Goal: Task Accomplishment & Management: Use online tool/utility

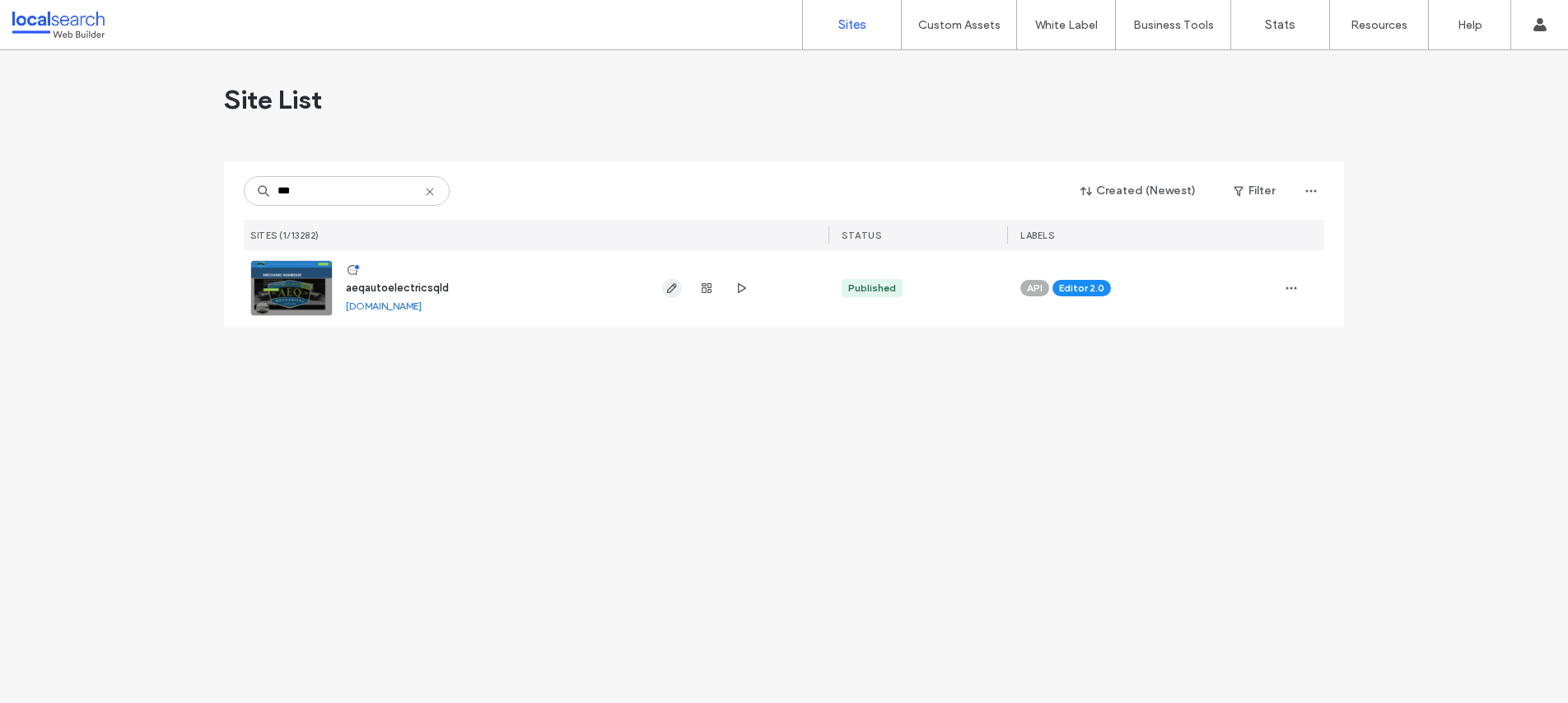
type input "***"
click at [669, 286] on icon "button" at bounding box center [673, 288] width 14 height 14
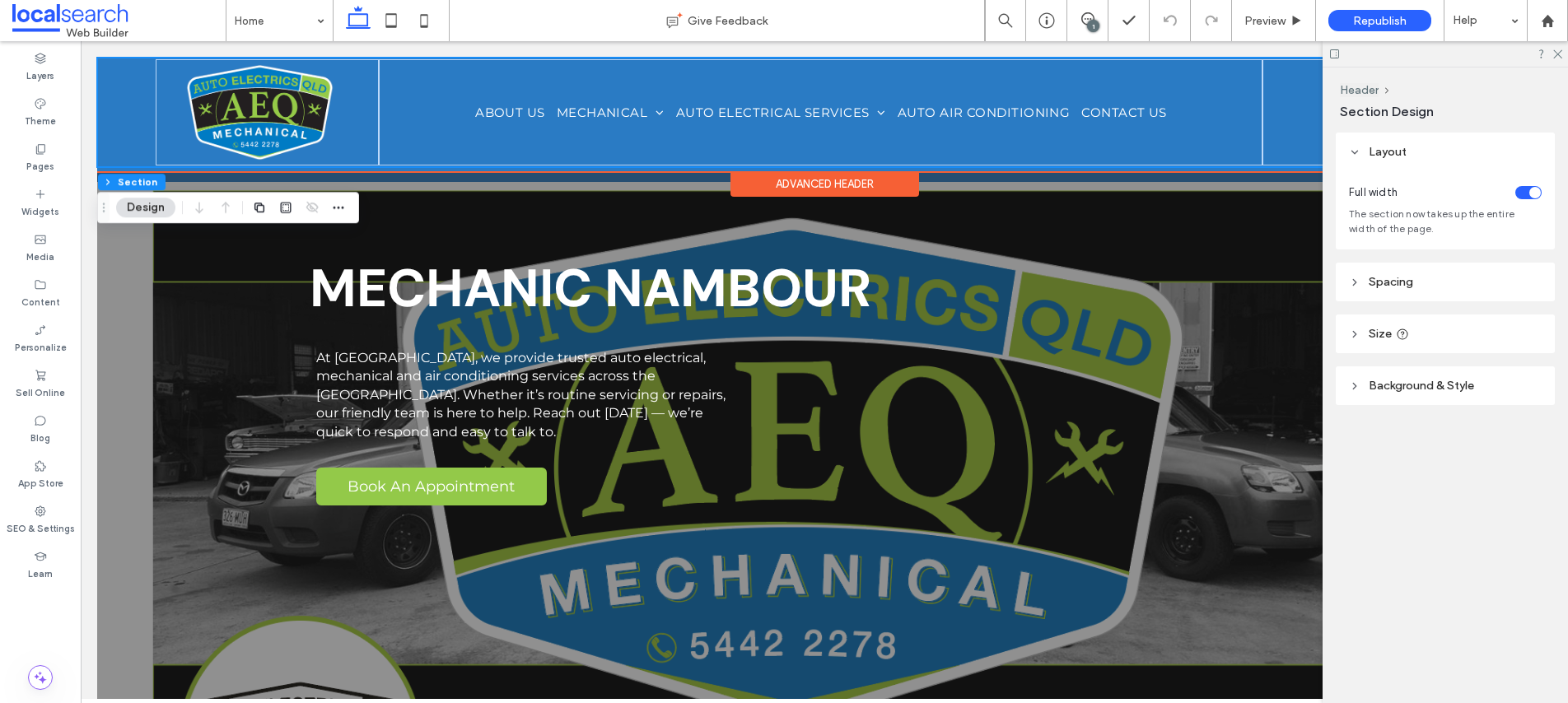
click at [126, 140] on div "Home ABOUT US MECHANICAL MECHANICAL & LOG BOOK SERVICING CARAVAN REPAIRS BRAKE …" at bounding box center [824, 113] width 1454 height 110
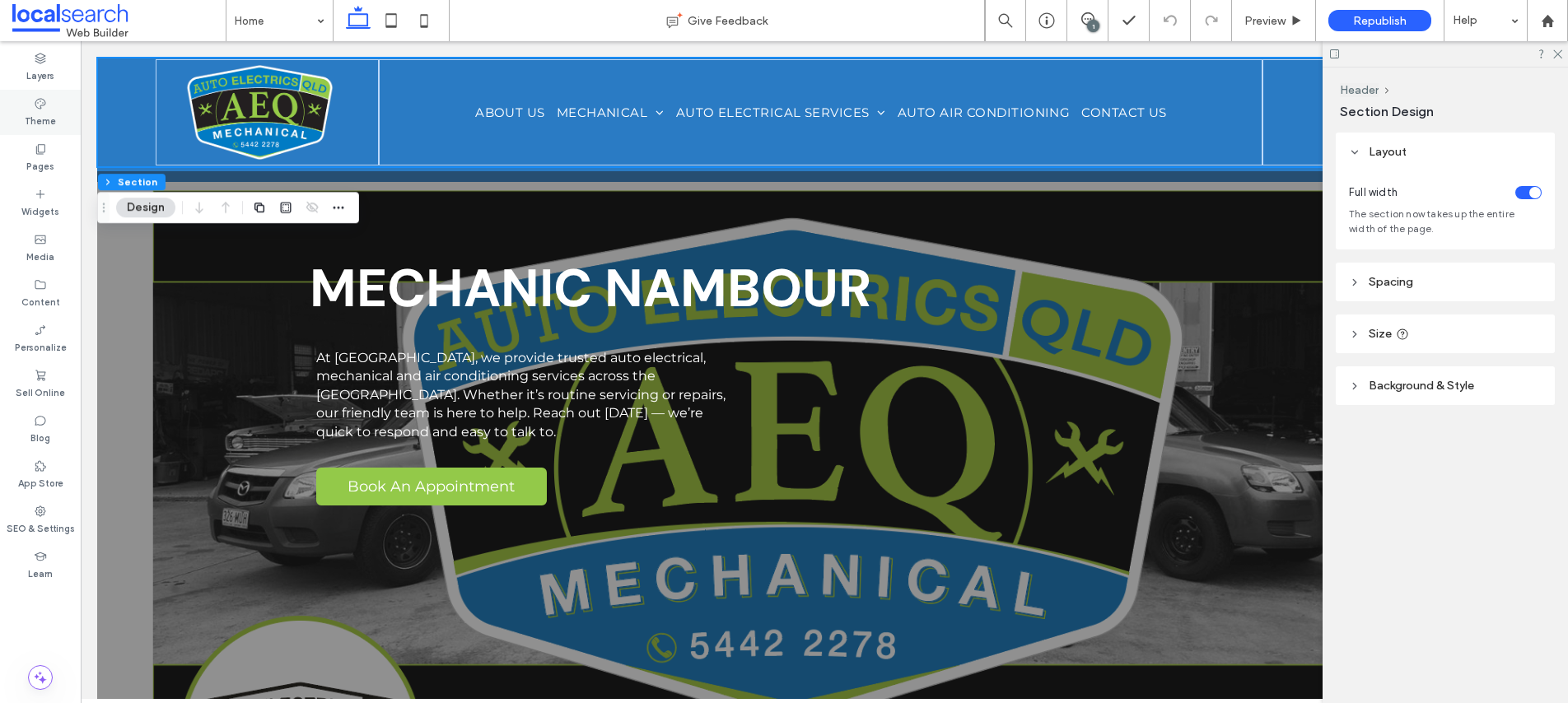
click at [41, 112] on label "Theme" at bounding box center [41, 119] width 31 height 18
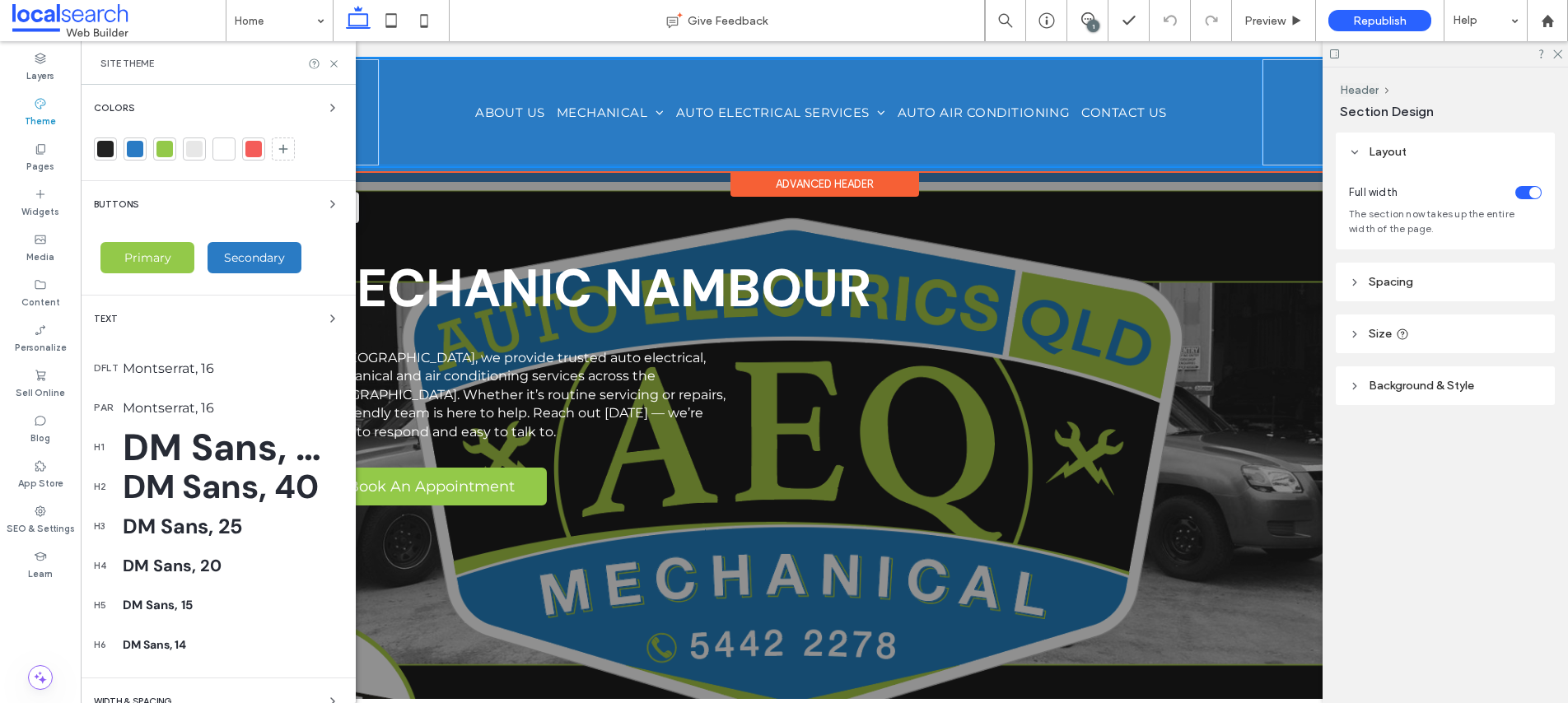
click at [446, 137] on div "Home ABOUT US MECHANICAL MECHANICAL & LOG BOOK SERVICING CARAVAN REPAIRS BRAKE …" at bounding box center [821, 112] width 884 height 106
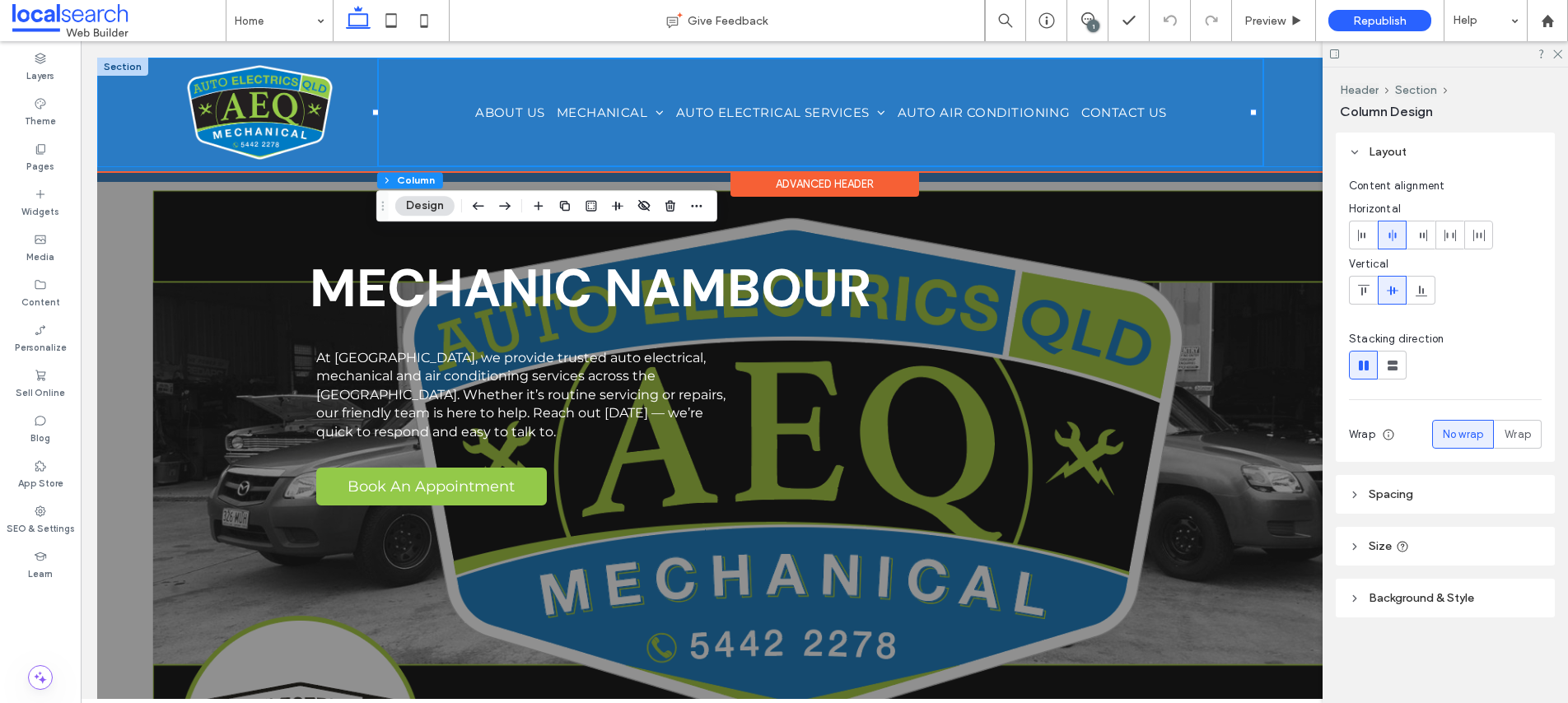
click at [146, 126] on div "Home ABOUT US MECHANICAL MECHANICAL & LOG BOOK SERVICING CARAVAN REPAIRS BRAKE …" at bounding box center [824, 113] width 1454 height 110
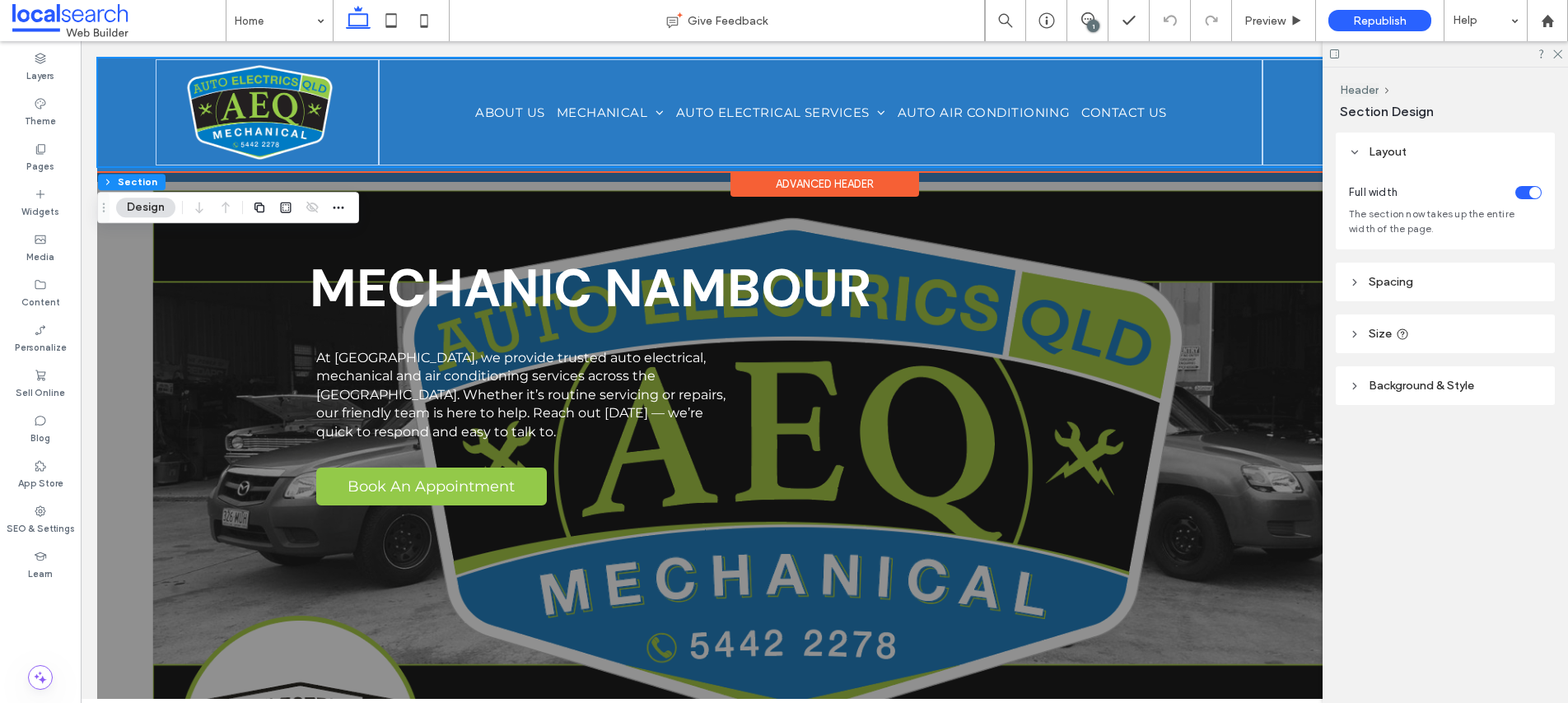
click at [126, 122] on div "Home ABOUT US MECHANICAL MECHANICAL & LOG BOOK SERVICING CARAVAN REPAIRS BRAKE …" at bounding box center [824, 113] width 1454 height 110
click at [121, 121] on div "Home ABOUT US MECHANICAL MECHANICAL & LOG BOOK SERVICING CARAVAN REPAIRS BRAKE …" at bounding box center [824, 113] width 1454 height 110
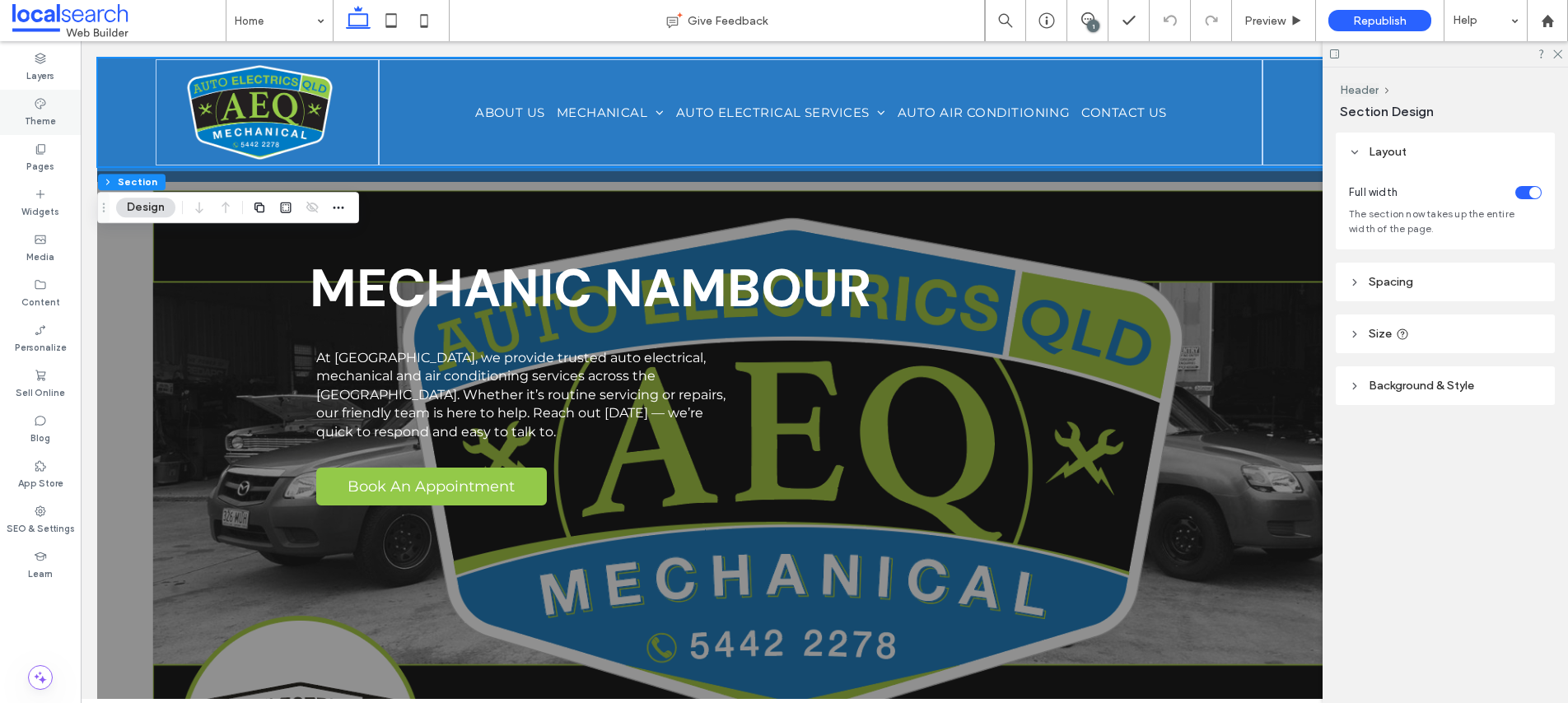
click at [44, 110] on label "Theme" at bounding box center [41, 119] width 31 height 18
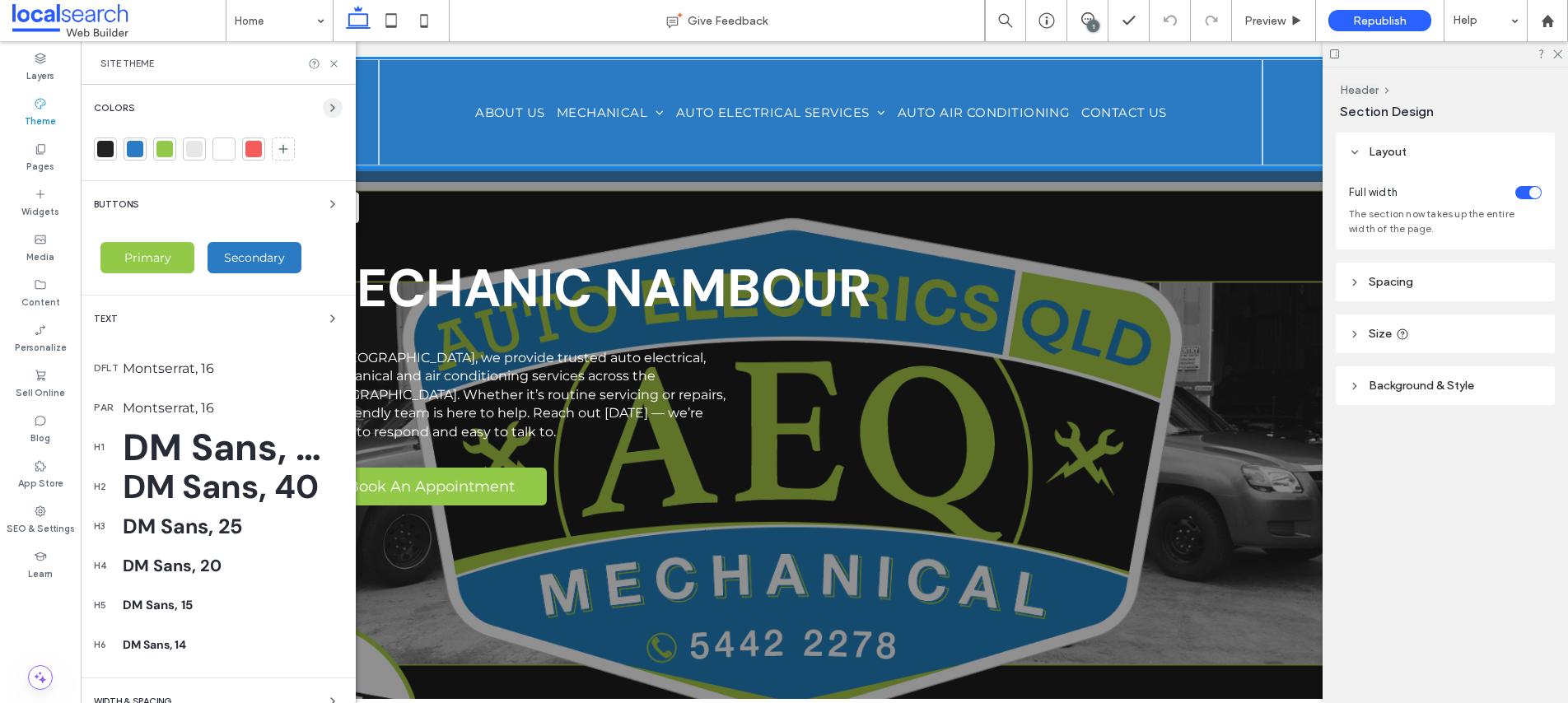
click at [326, 105] on icon "button" at bounding box center [333, 108] width 14 height 14
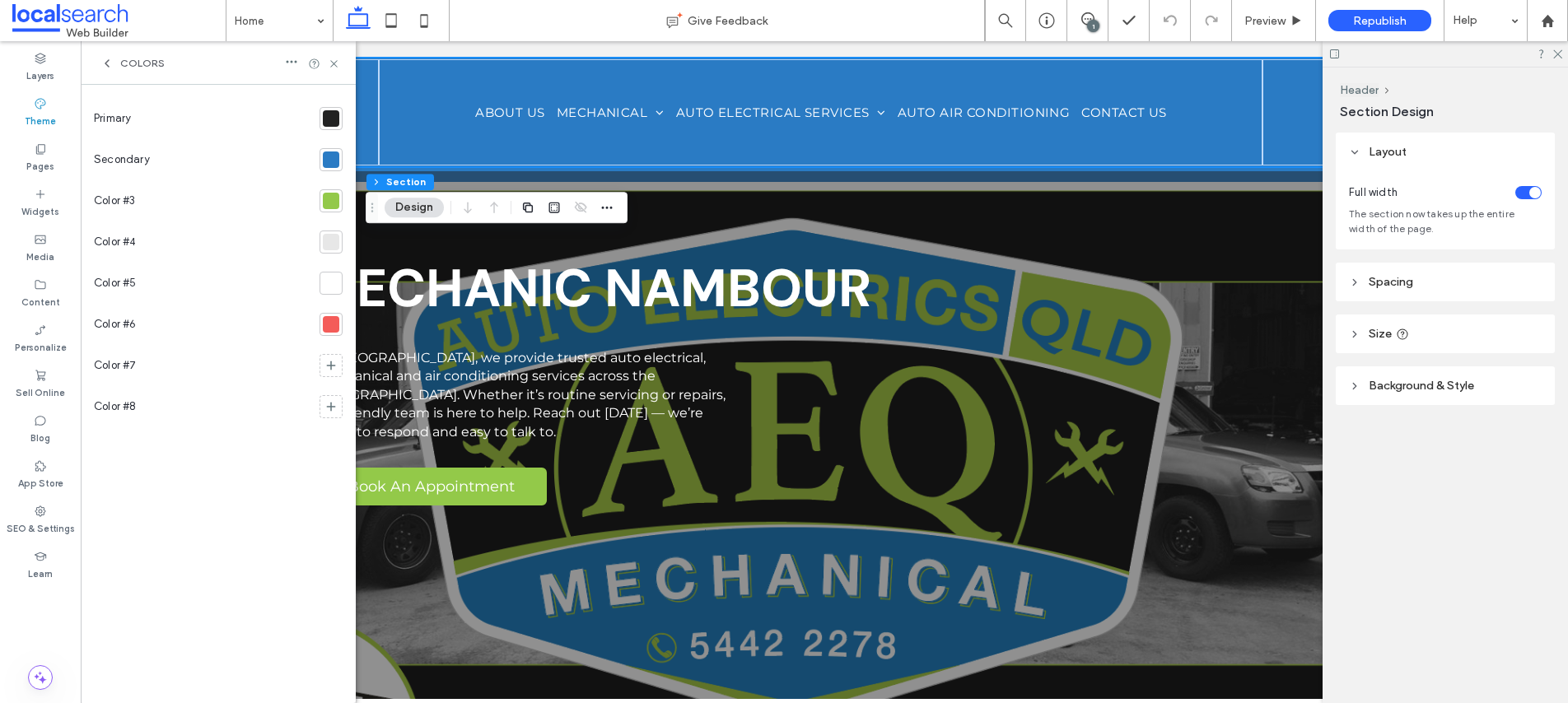
click at [331, 161] on div at bounding box center [331, 159] width 16 height 16
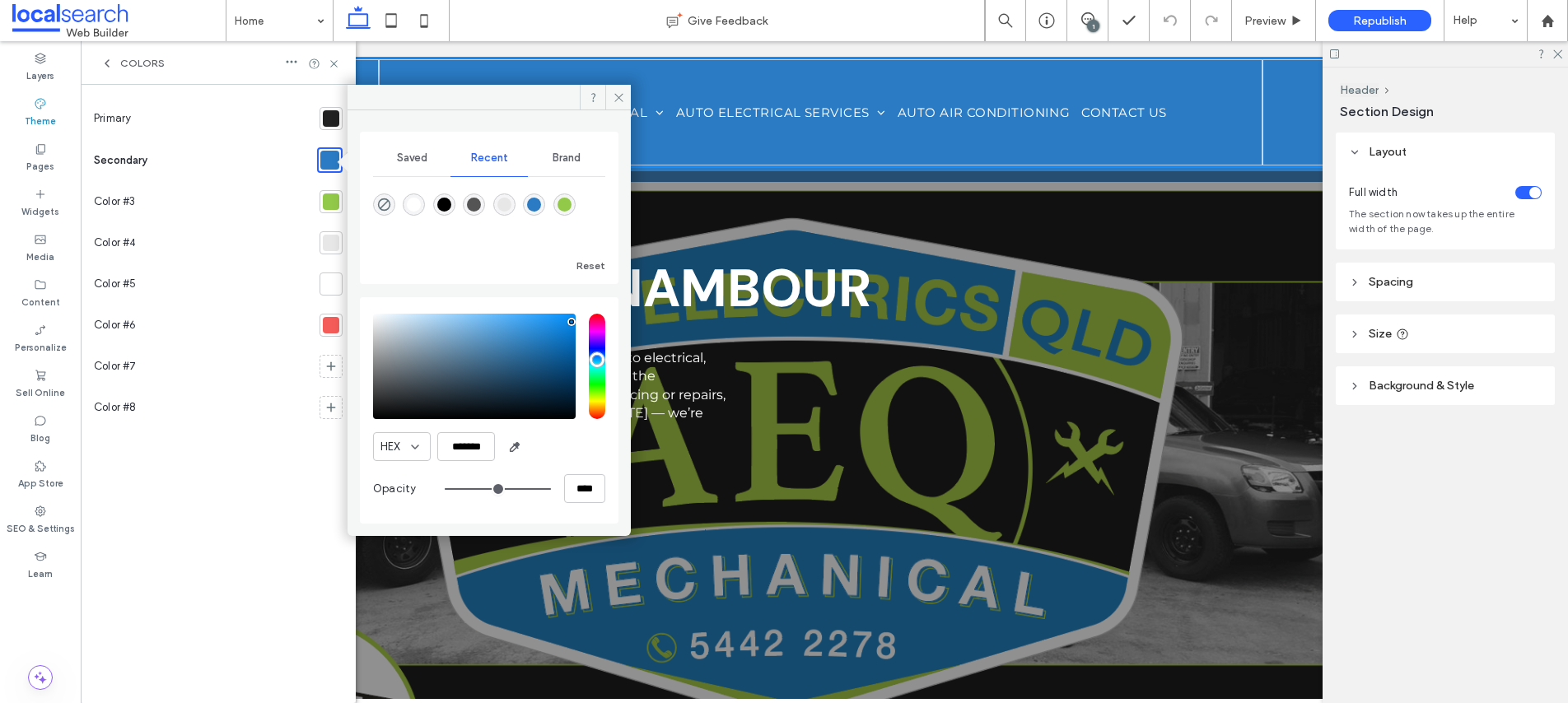
drag, startPoint x: 533, startPoint y: 335, endPoint x: 571, endPoint y: 322, distance: 40.2
click at [571, 322] on div "pointer" at bounding box center [571, 321] width 5 height 5
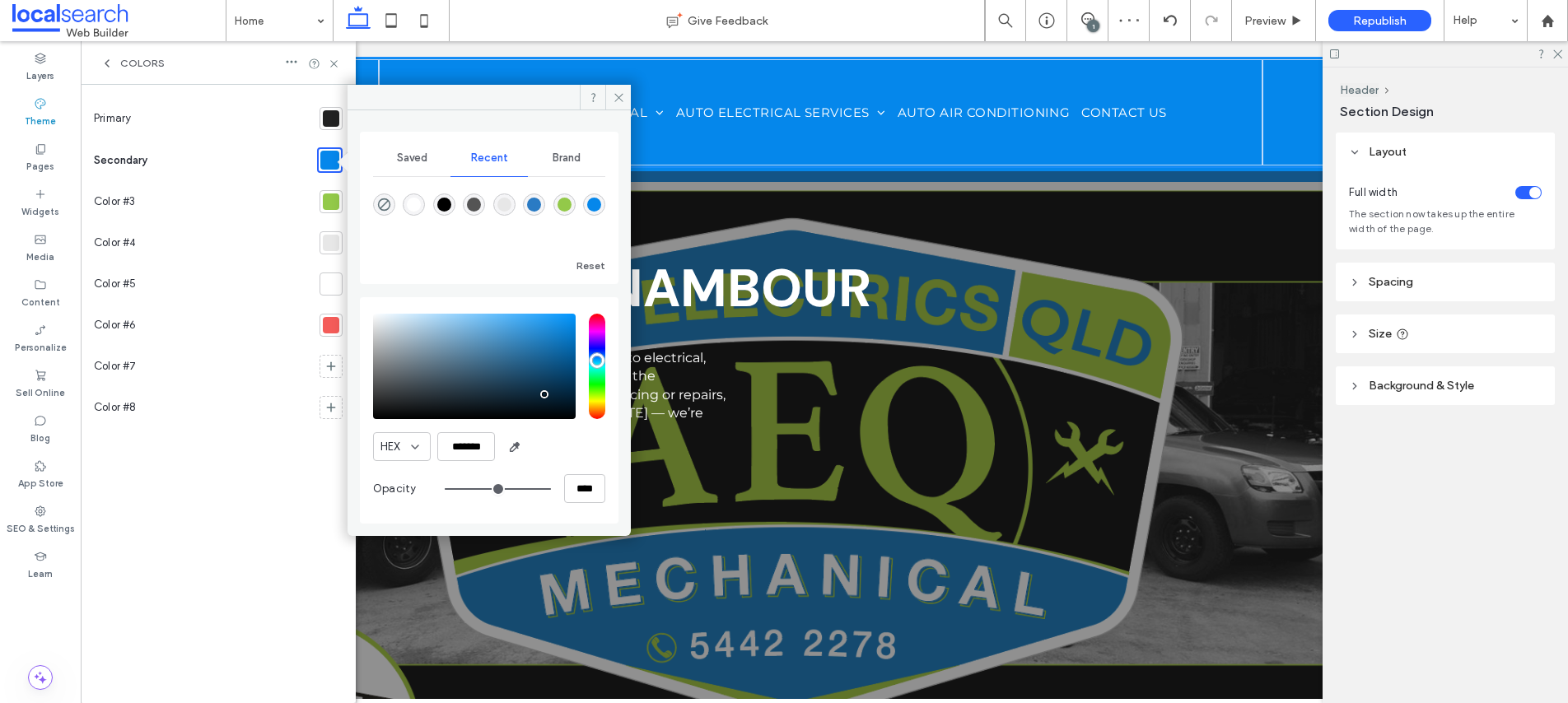
drag, startPoint x: 570, startPoint y: 322, endPoint x: 544, endPoint y: 394, distance: 76.6
click at [544, 394] on div "pointer" at bounding box center [544, 393] width 5 height 5
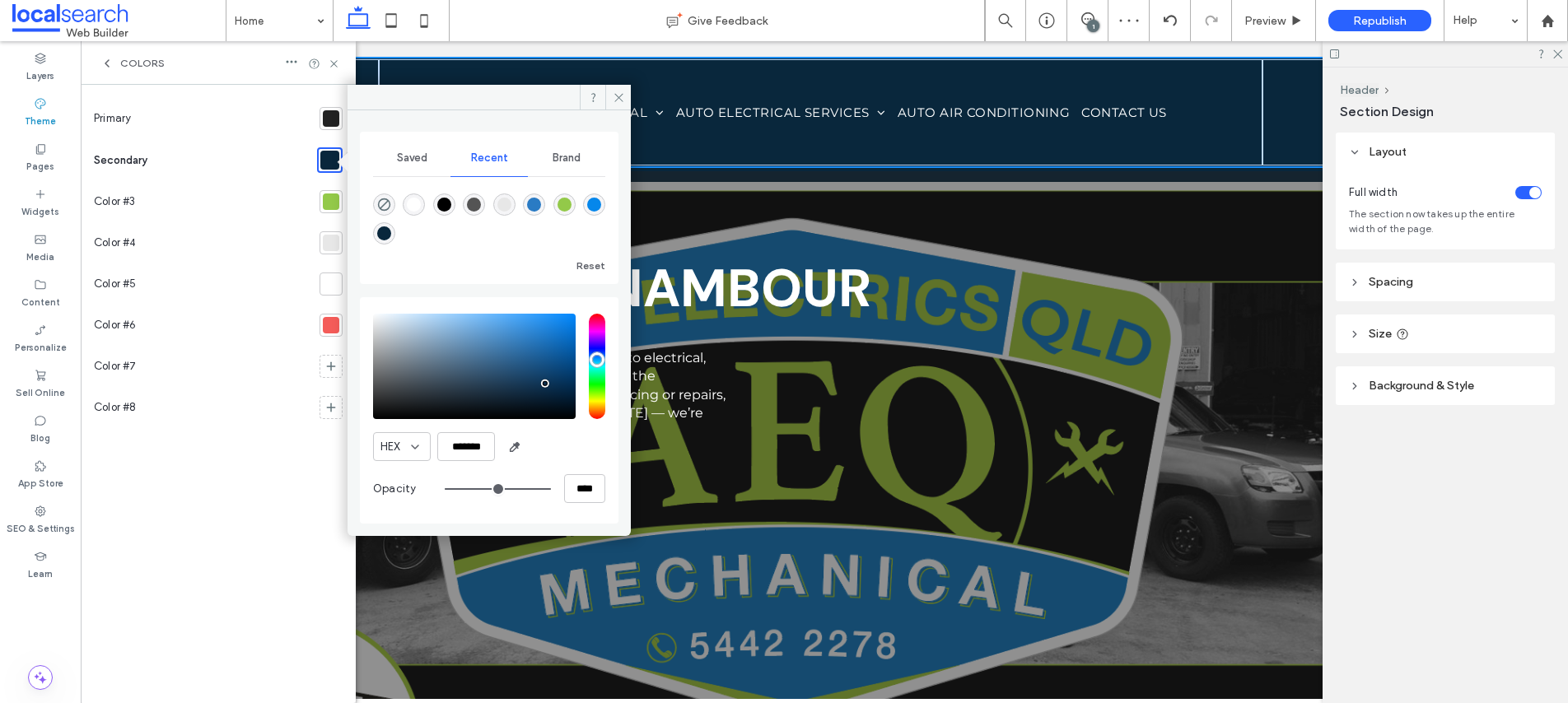
drag, startPoint x: 544, startPoint y: 394, endPoint x: 546, endPoint y: 384, distance: 10.2
click at [546, 384] on div "pointer" at bounding box center [544, 383] width 5 height 5
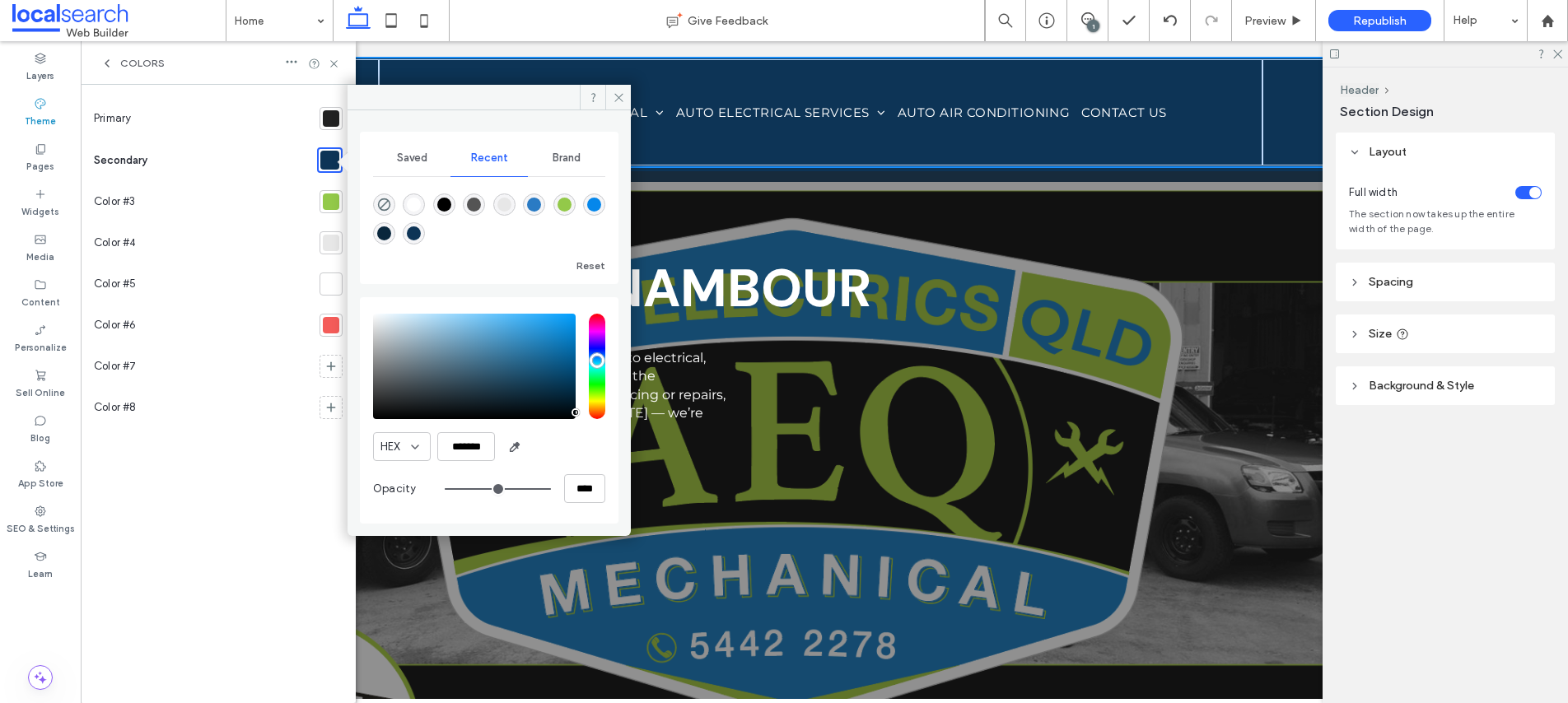
type input "*******"
drag, startPoint x: 544, startPoint y: 382, endPoint x: 570, endPoint y: 413, distance: 40.5
click at [570, 413] on div "pointer" at bounding box center [569, 413] width 5 height 5
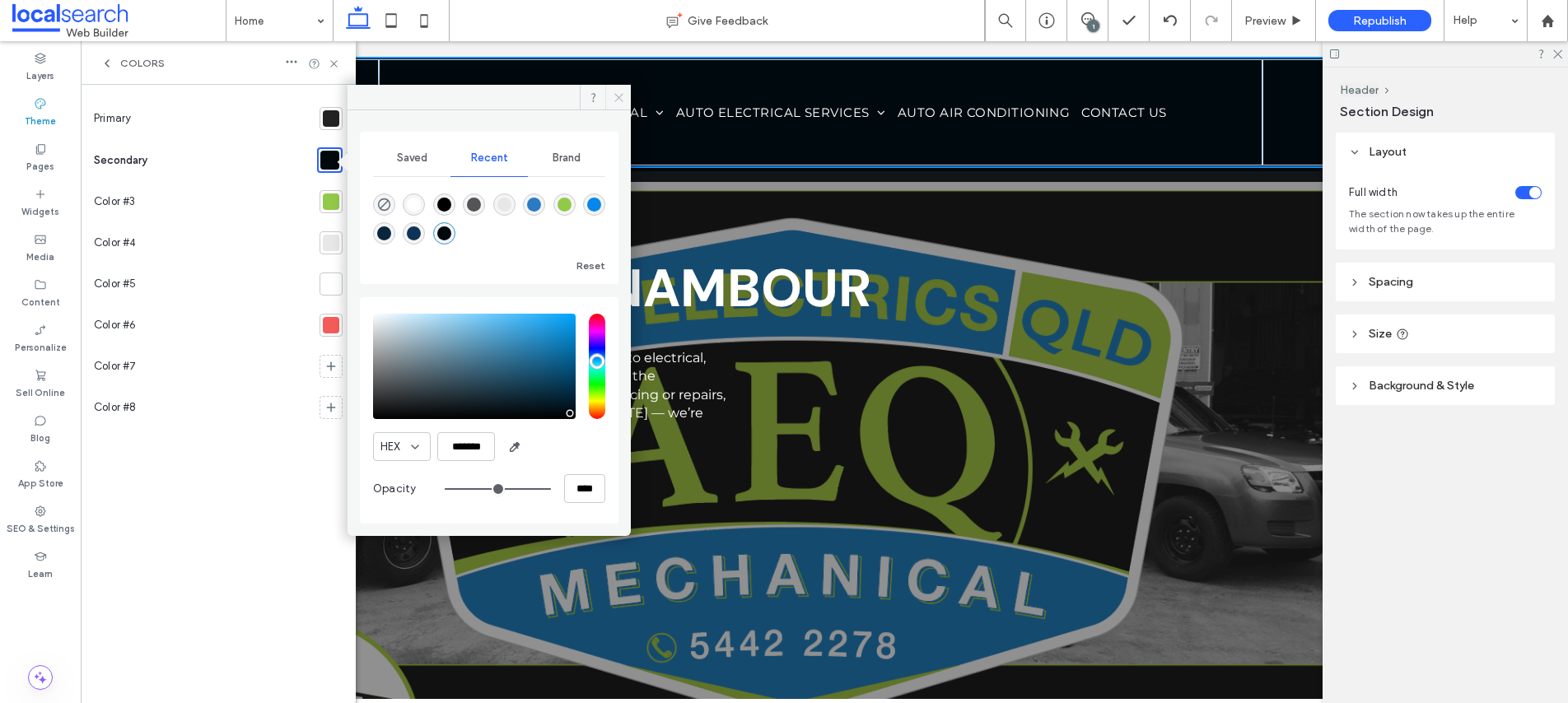
click at [620, 93] on icon at bounding box center [619, 97] width 13 height 13
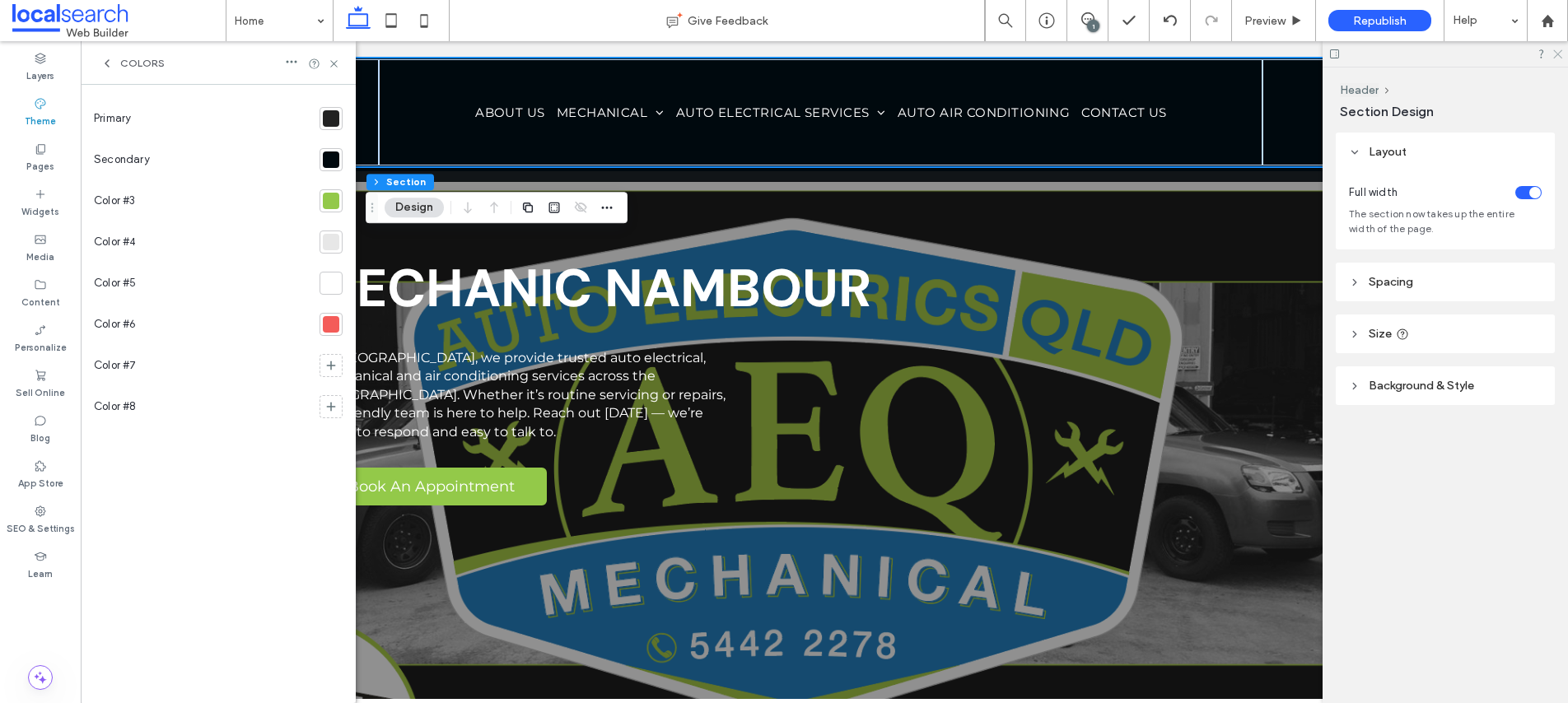
click at [1561, 52] on icon at bounding box center [1556, 52] width 11 height 11
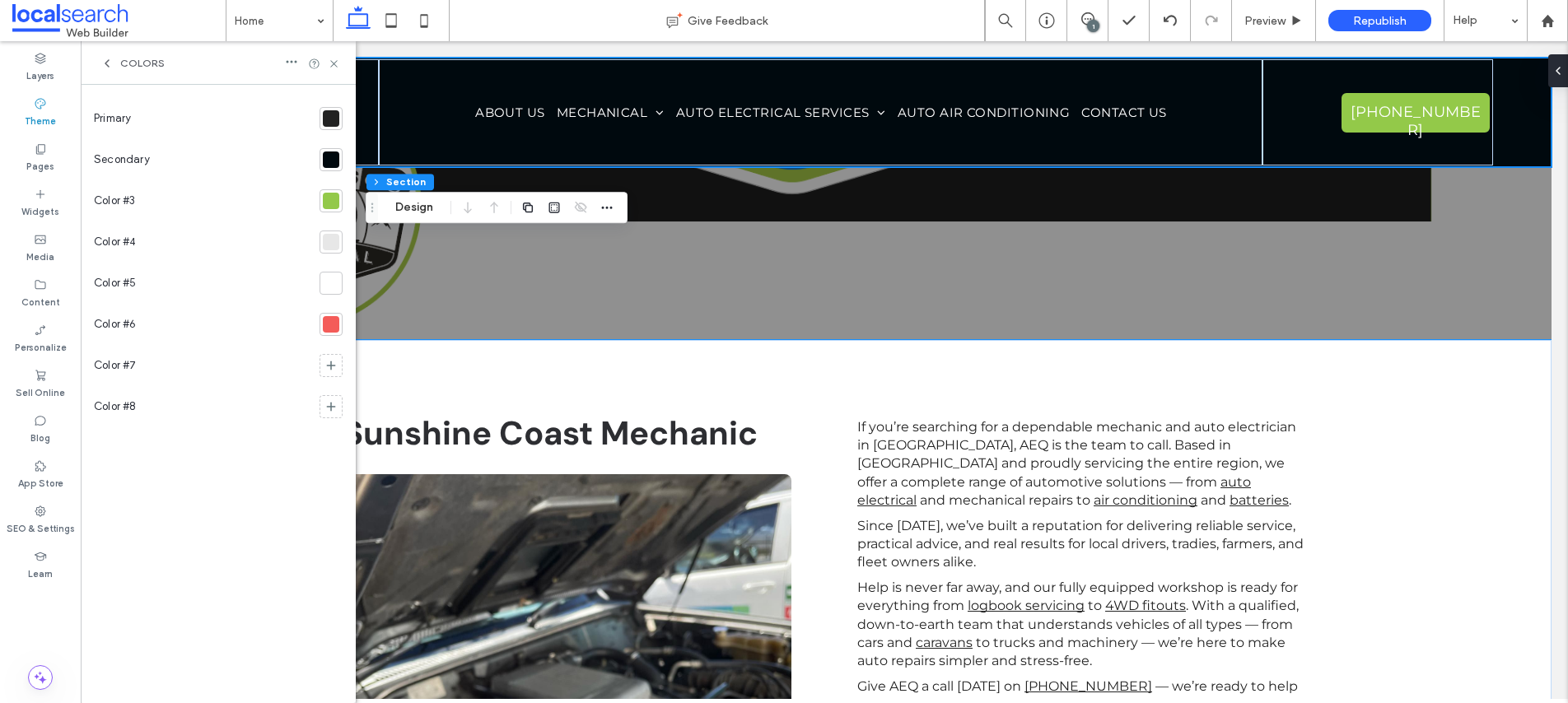
scroll to position [527, 0]
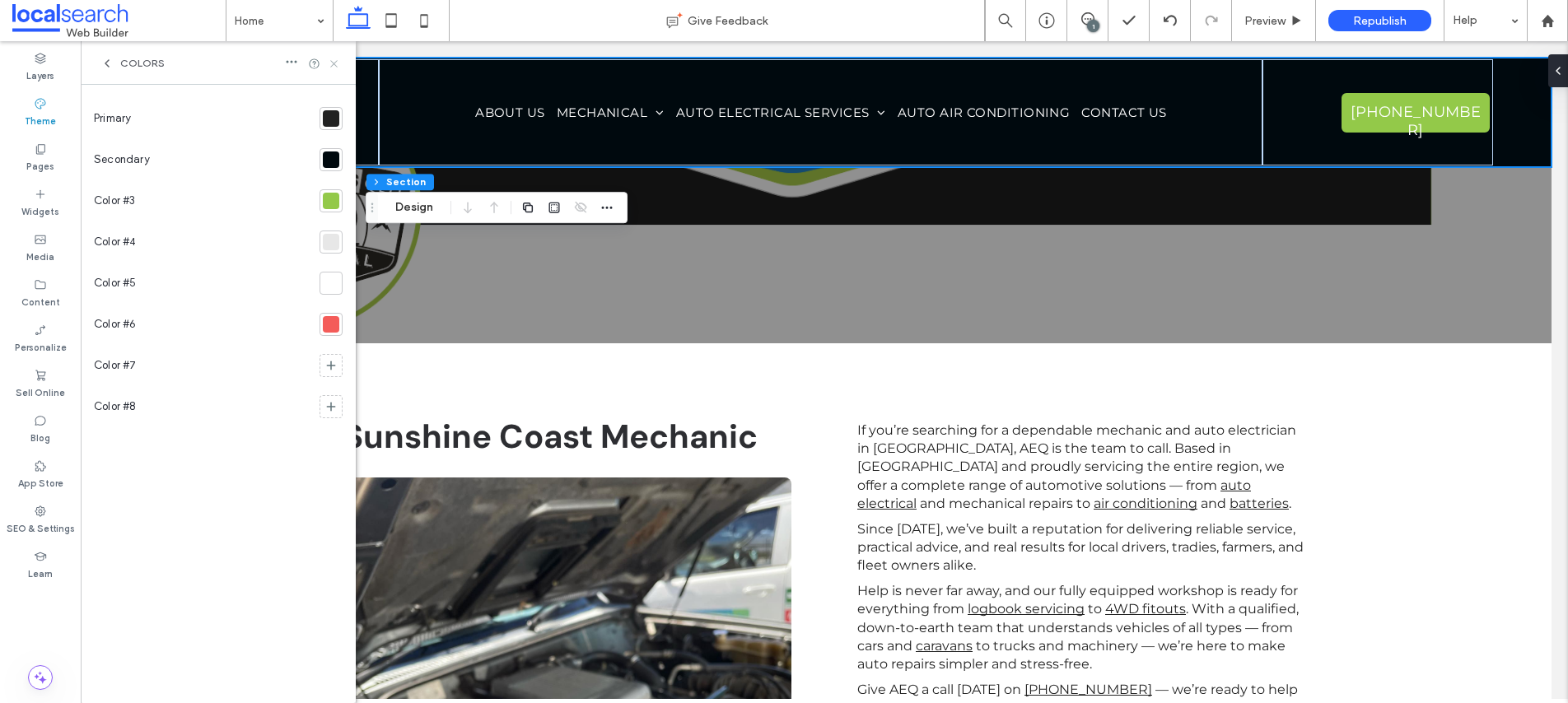
drag, startPoint x: 334, startPoint y: 60, endPoint x: 340, endPoint y: 95, distance: 35.5
click at [334, 60] on icon at bounding box center [334, 64] width 13 height 13
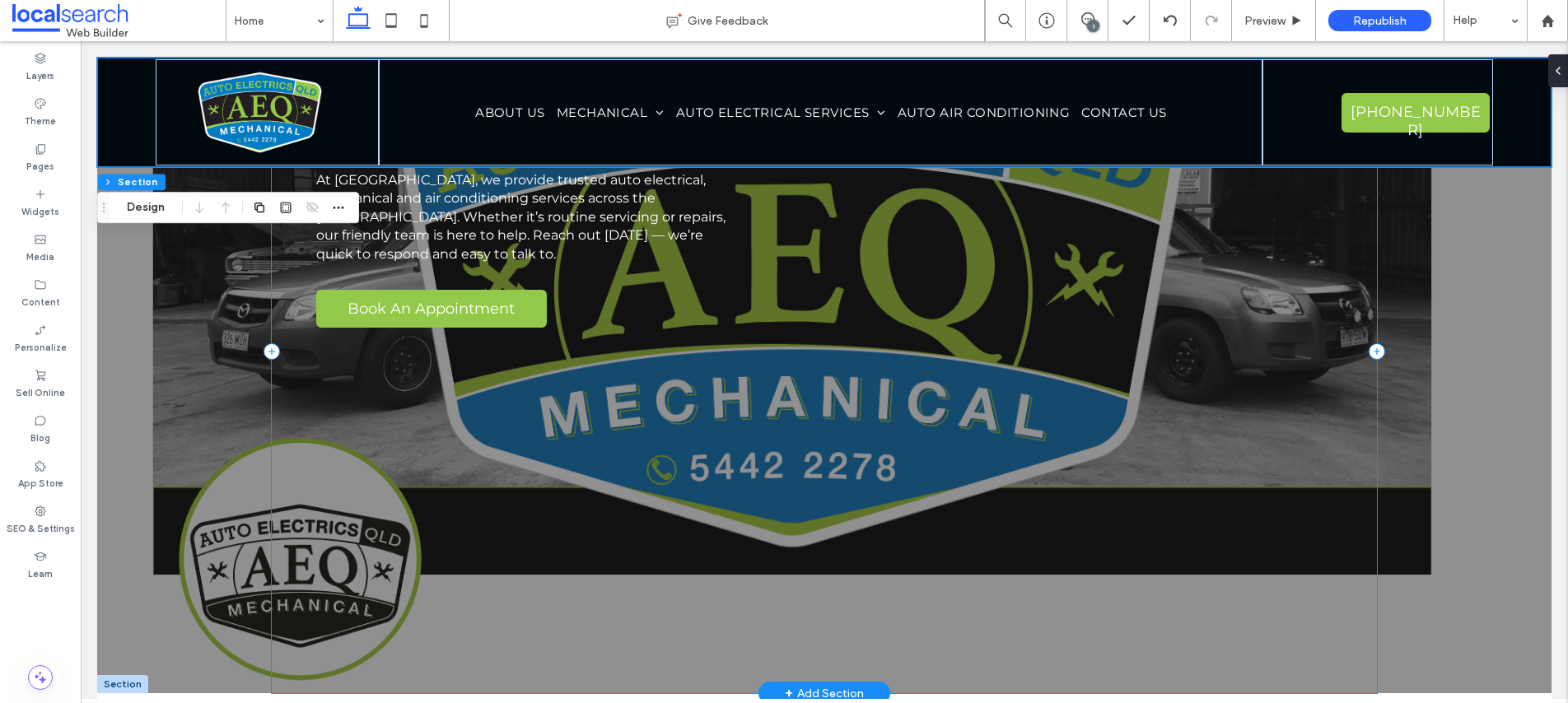
scroll to position [0, 0]
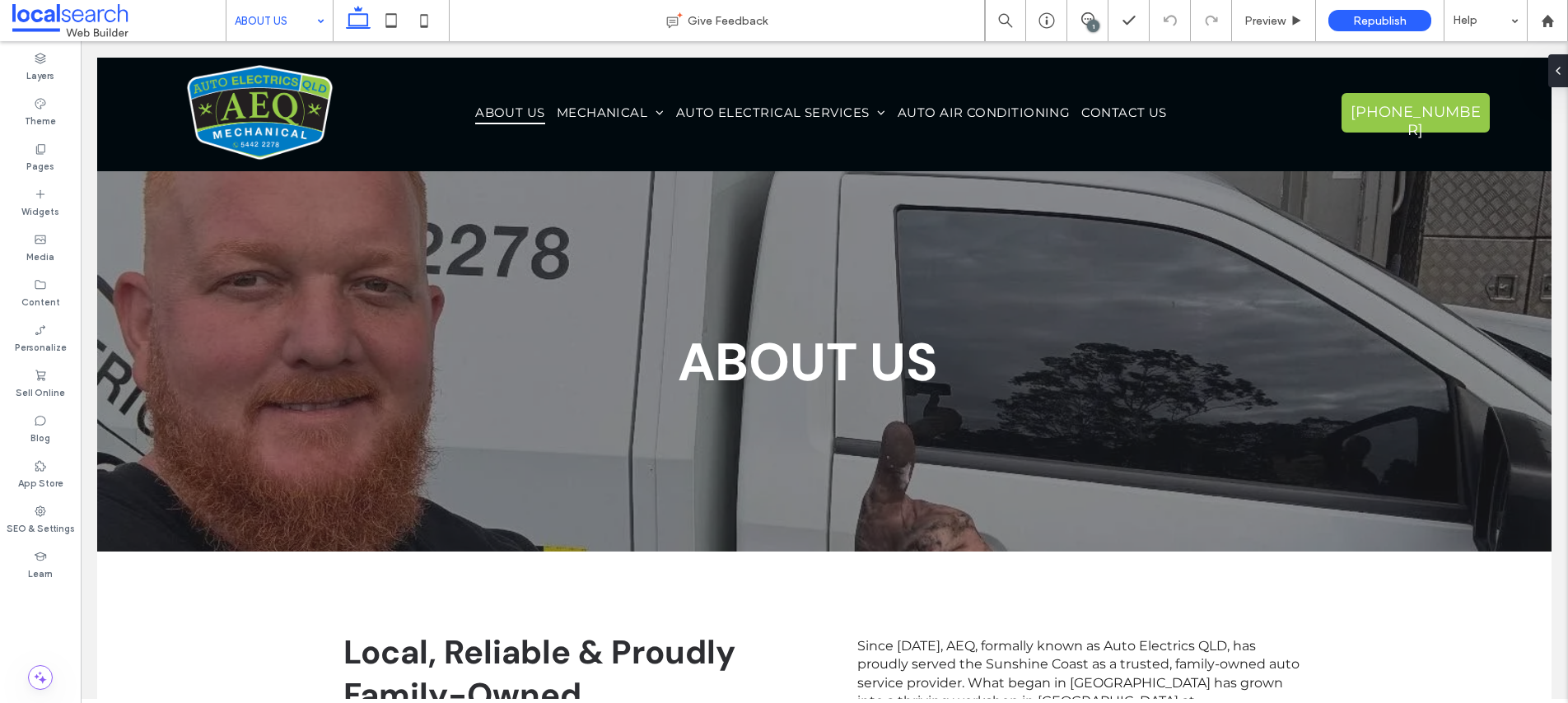
click at [263, 19] on input at bounding box center [275, 20] width 81 height 41
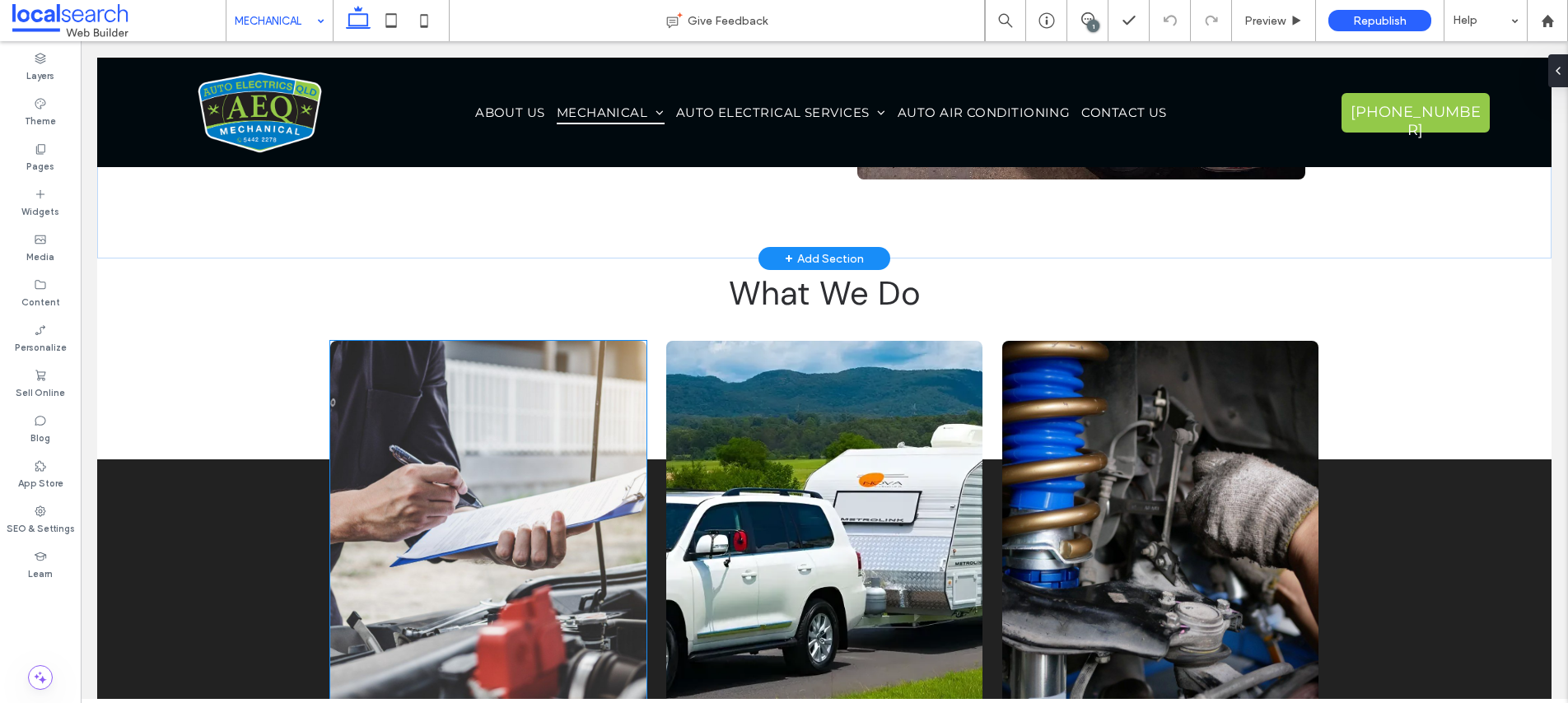
scroll to position [711, 0]
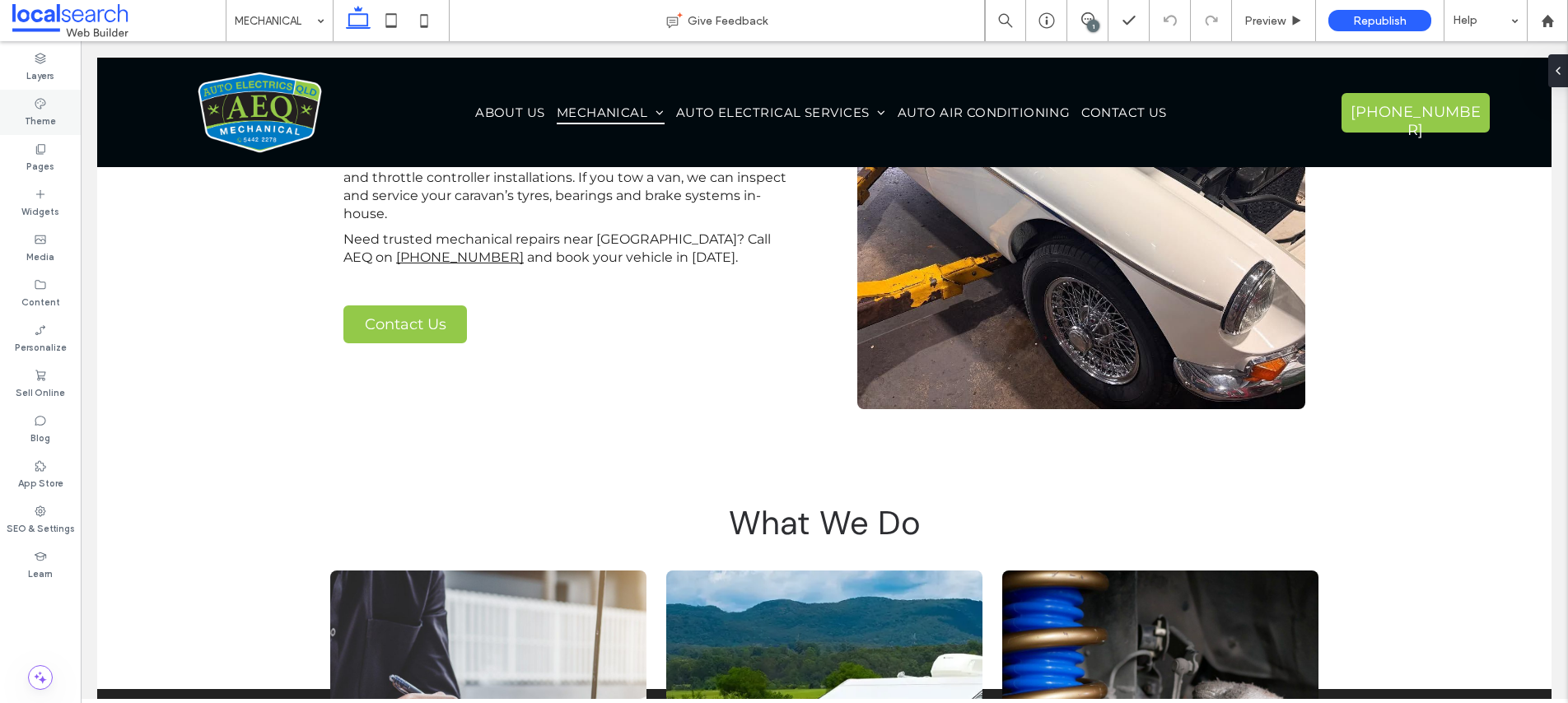
click at [37, 107] on use at bounding box center [40, 103] width 11 height 11
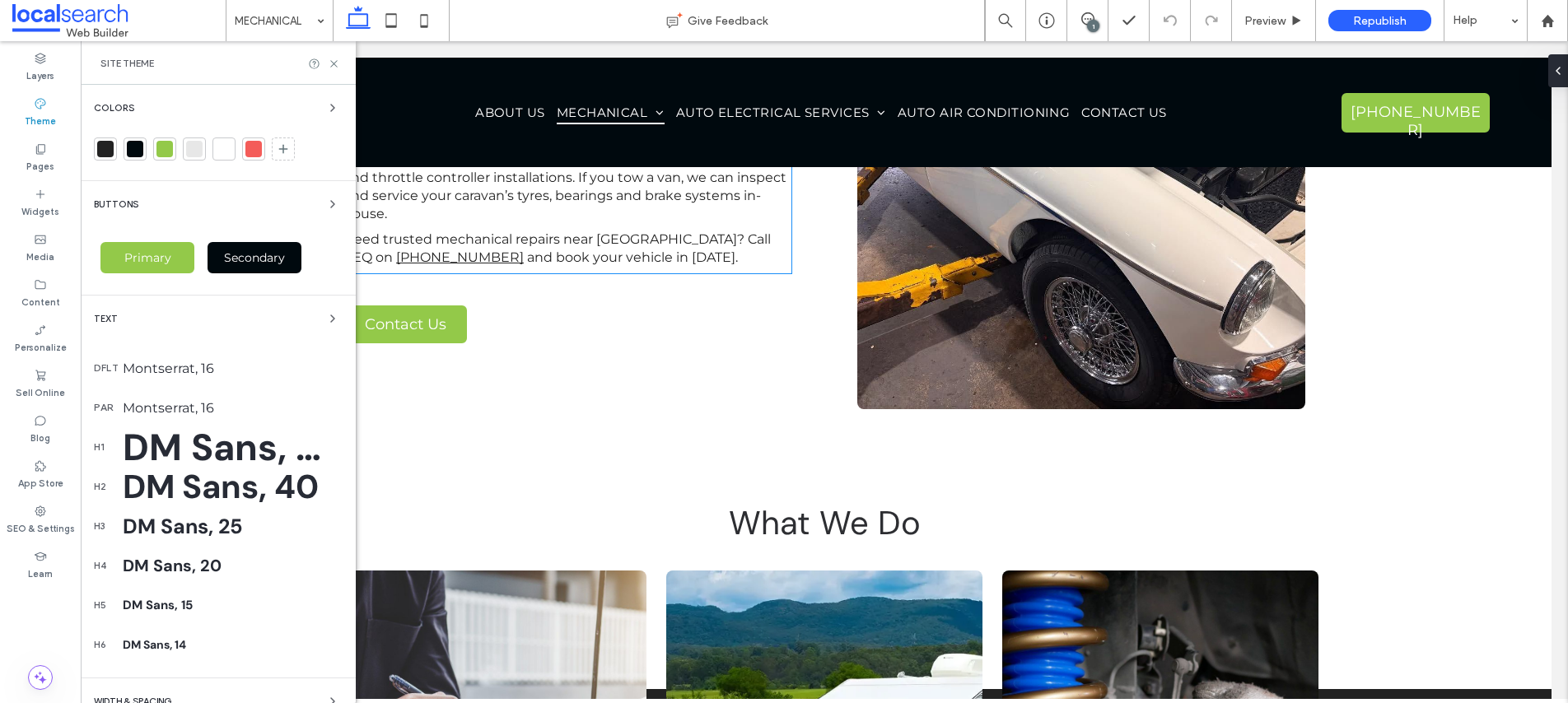
scroll to position [0, 0]
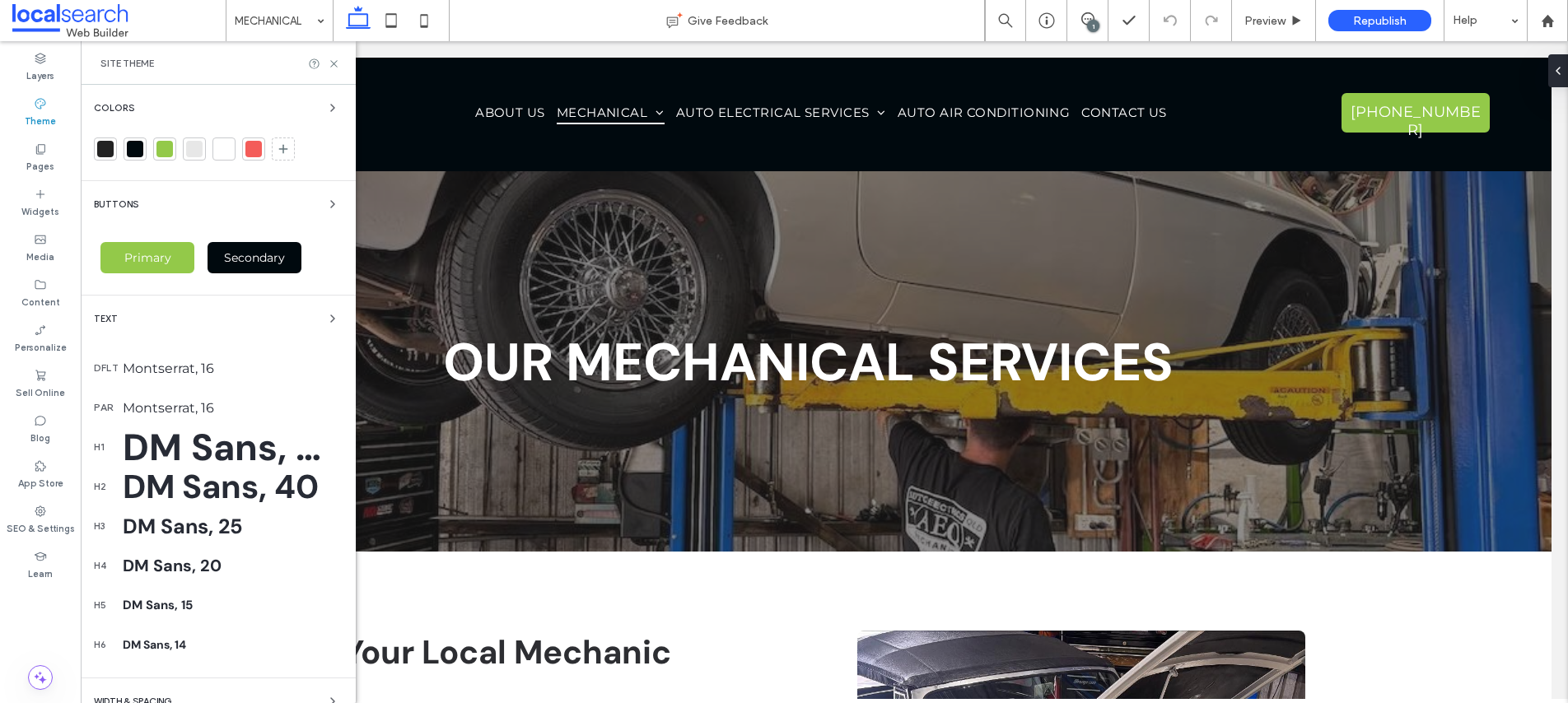
click at [199, 442] on div "DM Sans, 64" at bounding box center [233, 447] width 220 height 48
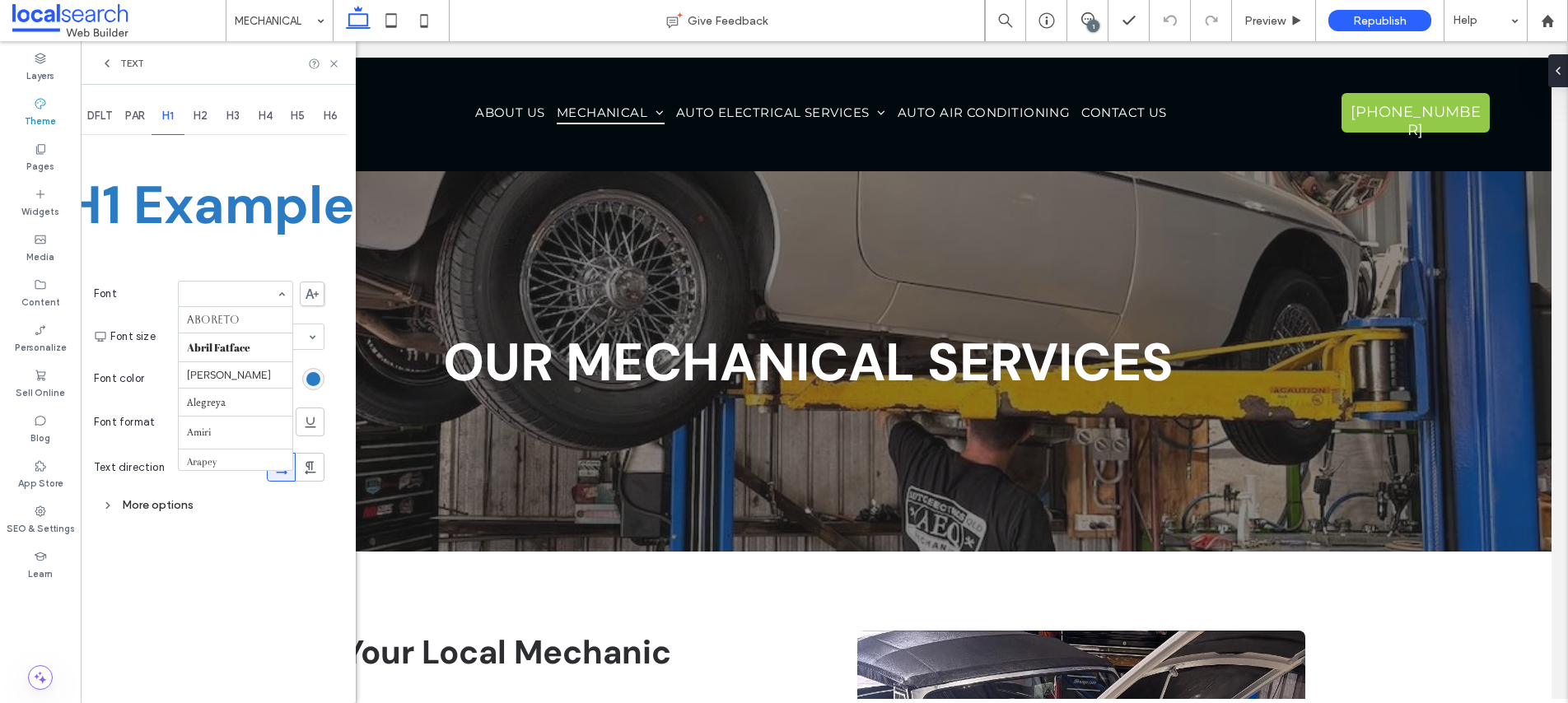
scroll to position [331, 0]
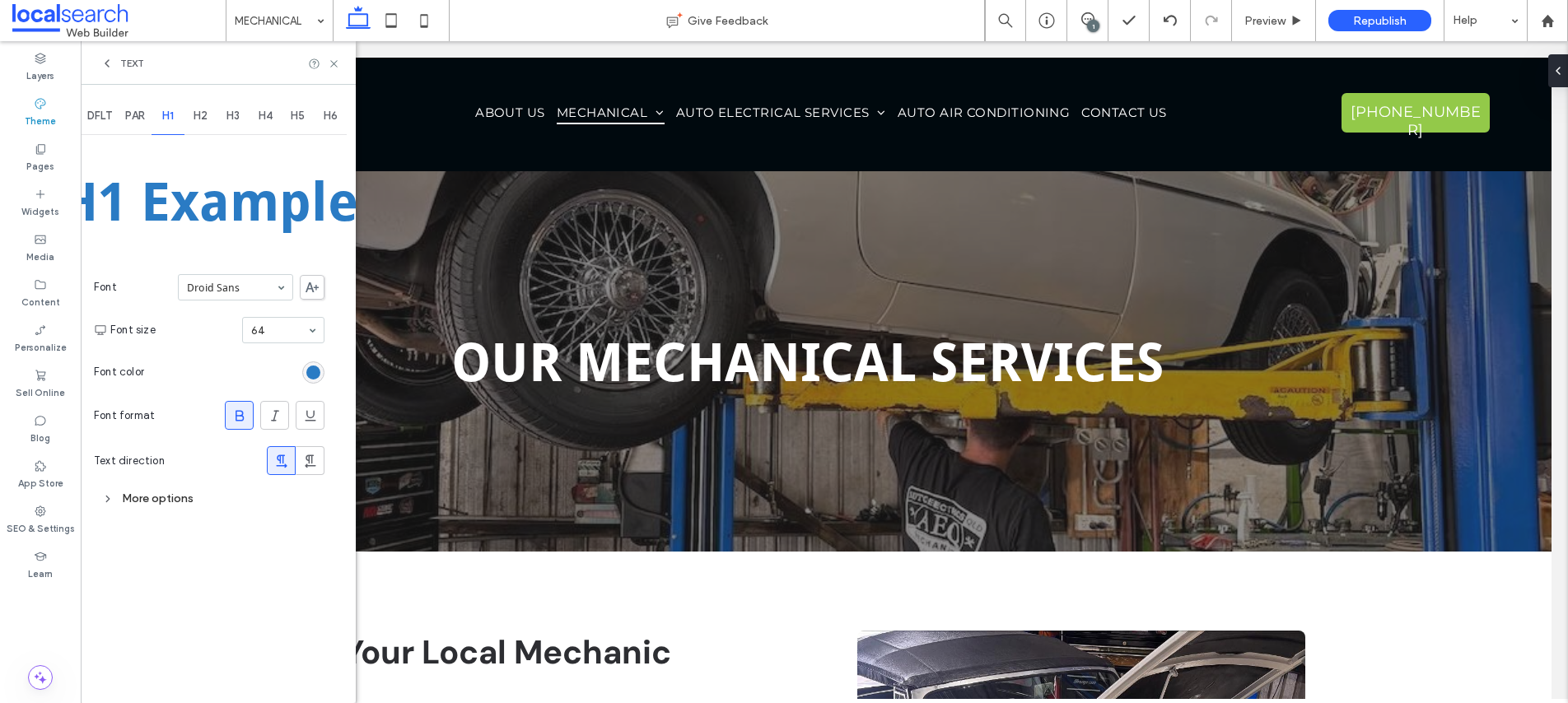
click at [236, 292] on input at bounding box center [232, 287] width 89 height 12
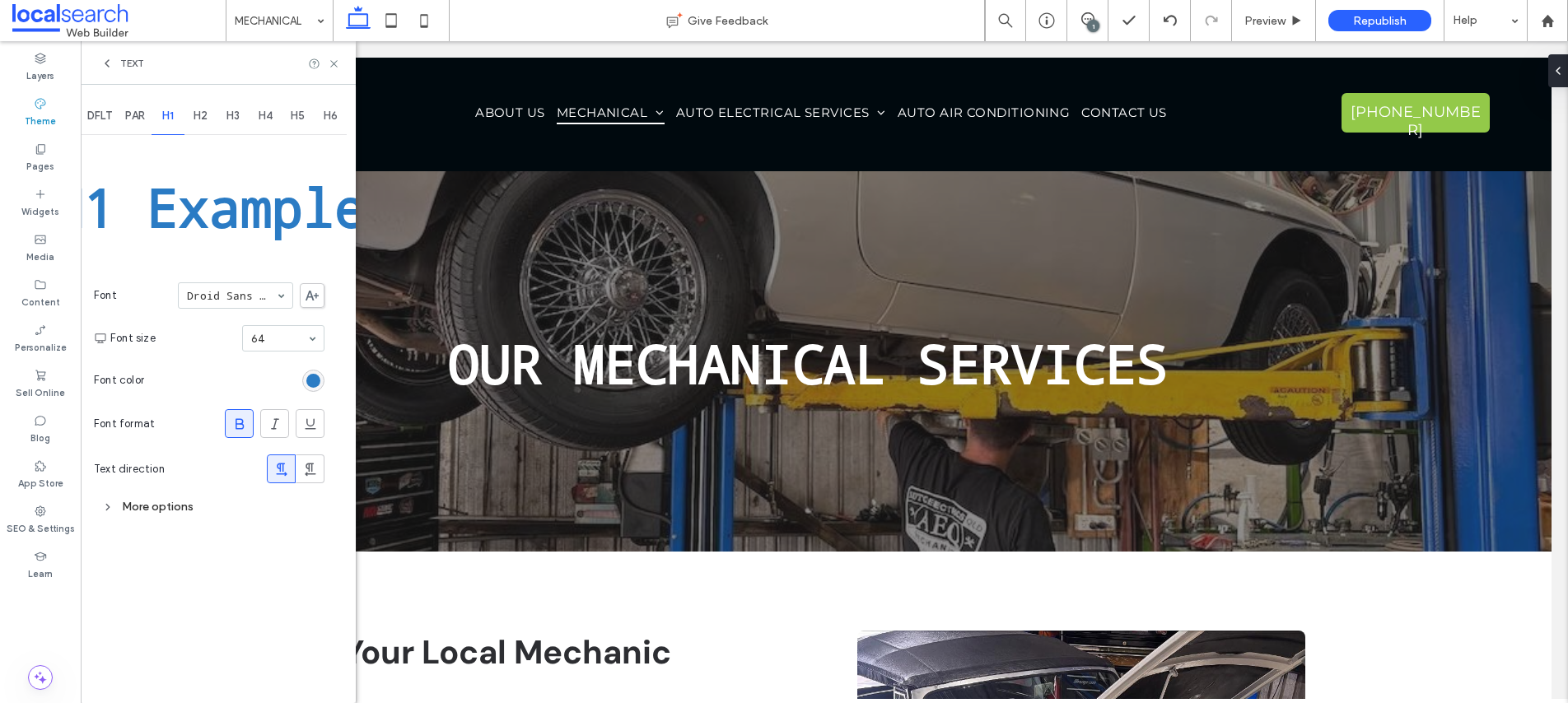
click at [253, 291] on input at bounding box center [232, 295] width 89 height 12
click at [244, 297] on input at bounding box center [232, 295] width 89 height 12
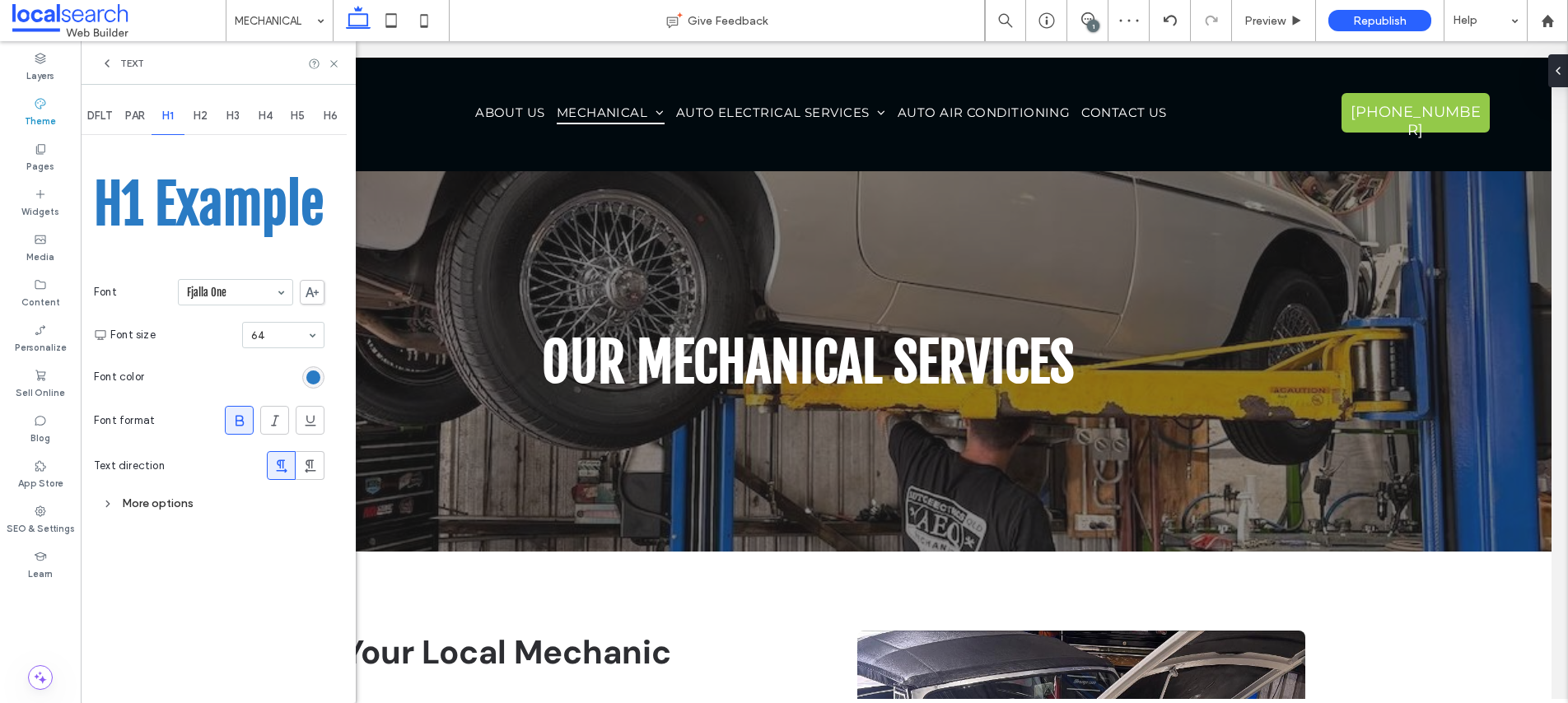
click at [227, 290] on input at bounding box center [232, 292] width 89 height 12
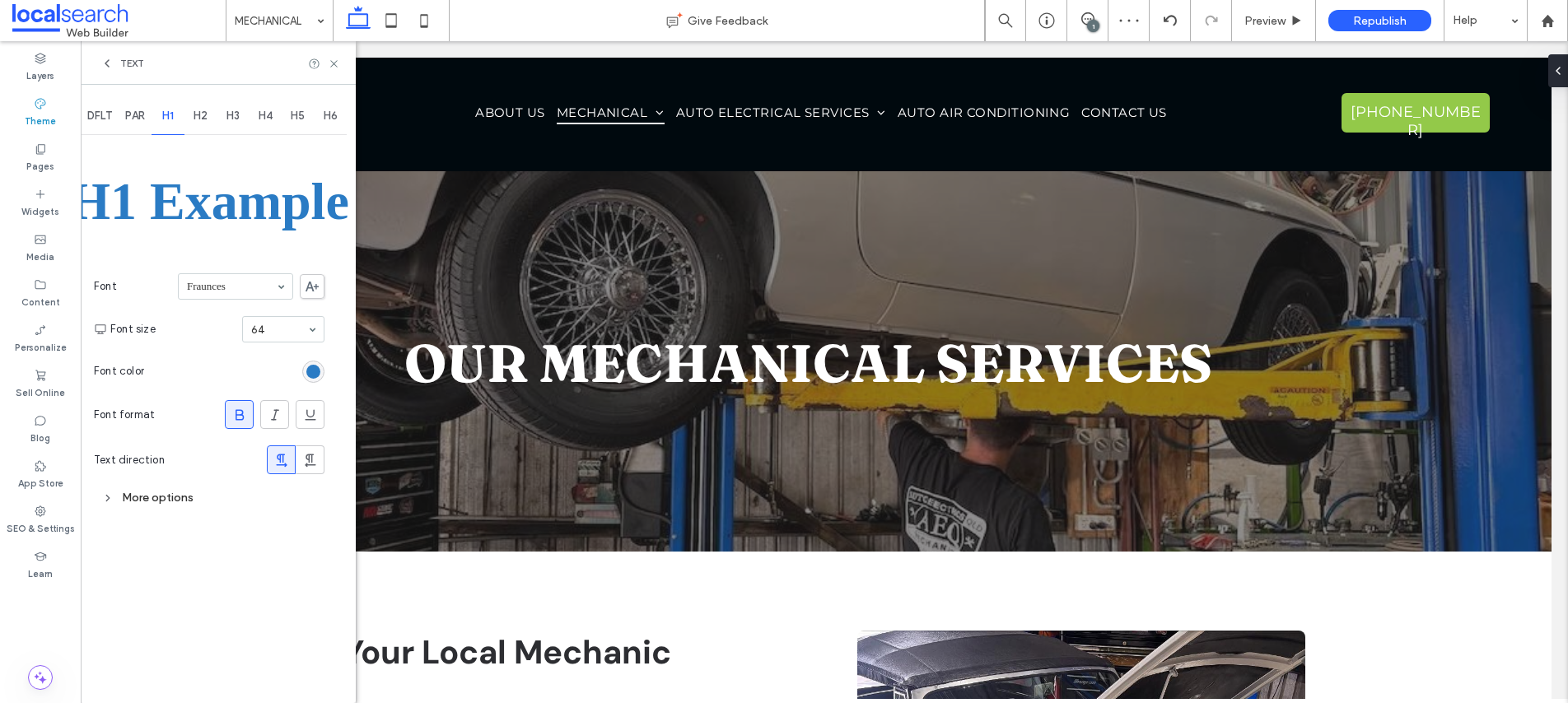
click at [223, 287] on input at bounding box center [232, 286] width 89 height 12
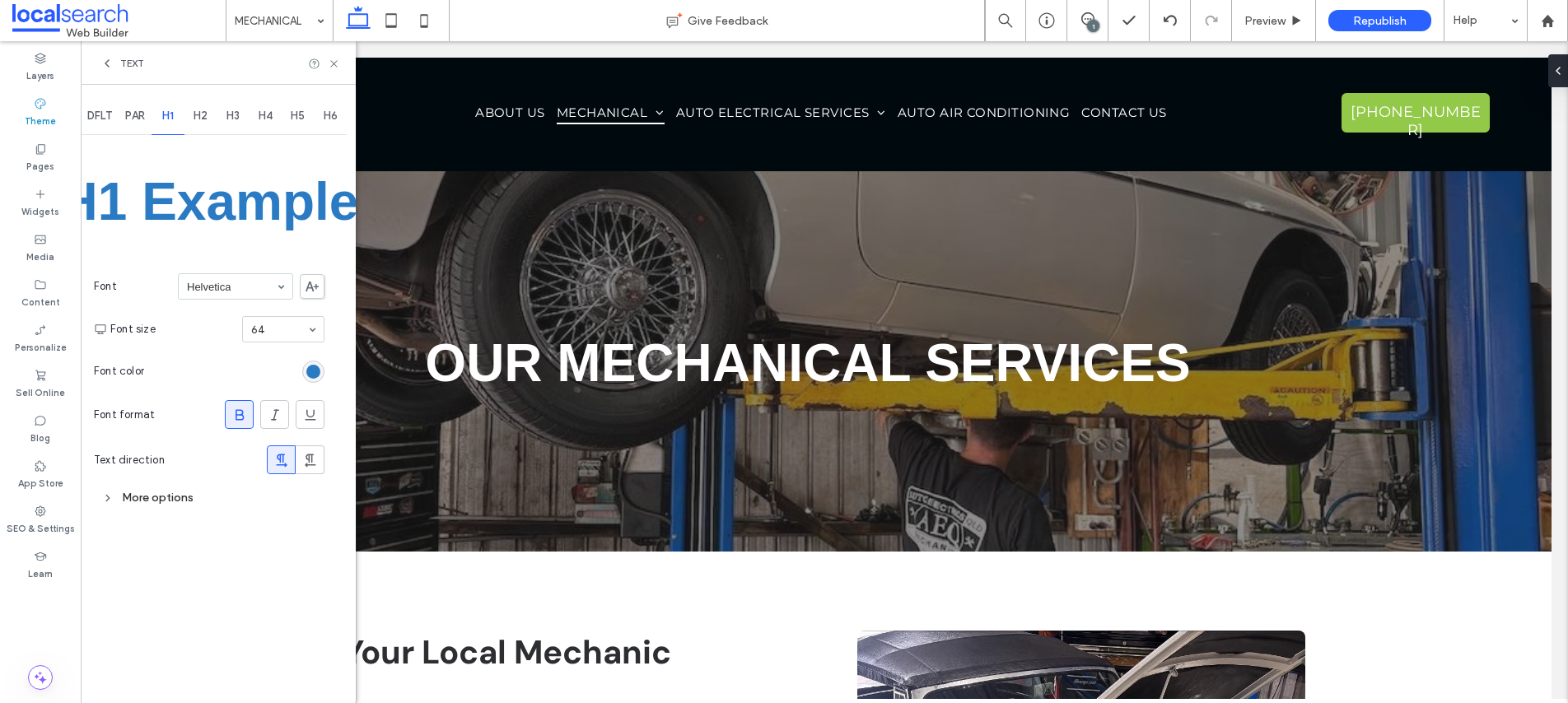
click at [248, 284] on input at bounding box center [232, 286] width 89 height 12
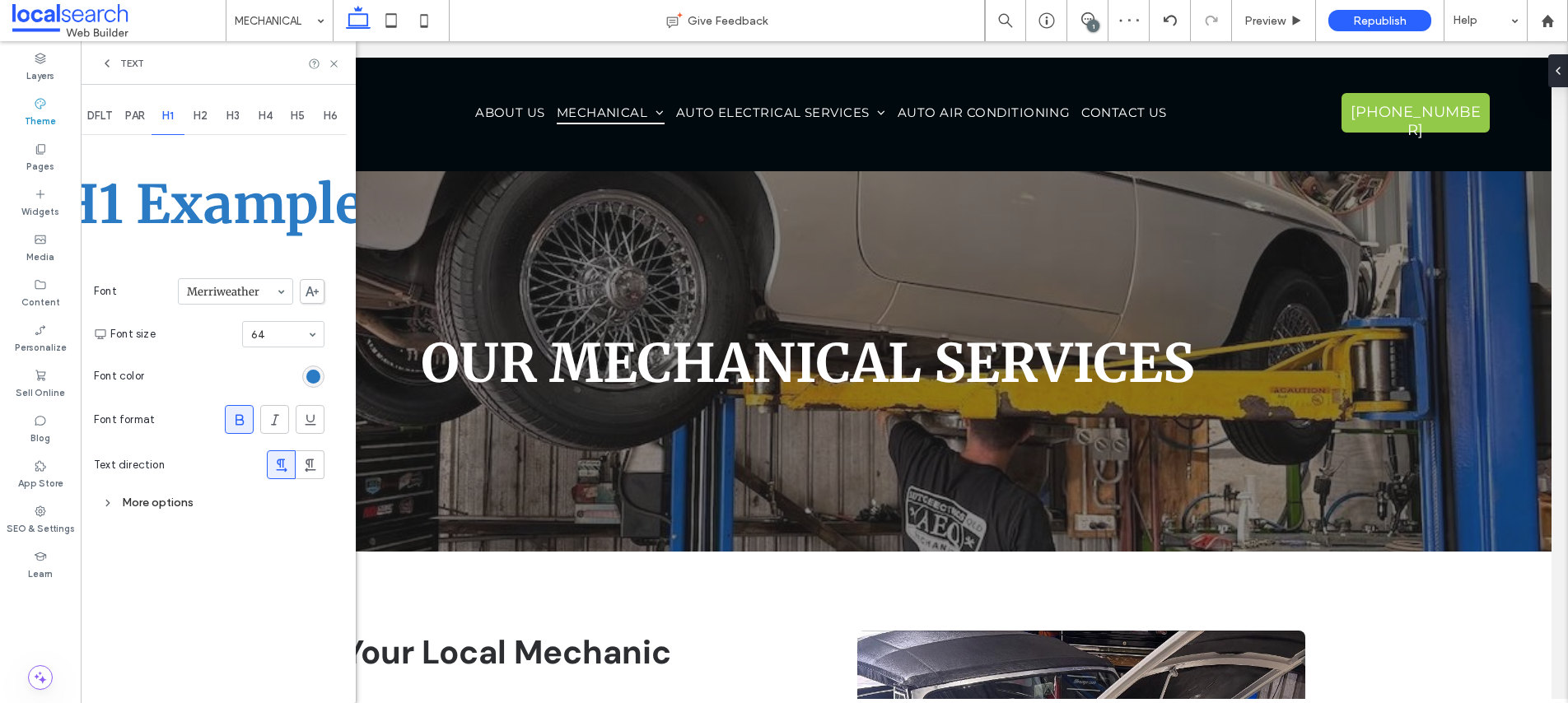
click at [243, 285] on input at bounding box center [232, 291] width 89 height 12
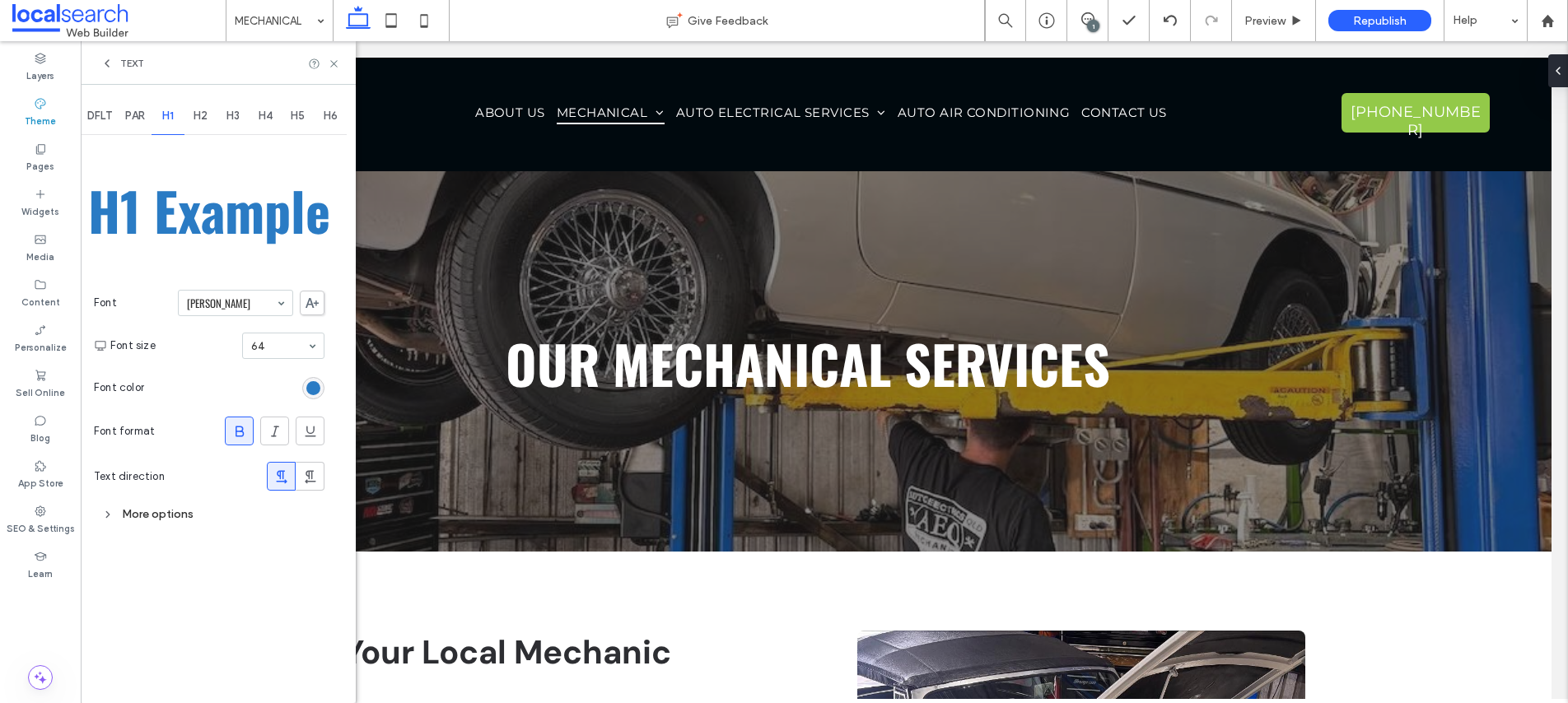
click at [206, 115] on span "H2" at bounding box center [201, 117] width 14 height 14
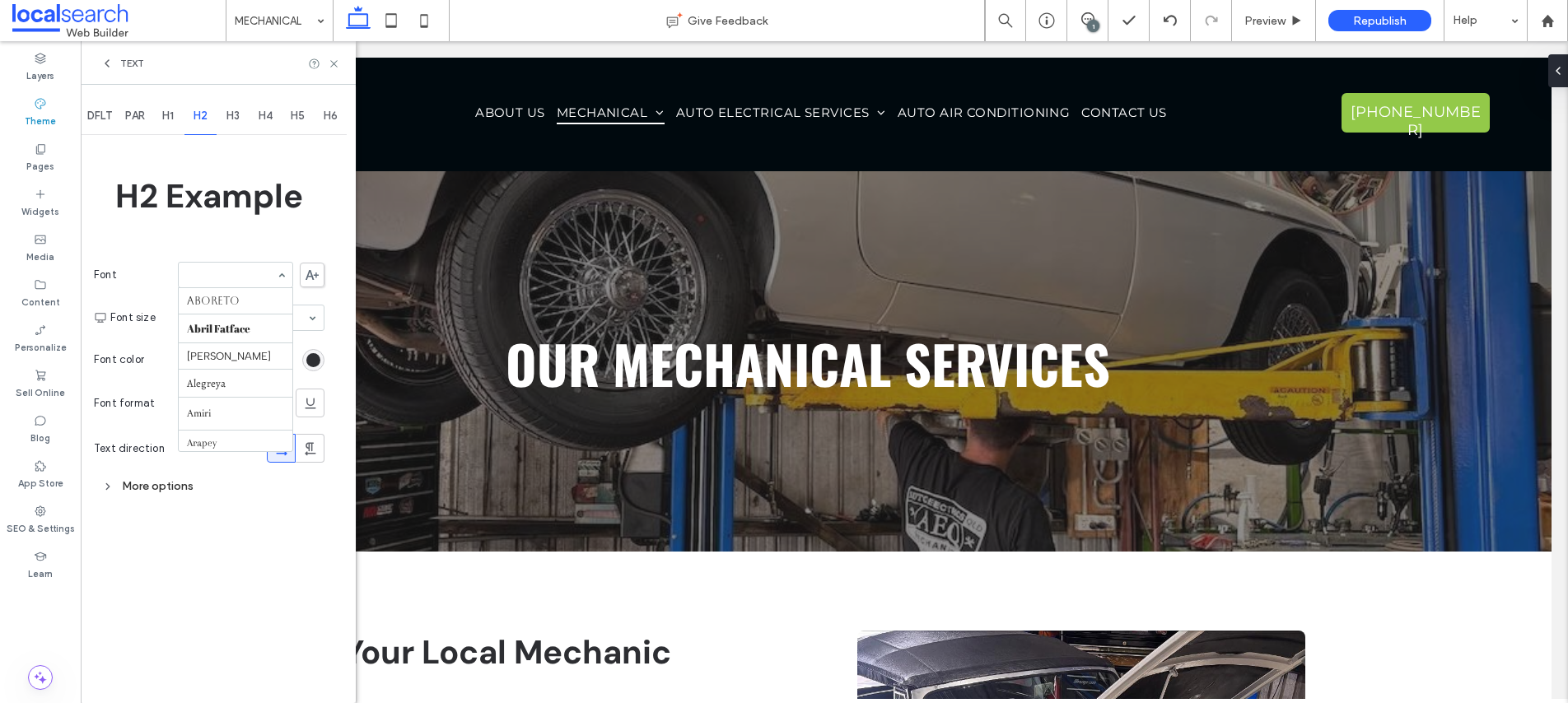
scroll to position [1143, 0]
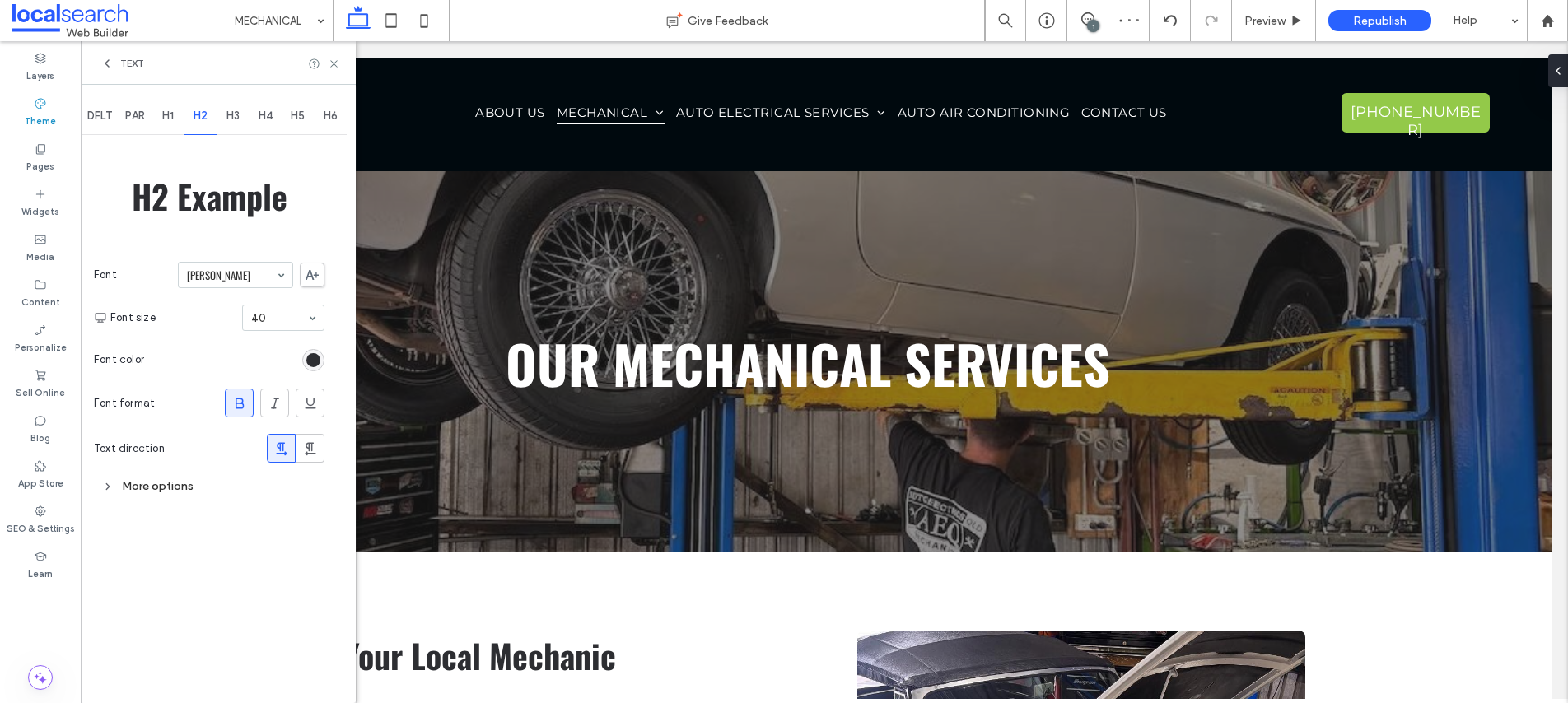
click at [236, 120] on span "H3" at bounding box center [234, 117] width 14 height 14
click at [269, 115] on span "H4" at bounding box center [265, 117] width 14 height 14
drag, startPoint x: 292, startPoint y: 112, endPoint x: 295, endPoint y: 124, distance: 12.4
click at [293, 112] on span "H5" at bounding box center [297, 117] width 14 height 14
click at [240, 289] on section "Font DM Sans" at bounding box center [208, 275] width 231 height 42
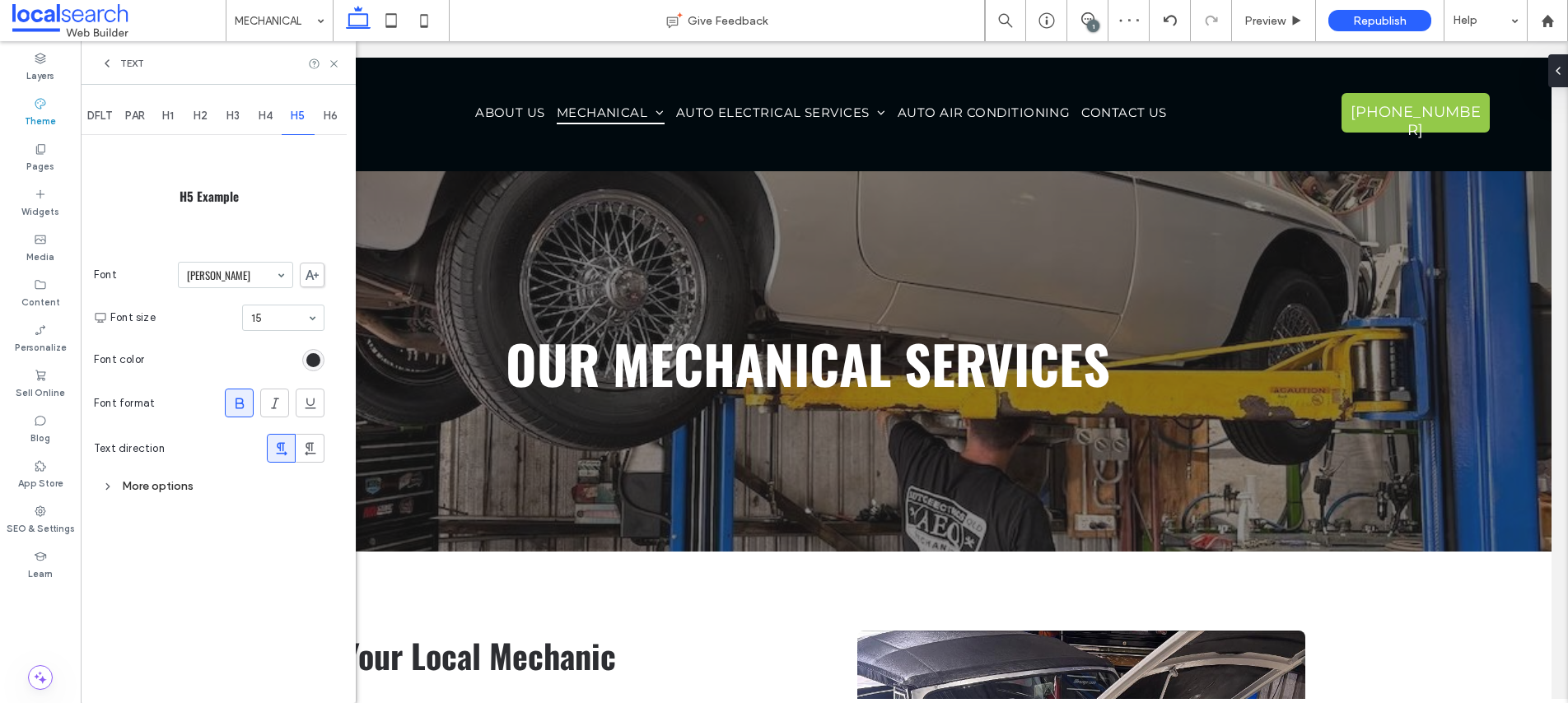
click at [331, 114] on span "H6" at bounding box center [330, 117] width 14 height 14
click at [332, 63] on icon at bounding box center [334, 64] width 13 height 13
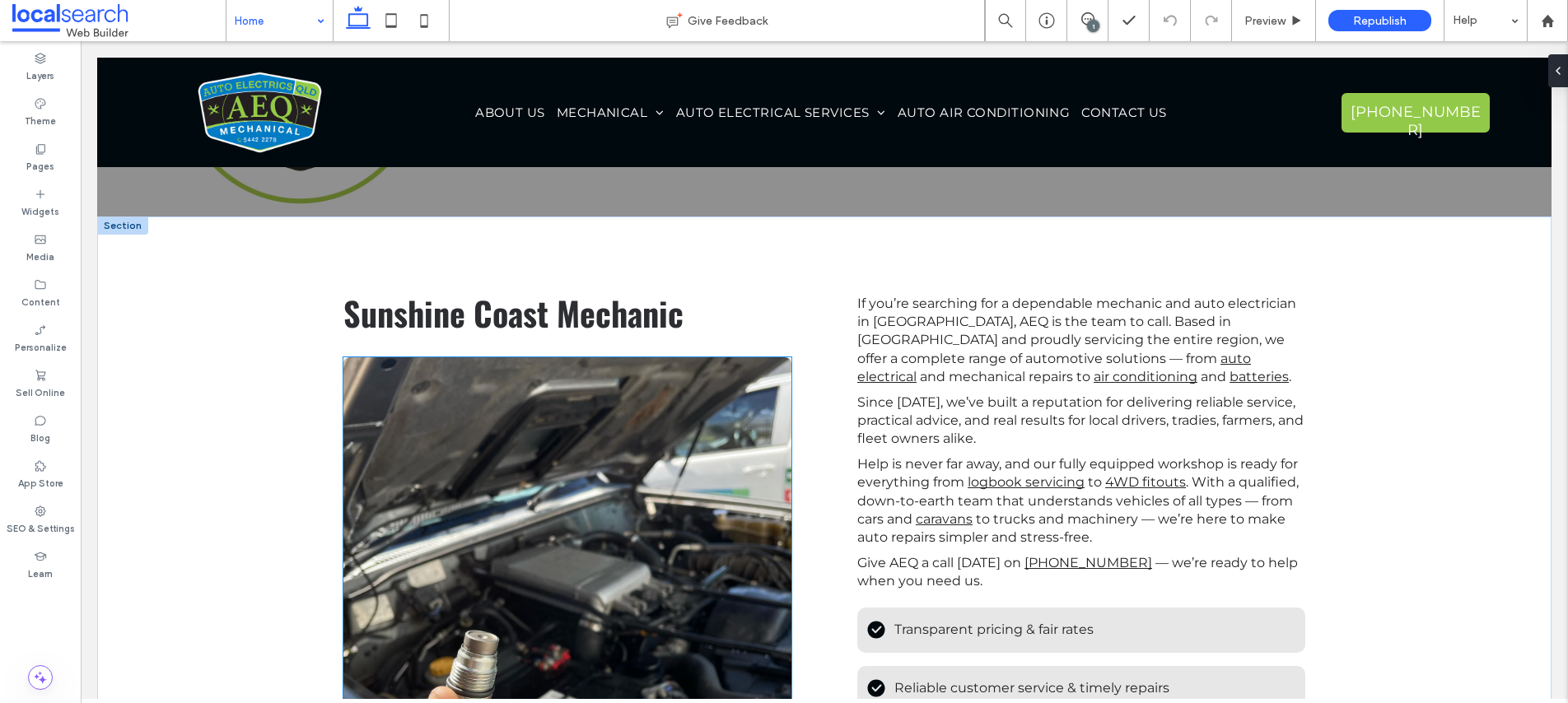
scroll to position [659, 0]
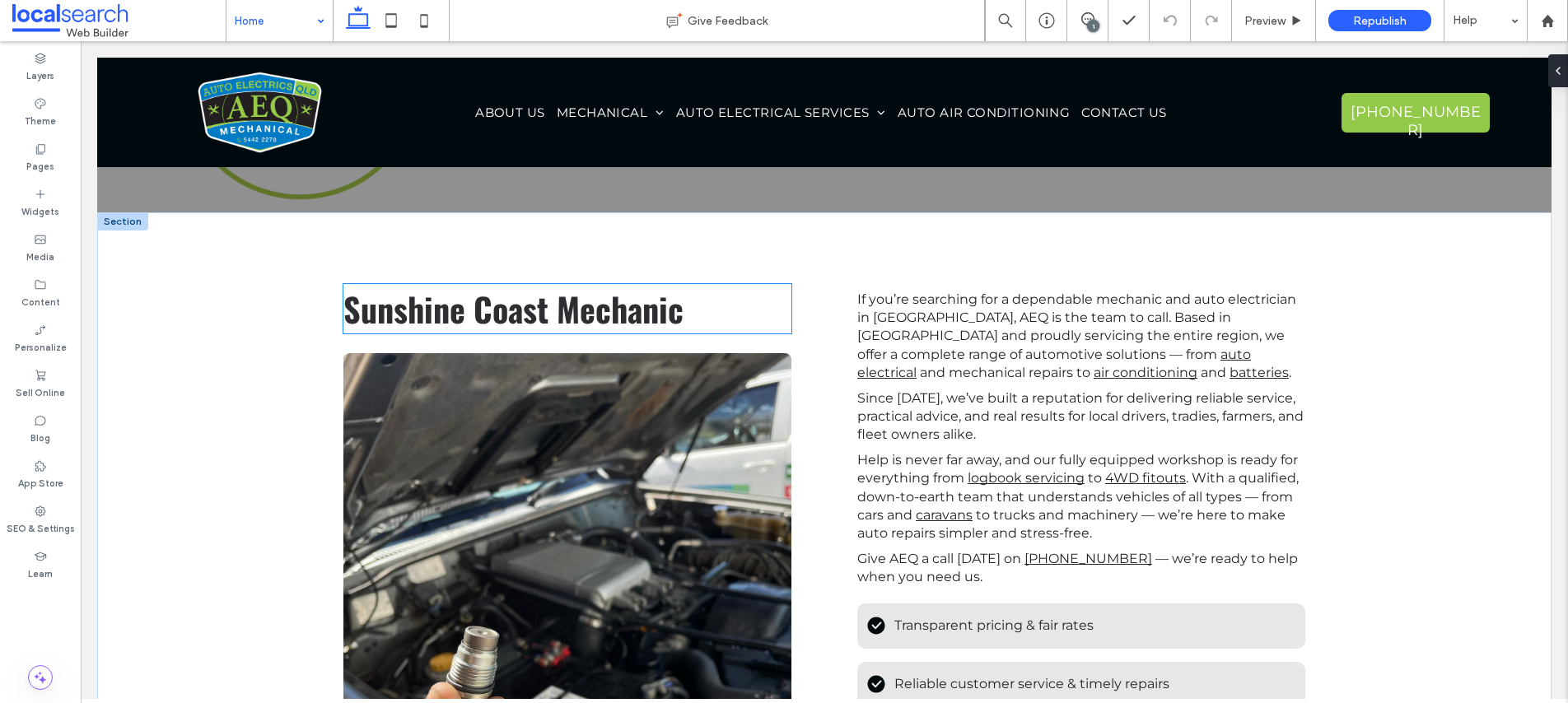
click at [678, 320] on h2 "Sunshine Coast Mechanic" at bounding box center [567, 308] width 448 height 49
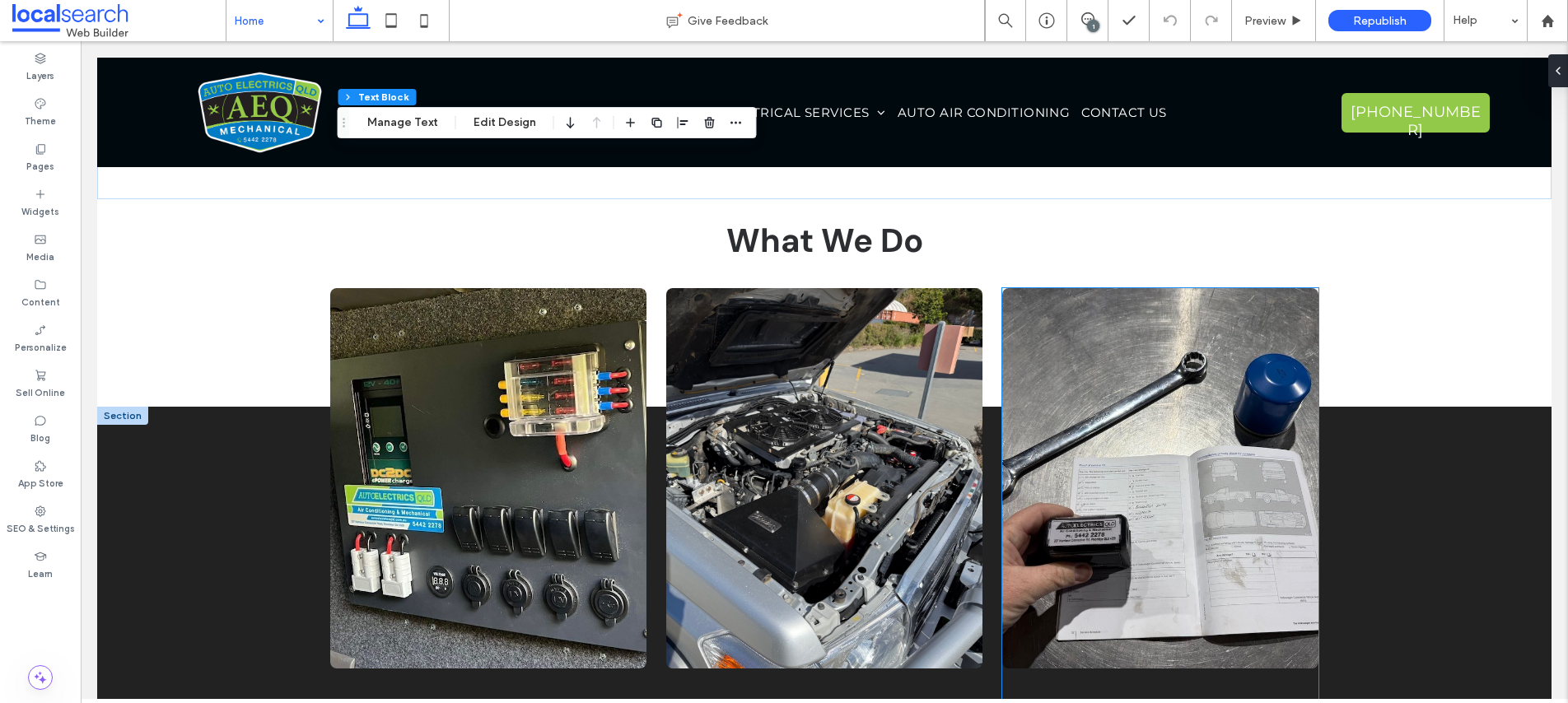
scroll to position [1214, 0]
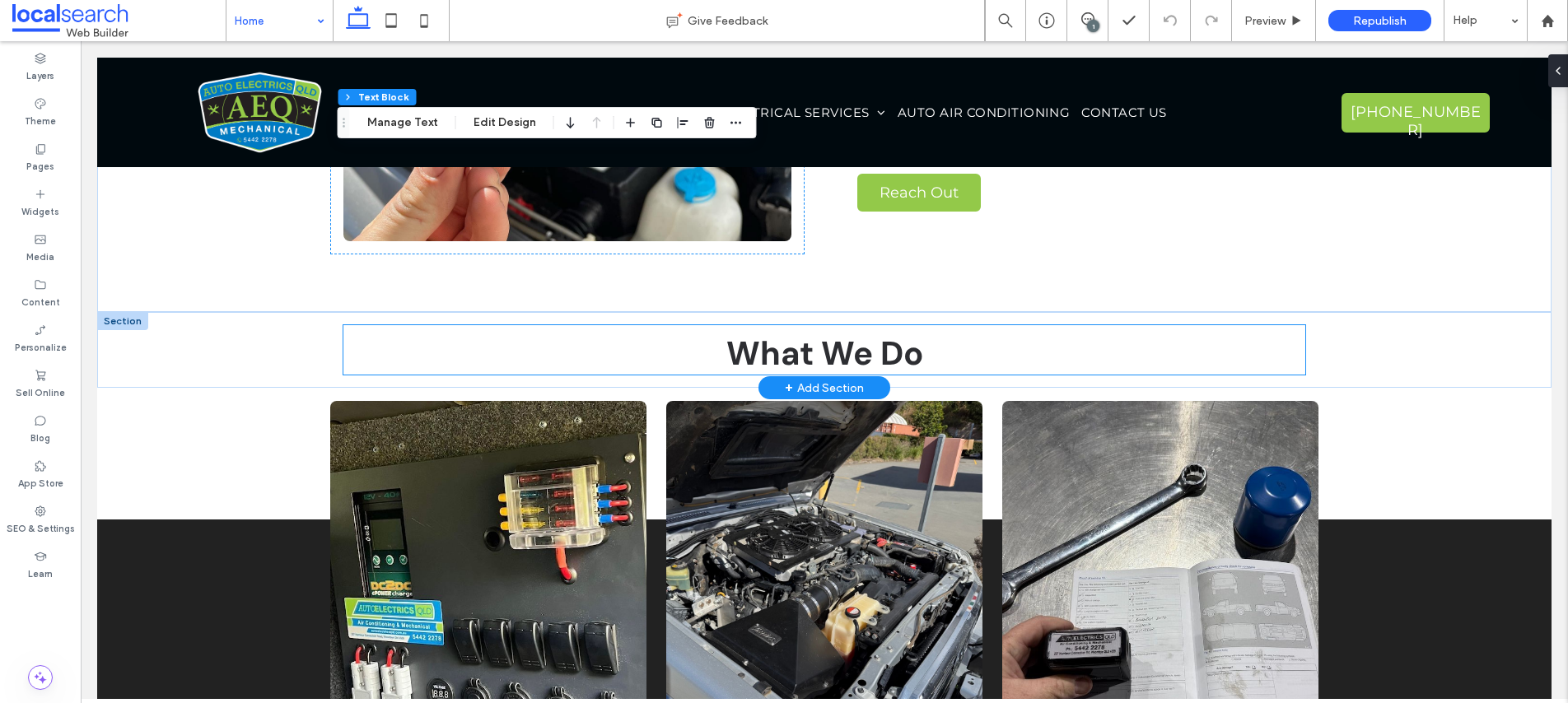
click at [823, 350] on strong "What We Do" at bounding box center [825, 353] width 197 height 42
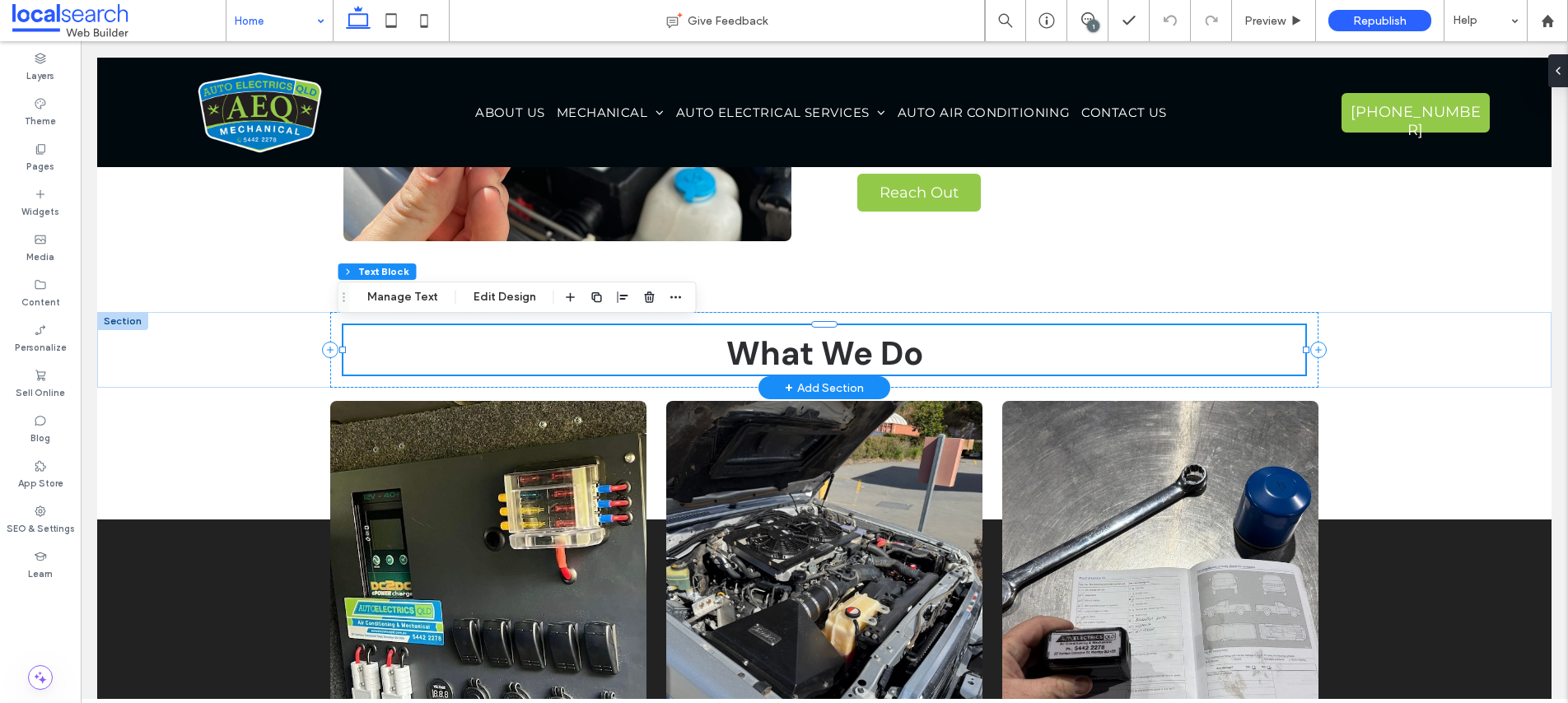
click at [823, 350] on strong "What We Do" at bounding box center [825, 353] width 197 height 42
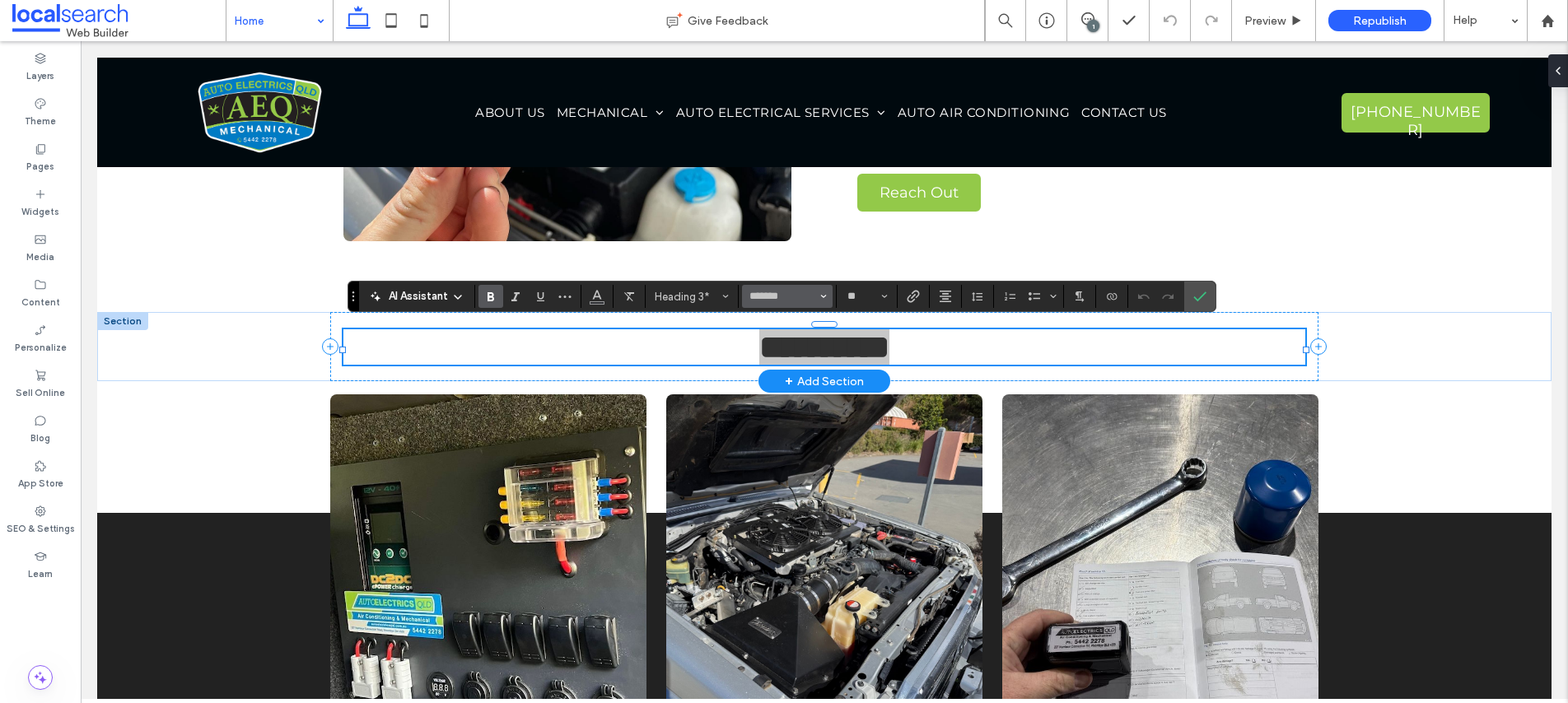
click at [820, 296] on icon "Font & Font weight" at bounding box center [823, 296] width 7 height 7
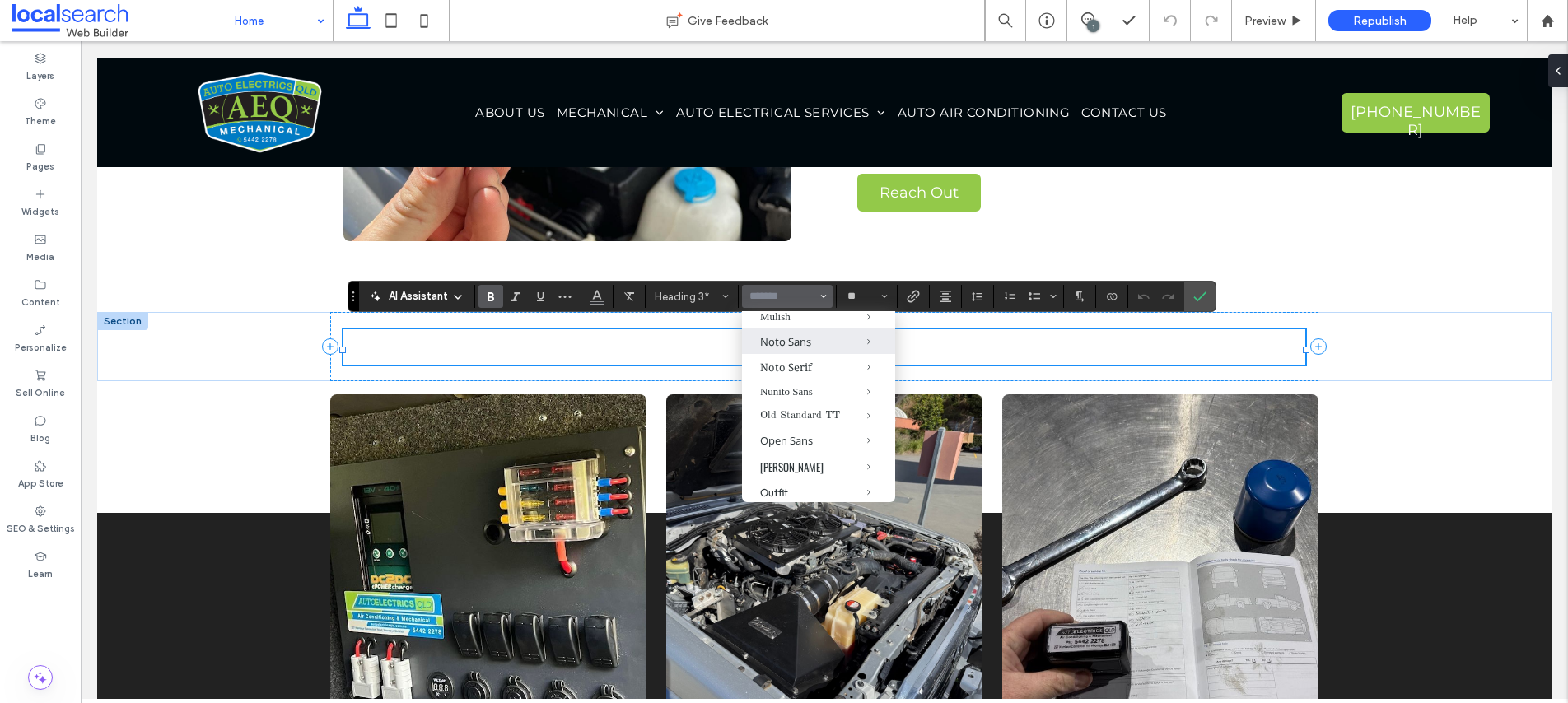
scroll to position [979, 0]
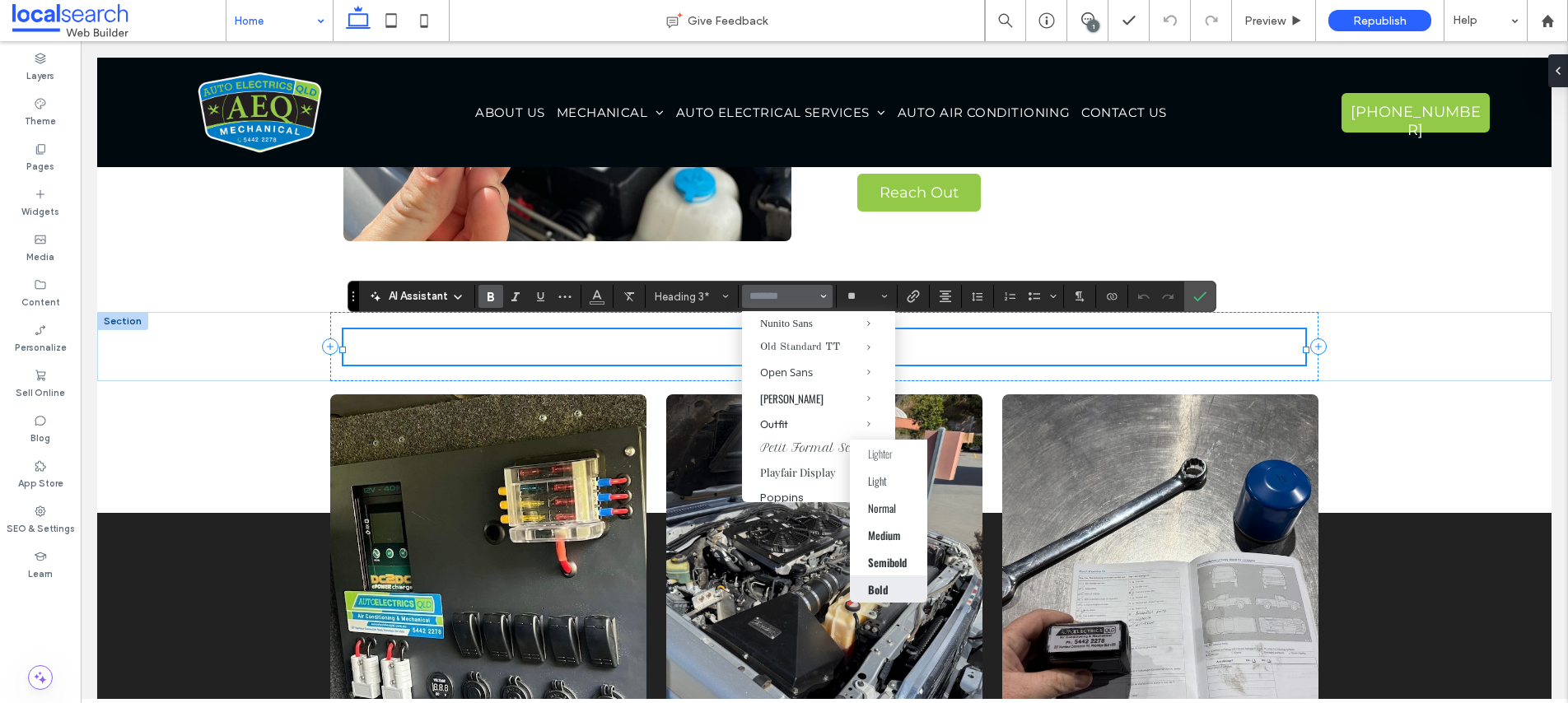
click at [882, 585] on div "Bold" at bounding box center [878, 589] width 20 height 16
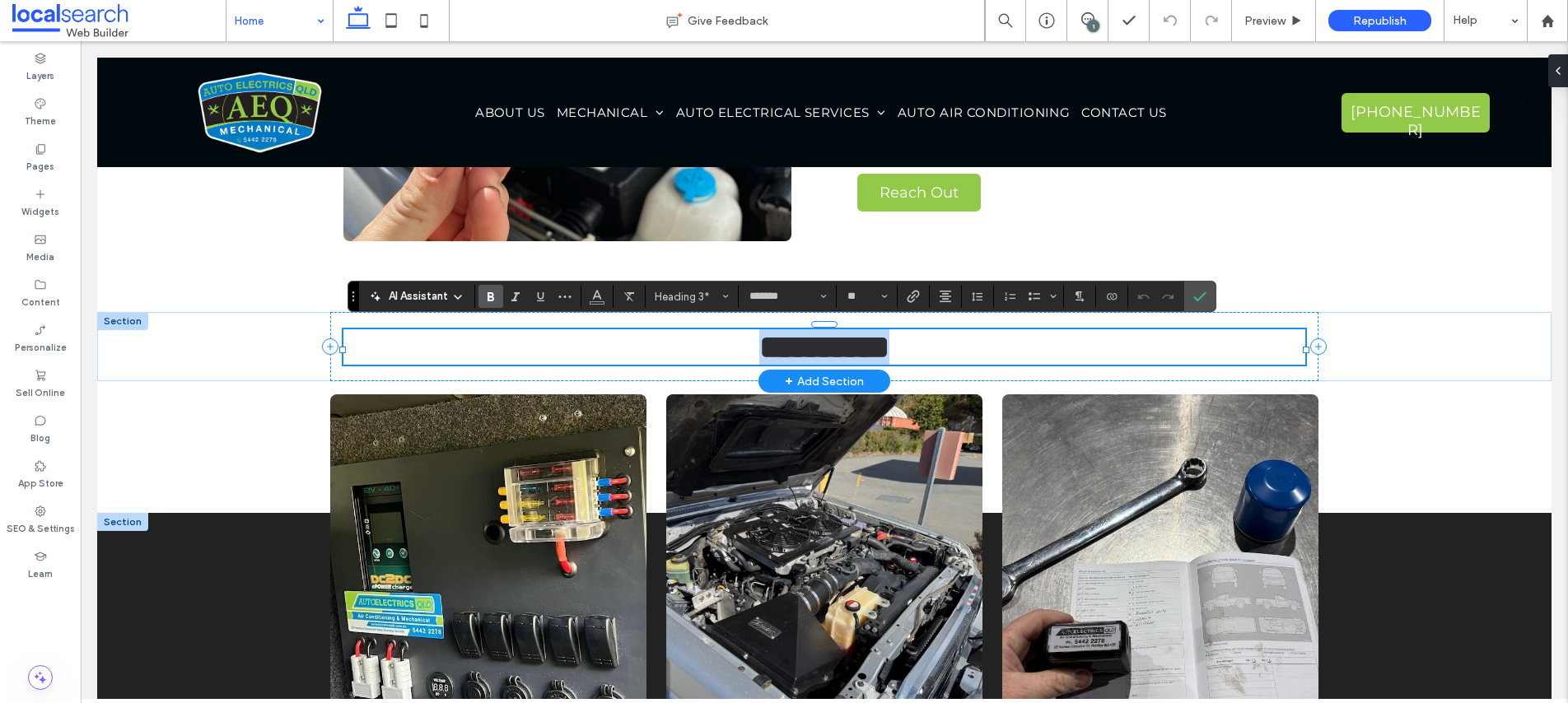
type input "******"
click at [1197, 292] on icon "Confirm" at bounding box center [1200, 296] width 14 height 14
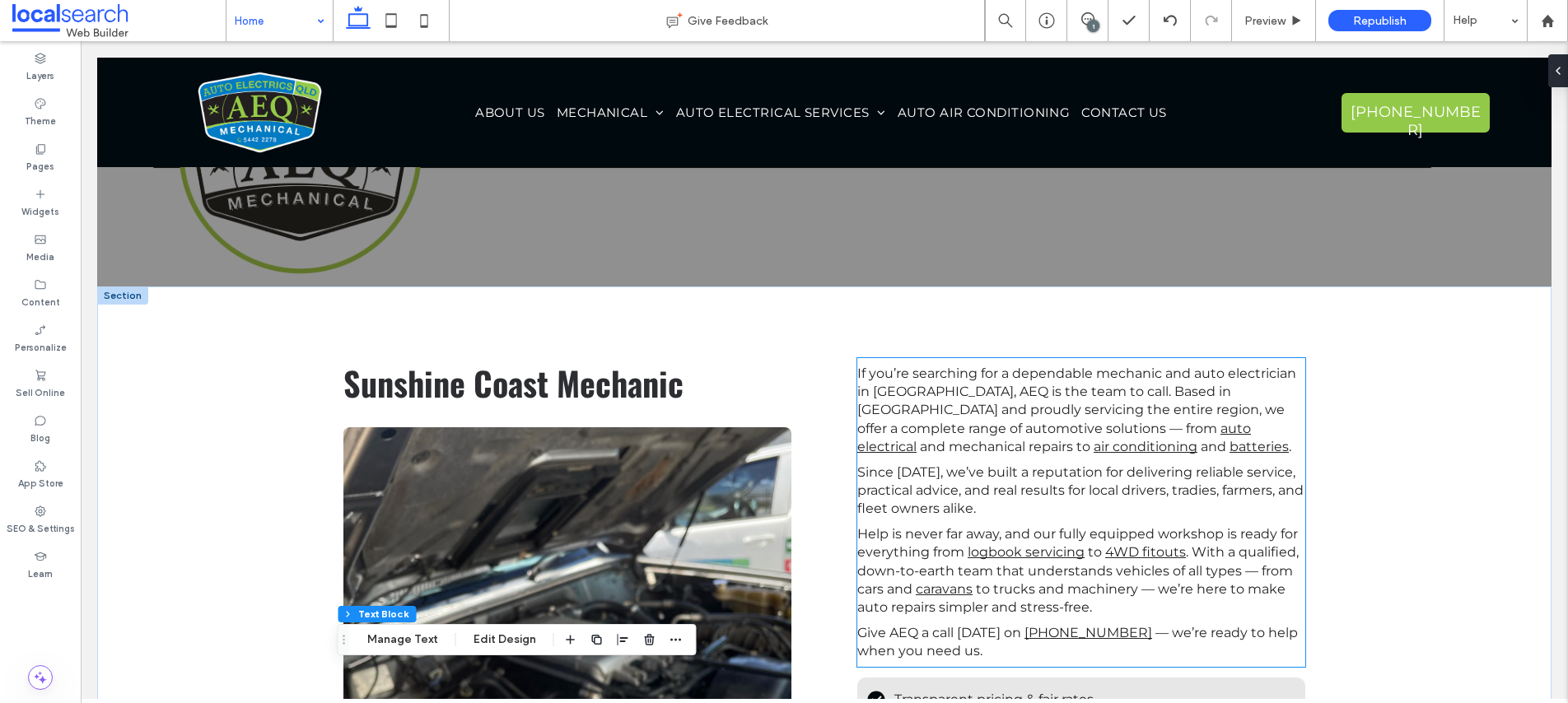
scroll to position [590, 0]
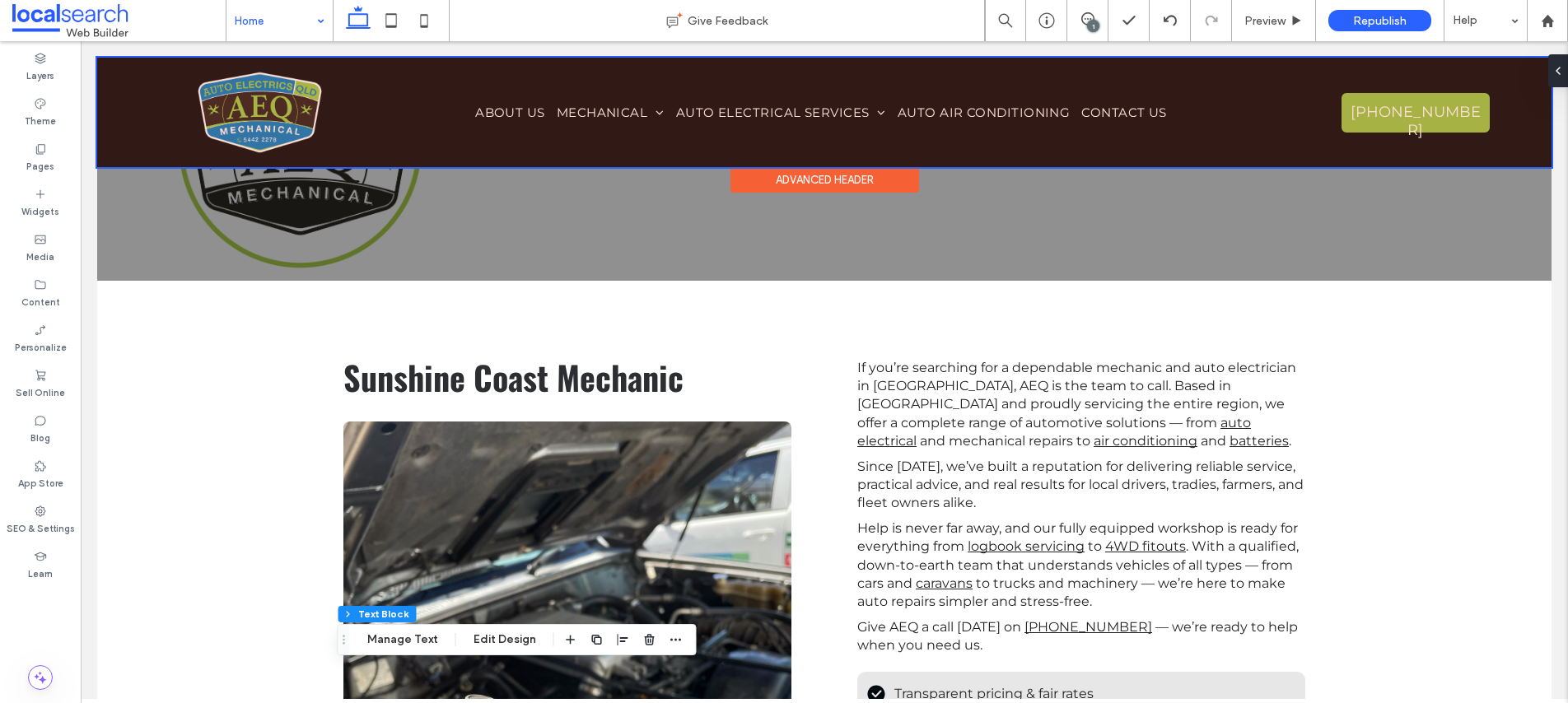
click at [603, 108] on div at bounding box center [824, 113] width 1454 height 110
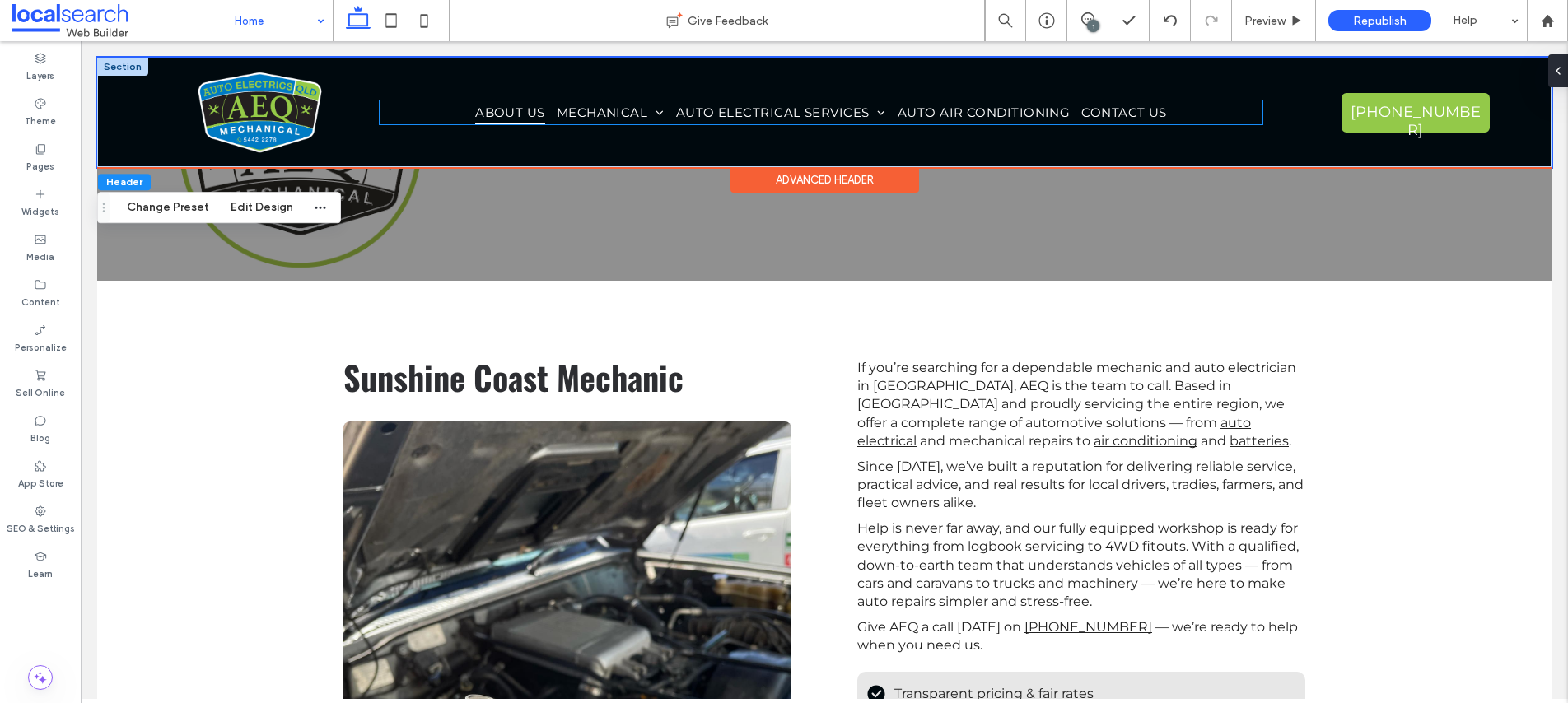
click at [521, 110] on span "ABOUT US" at bounding box center [509, 112] width 70 height 24
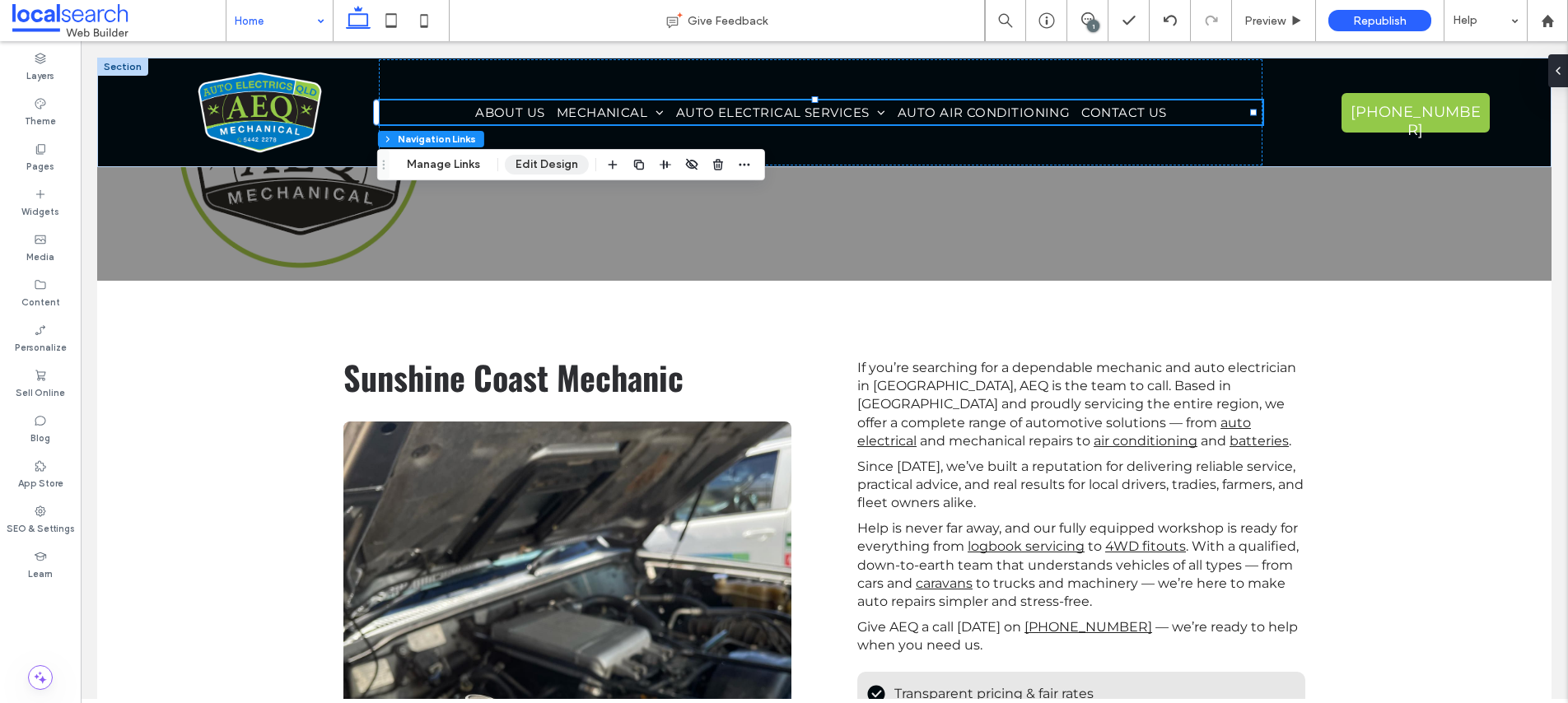
click at [536, 163] on button "Edit Design" at bounding box center [546, 164] width 84 height 19
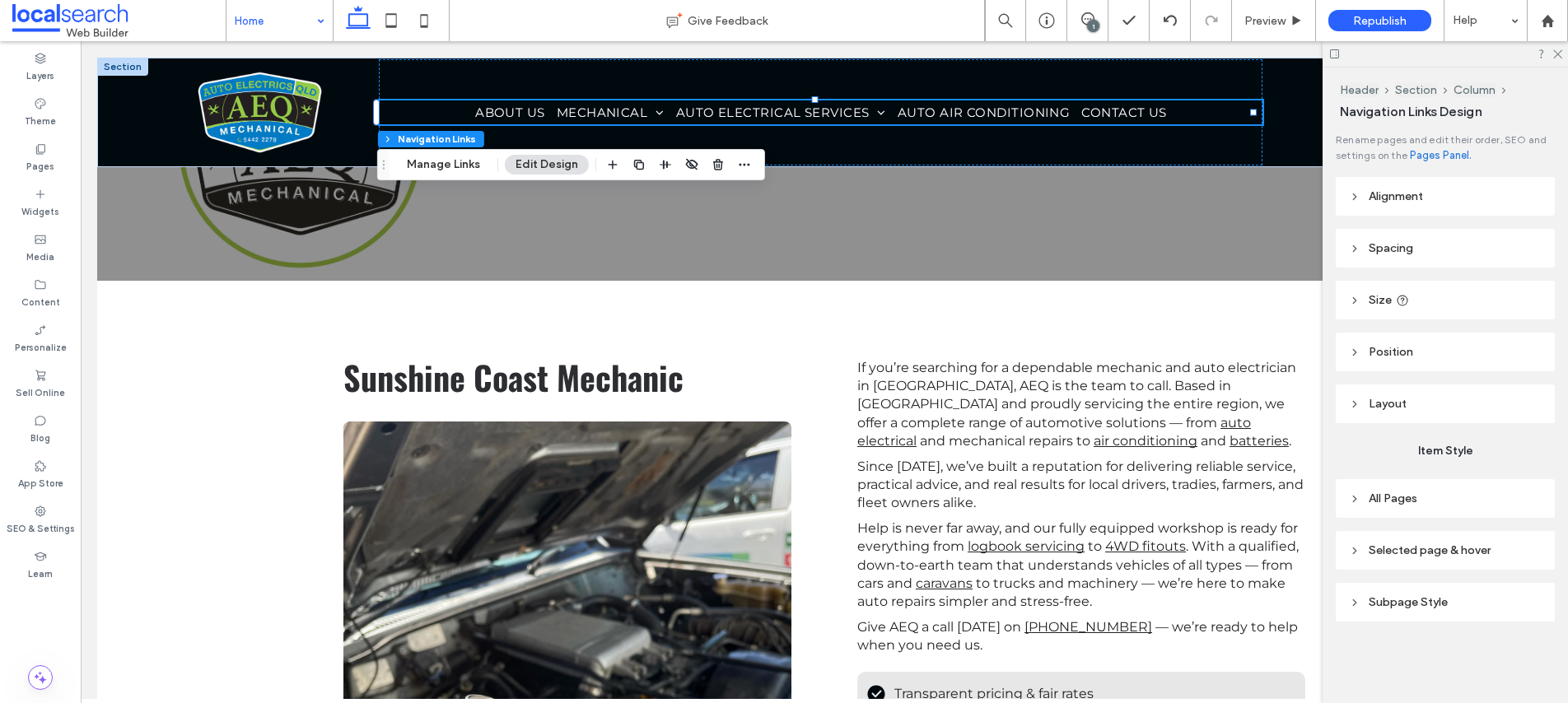
click at [1354, 495] on icon at bounding box center [1355, 499] width 12 height 12
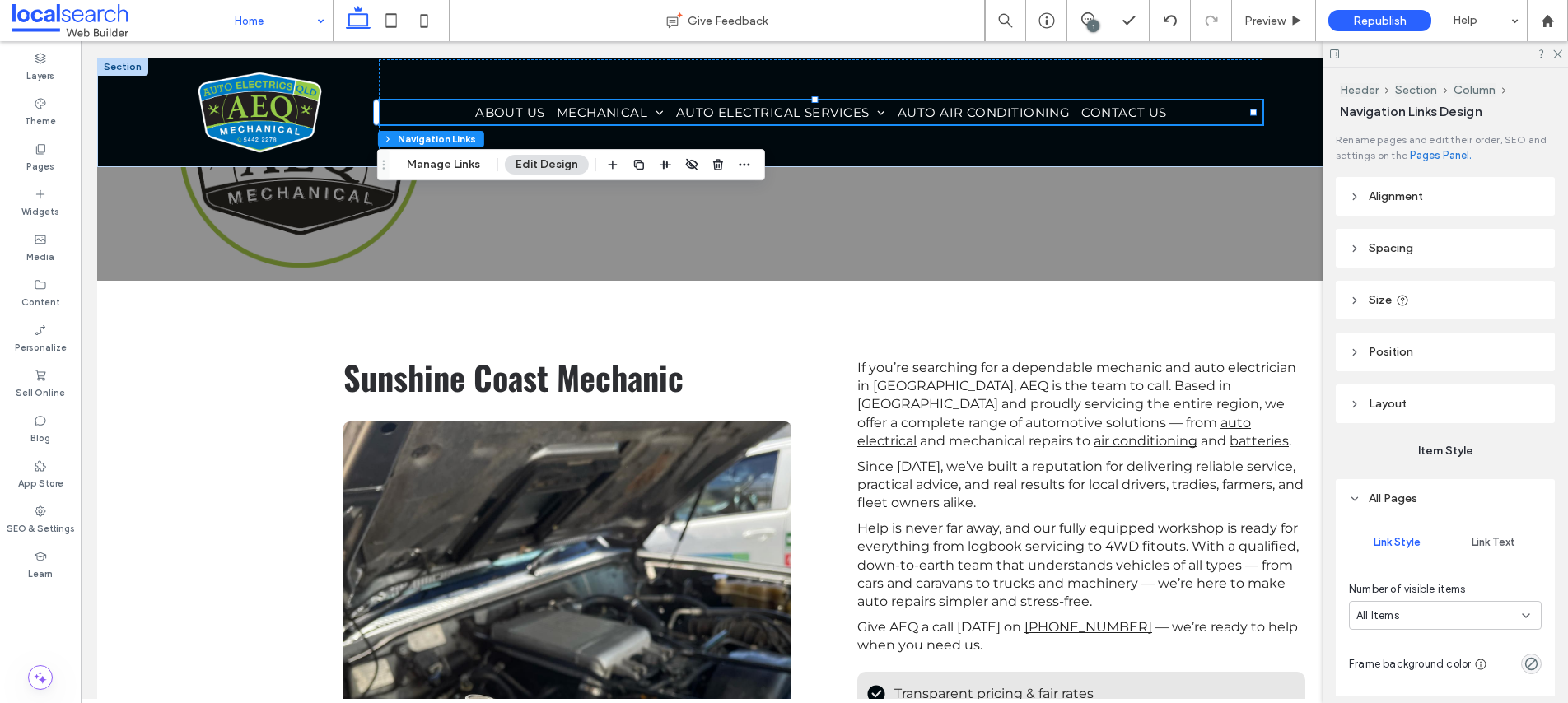
click at [1492, 546] on span "Link Text" at bounding box center [1493, 543] width 43 height 14
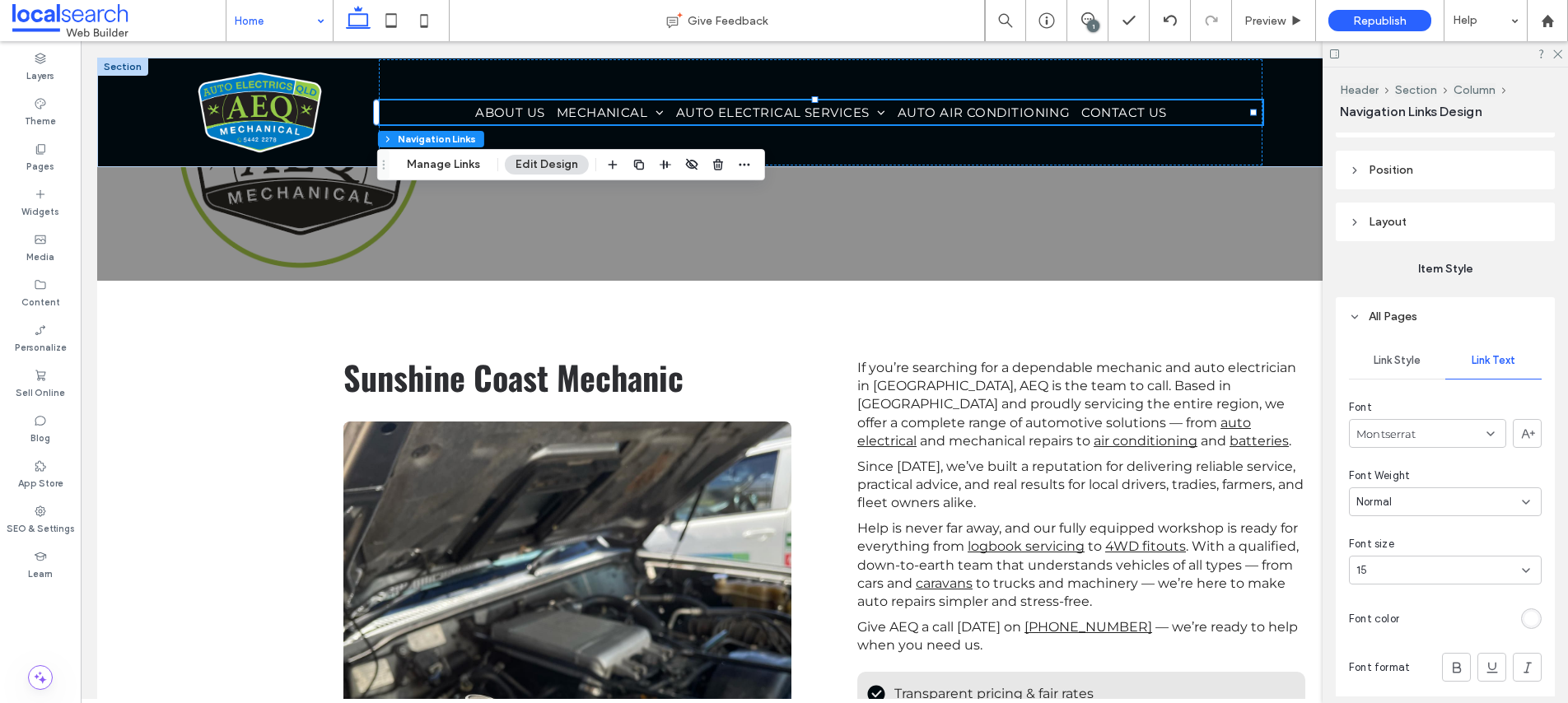
scroll to position [242, 0]
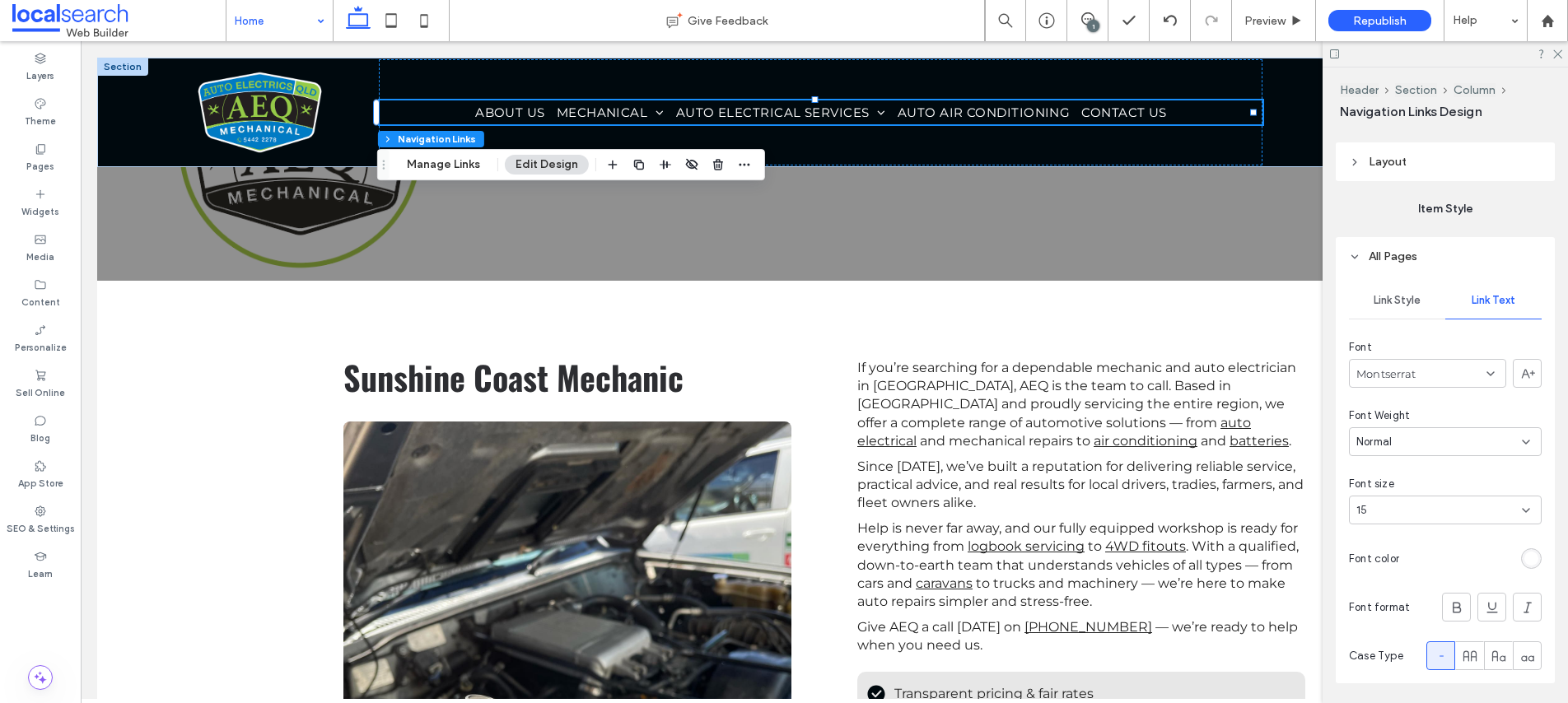
click at [1446, 373] on div "Montserrat" at bounding box center [1427, 373] width 157 height 29
click at [1430, 487] on div "[PERSON_NAME]" at bounding box center [1423, 483] width 147 height 29
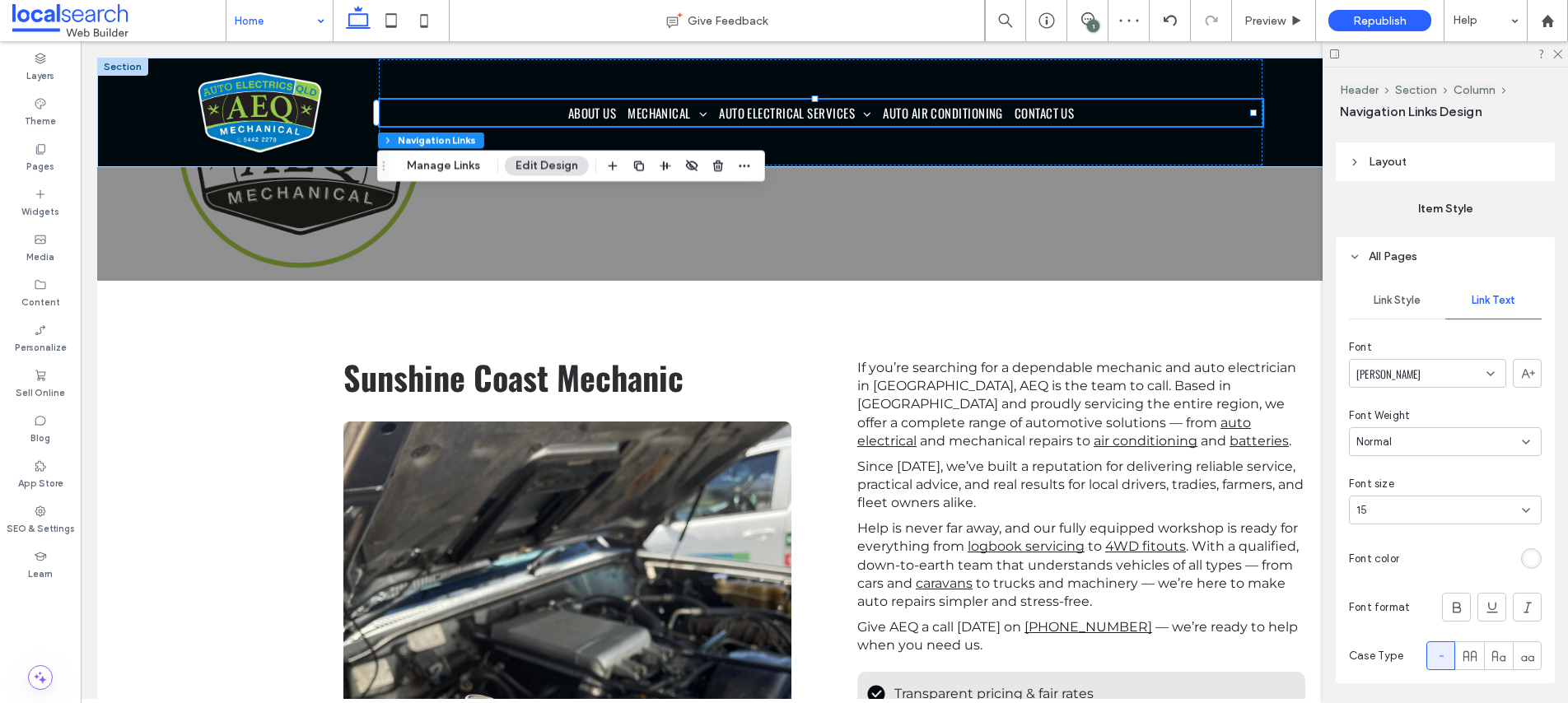
click at [1439, 508] on div "15" at bounding box center [1436, 510] width 158 height 16
click at [1392, 632] on div "16" at bounding box center [1441, 627] width 182 height 29
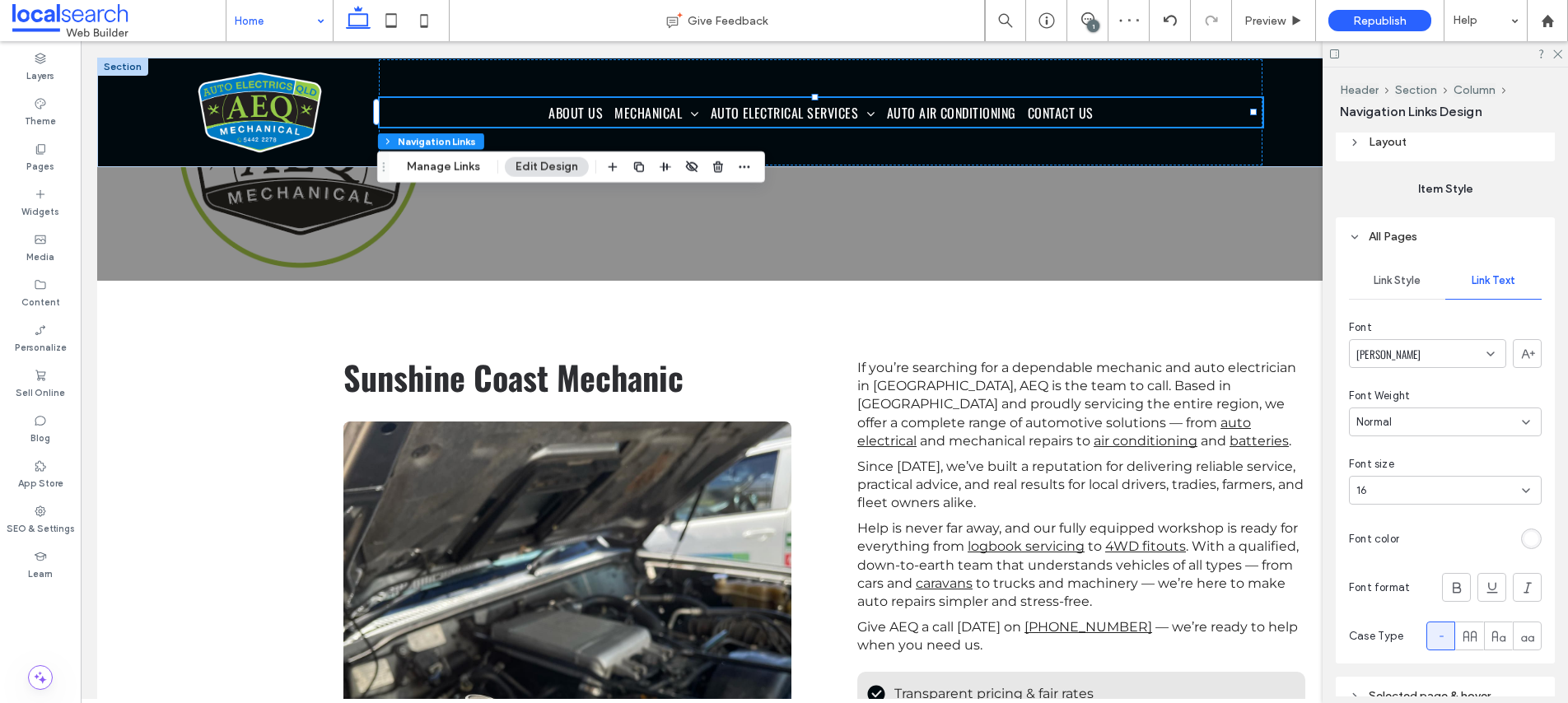
scroll to position [266, 0]
click at [1424, 486] on div "16" at bounding box center [1436, 486] width 158 height 16
click at [1391, 590] on div "18" at bounding box center [1441, 591] width 182 height 29
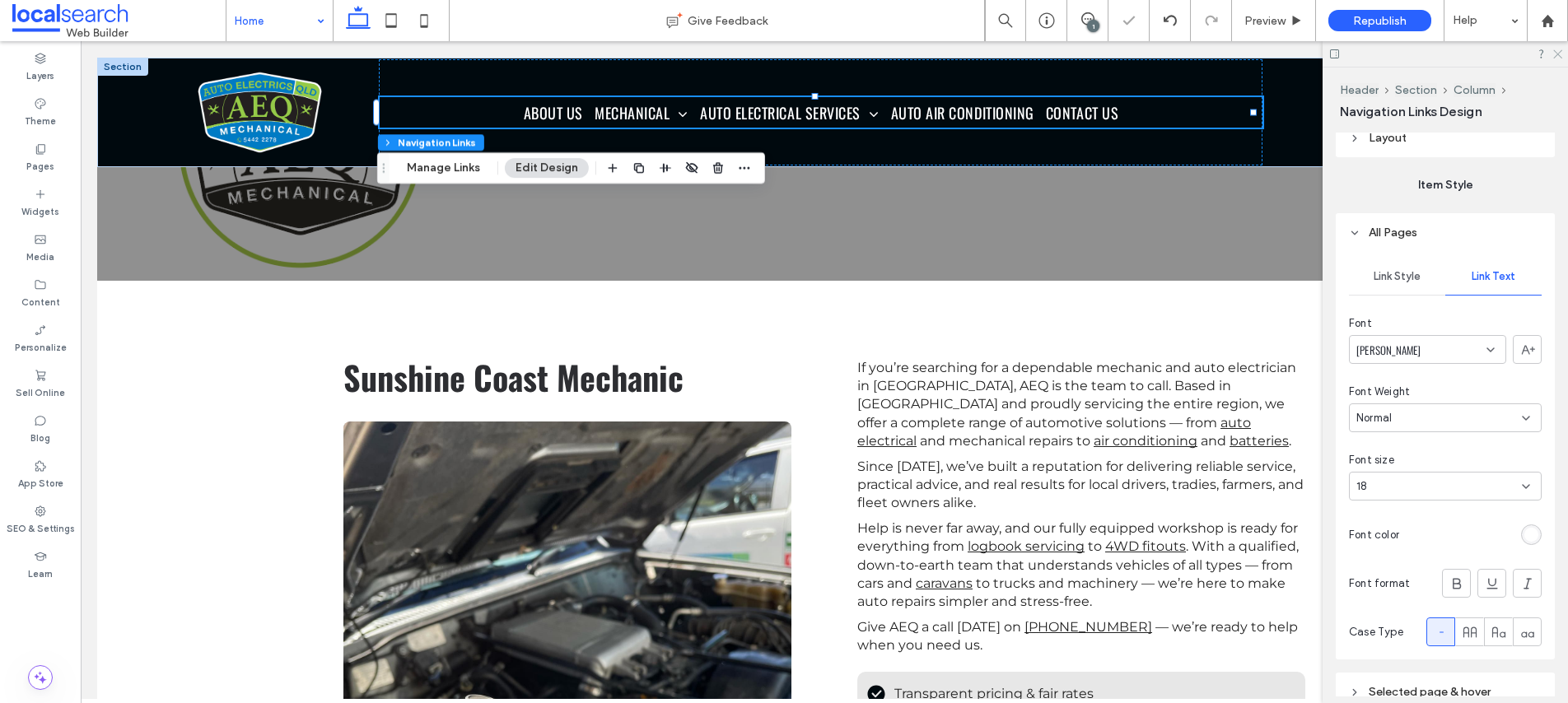
click at [1559, 53] on icon at bounding box center [1556, 52] width 11 height 11
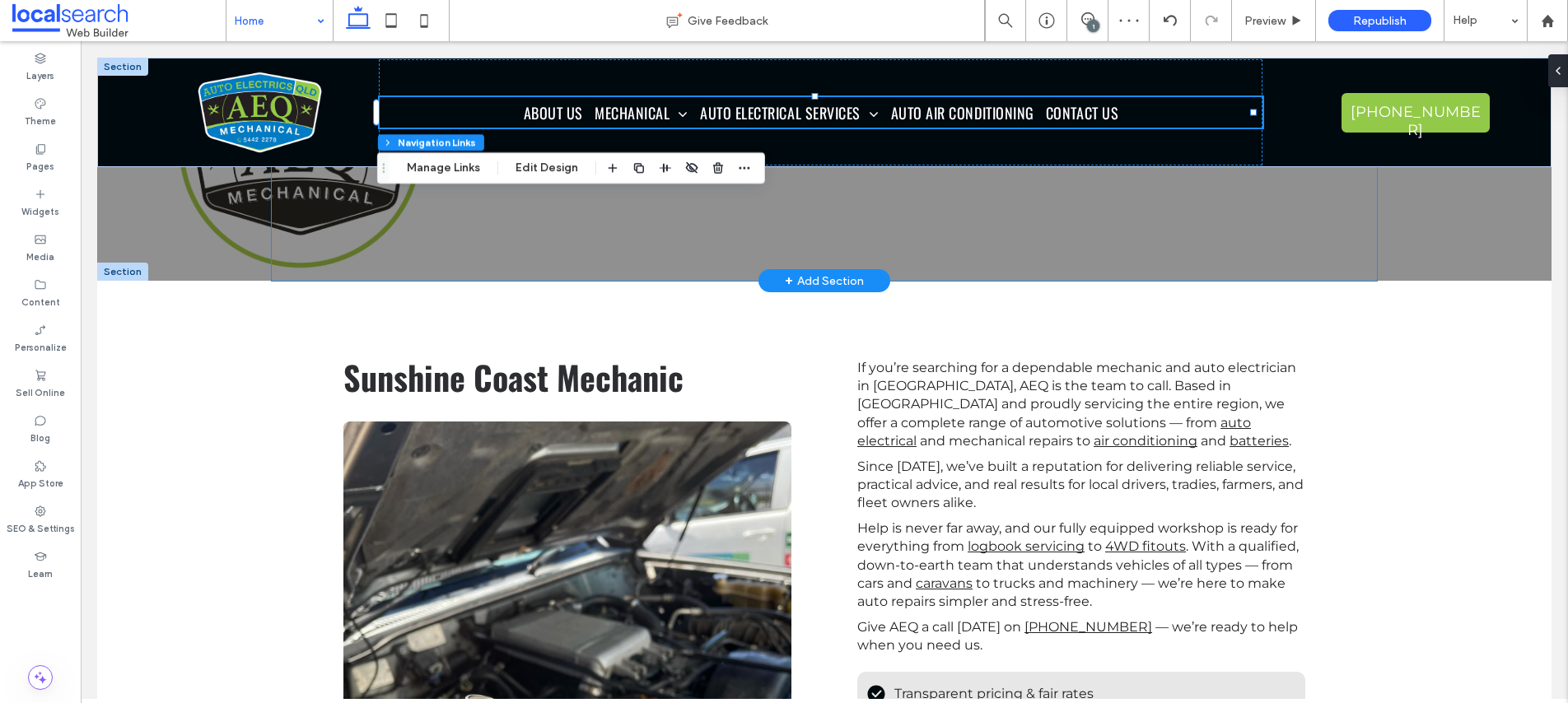
drag, startPoint x: 1062, startPoint y: 235, endPoint x: 1065, endPoint y: 227, distance: 8.5
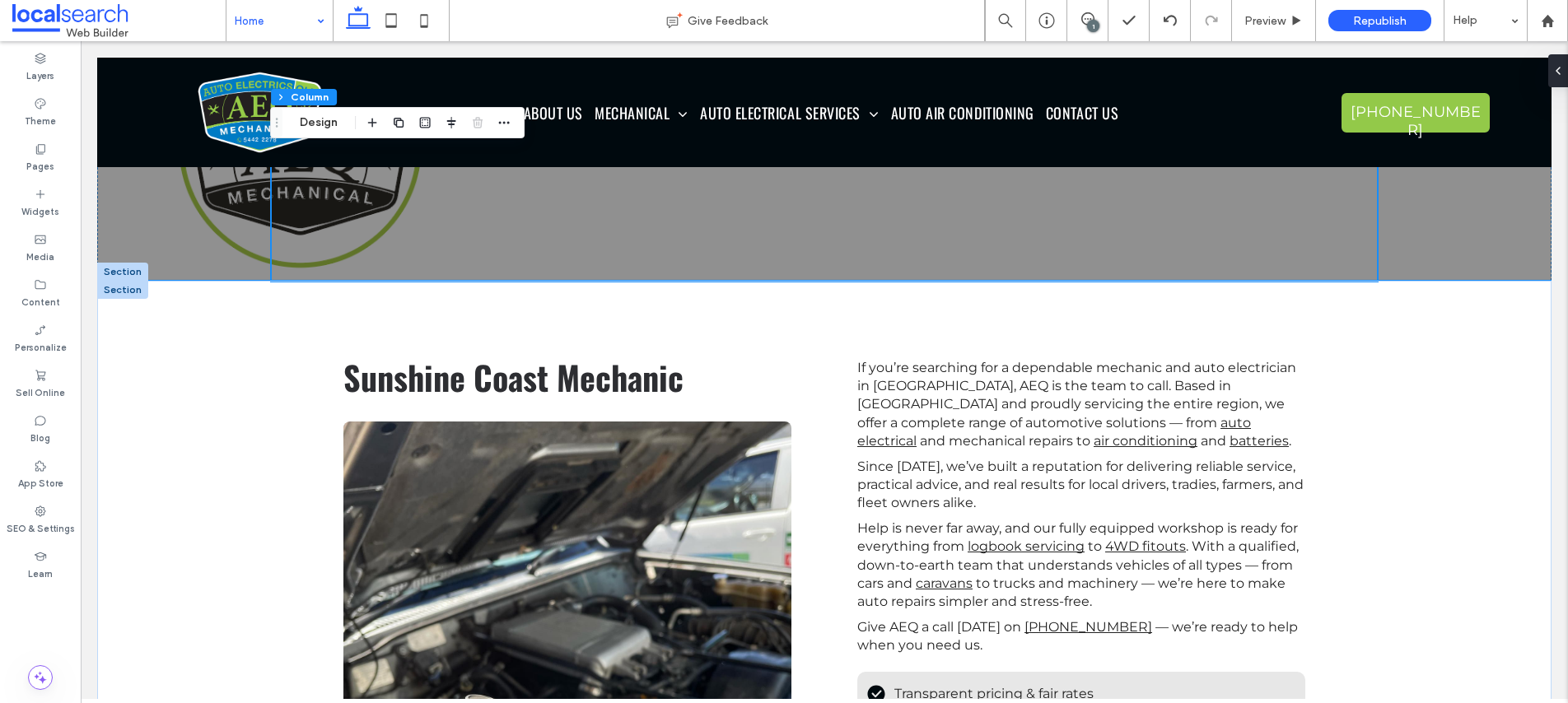
click at [261, 360] on div "Sunshine Coast Mechanic If you’re searching for a dependable mechanic and auto …" at bounding box center [824, 608] width 1454 height 655
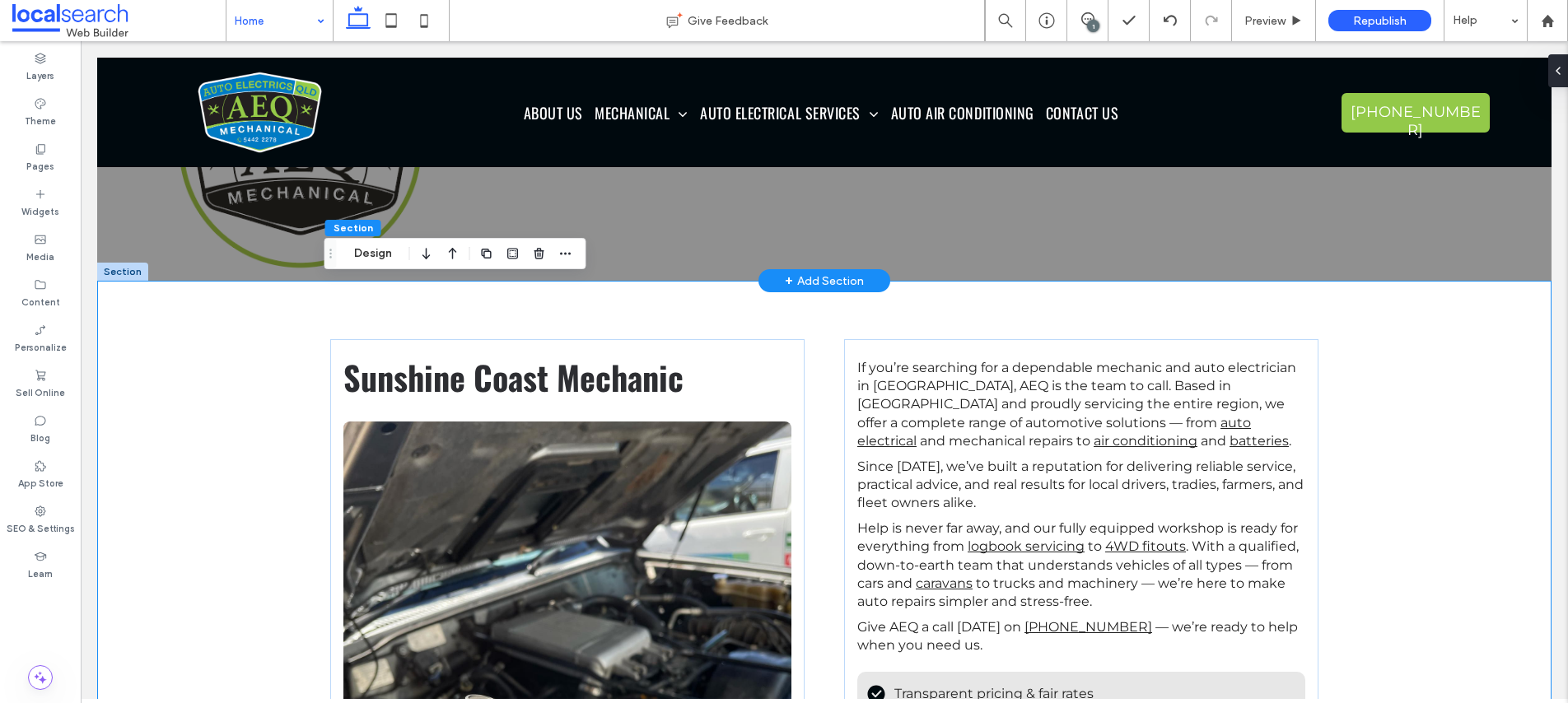
scroll to position [0, 0]
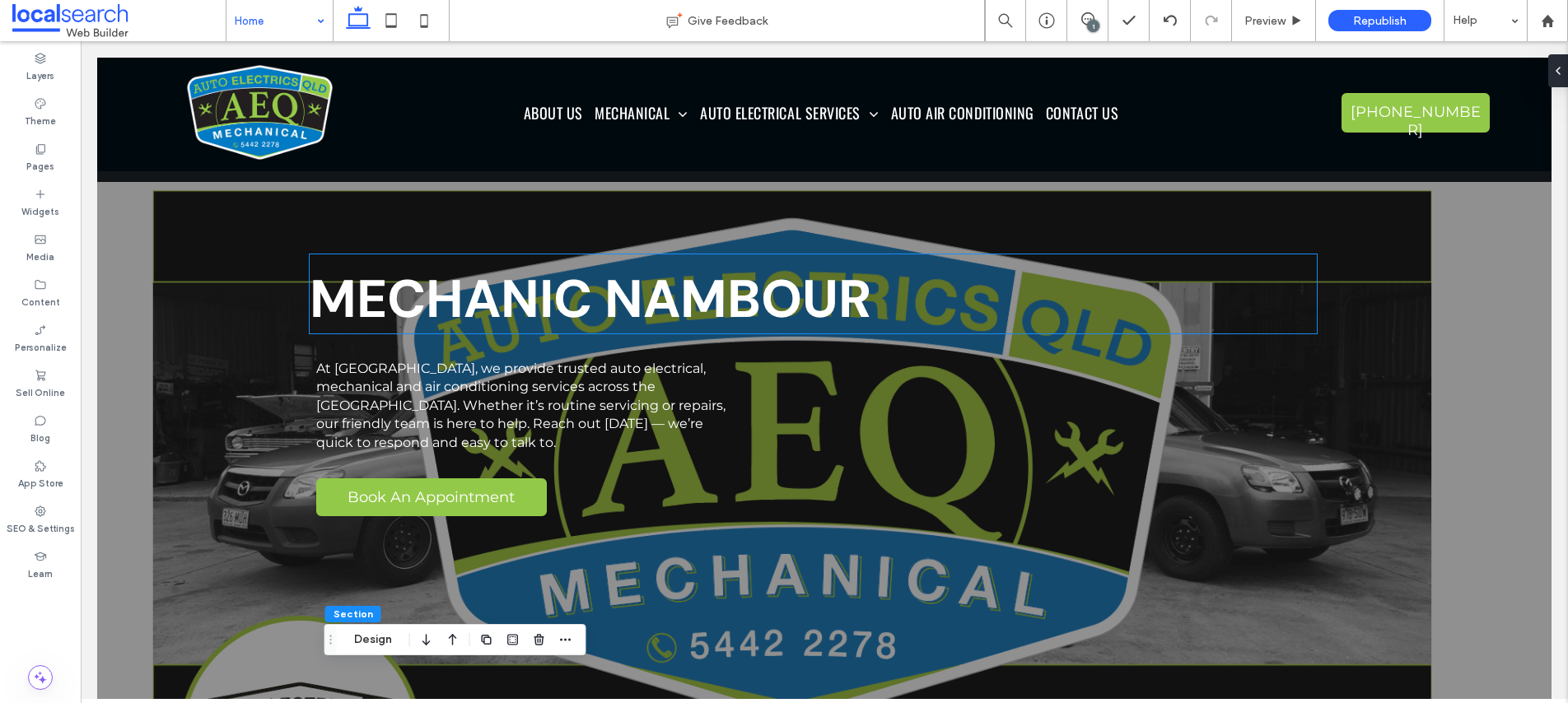
click at [827, 306] on strong "MECHANIC NAMBOUR" at bounding box center [591, 299] width 562 height 68
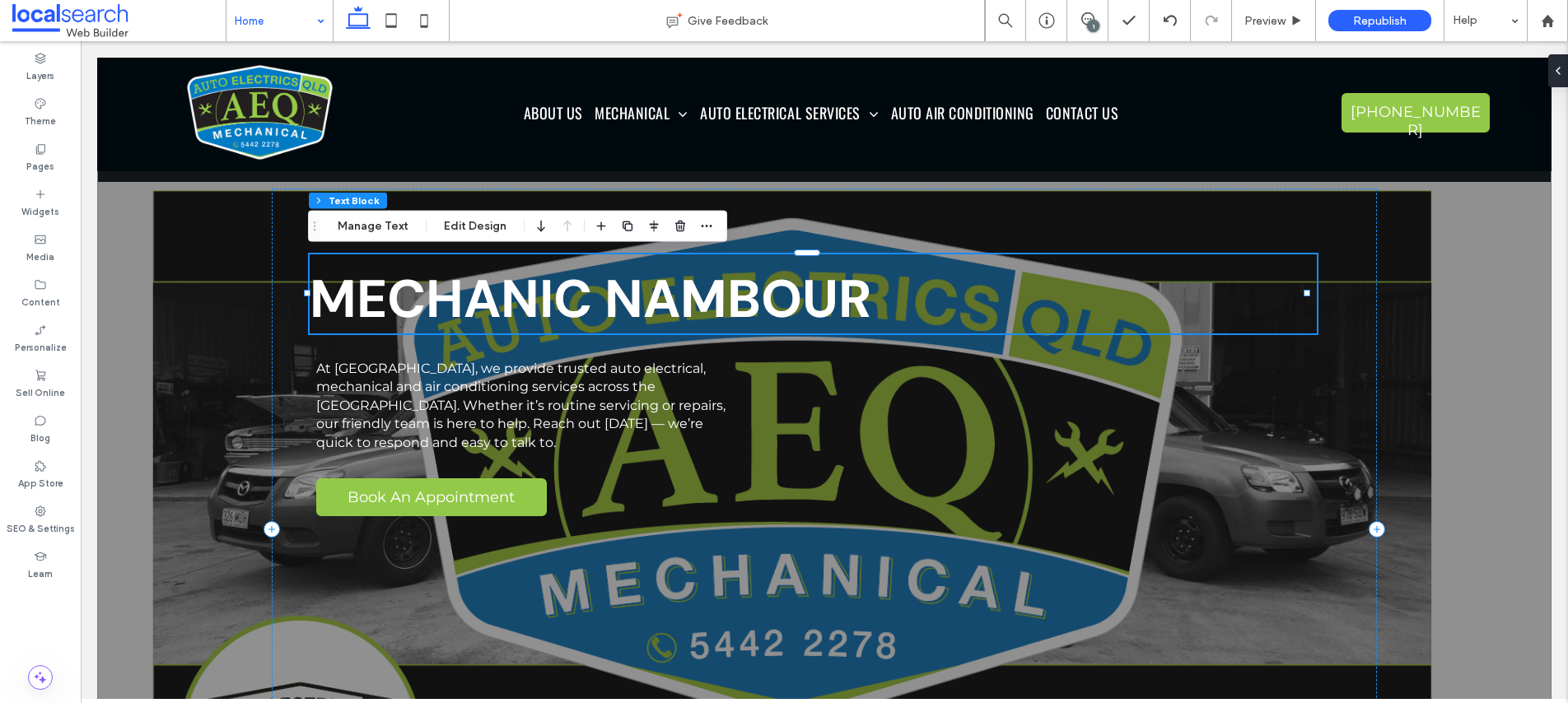
click at [827, 306] on strong "MECHANIC NAMBOUR" at bounding box center [591, 299] width 562 height 68
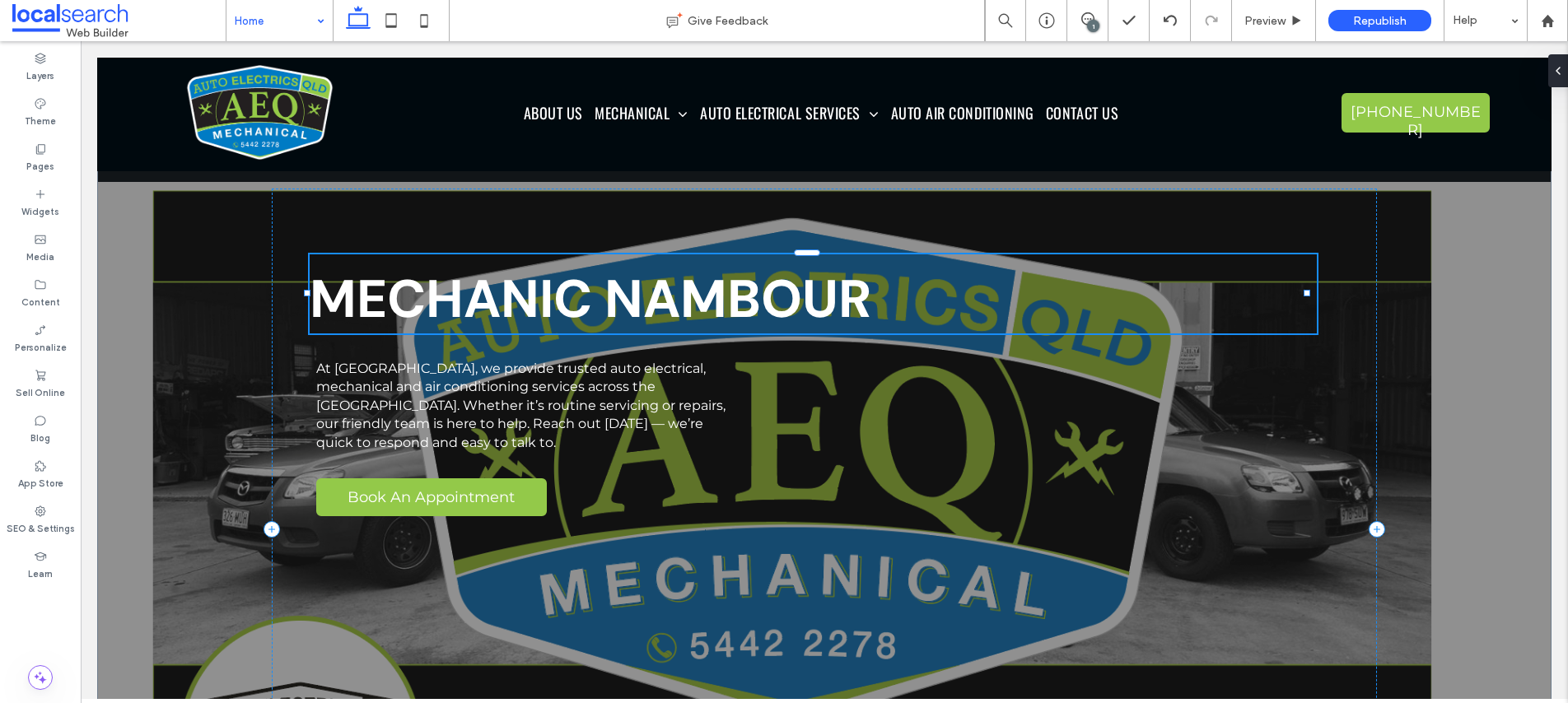
type input "*******"
type input "**"
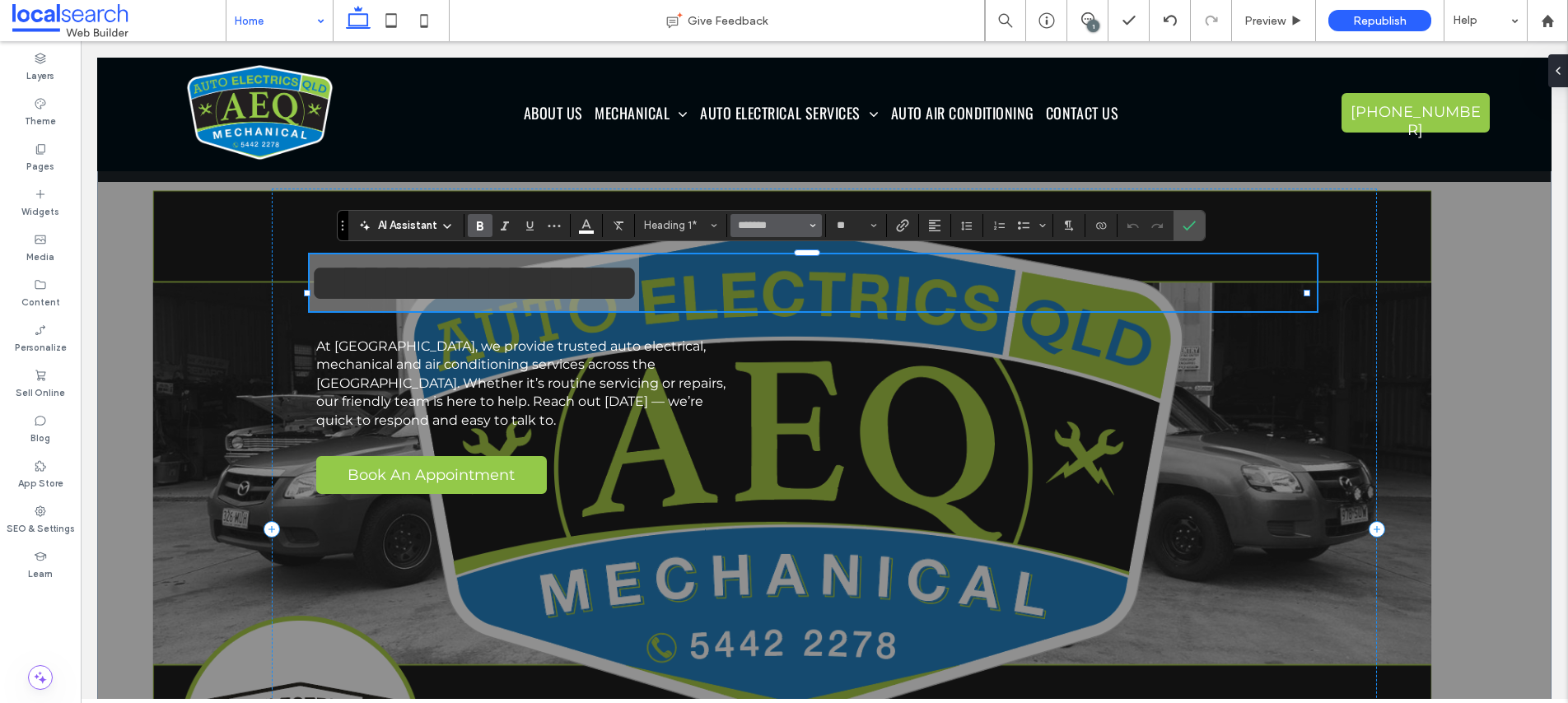
click at [812, 227] on icon "Font & Font weight" at bounding box center [812, 225] width 7 height 7
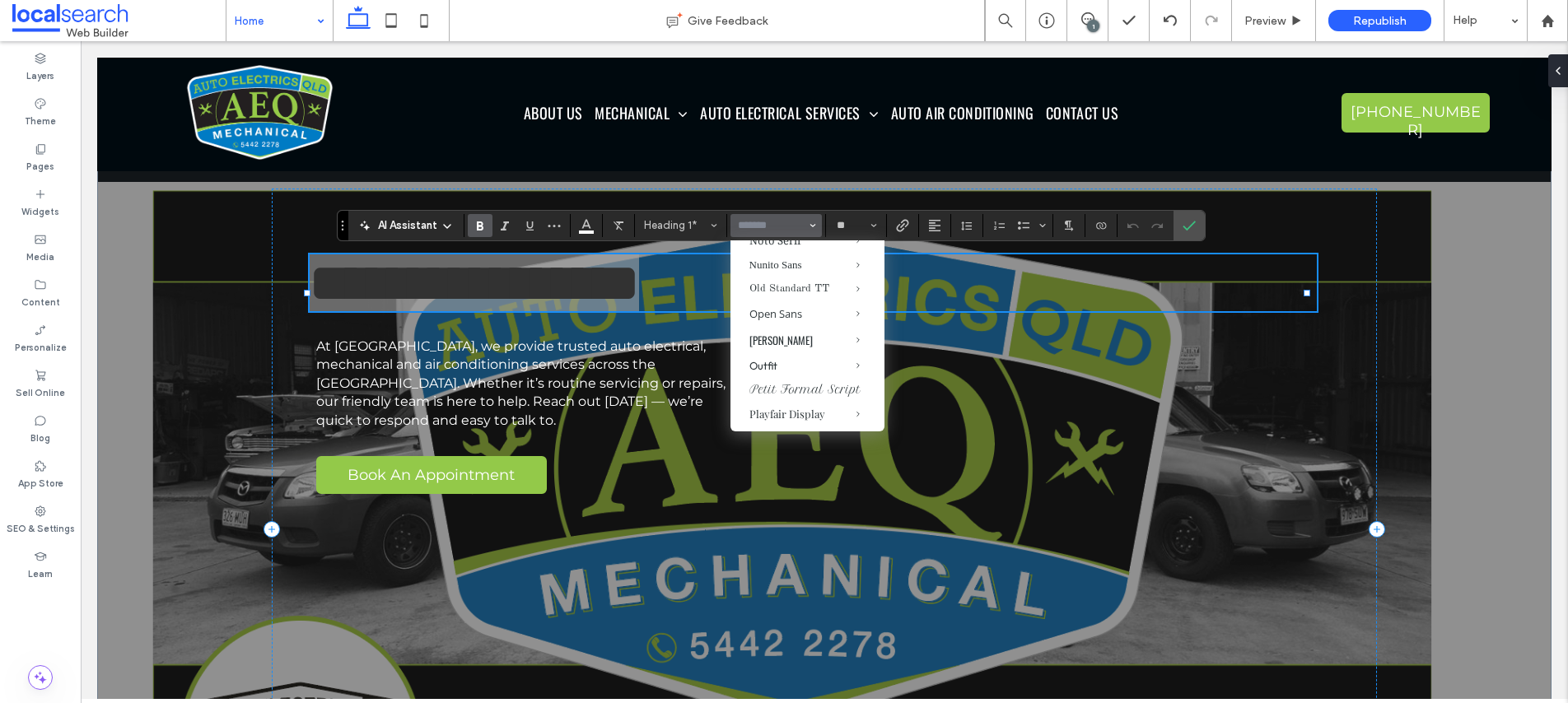
scroll to position [968, 0]
click at [868, 527] on div "Bold" at bounding box center [867, 527] width 20 height 16
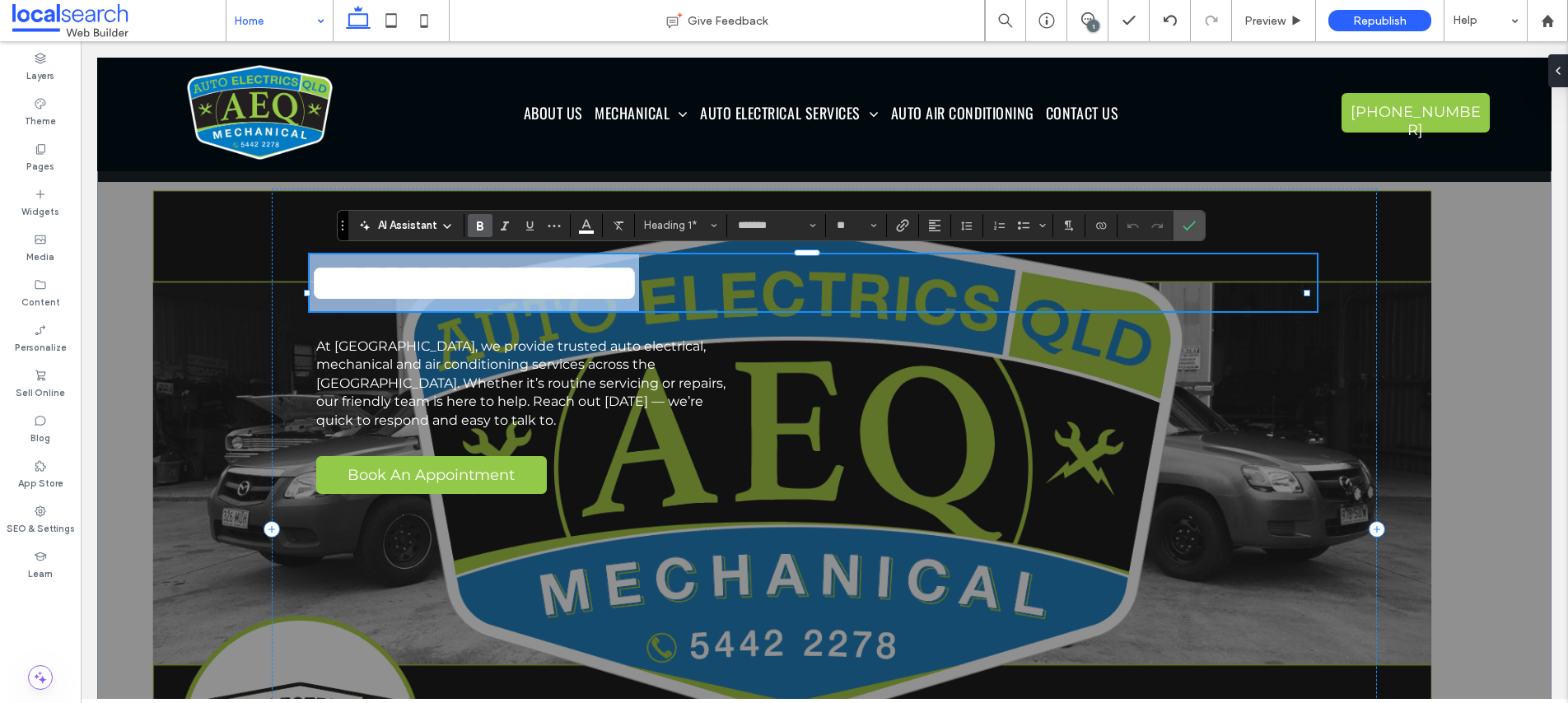
type input "******"
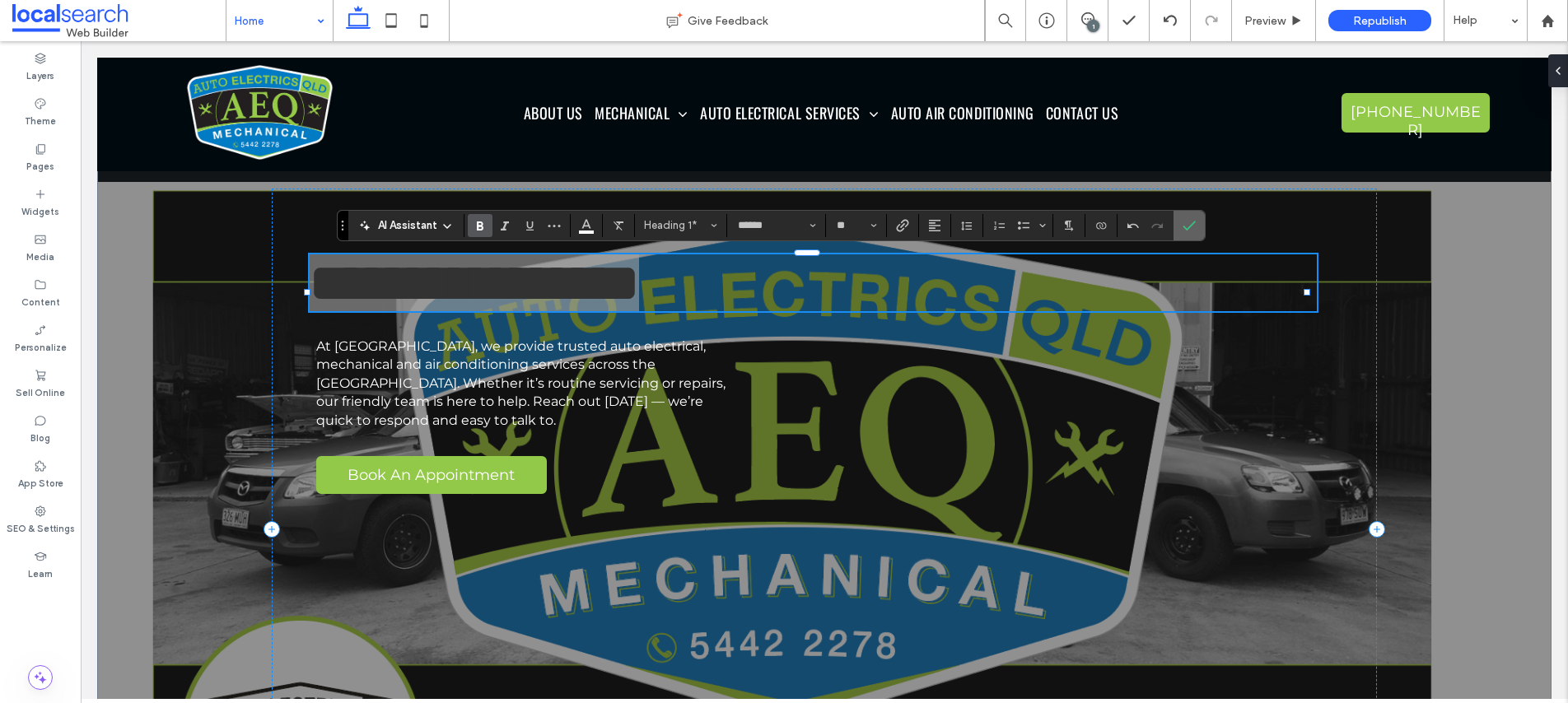
click at [1189, 230] on icon "Confirm" at bounding box center [1190, 226] width 14 height 14
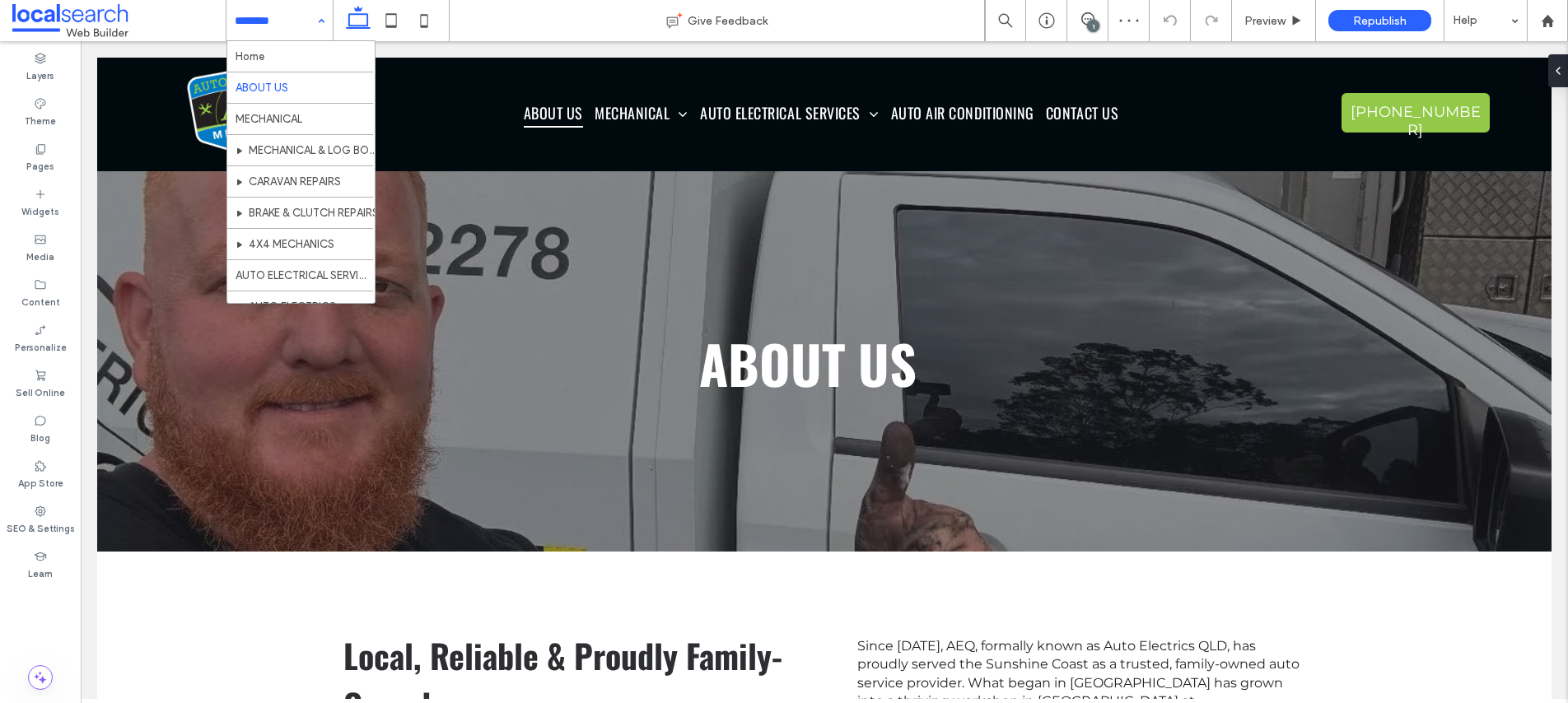
click at [284, 20] on input at bounding box center [275, 20] width 81 height 41
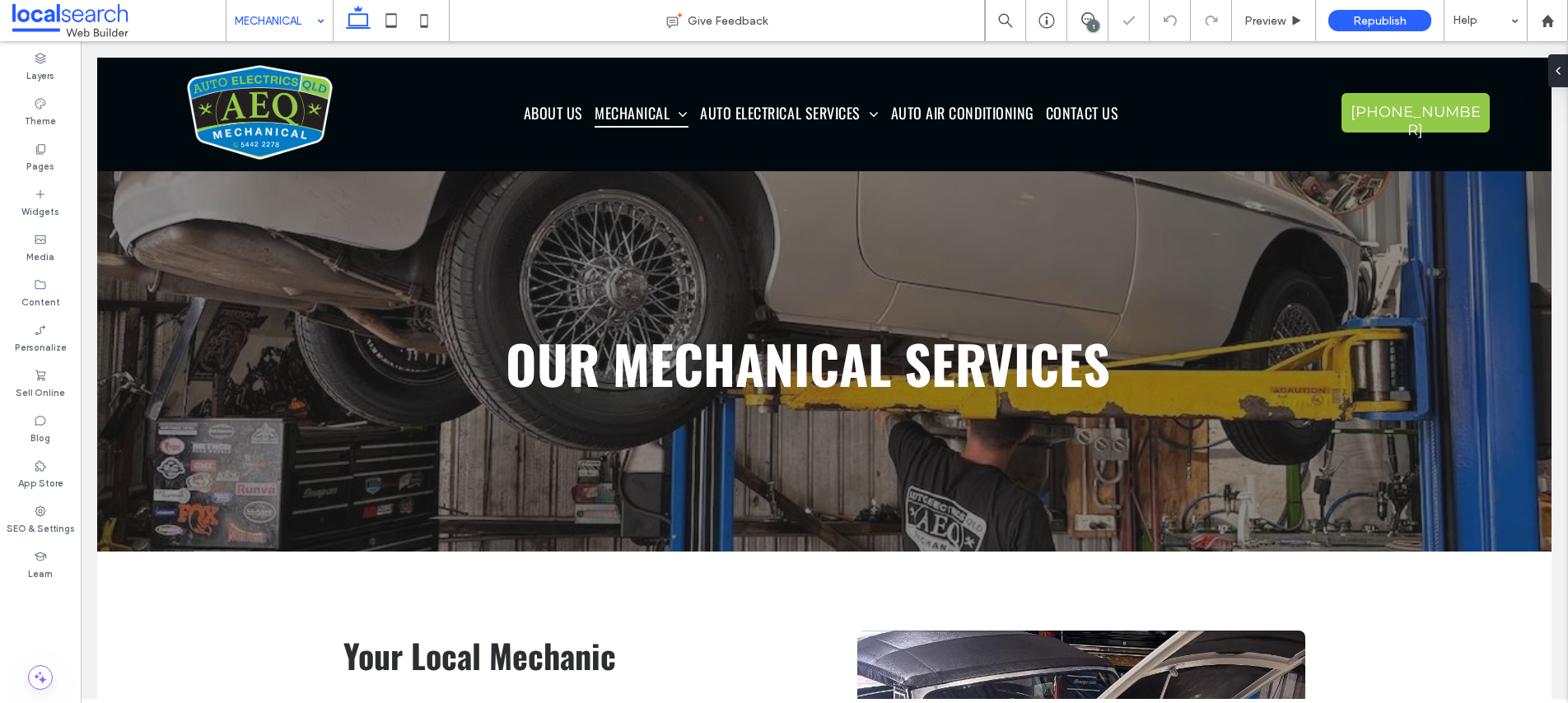
click at [267, 19] on input at bounding box center [275, 20] width 81 height 41
click at [258, 18] on input at bounding box center [275, 20] width 81 height 41
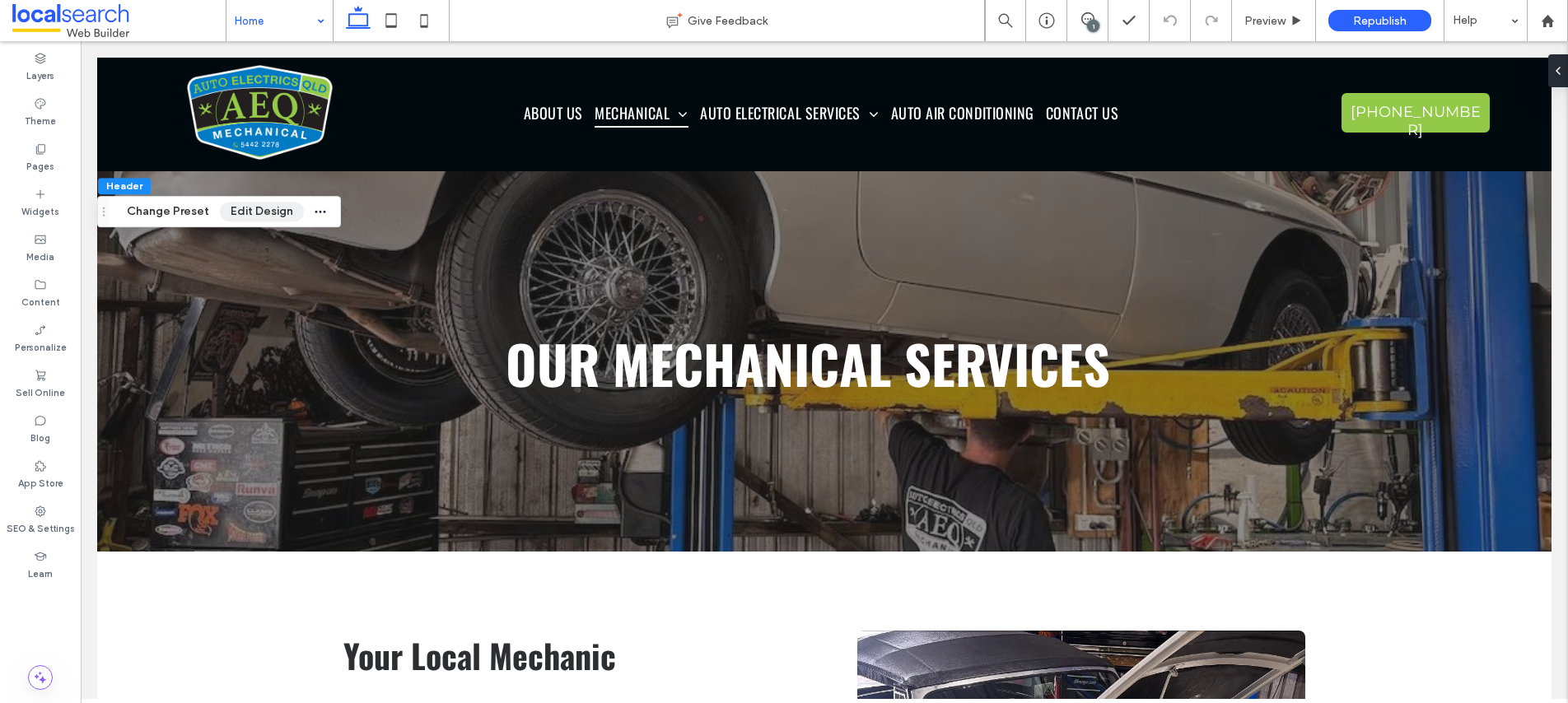
click at [266, 210] on button "Edit Design" at bounding box center [261, 211] width 84 height 19
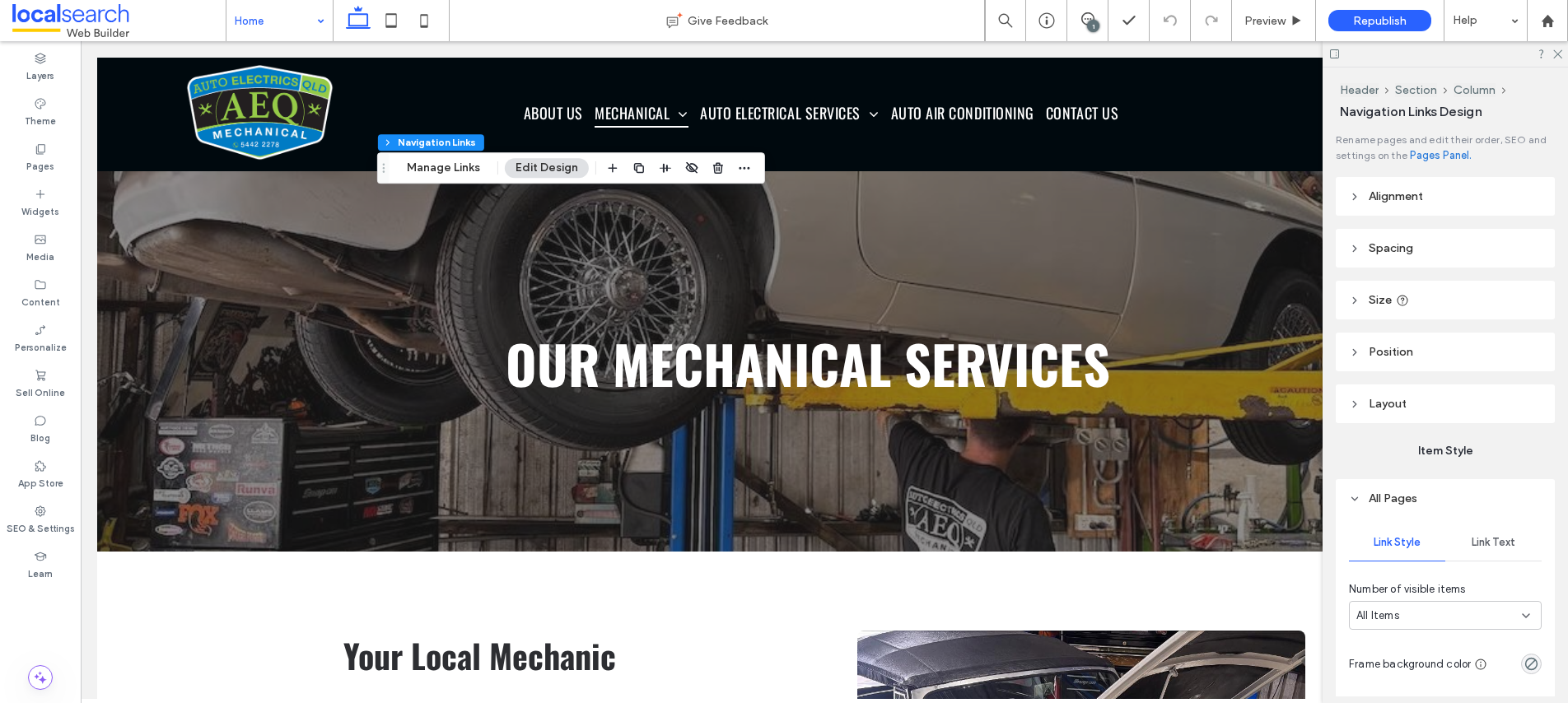
click at [546, 170] on button "Edit Design" at bounding box center [546, 168] width 84 height 19
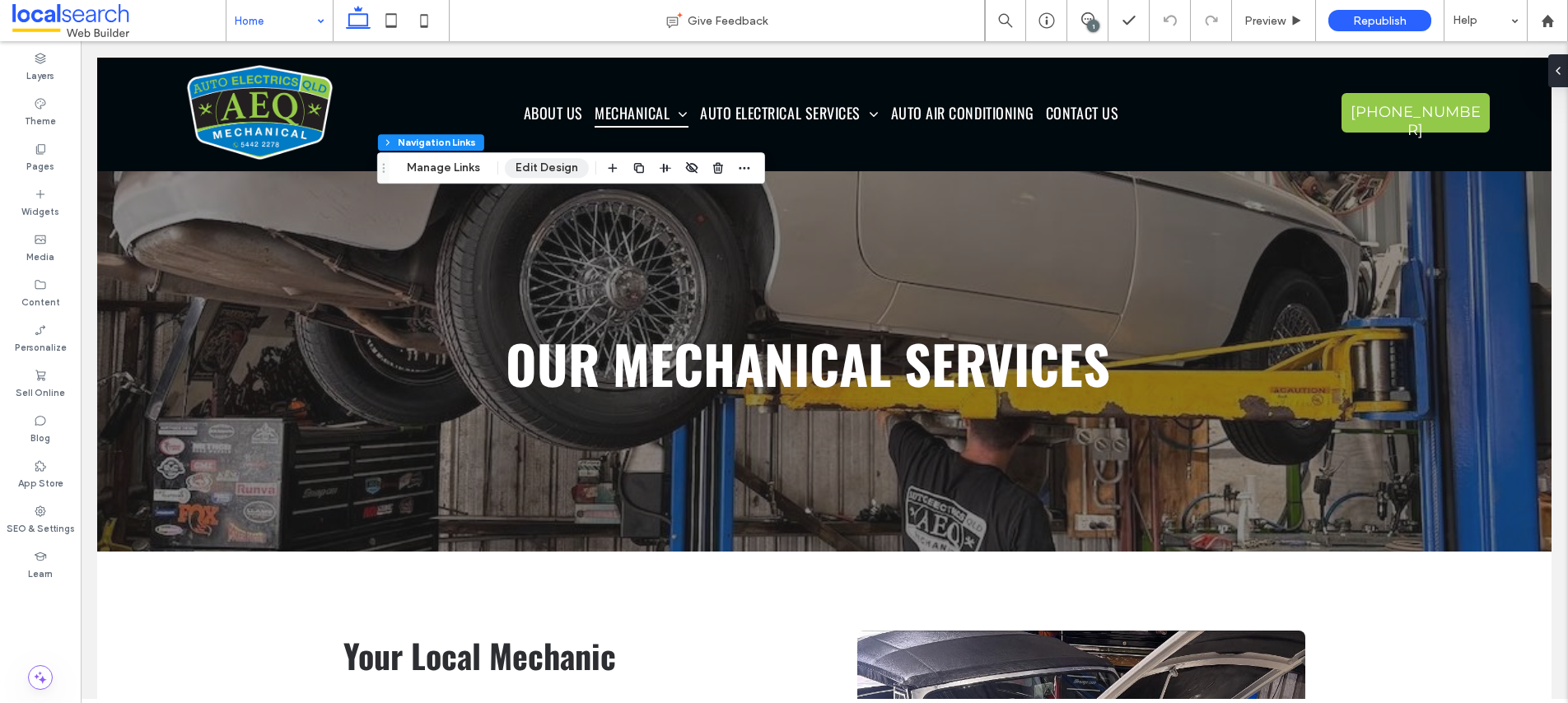
click at [544, 168] on button "Edit Design" at bounding box center [546, 168] width 84 height 19
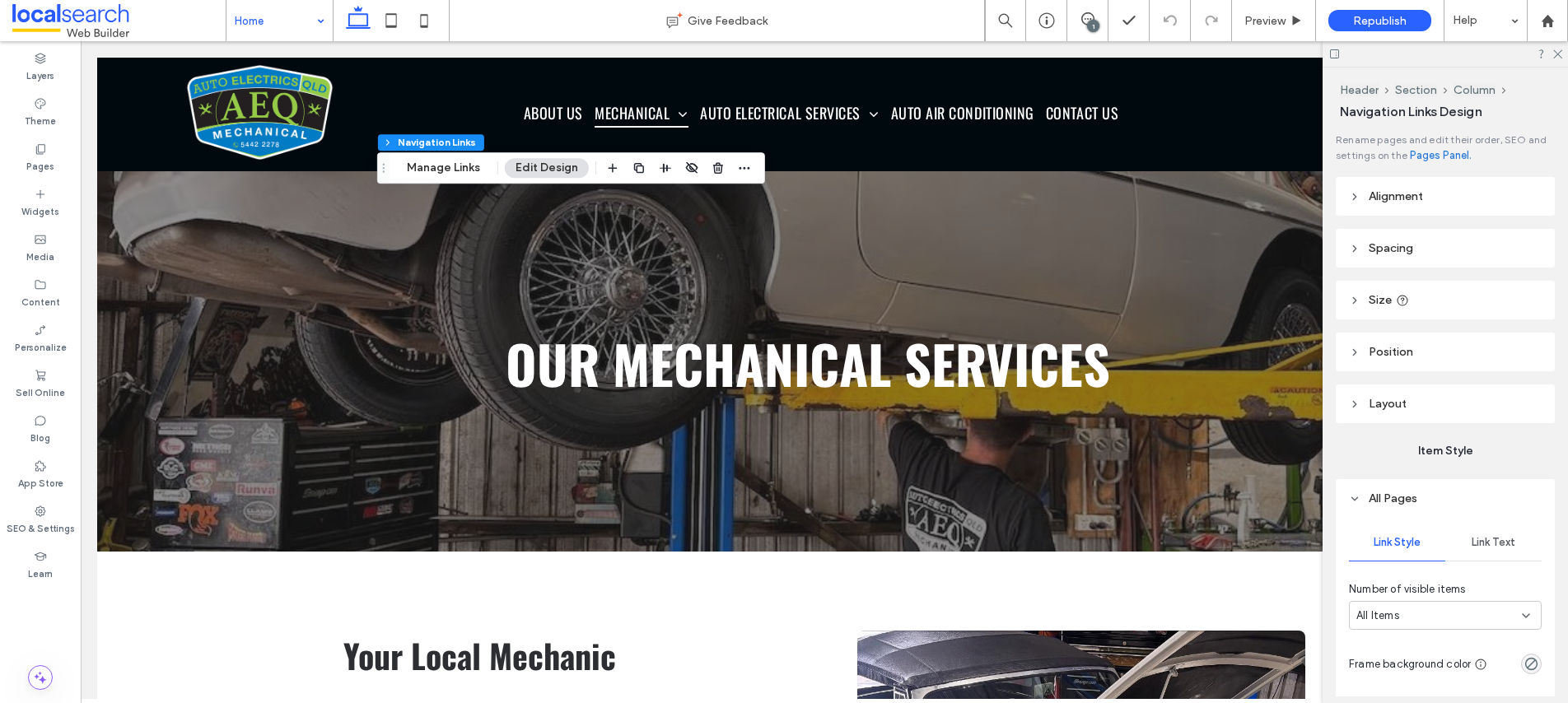
click at [1506, 538] on span "Link Text" at bounding box center [1493, 543] width 43 height 14
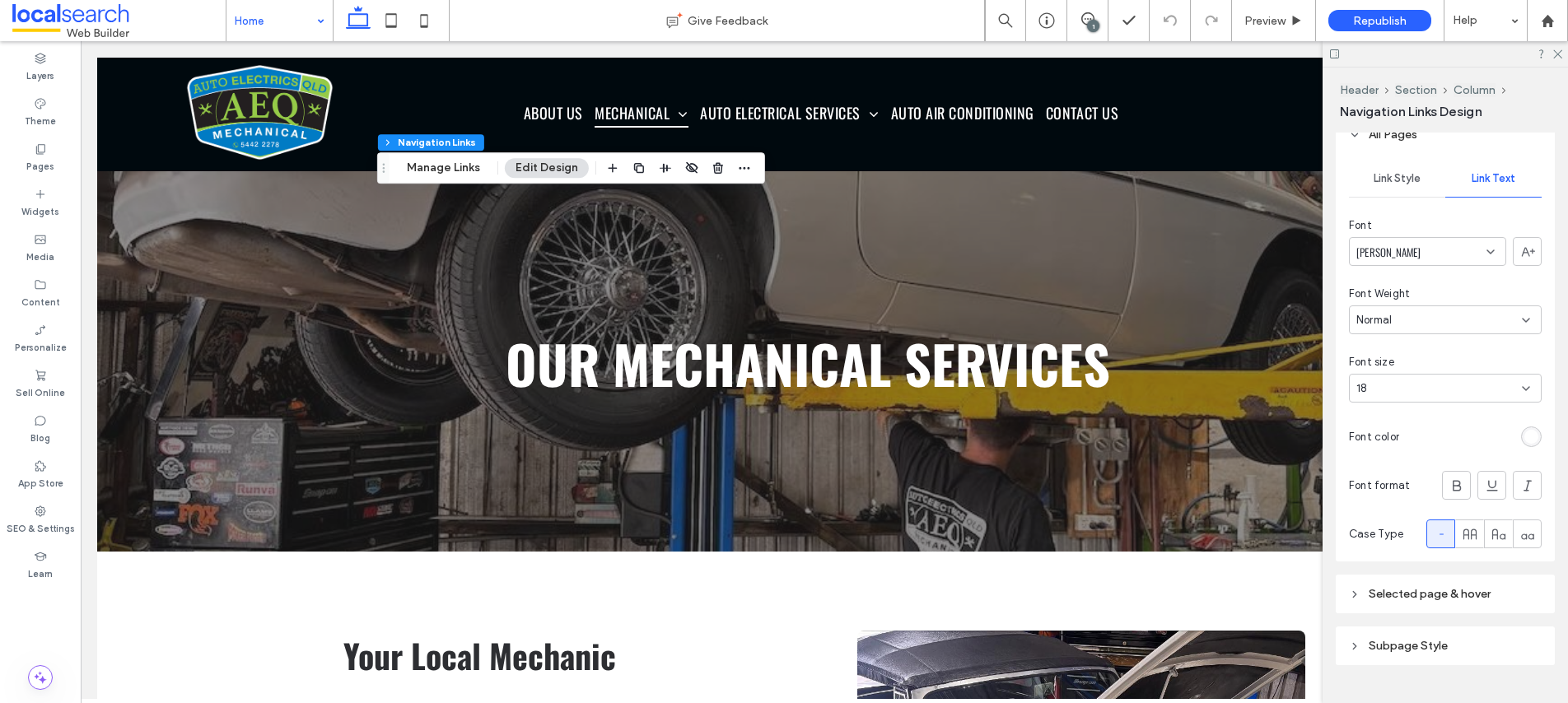
scroll to position [398, 0]
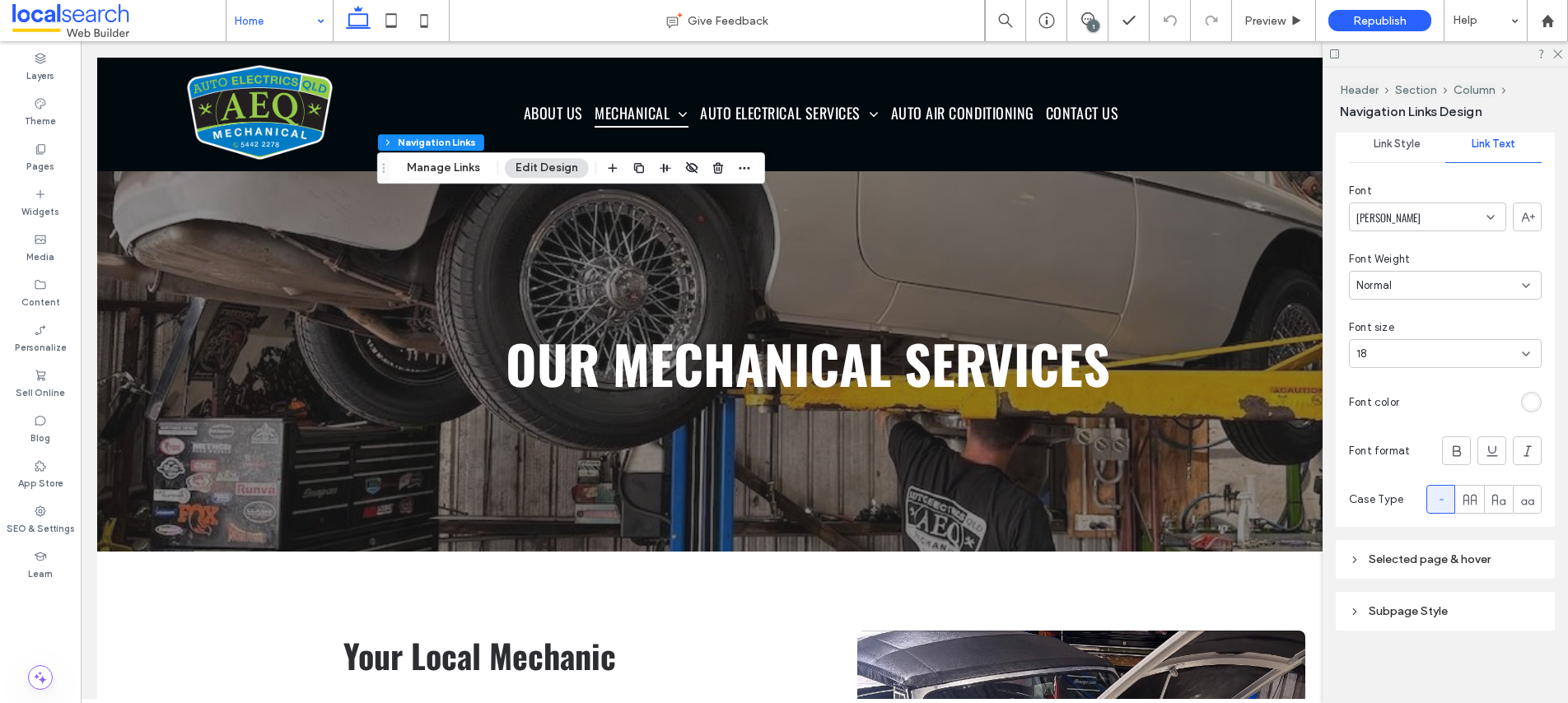
click at [1349, 609] on icon at bounding box center [1355, 611] width 12 height 12
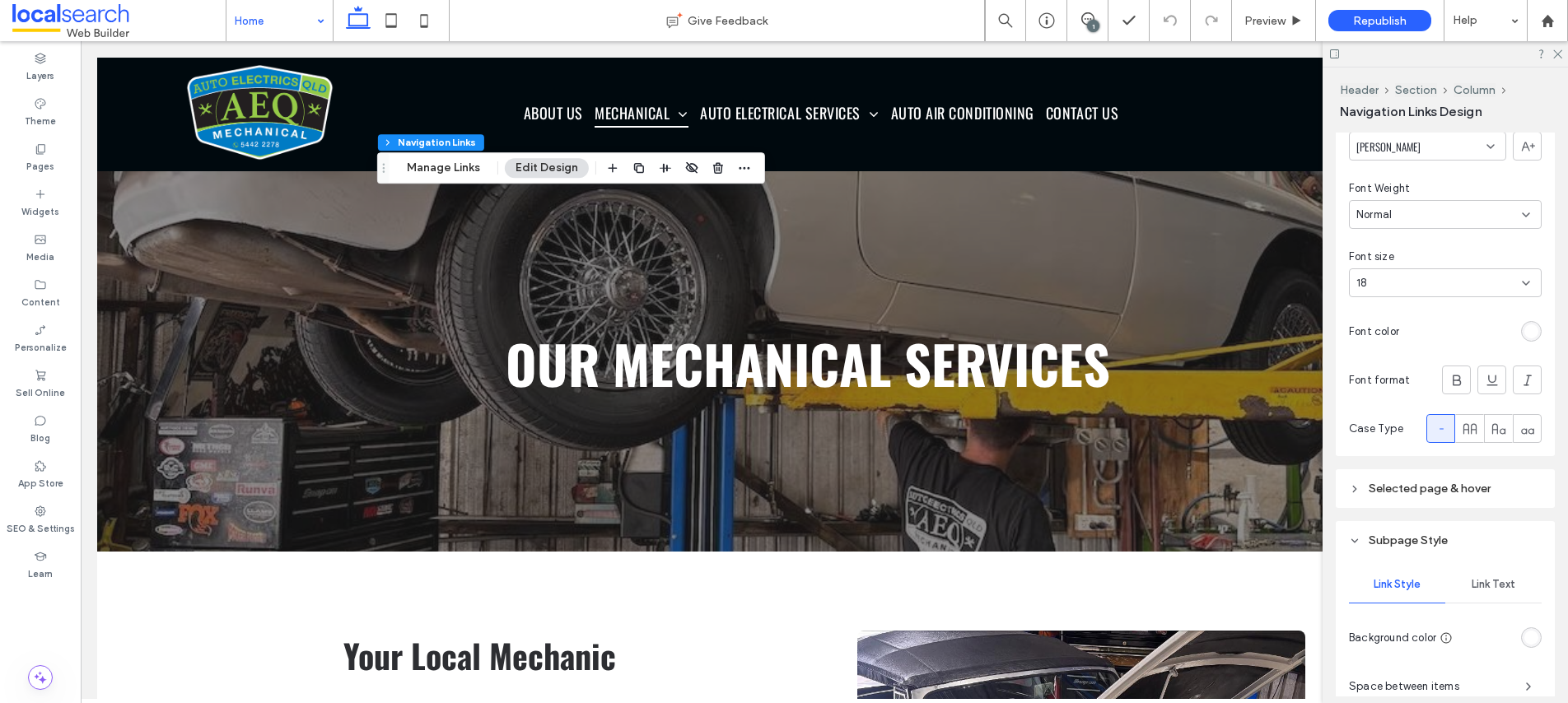
scroll to position [497, 0]
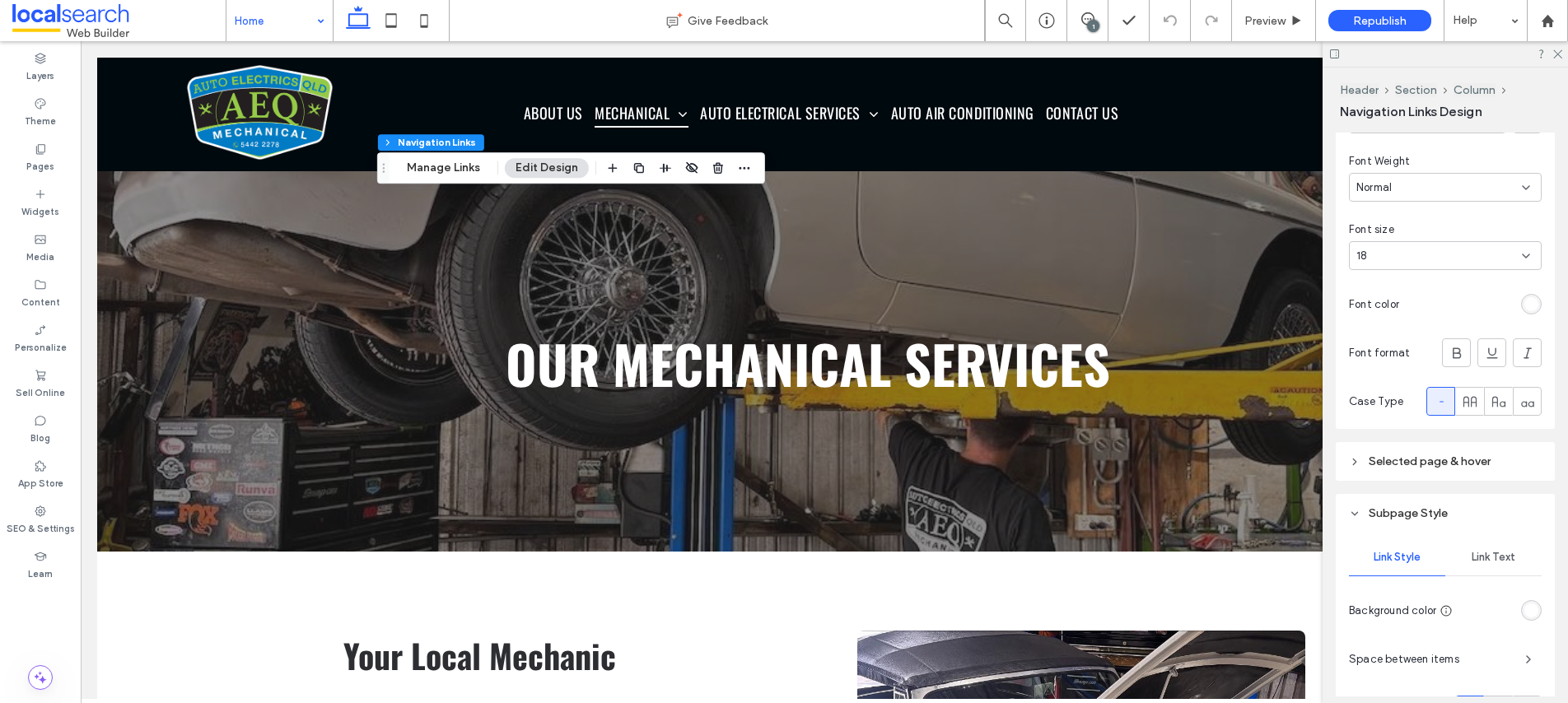
click at [1481, 551] on span "Link Text" at bounding box center [1493, 557] width 43 height 14
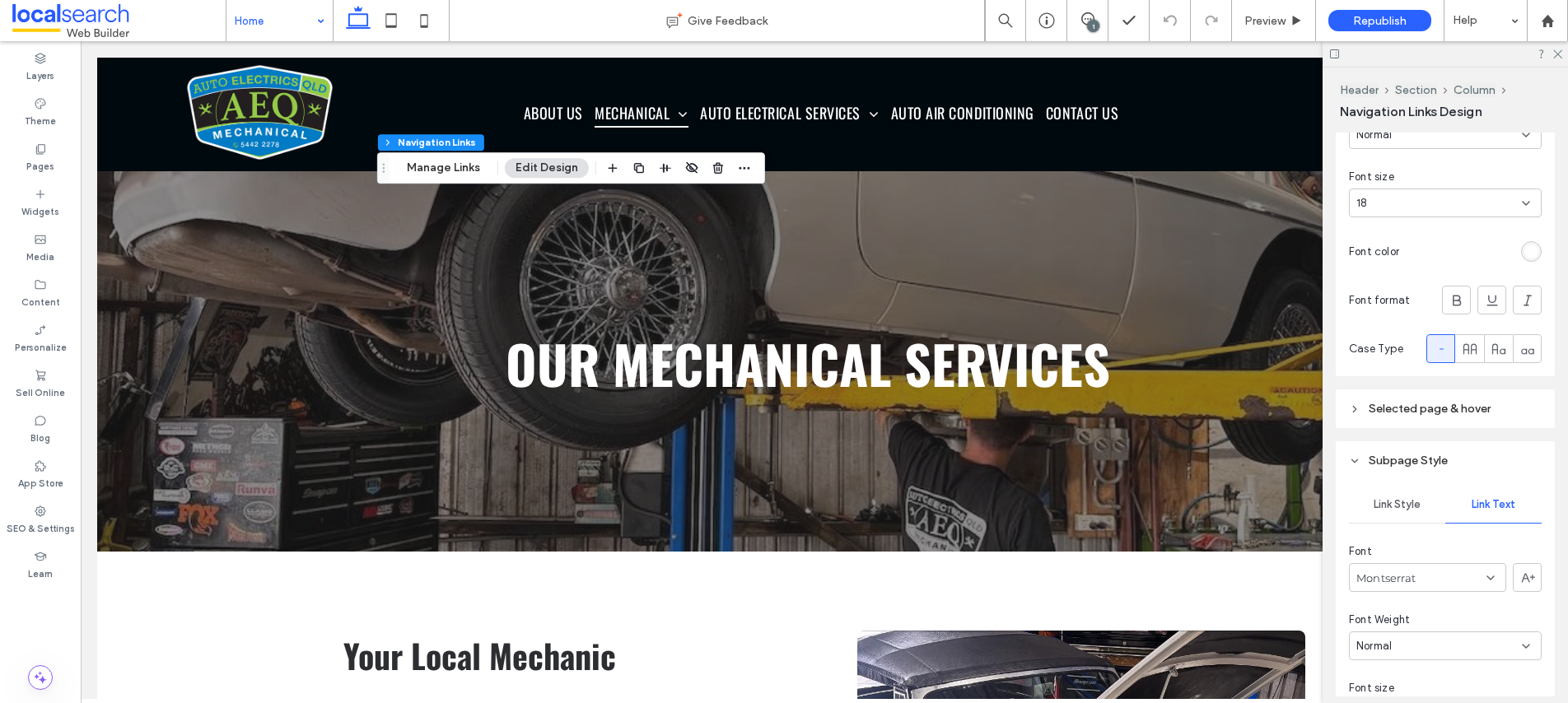
scroll to position [617, 0]
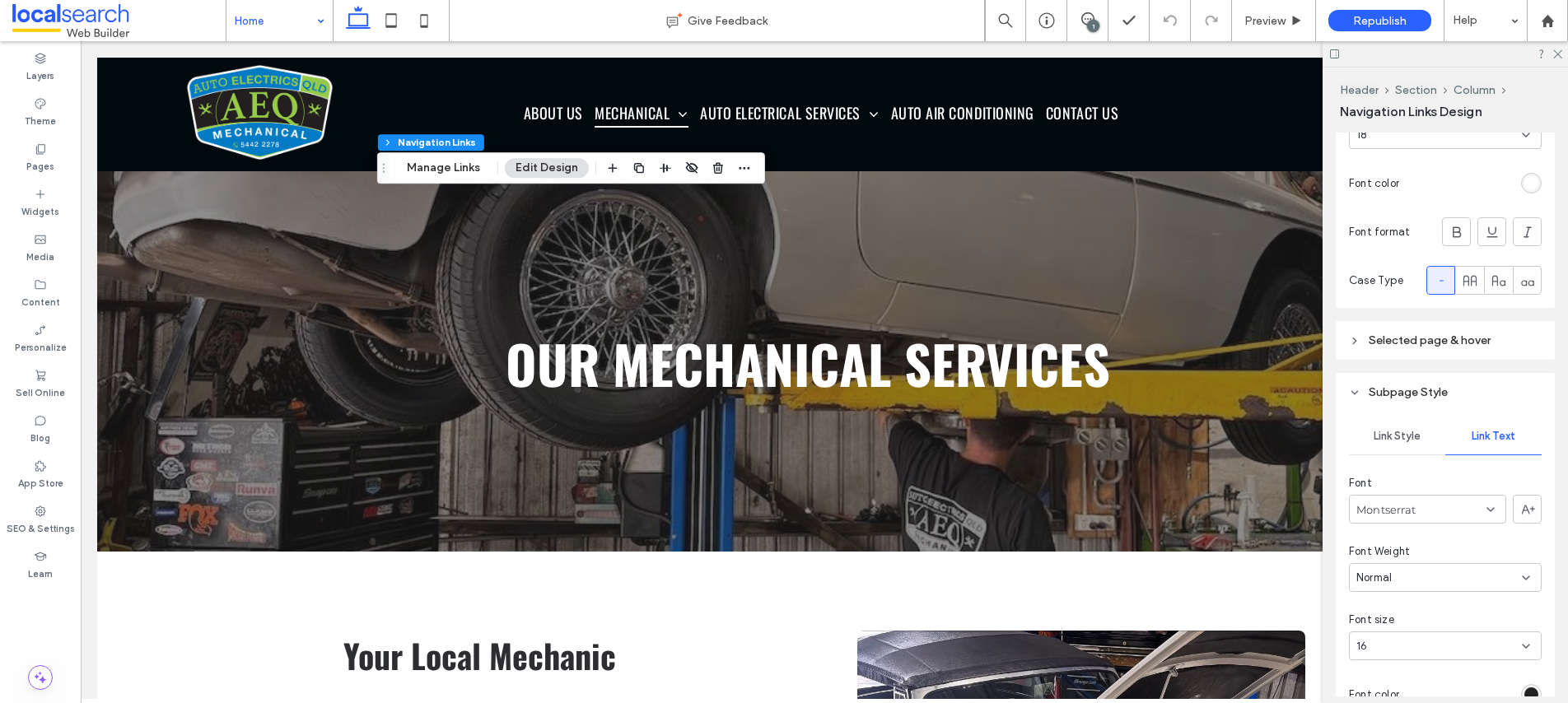
click at [1460, 508] on div "Montserrat" at bounding box center [1427, 509] width 157 height 29
click at [1410, 606] on div "[PERSON_NAME]" at bounding box center [1423, 606] width 147 height 29
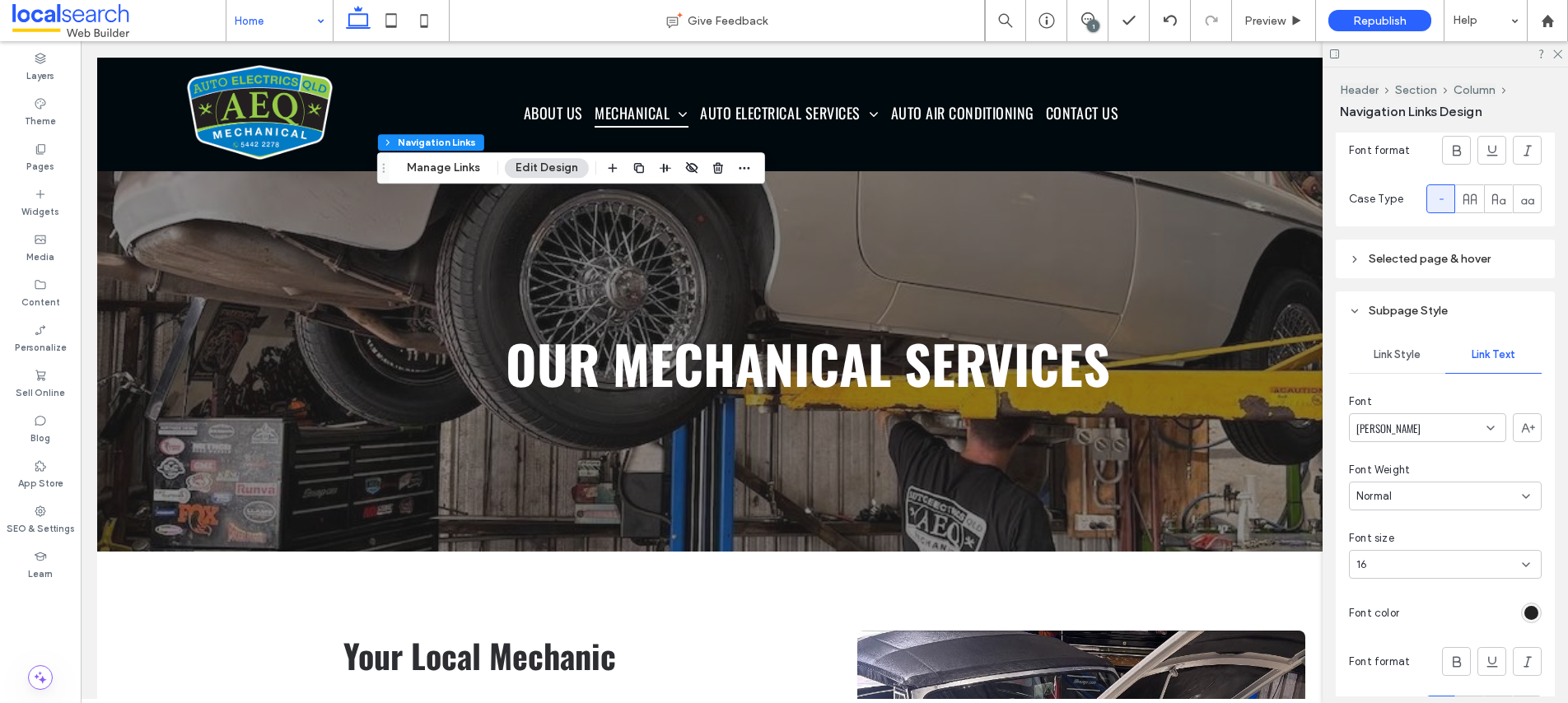
scroll to position [704, 0]
click at [1410, 574] on div "Link Style Link Text Font Oswald Font Weight Normal Font size 16 Font color Fon…" at bounding box center [1444, 604] width 219 height 558
click at [1409, 563] on div "16" at bounding box center [1436, 559] width 158 height 16
click at [1385, 469] on div "18" at bounding box center [1441, 467] width 182 height 29
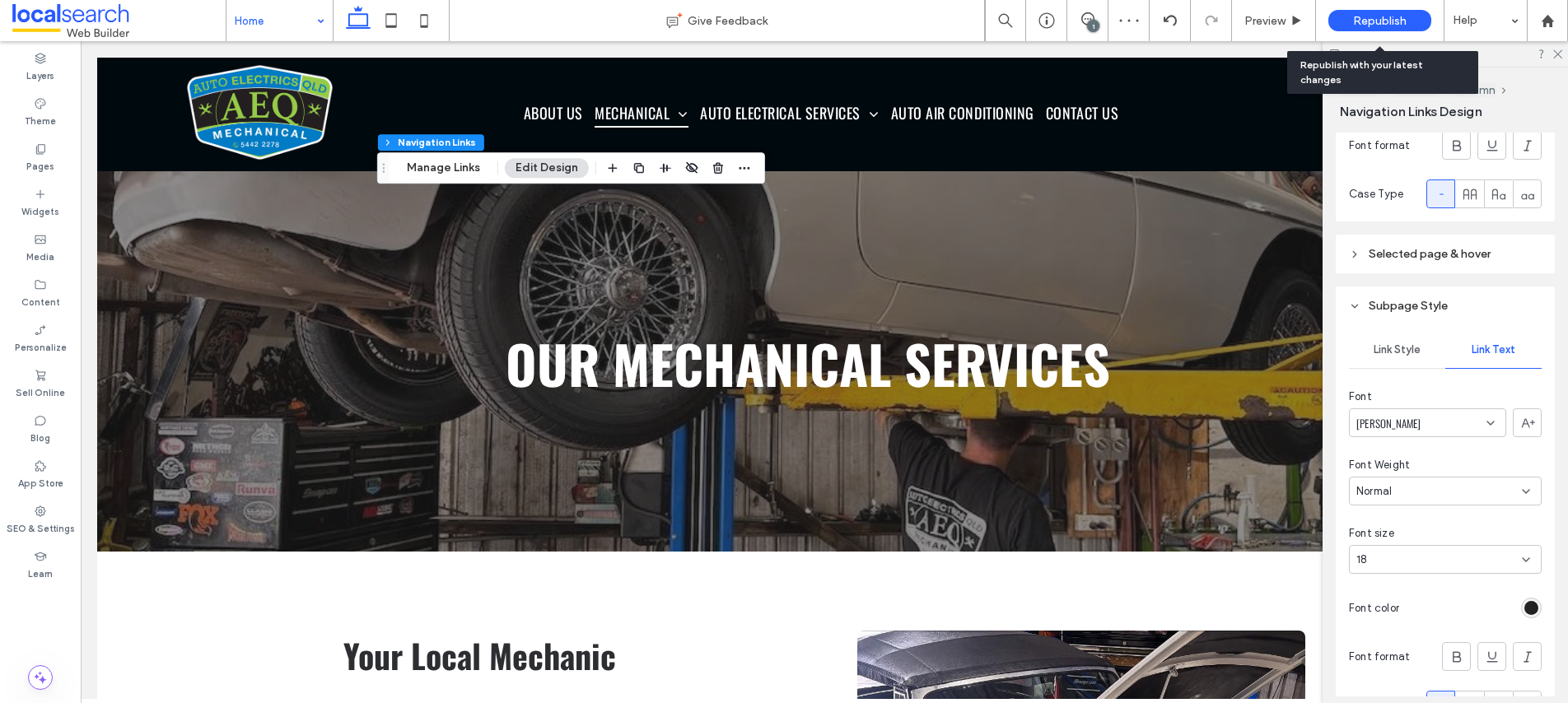
click at [1365, 24] on span "Republish" at bounding box center [1379, 21] width 53 height 14
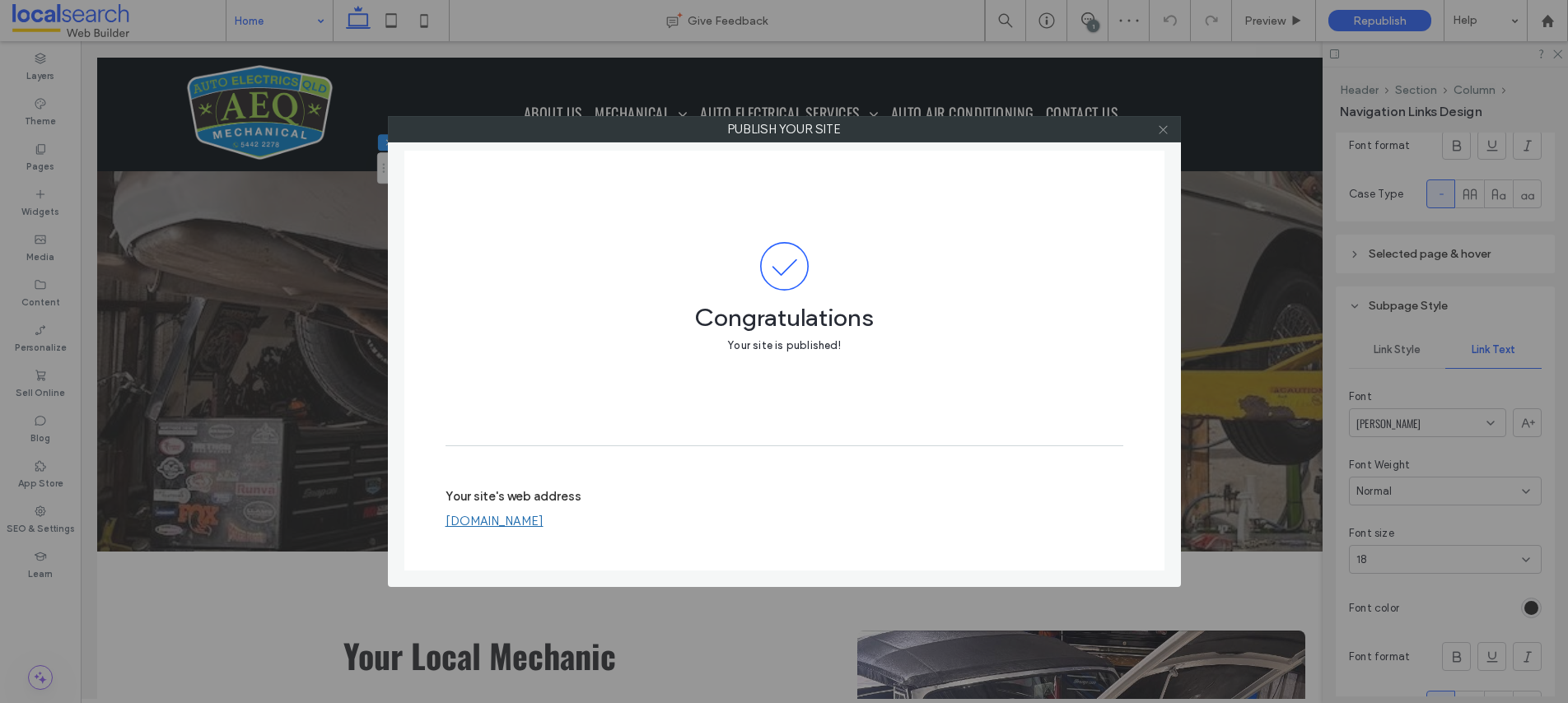
click at [1165, 137] on span at bounding box center [1163, 129] width 13 height 25
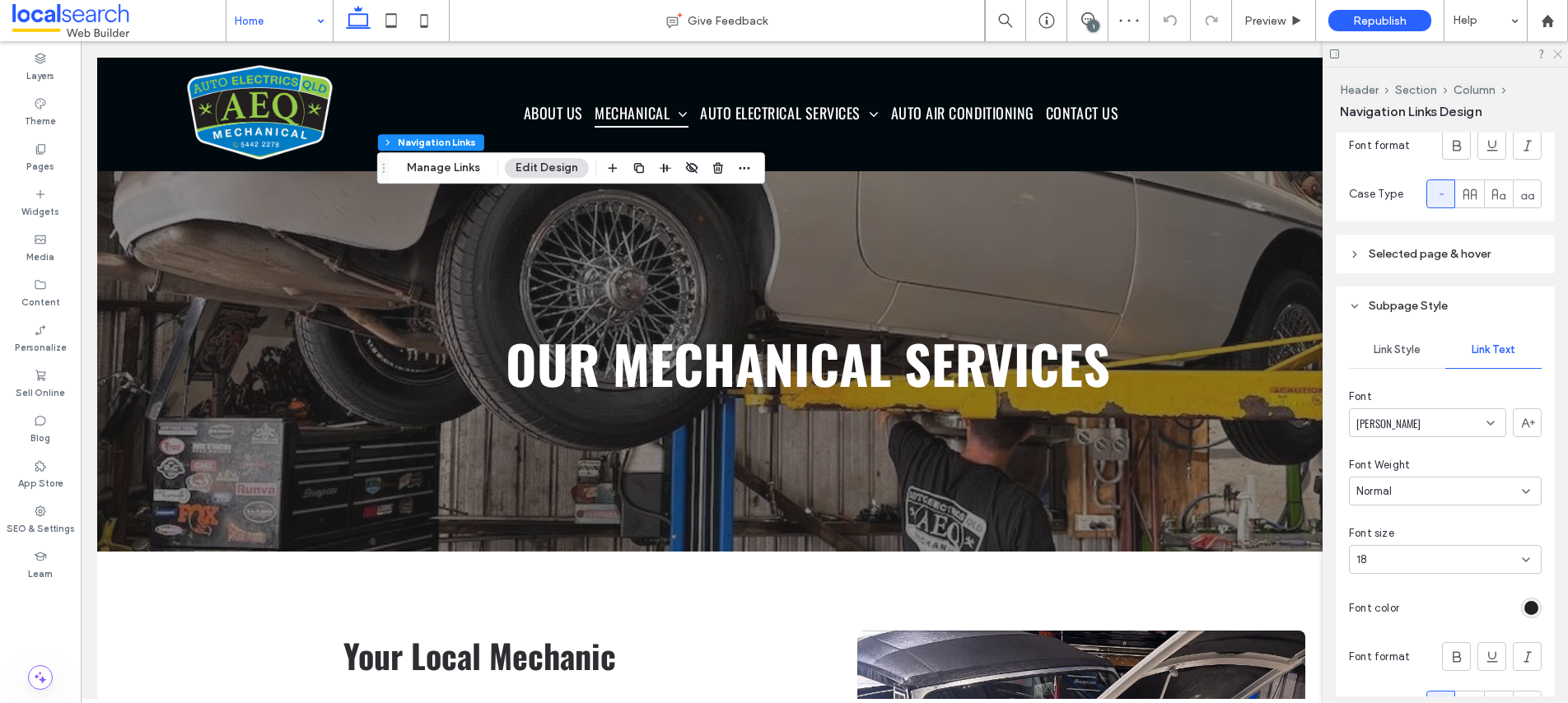
click at [1560, 56] on icon at bounding box center [1556, 52] width 11 height 11
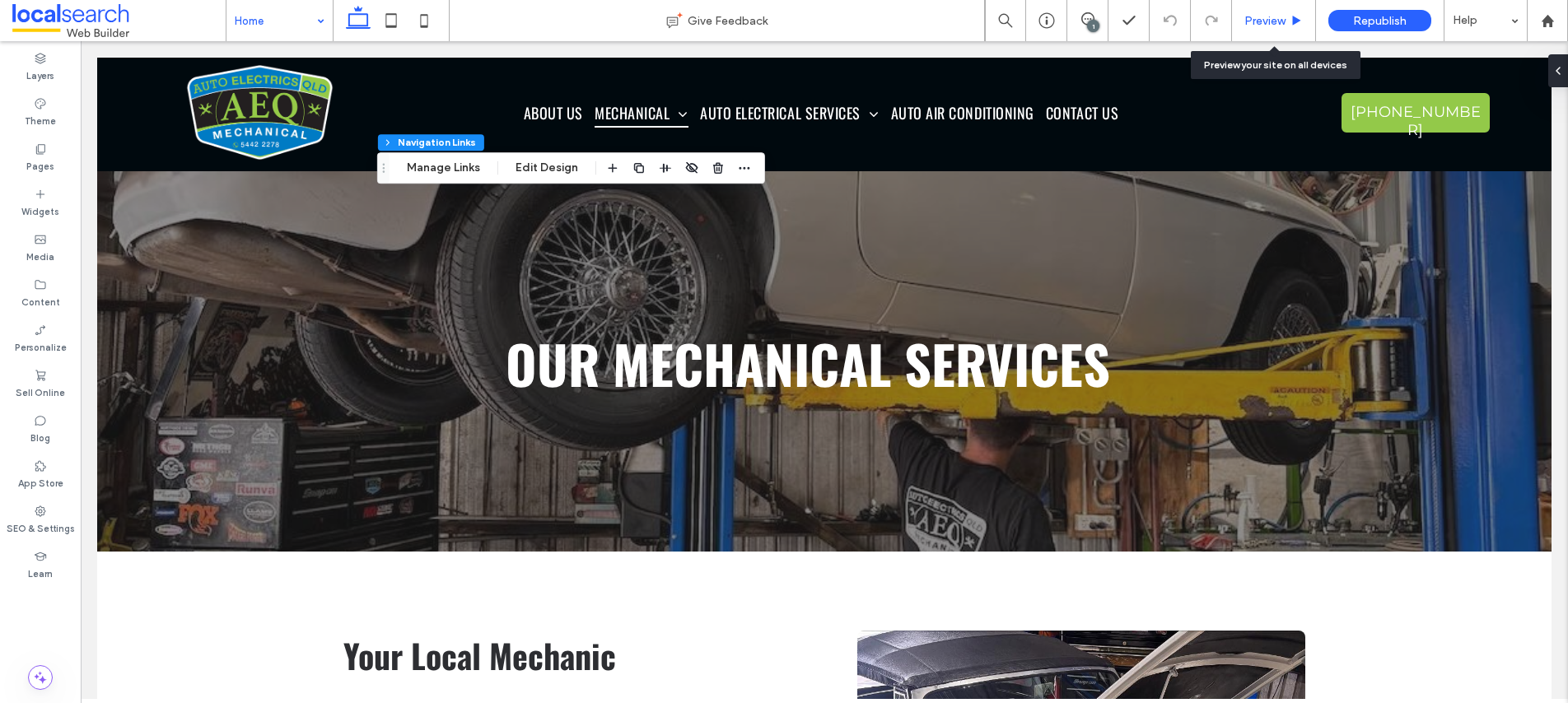
click at [1247, 23] on span "Preview" at bounding box center [1265, 21] width 41 height 14
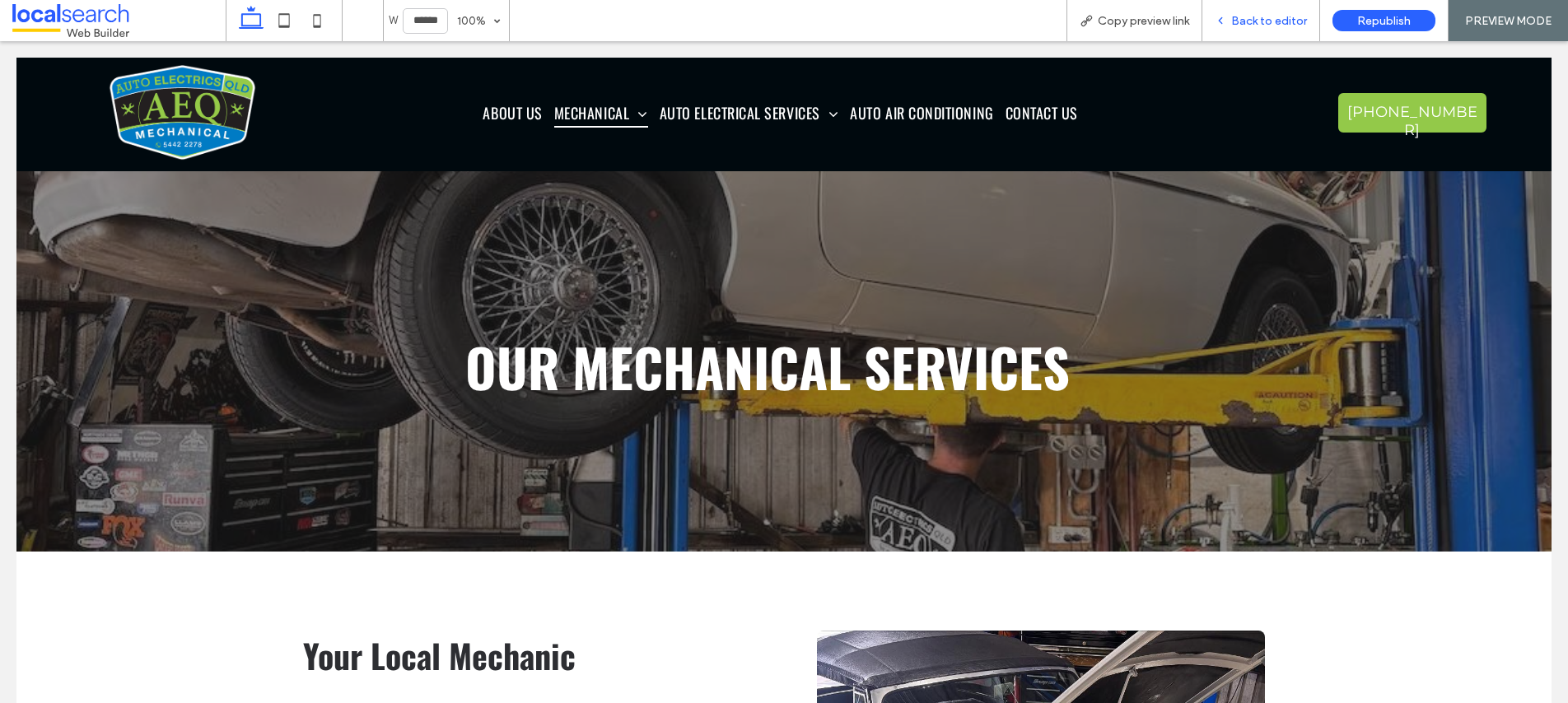
click at [1229, 28] on div "Back to editor" at bounding box center [1261, 20] width 118 height 41
click at [1226, 23] on icon at bounding box center [1221, 20] width 12 height 12
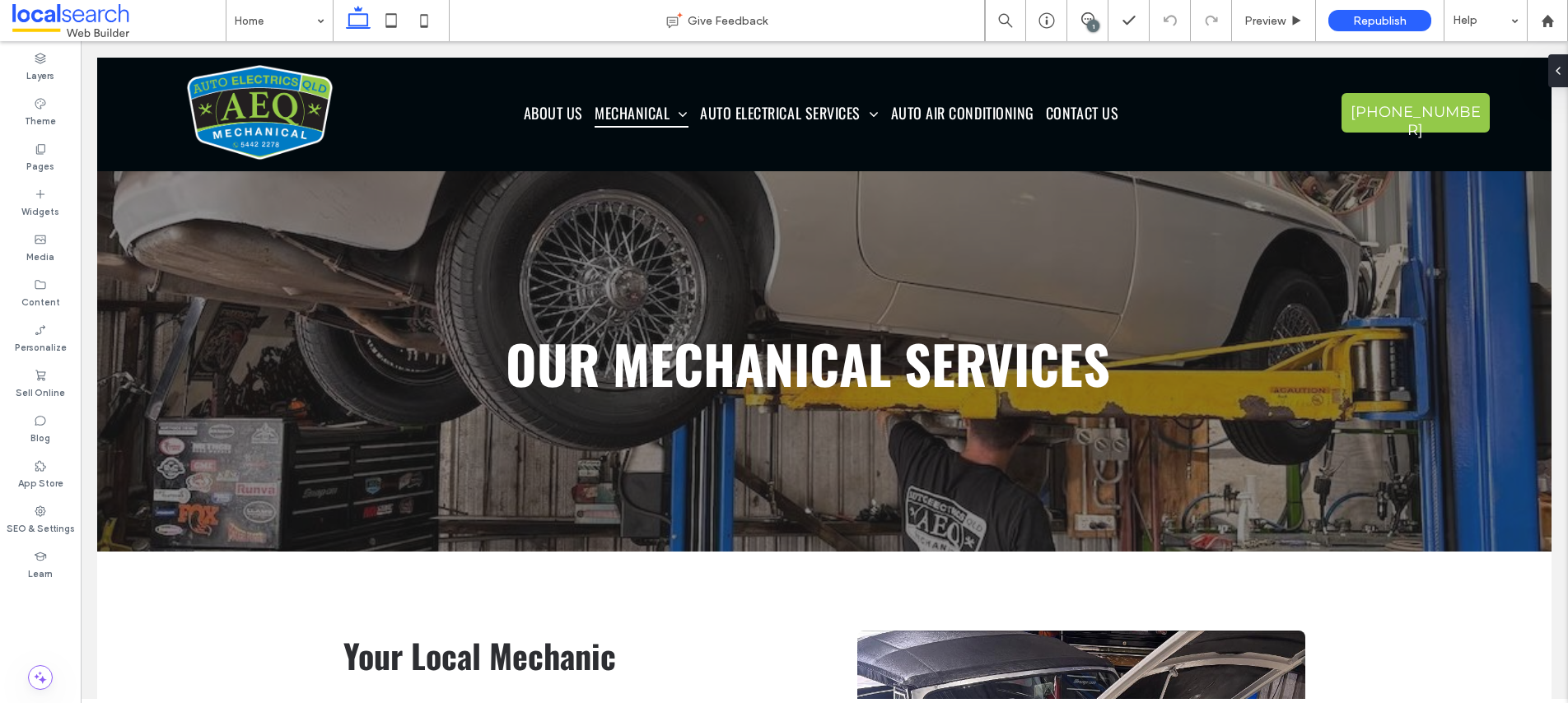
click at [1096, 19] on div "1" at bounding box center [1093, 25] width 13 height 13
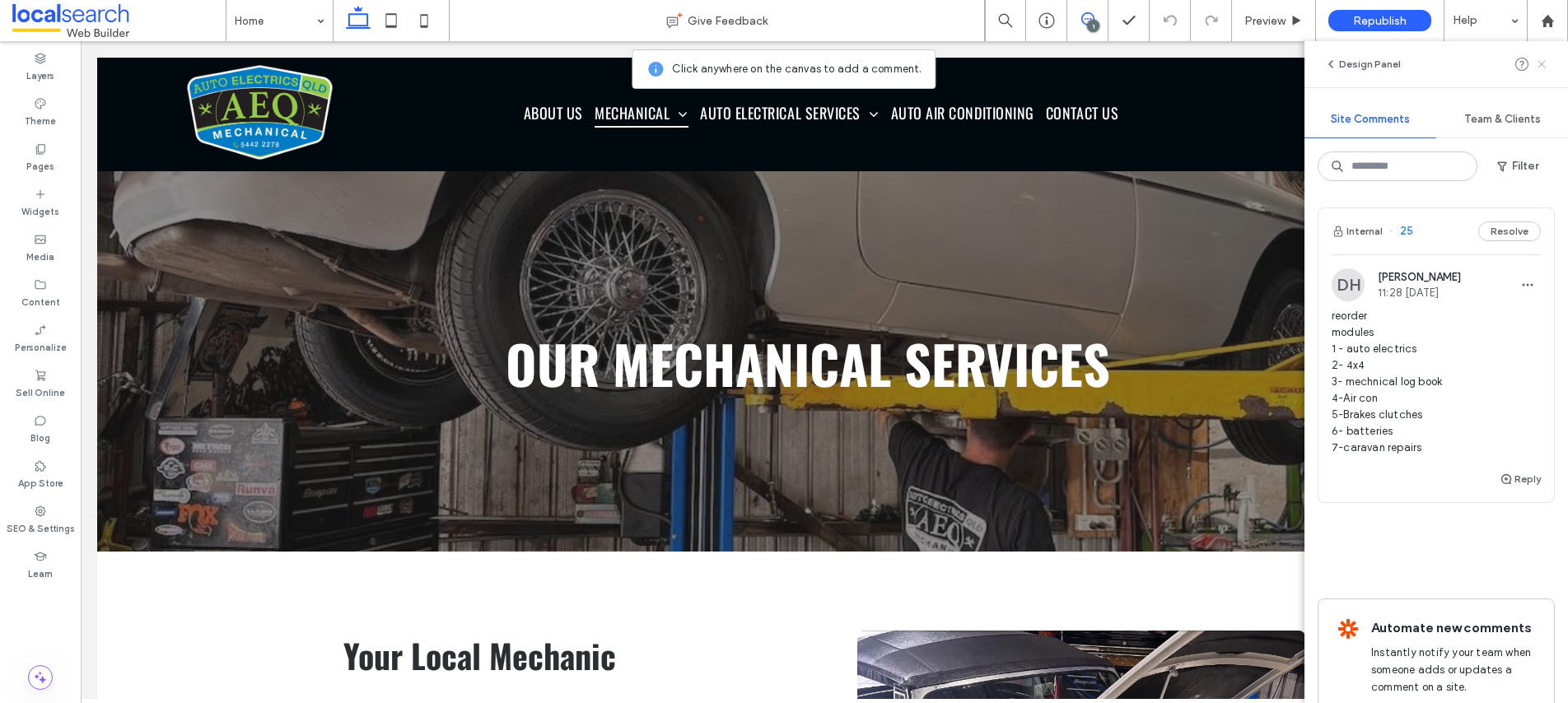
click at [1542, 65] on use at bounding box center [1541, 64] width 8 height 8
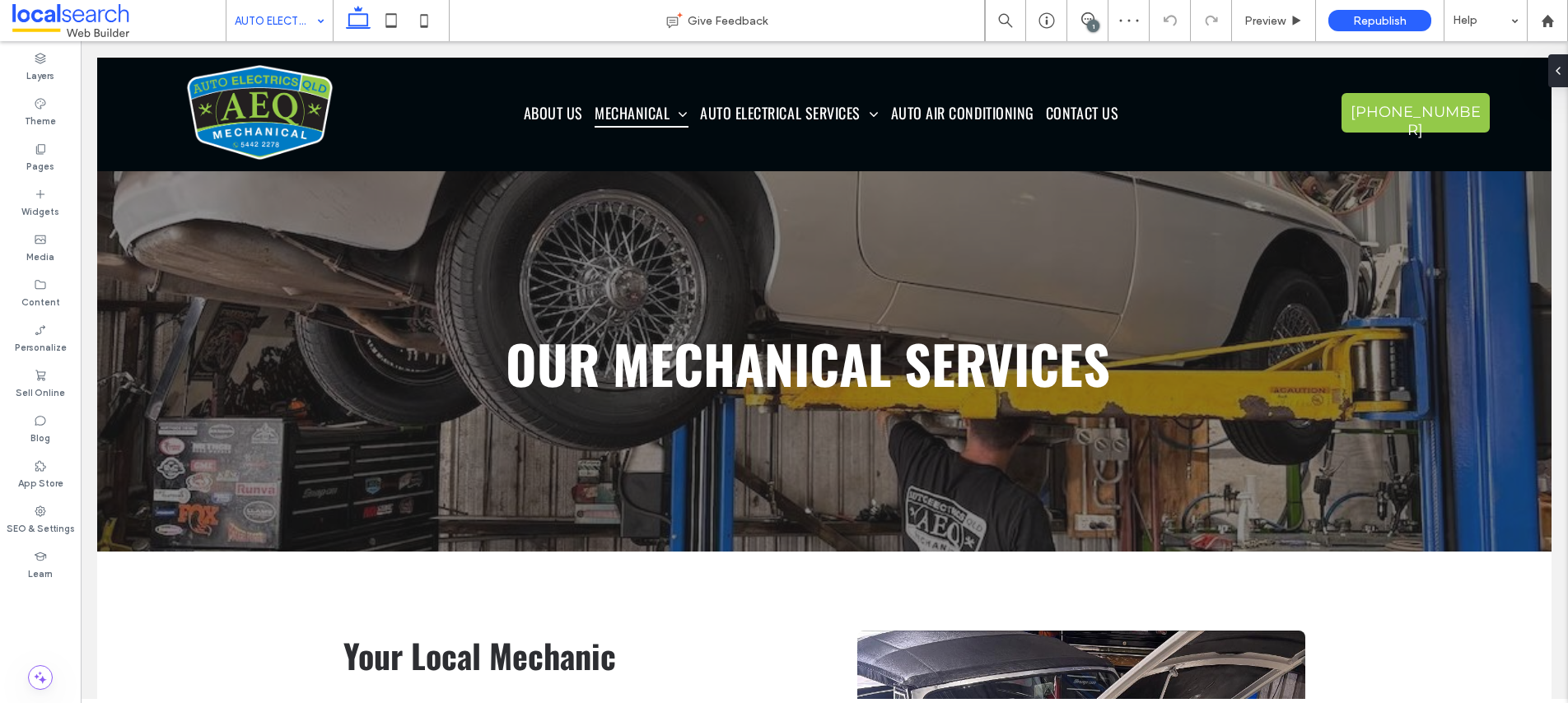
click at [271, 19] on input at bounding box center [275, 20] width 81 height 41
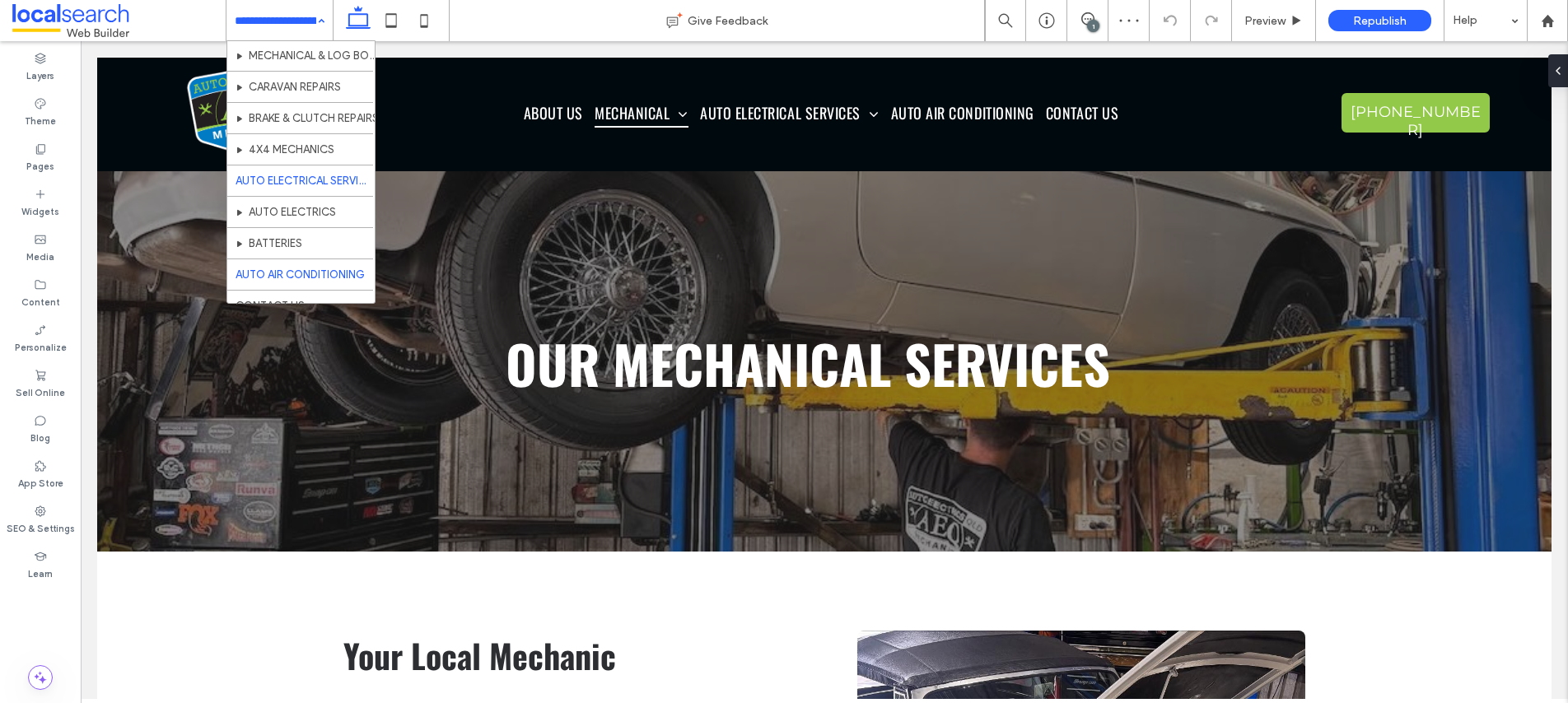
scroll to position [111, 0]
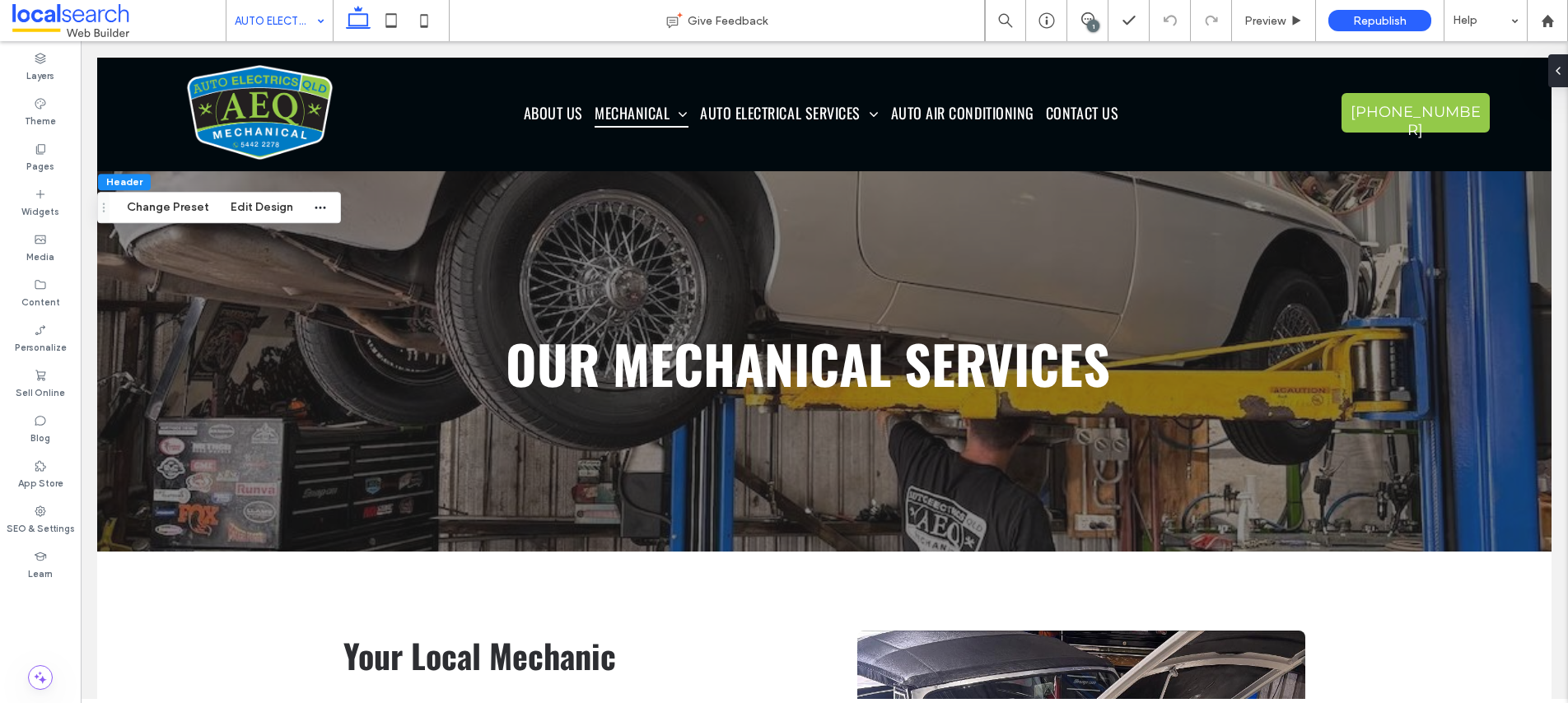
click at [1090, 19] on div "1" at bounding box center [1093, 25] width 13 height 13
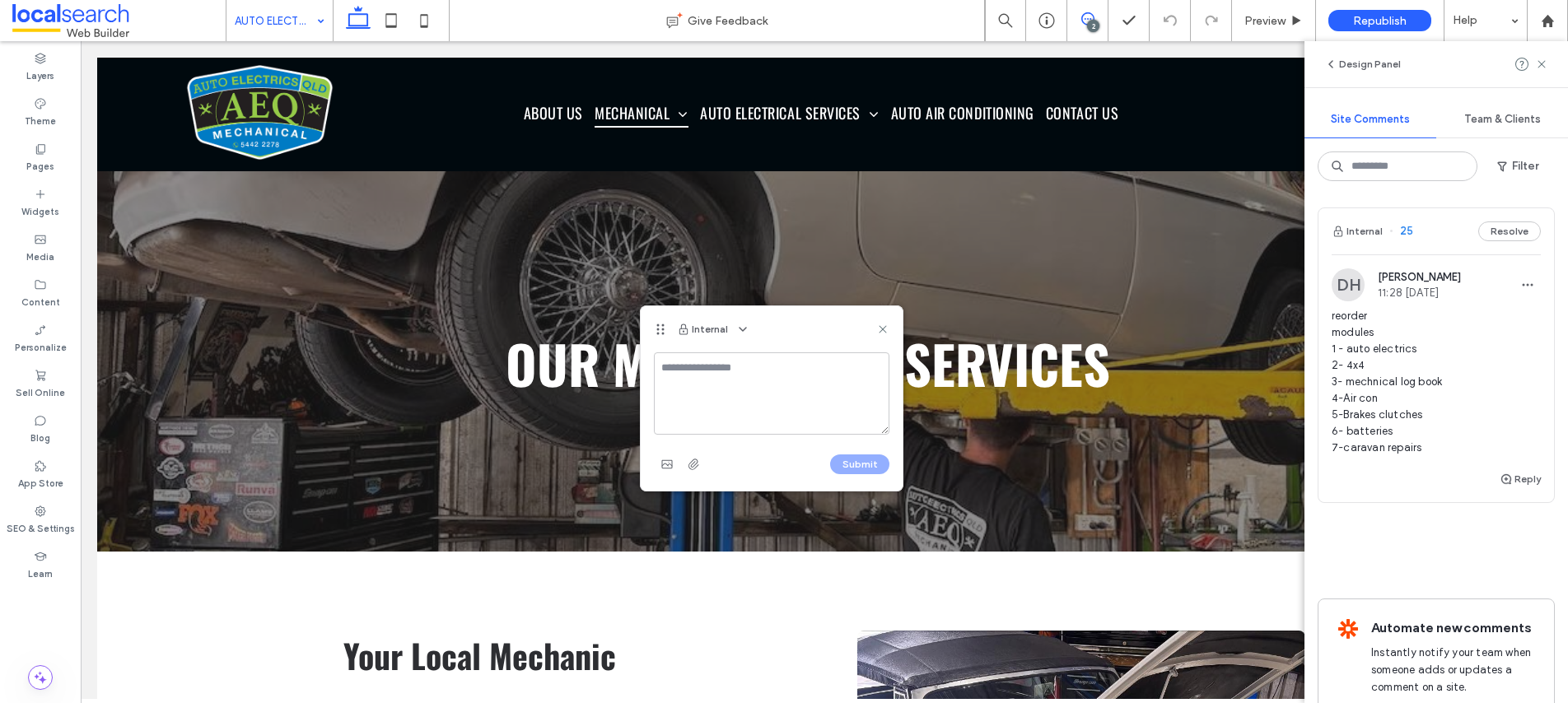
click at [690, 384] on textarea at bounding box center [772, 392] width 235 height 82
click at [1486, 237] on button "Resolve" at bounding box center [1509, 231] width 63 height 19
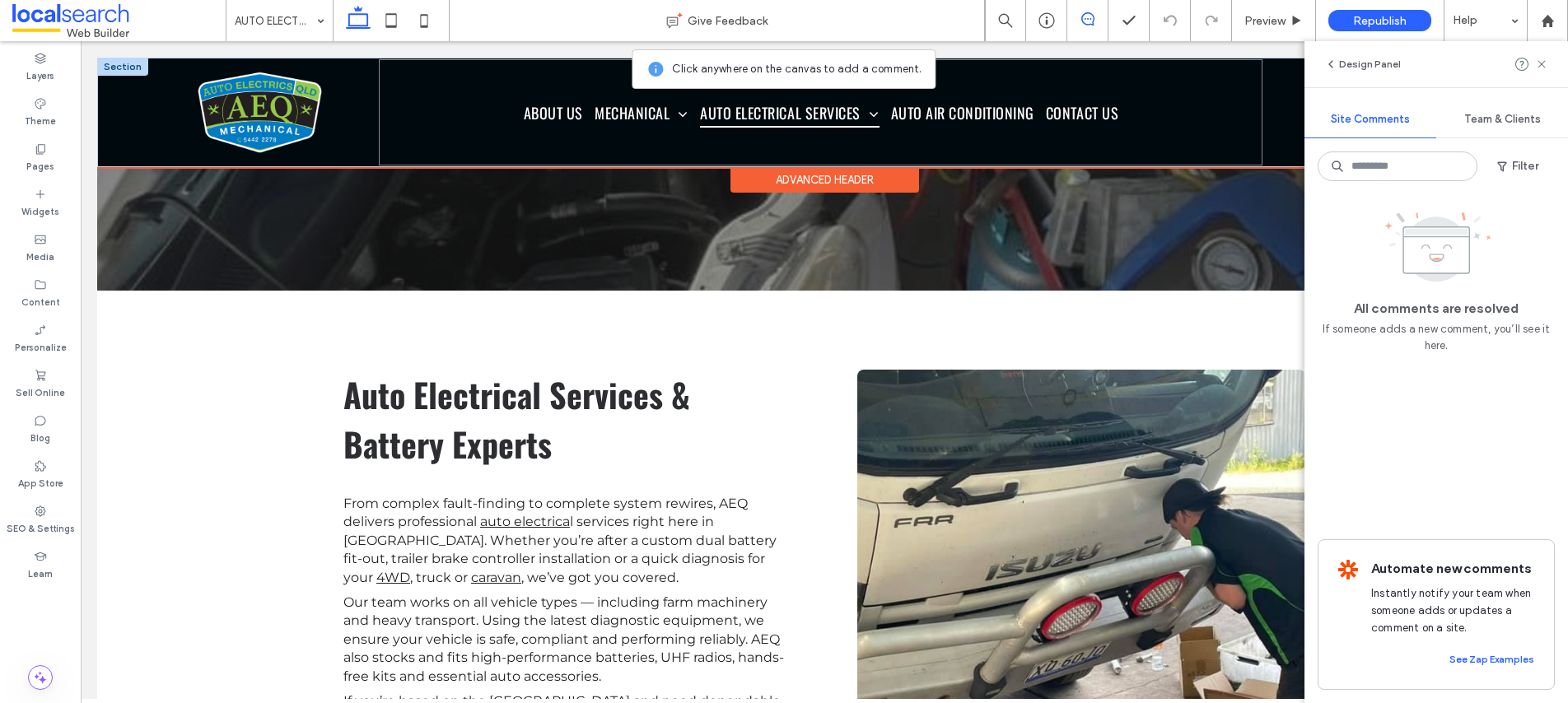
scroll to position [277, 0]
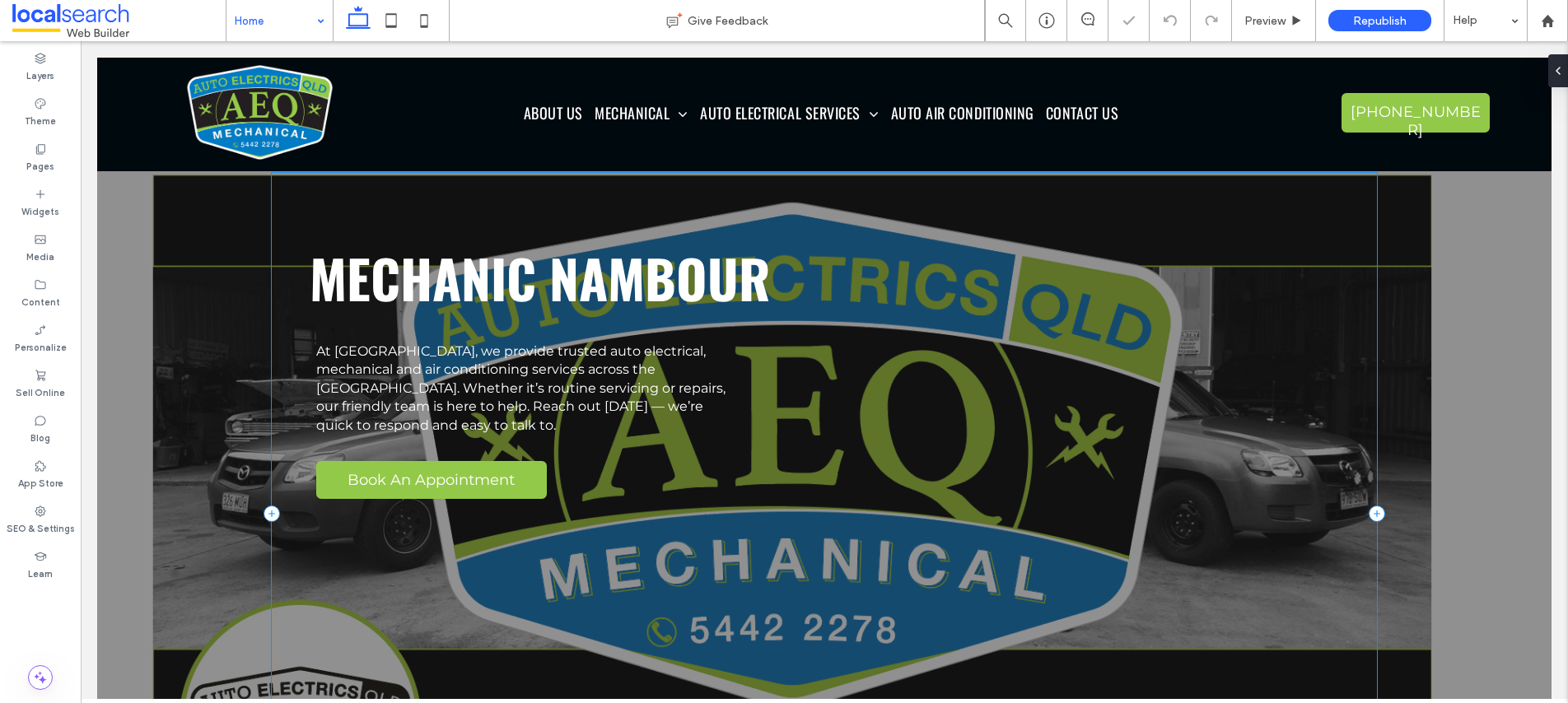
scroll to position [484, 0]
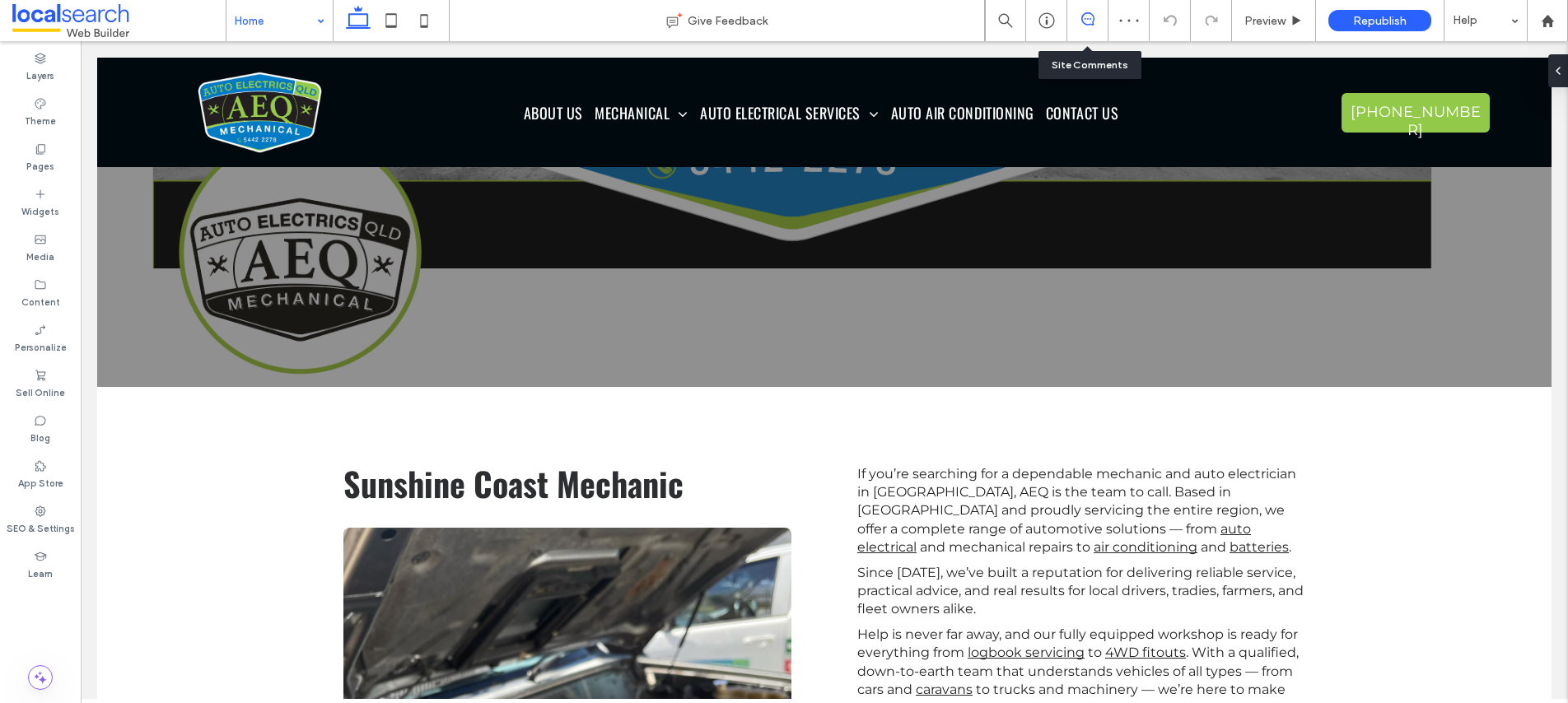
click at [1088, 14] on icon at bounding box center [1088, 19] width 14 height 14
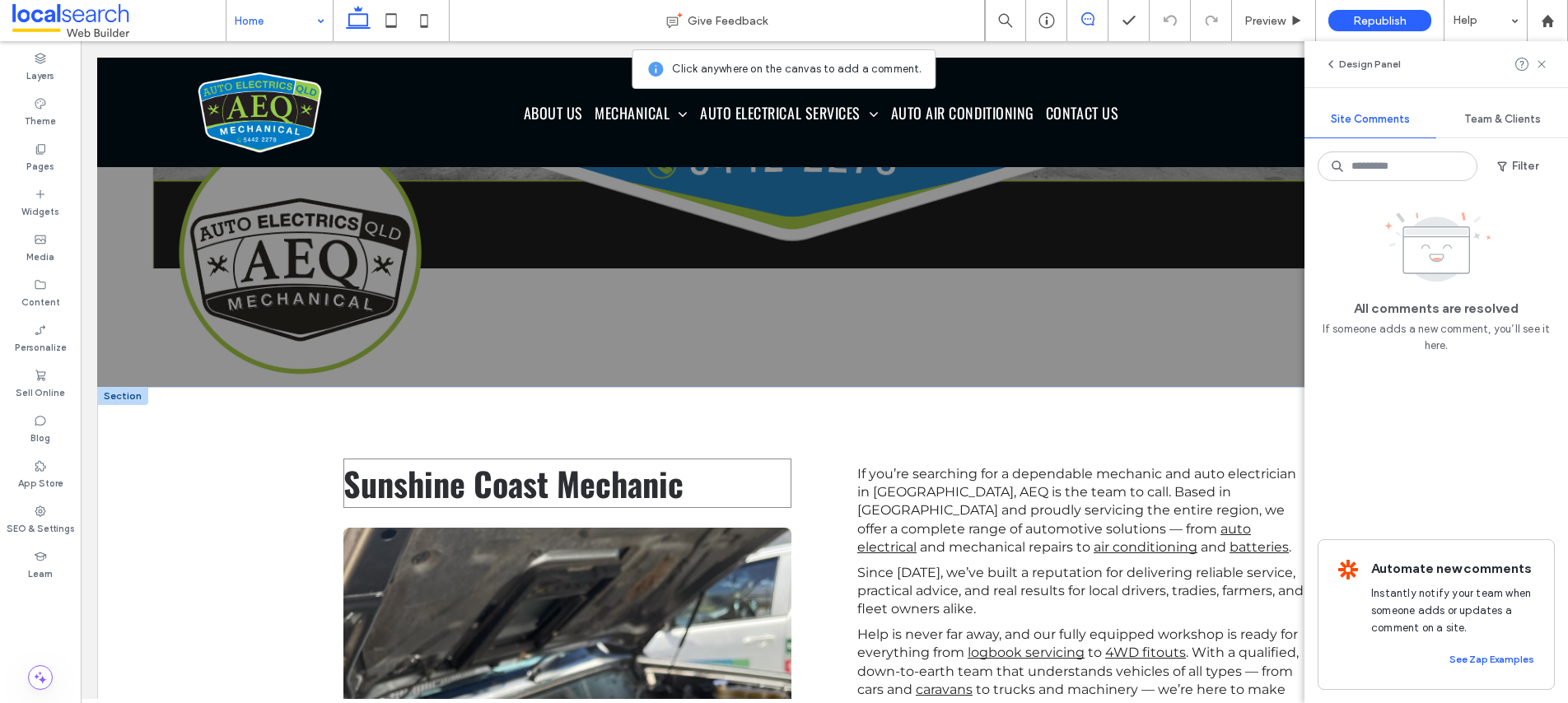
click at [696, 484] on h2 "Sunshine Coast Mechanic" at bounding box center [567, 482] width 448 height 49
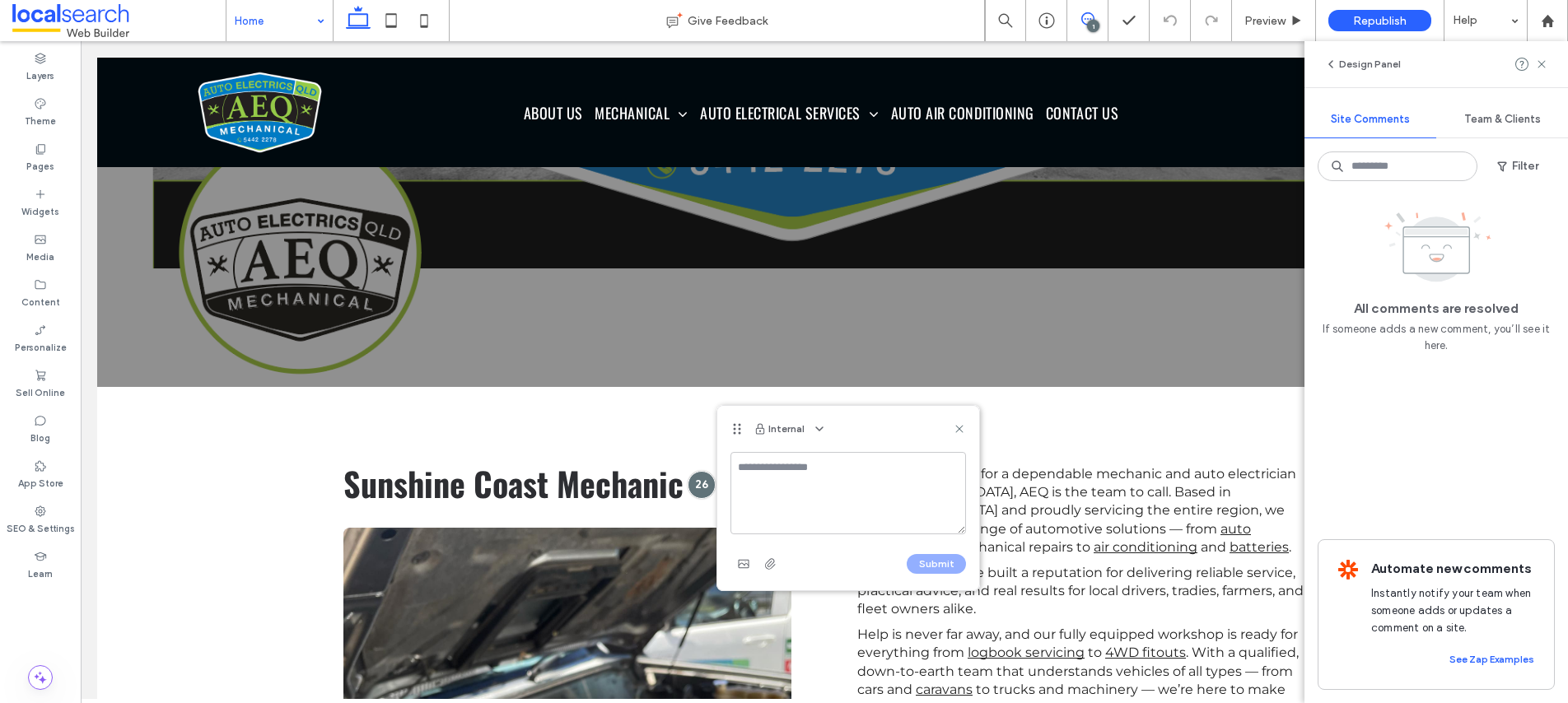
click at [752, 490] on textarea at bounding box center [848, 493] width 235 height 82
type textarea "*"
click at [801, 492] on textarea "**********" at bounding box center [848, 493] width 235 height 82
click at [814, 502] on textarea "**********" at bounding box center [848, 493] width 235 height 82
click at [745, 500] on textarea "**********" at bounding box center [848, 493] width 235 height 82
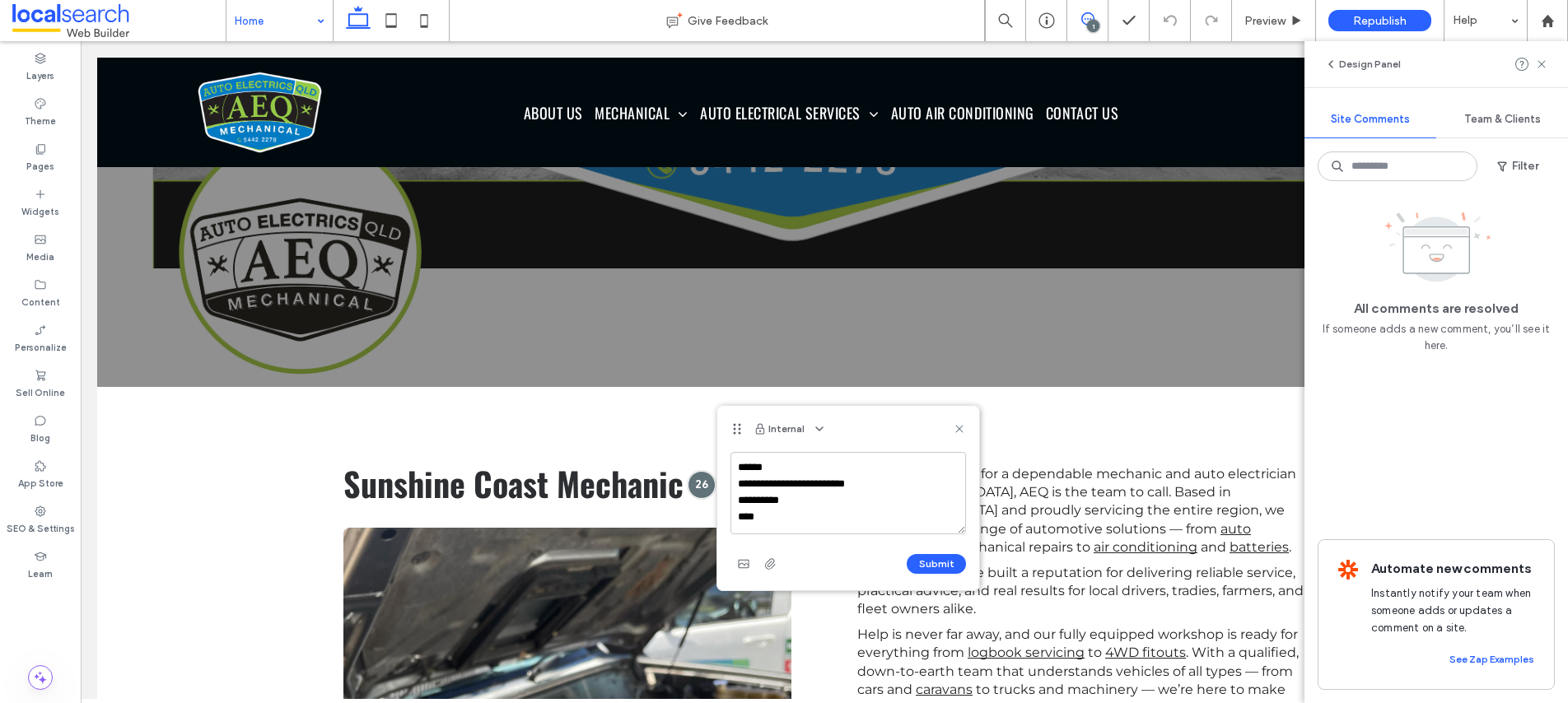
click at [738, 502] on textarea "**********" at bounding box center [848, 493] width 235 height 82
click at [784, 519] on textarea "**********" at bounding box center [848, 493] width 235 height 82
click at [800, 460] on textarea "**********" at bounding box center [848, 493] width 235 height 82
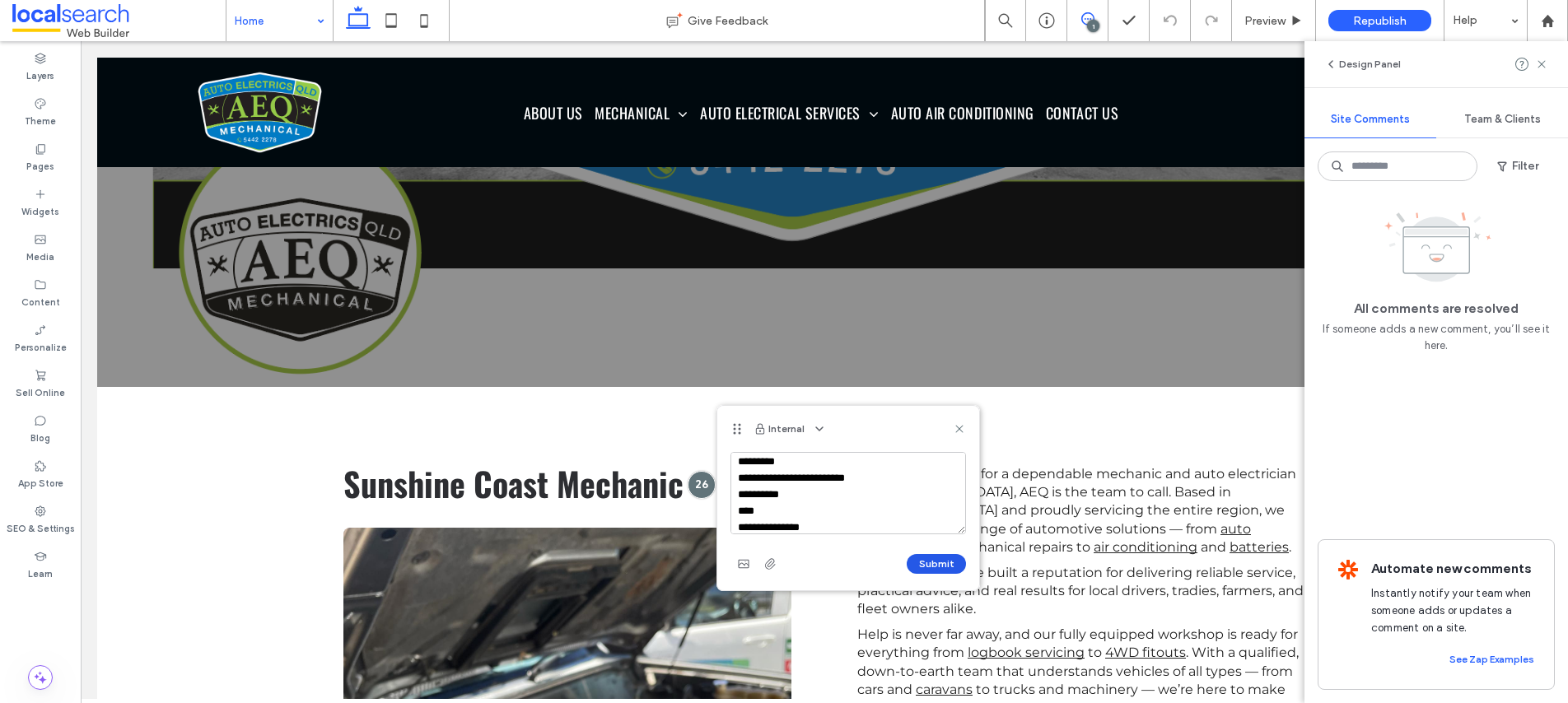
type textarea "**********"
click at [926, 568] on button "Submit" at bounding box center [936, 563] width 59 height 19
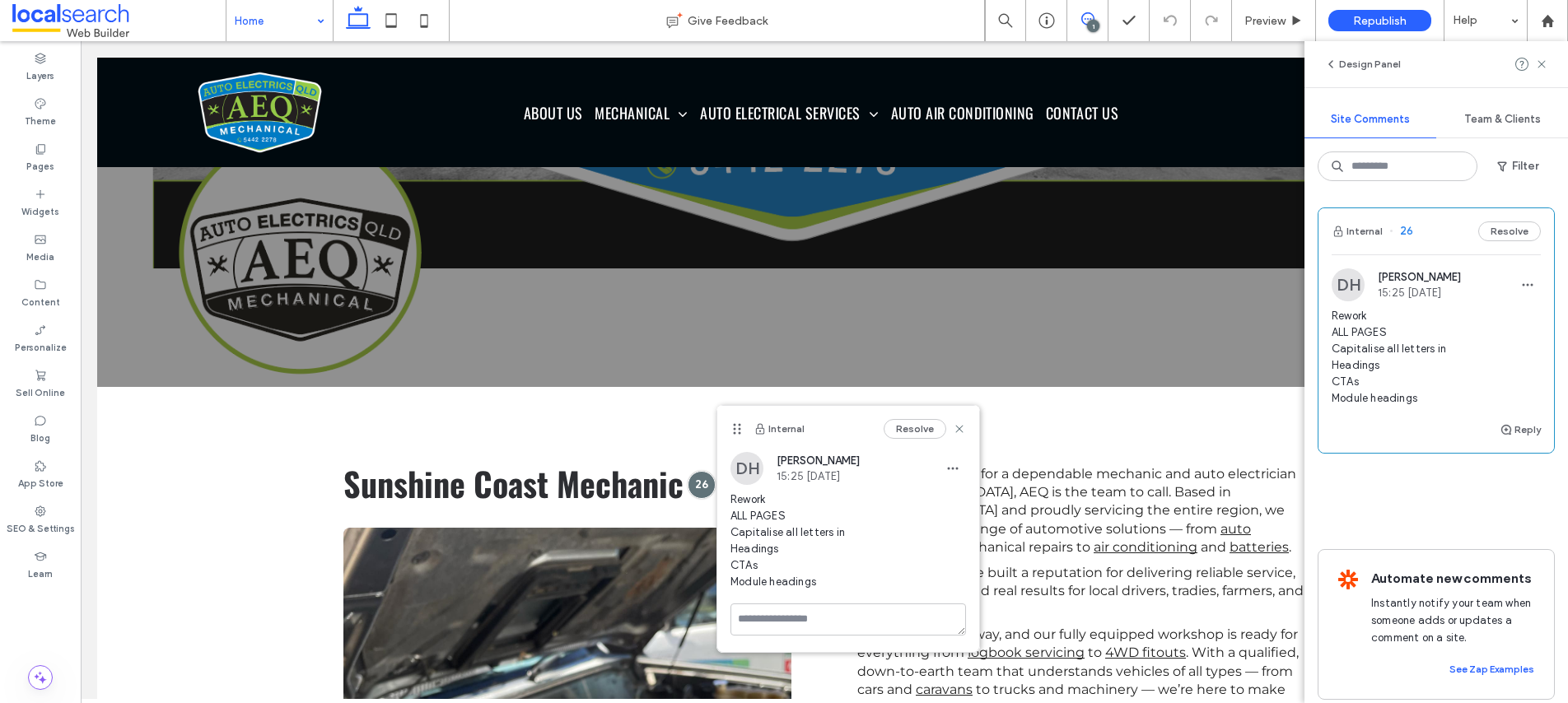
scroll to position [0, 0]
click at [1543, 62] on icon at bounding box center [1542, 65] width 14 height 14
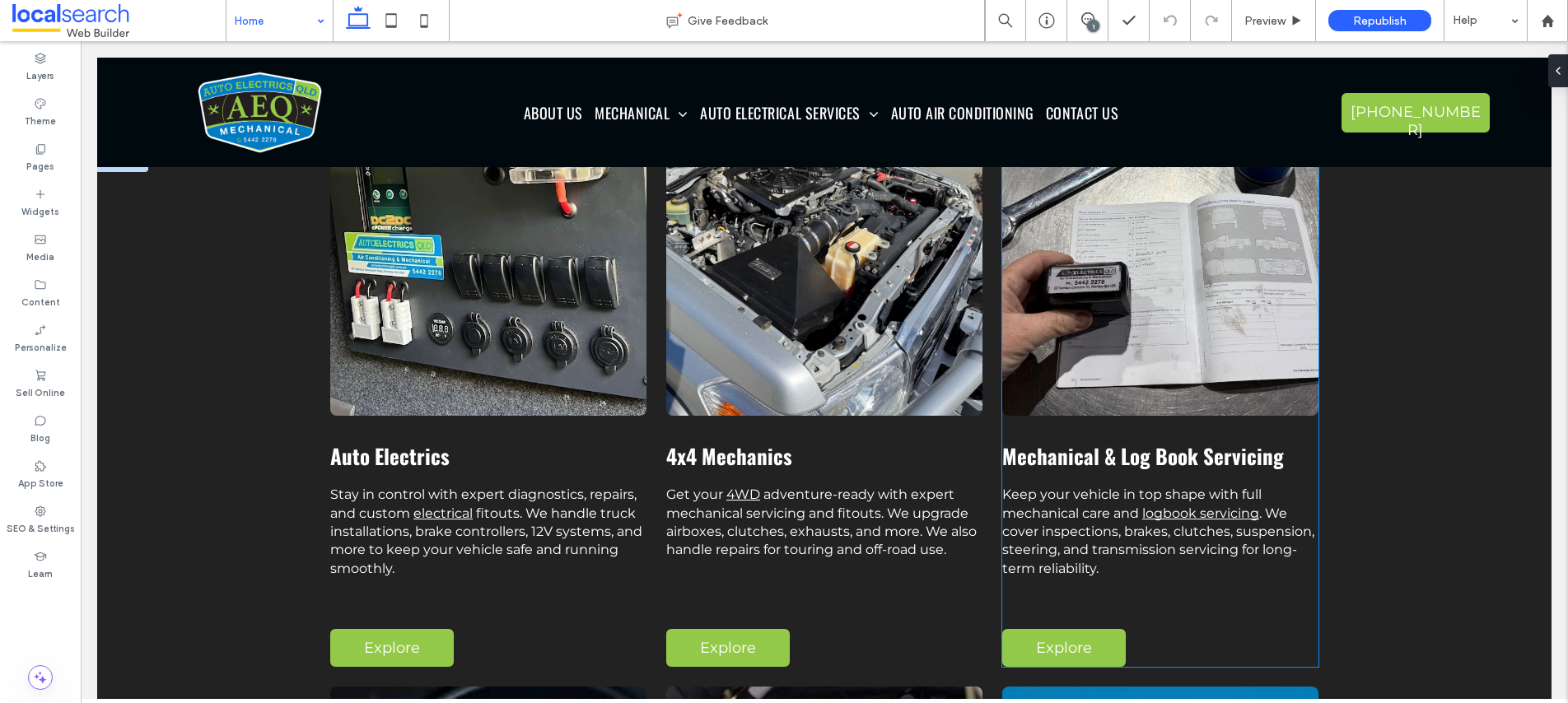
scroll to position [1458, 0]
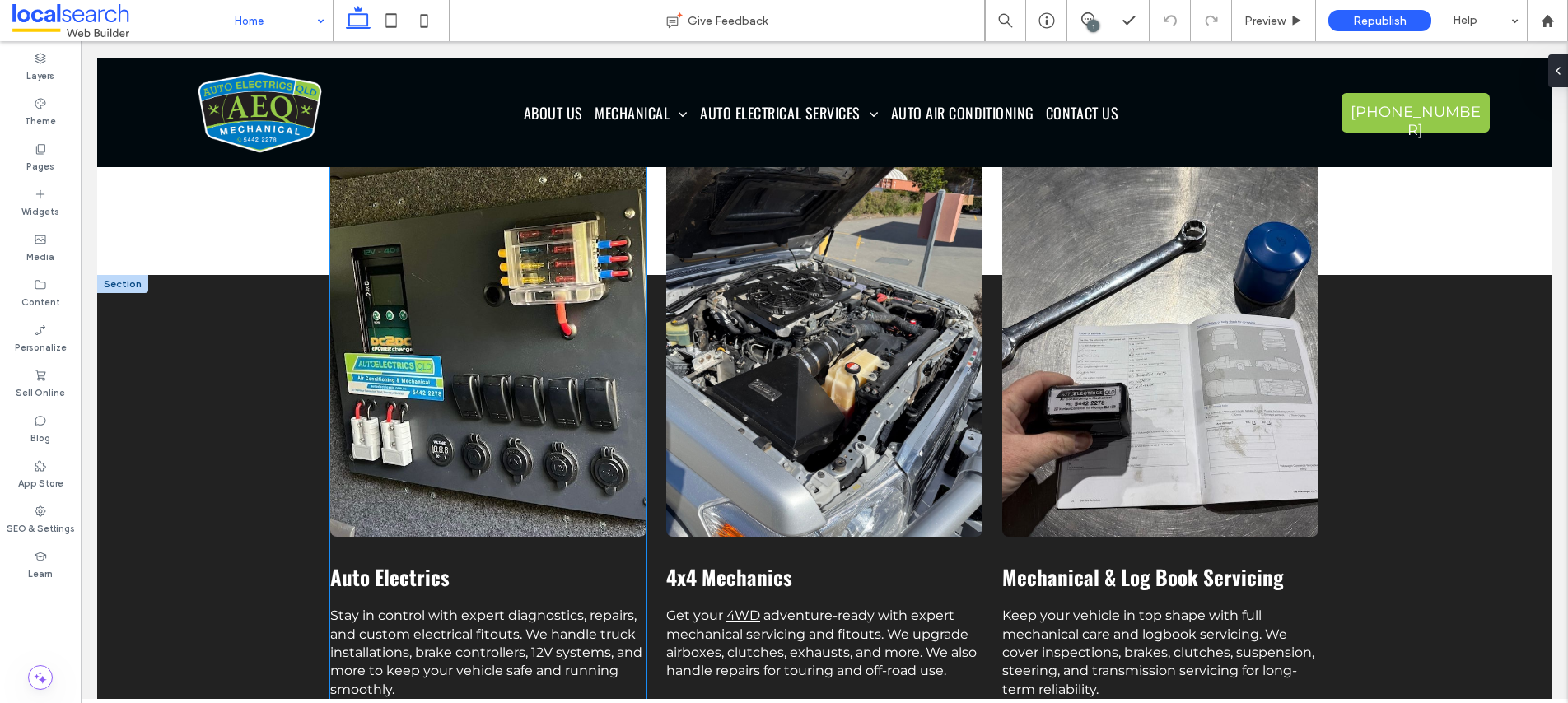
click at [429, 399] on link at bounding box center [488, 346] width 316 height 380
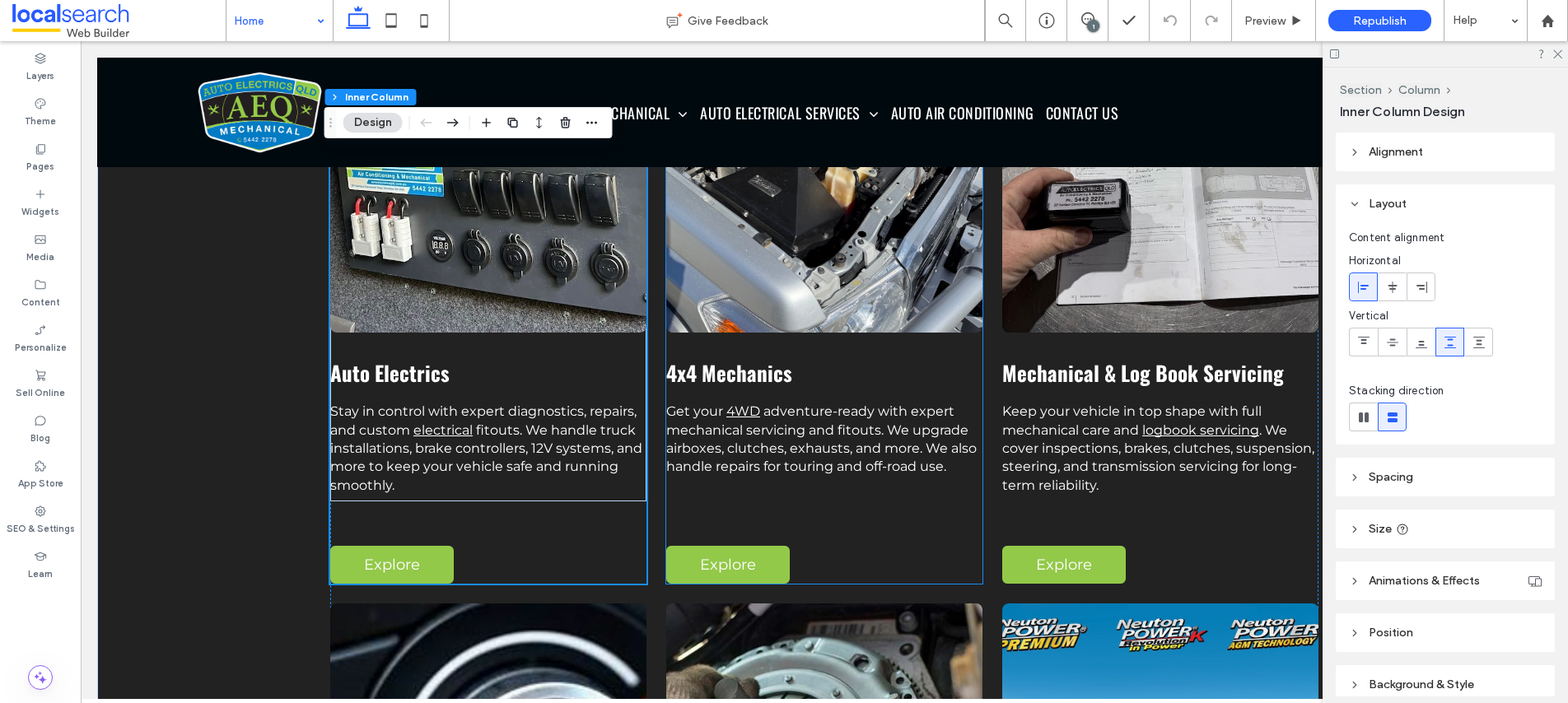
scroll to position [1777, 0]
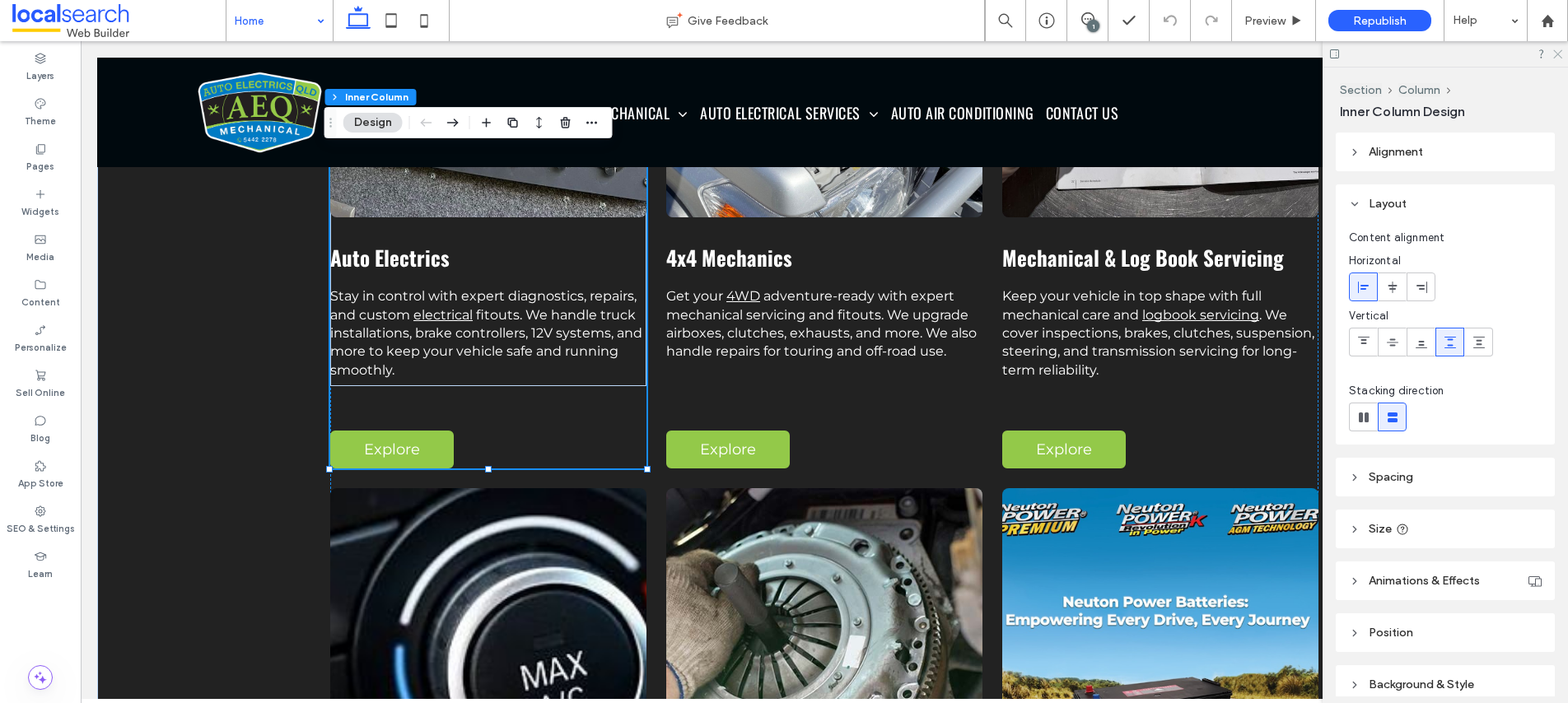
click at [1557, 50] on icon at bounding box center [1556, 52] width 11 height 11
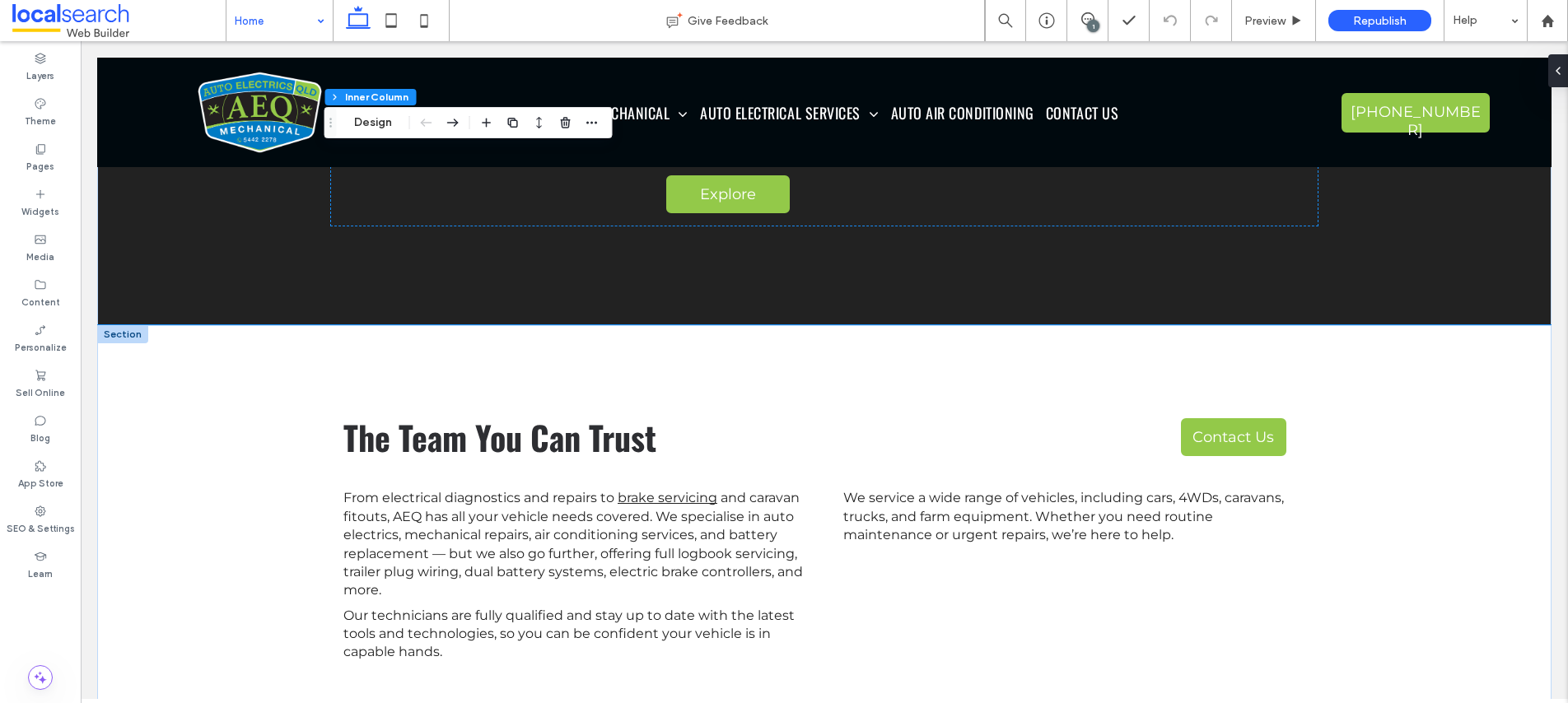
scroll to position [3292, 0]
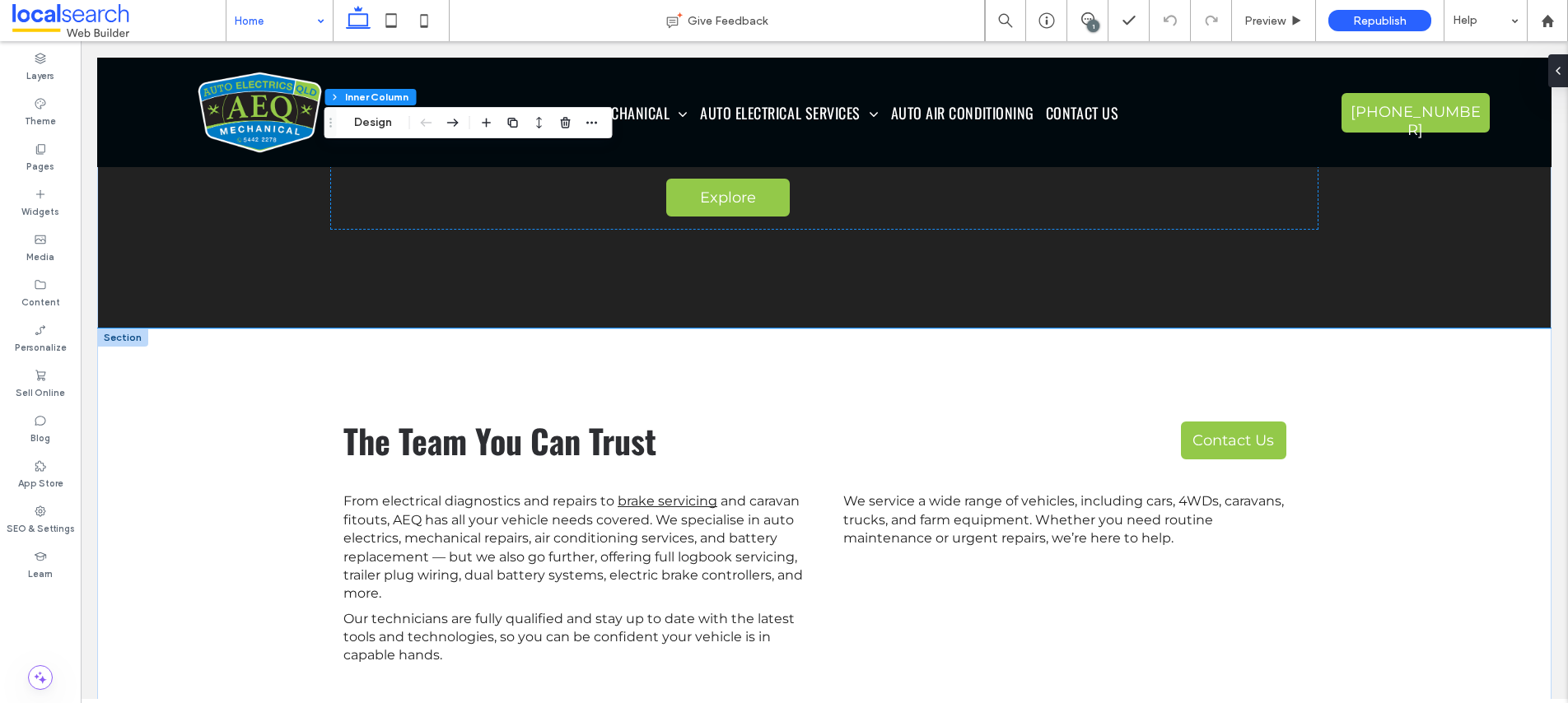
click at [134, 396] on div "The Team You Can Trust Contact Us From electrical diagnostics and repairs to br…" at bounding box center [824, 540] width 1454 height 422
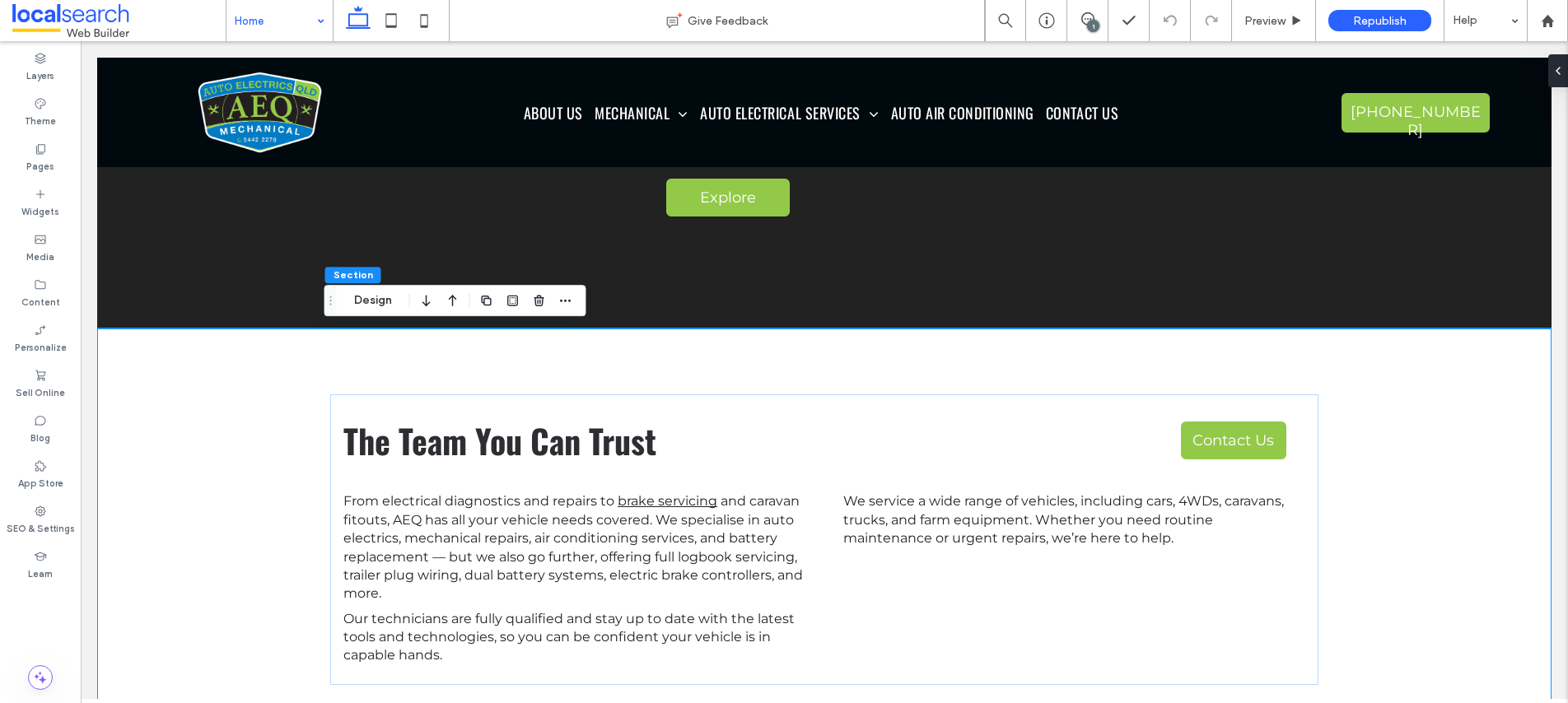
click at [134, 396] on div "The Team You Can Trust Contact Us From electrical diagnostics and repairs to br…" at bounding box center [824, 540] width 1454 height 422
click at [371, 295] on button "Design" at bounding box center [372, 300] width 59 height 19
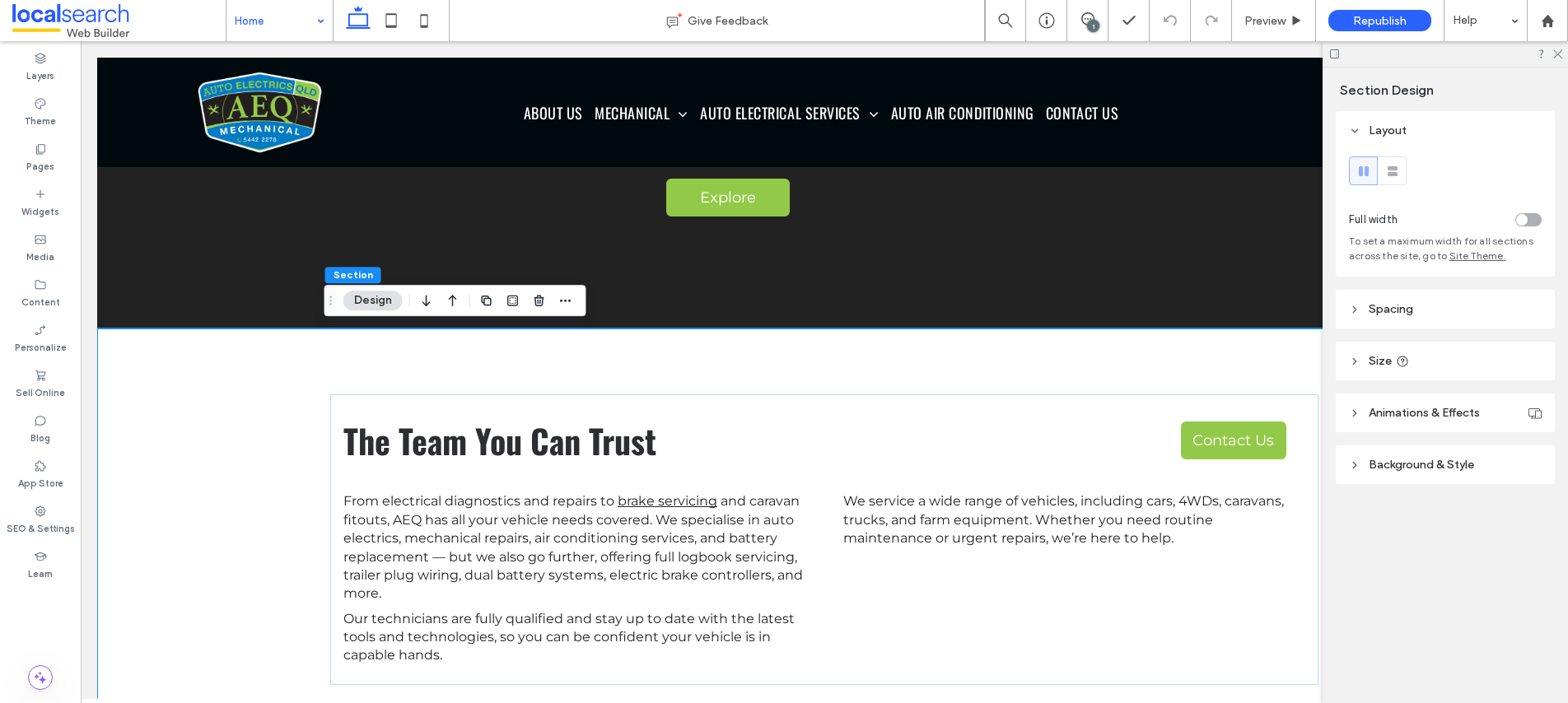
click at [1401, 468] on span "Background & Style" at bounding box center [1420, 465] width 105 height 14
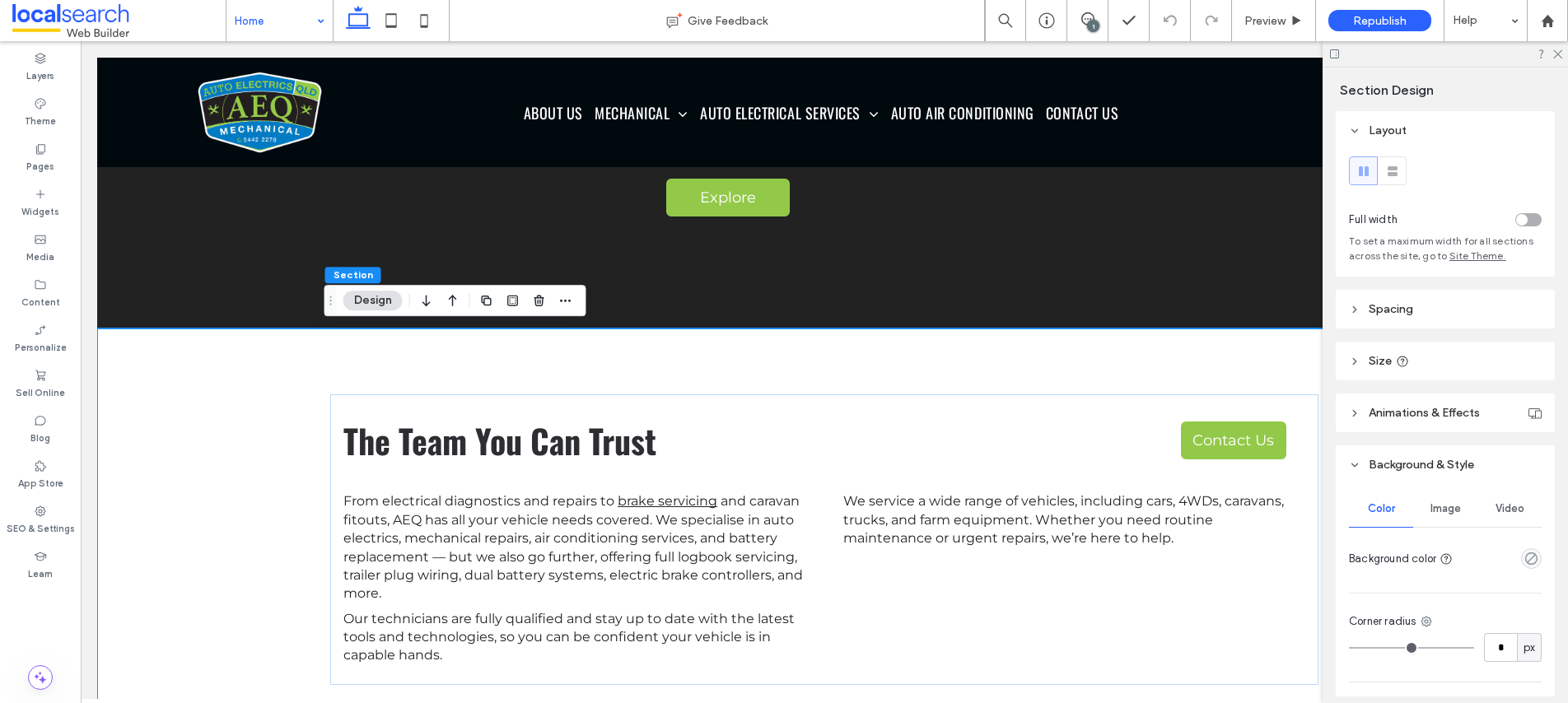
scroll to position [3, 0]
click at [1525, 554] on icon "empty color" at bounding box center [1531, 554] width 14 height 14
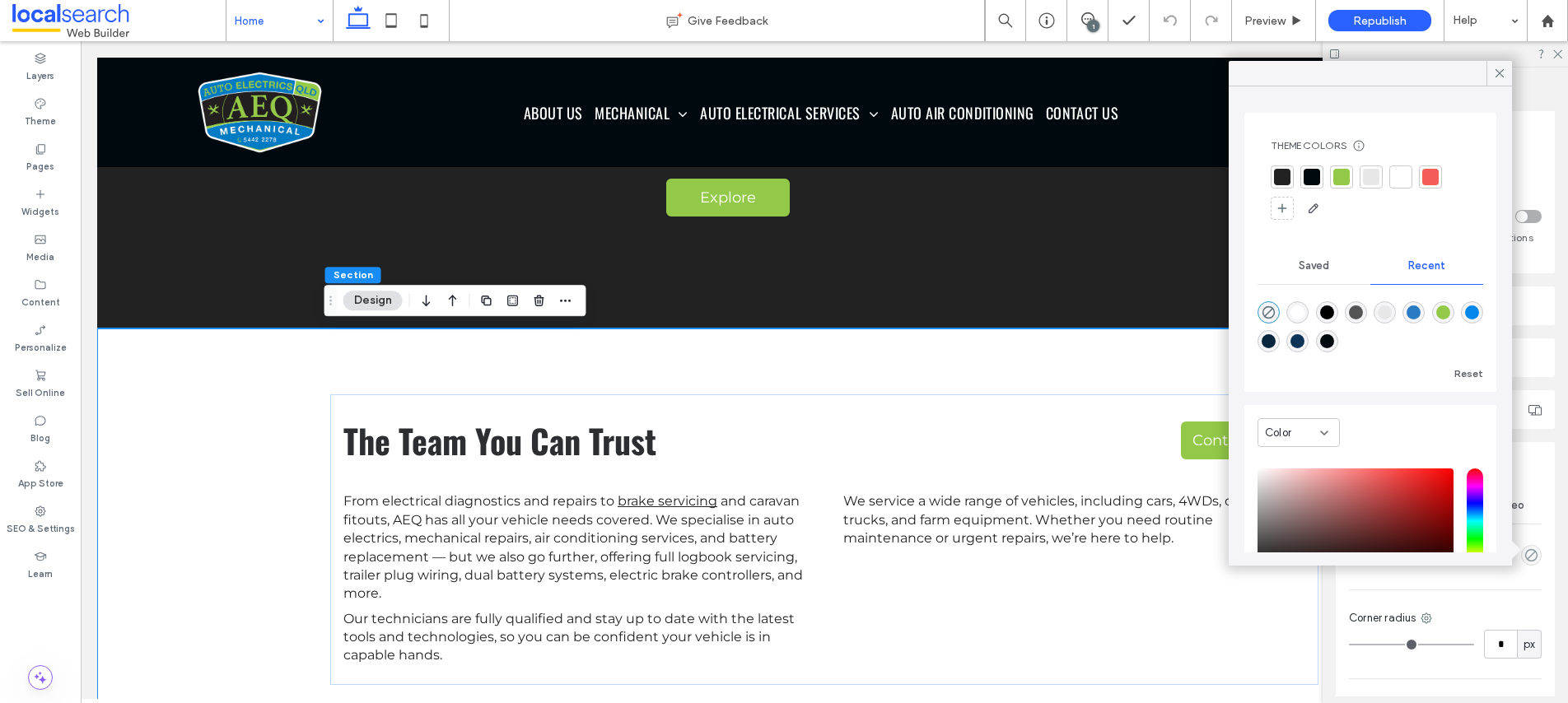
click at [1420, 311] on div "rgba(42, 123, 196, 1)" at bounding box center [1414, 312] width 14 height 14
type input "*******"
type input "***"
type input "****"
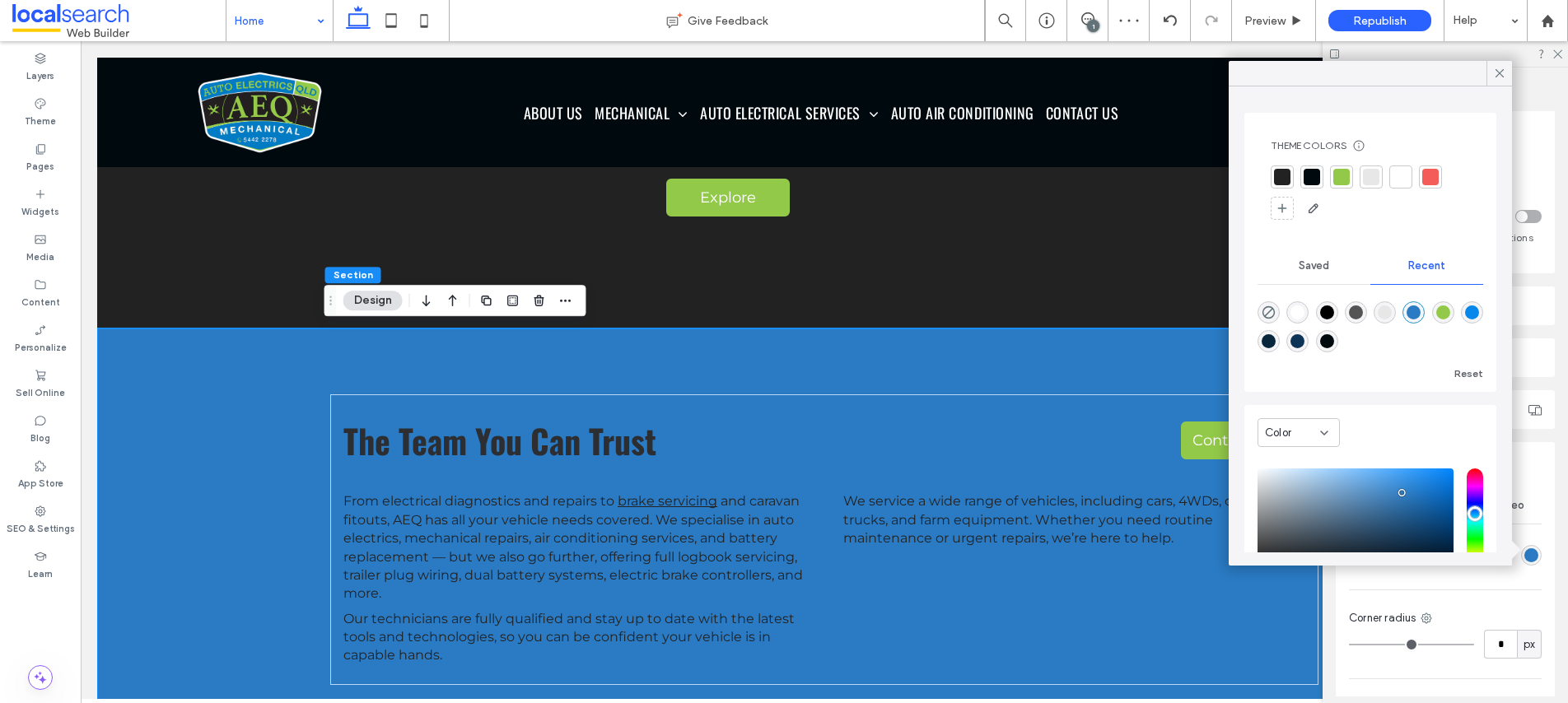
click at [1465, 319] on div "rgba(5, 135, 235, 1)" at bounding box center [1472, 312] width 14 height 14
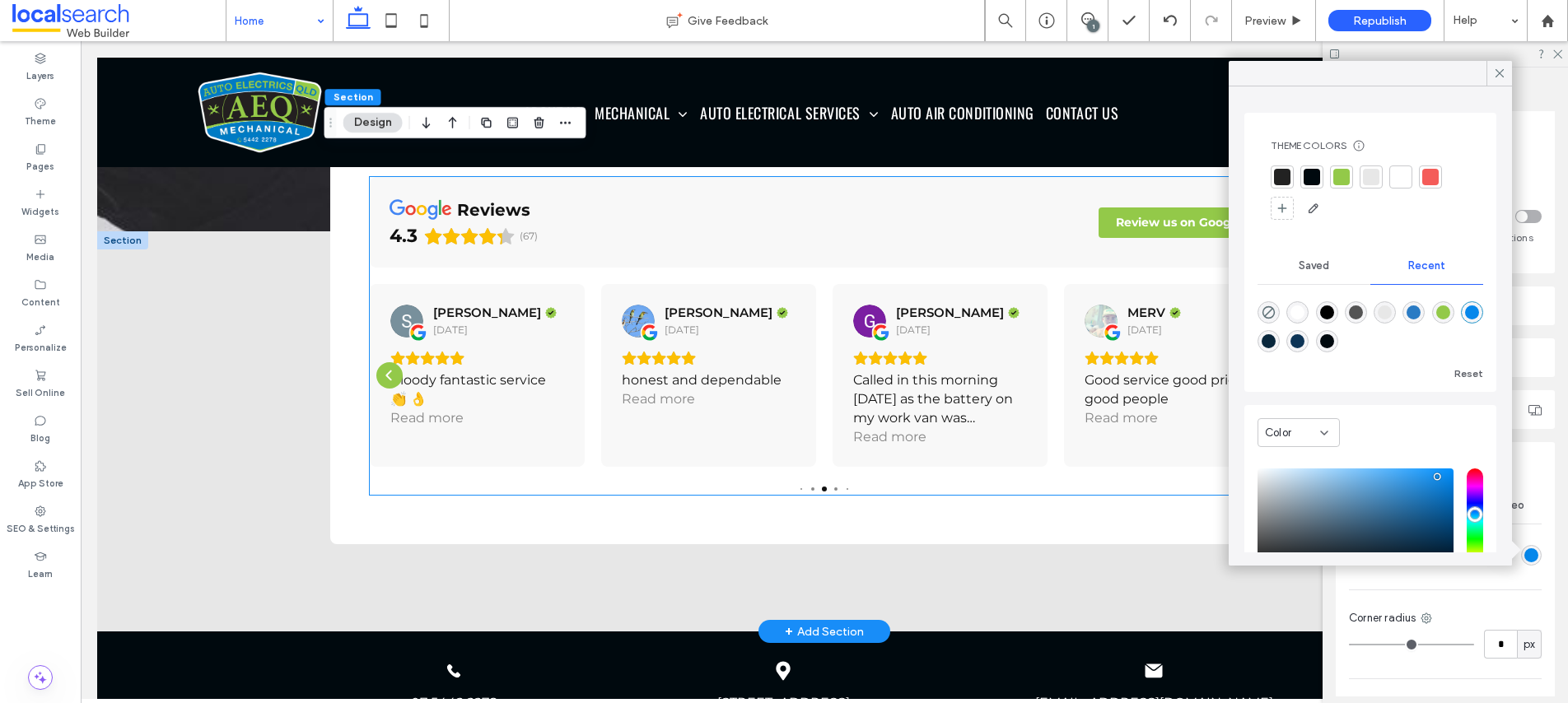
scroll to position [4311, 0]
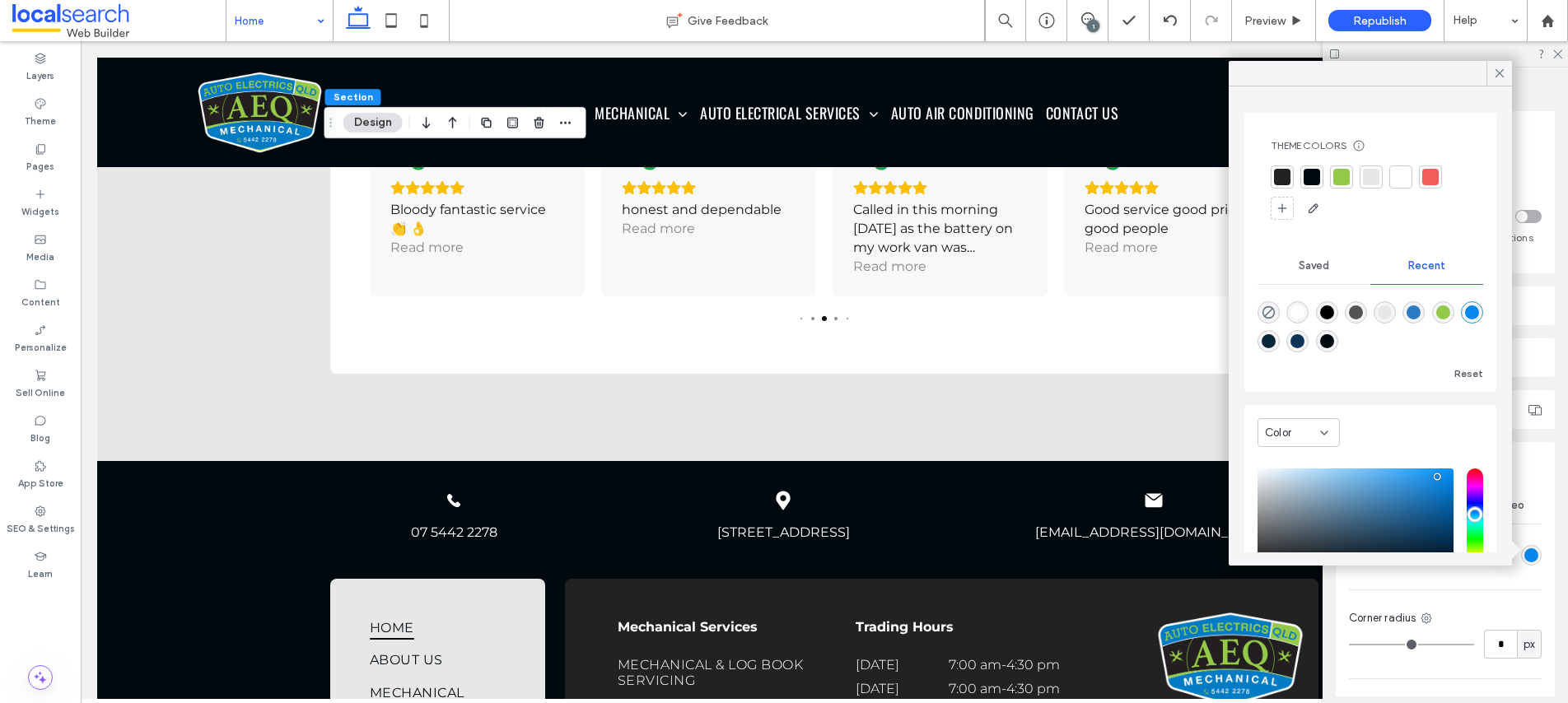
click at [1465, 319] on div "rgba(5, 135, 235, 1)" at bounding box center [1472, 312] width 14 height 14
click at [1266, 311] on icon "rgba(0, 0, 0, 0)" at bounding box center [1268, 312] width 14 height 14
type input "*******"
type input "*"
type input "**"
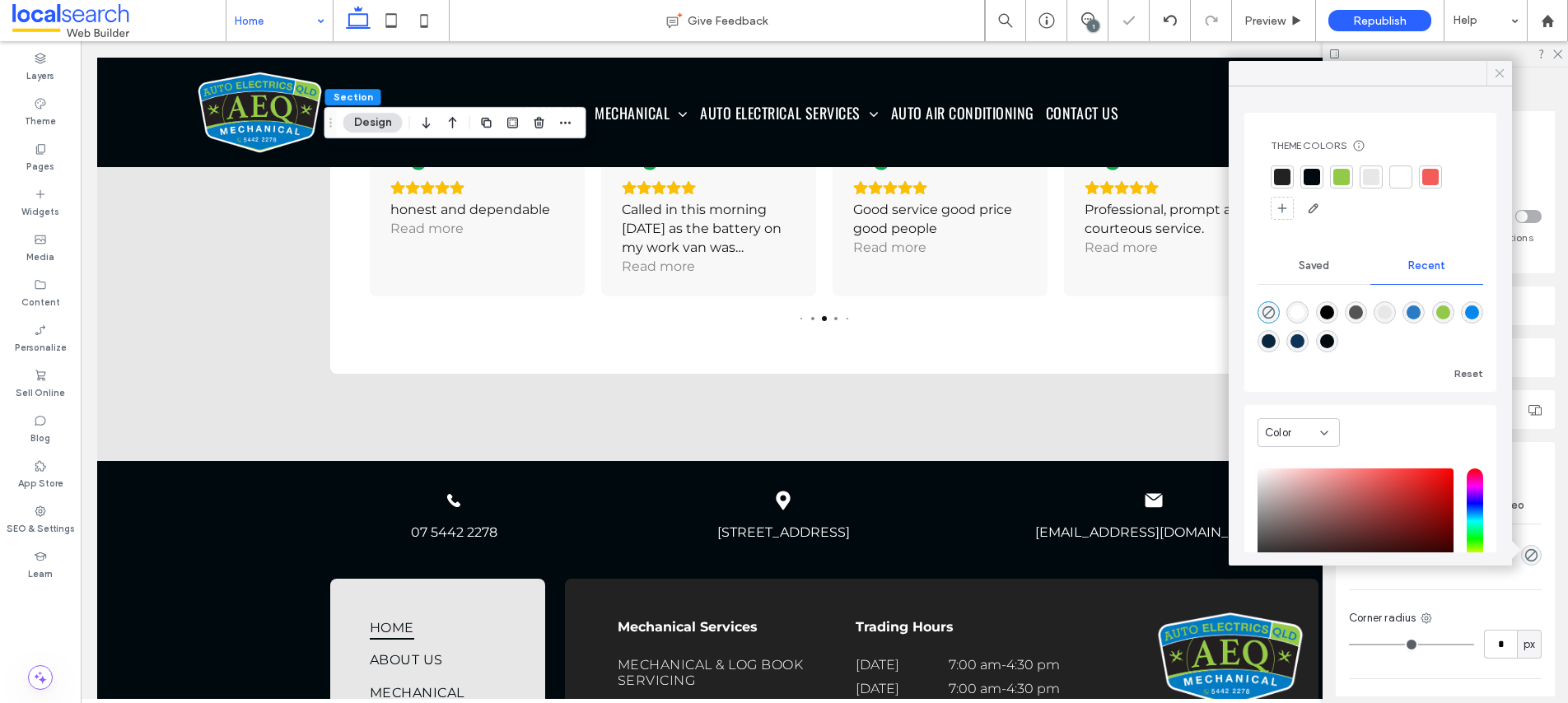
click at [1501, 67] on icon at bounding box center [1499, 72] width 14 height 14
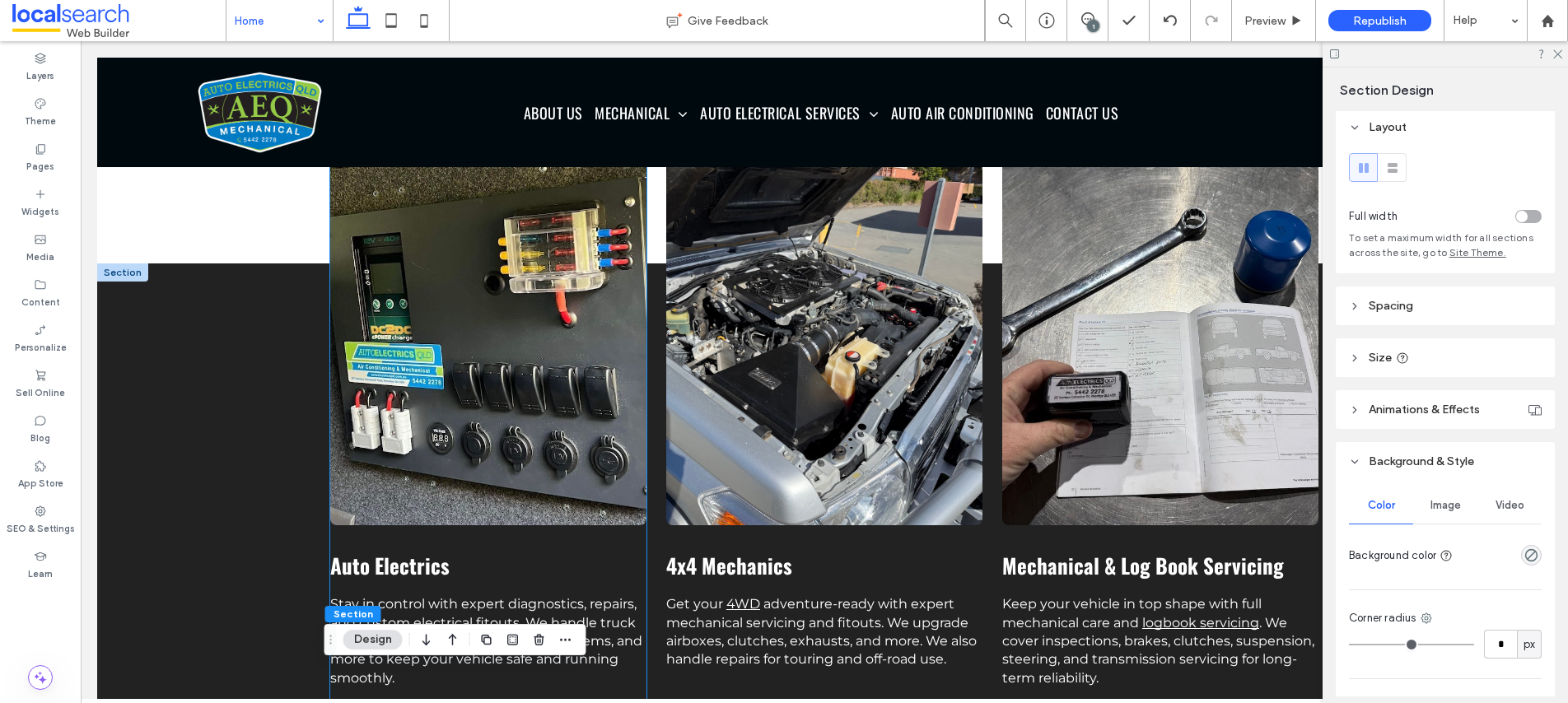
scroll to position [1864, 0]
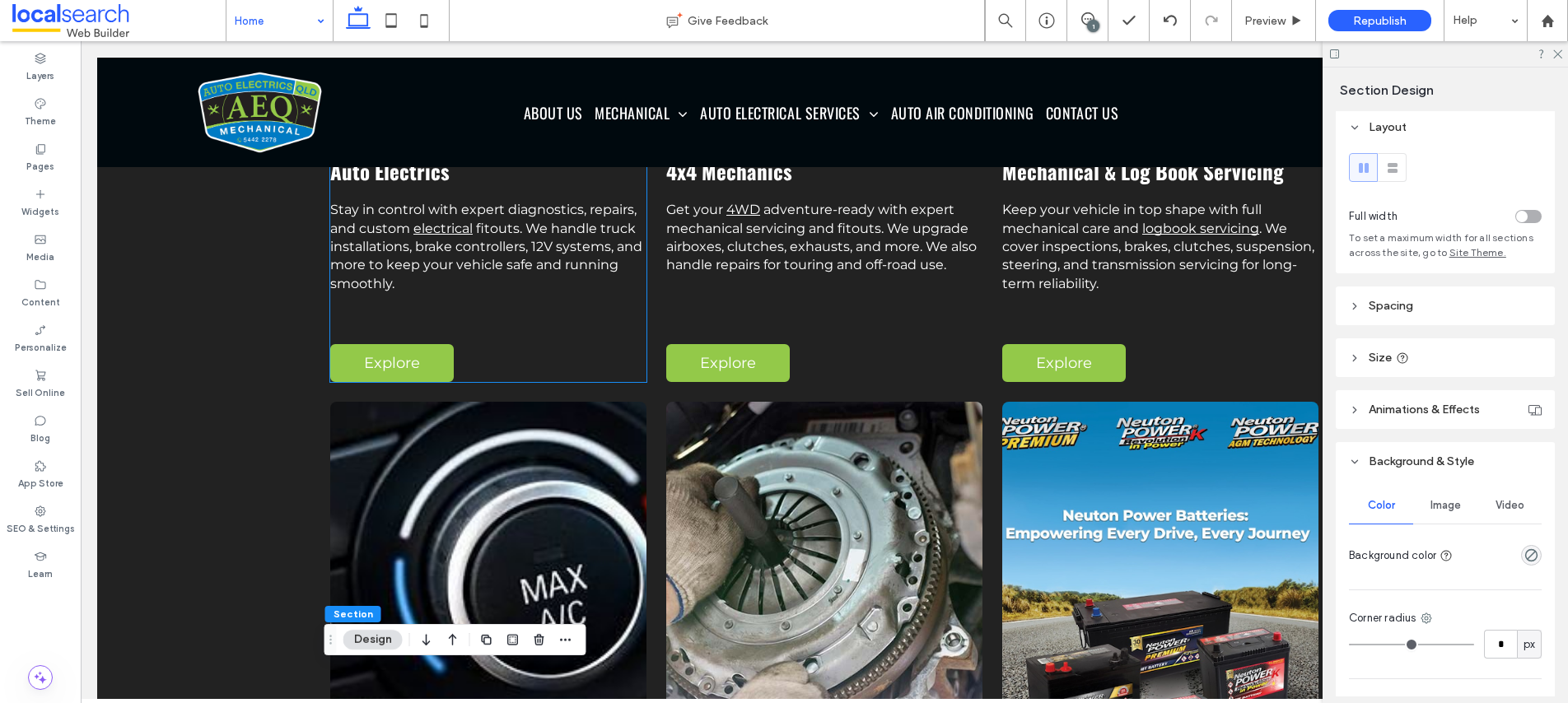
click at [576, 333] on div "Auto Electrics Stay in control with expert diagnostics, repairs, and custom ele…" at bounding box center [488, 66] width 316 height 632
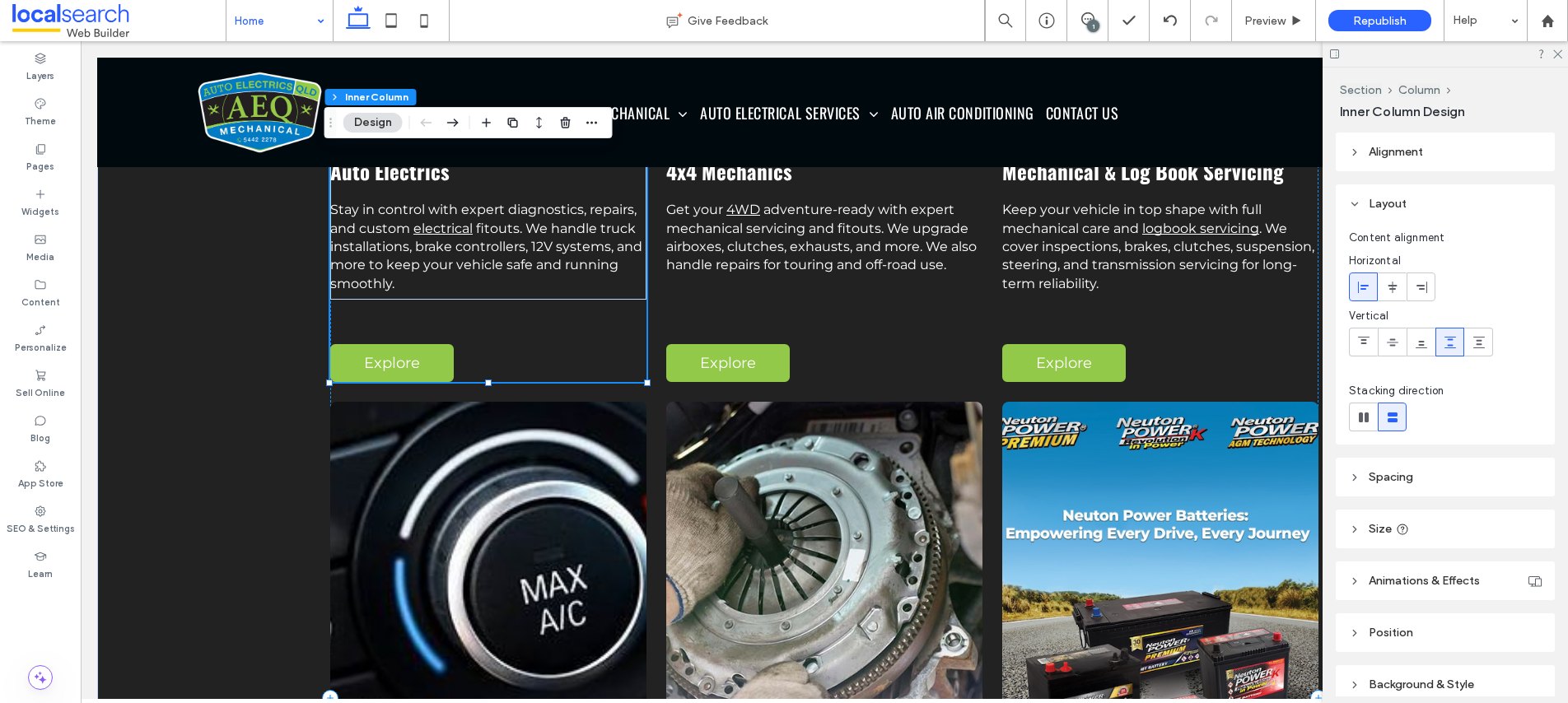
click at [577, 365] on div "Auto Electrics Stay in control with expert diagnostics, repairs, and custom ele…" at bounding box center [488, 66] width 316 height 632
click at [363, 117] on button "Design" at bounding box center [372, 122] width 59 height 19
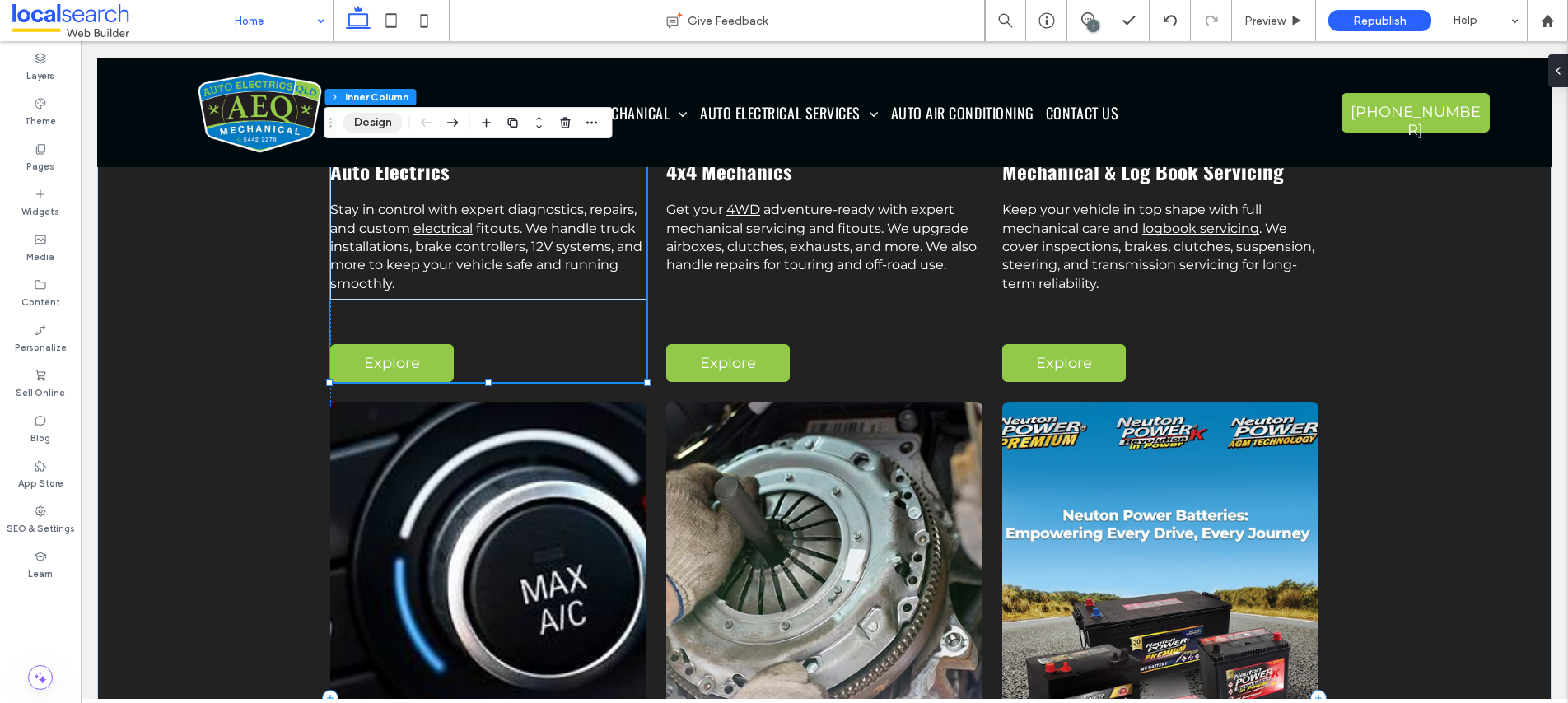
click at [363, 118] on button "Design" at bounding box center [372, 122] width 59 height 19
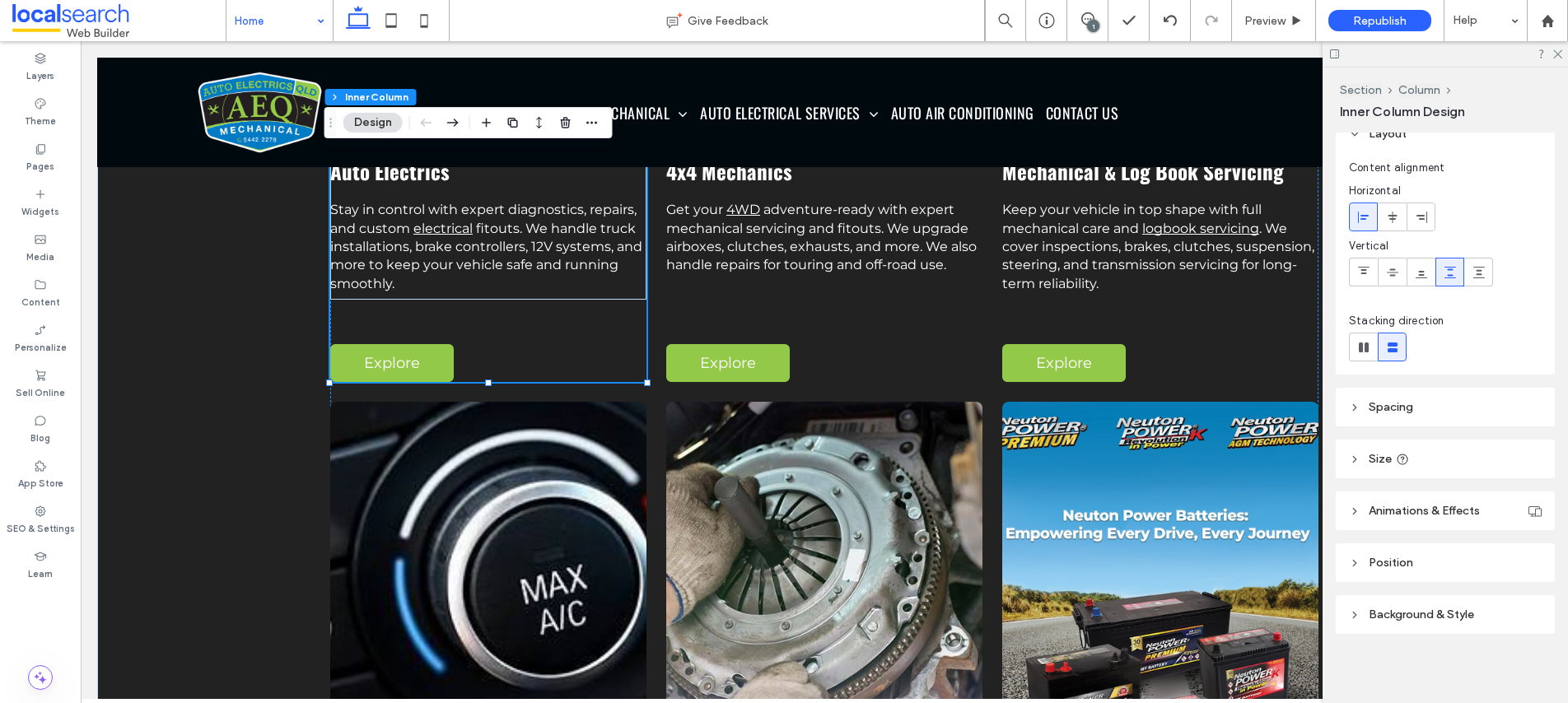
scroll to position [73, 0]
click at [1402, 614] on span "Background & Style" at bounding box center [1420, 610] width 105 height 14
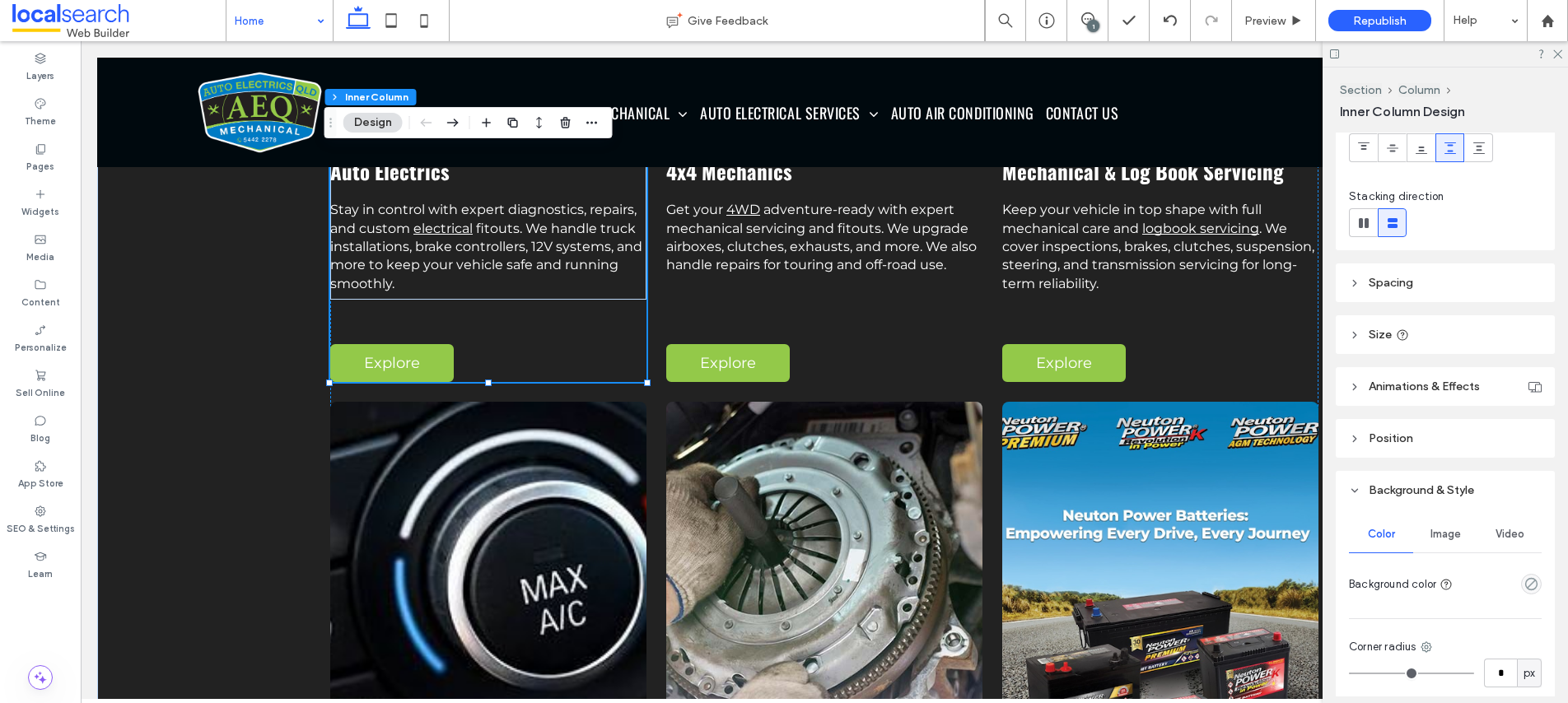
scroll to position [197, 0]
click at [1442, 538] on div "Image" at bounding box center [1445, 532] width 65 height 37
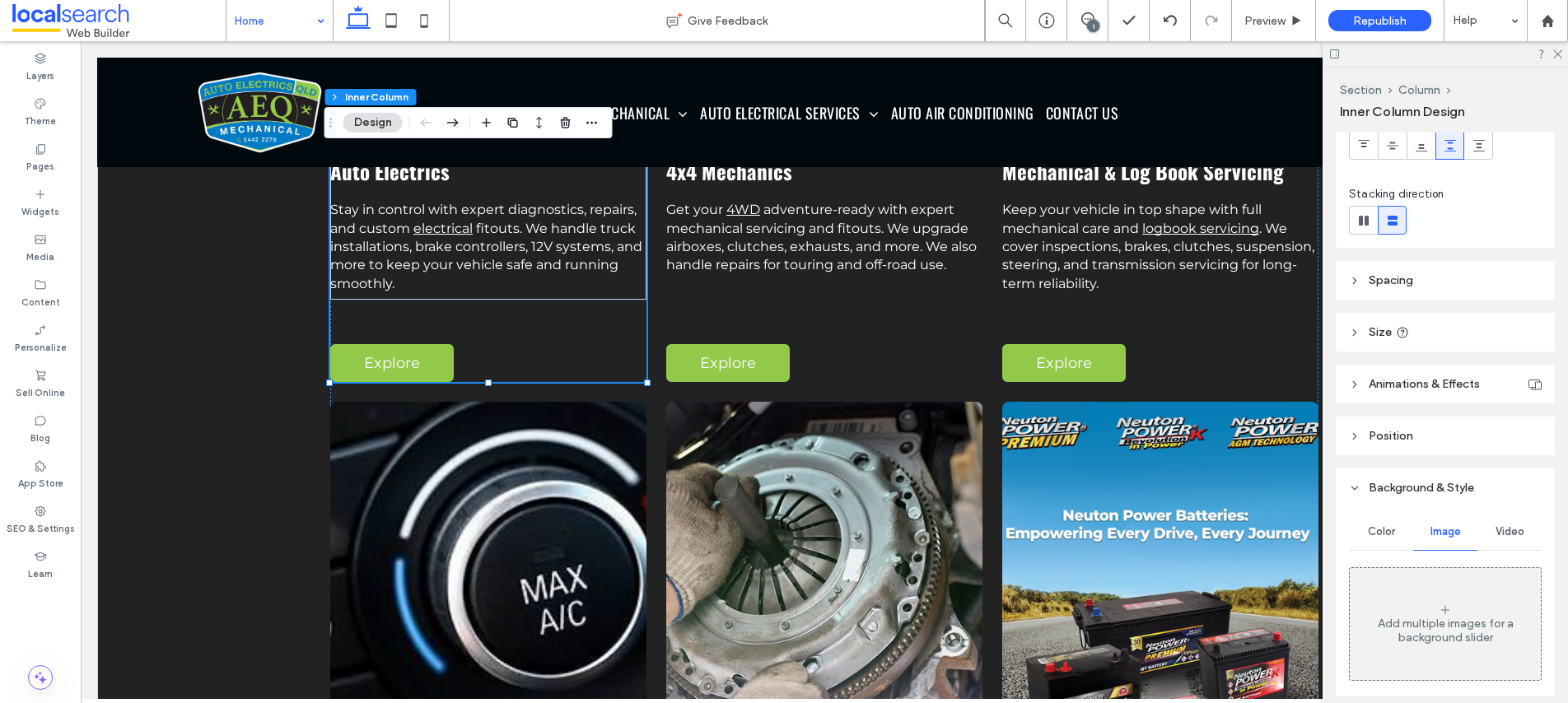
click at [1384, 532] on span "Color" at bounding box center [1382, 531] width 27 height 14
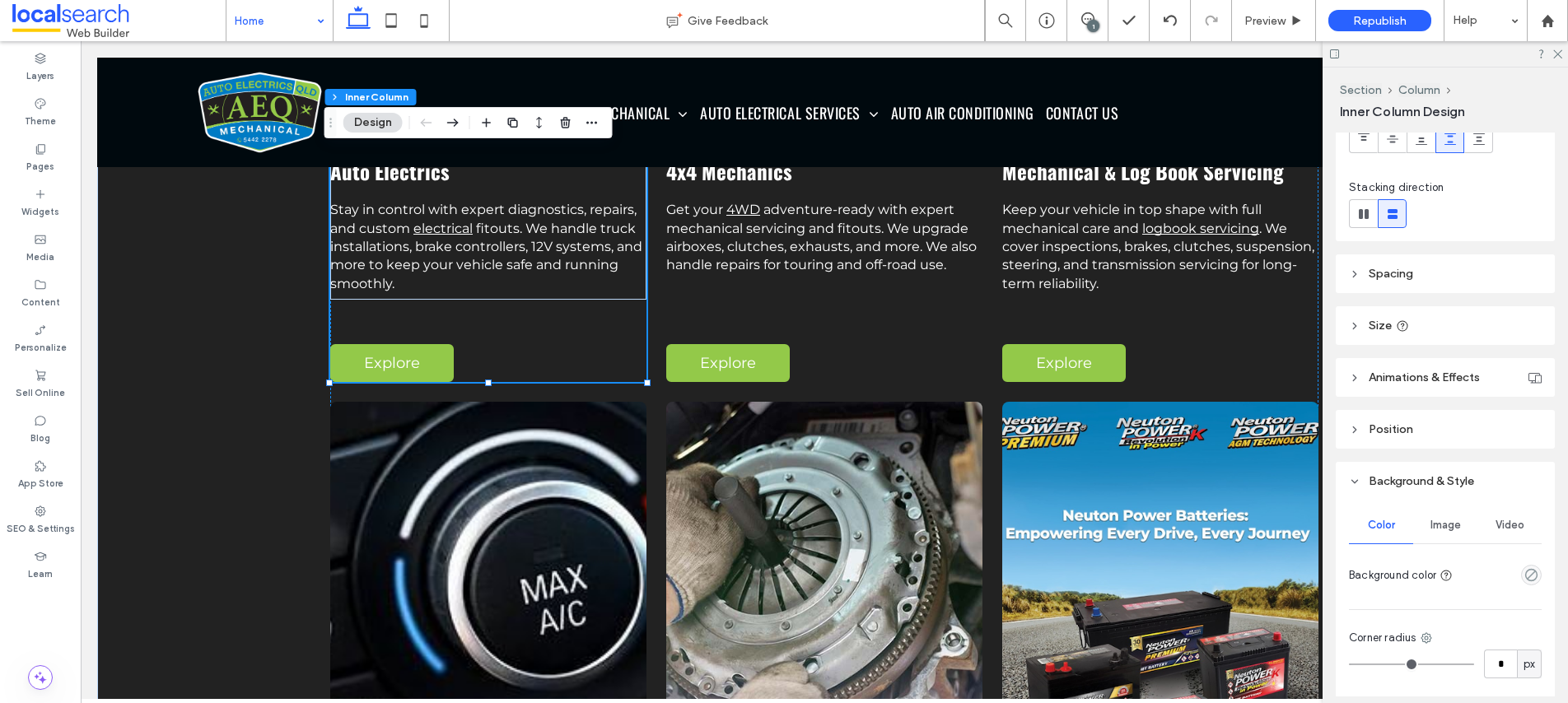
scroll to position [214, 0]
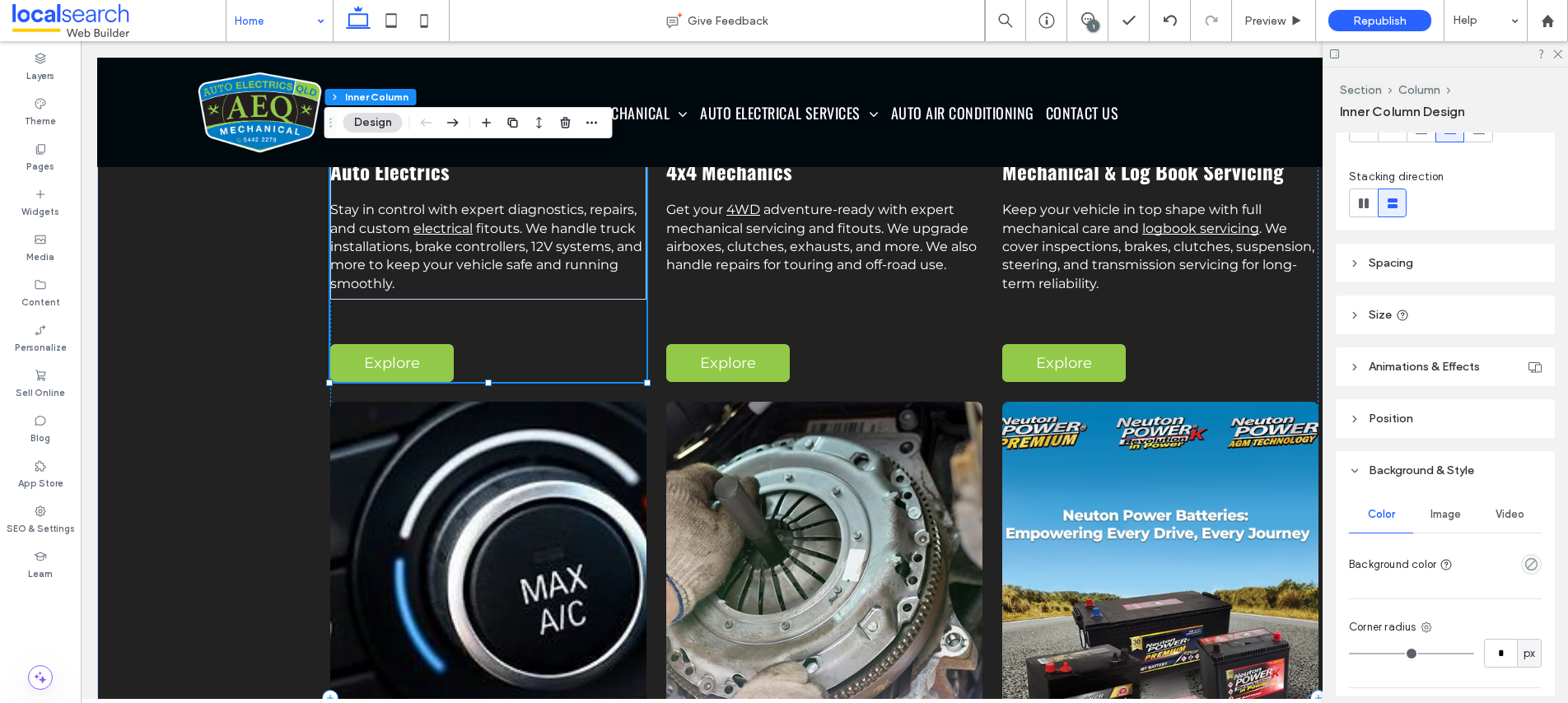
click at [580, 326] on div "Auto Electrics Stay in control with expert diagnostics, repairs, and custom ele…" at bounding box center [488, 66] width 316 height 632
click at [582, 326] on div "Auto Electrics Stay in control with expert diagnostics, repairs, and custom ele…" at bounding box center [488, 66] width 316 height 632
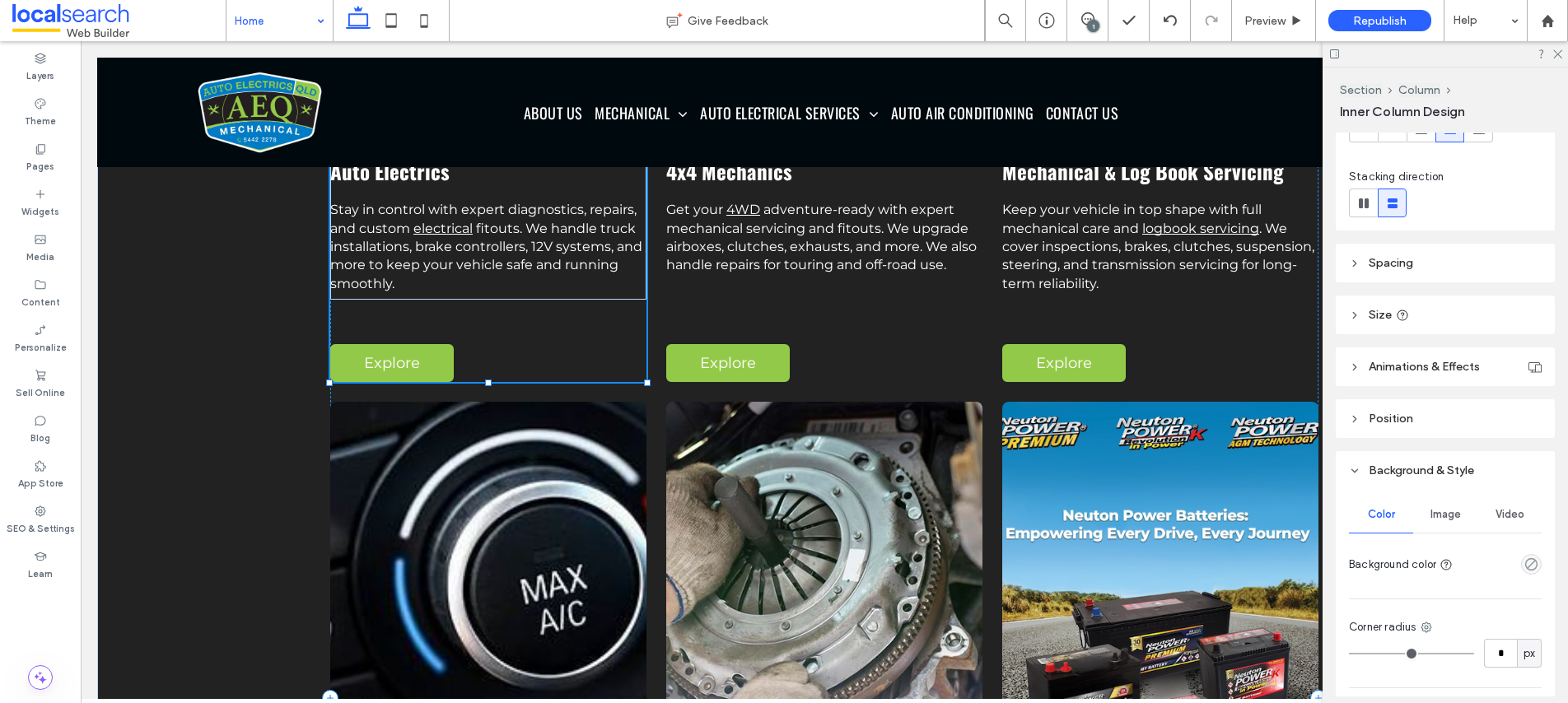
type input "***"
type input "*****"
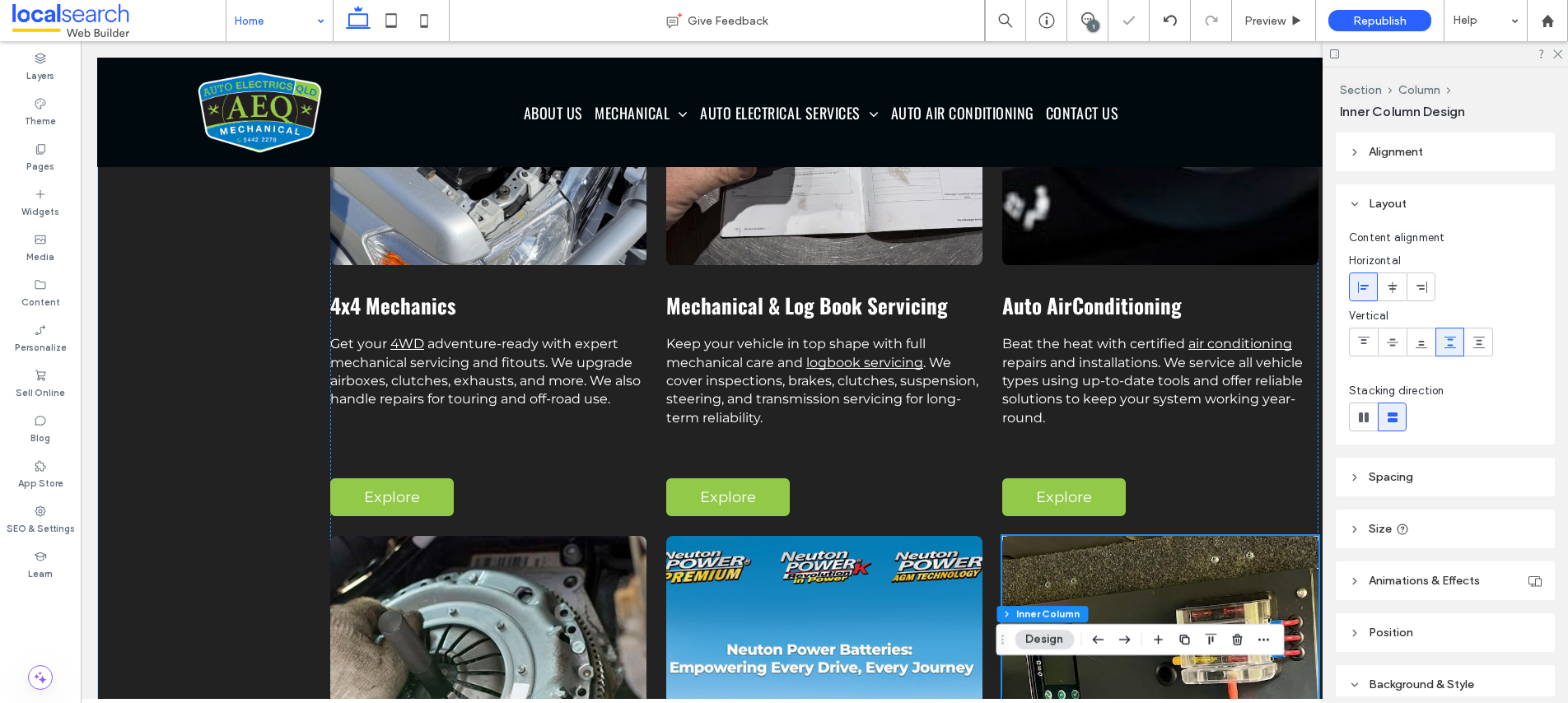
scroll to position [1538, 0]
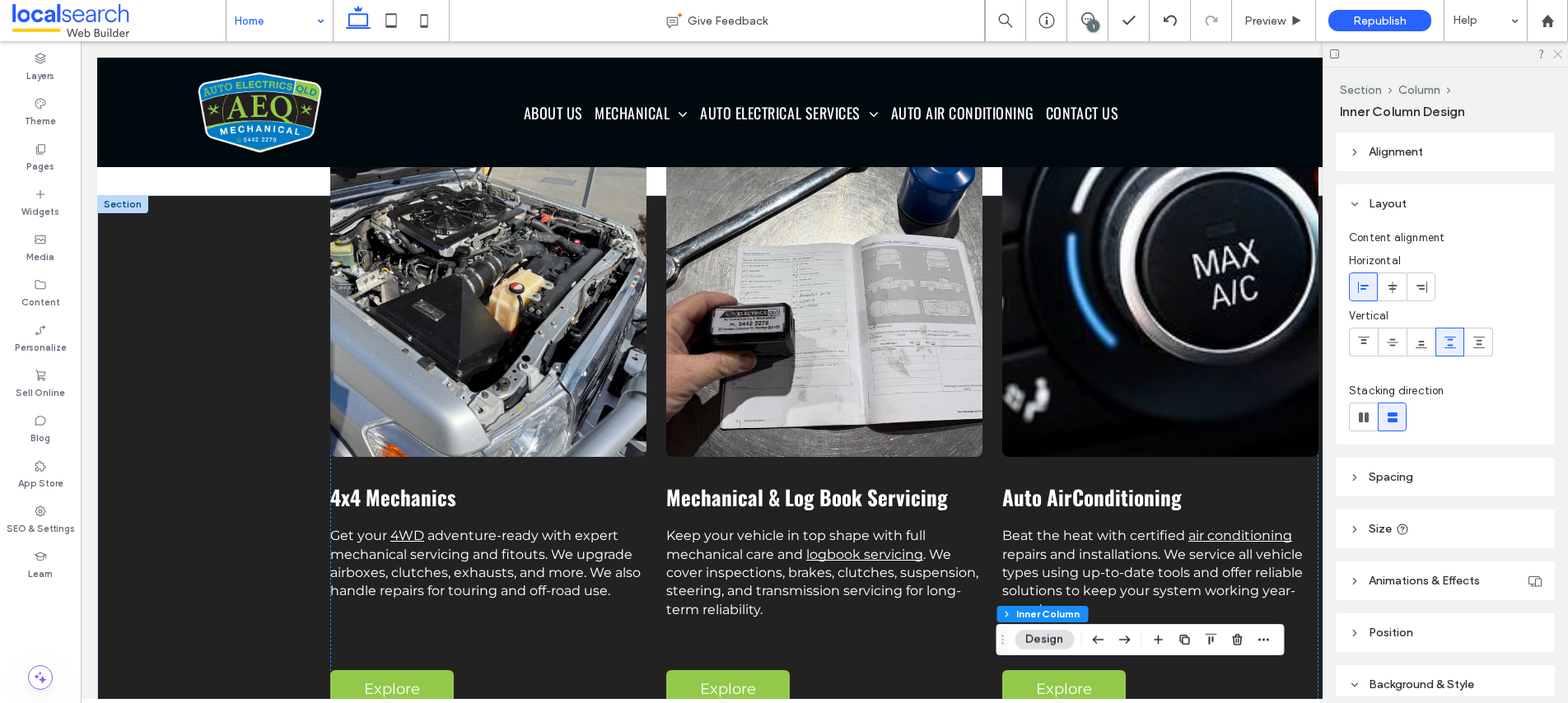
click at [1557, 55] on icon at bounding box center [1556, 52] width 11 height 11
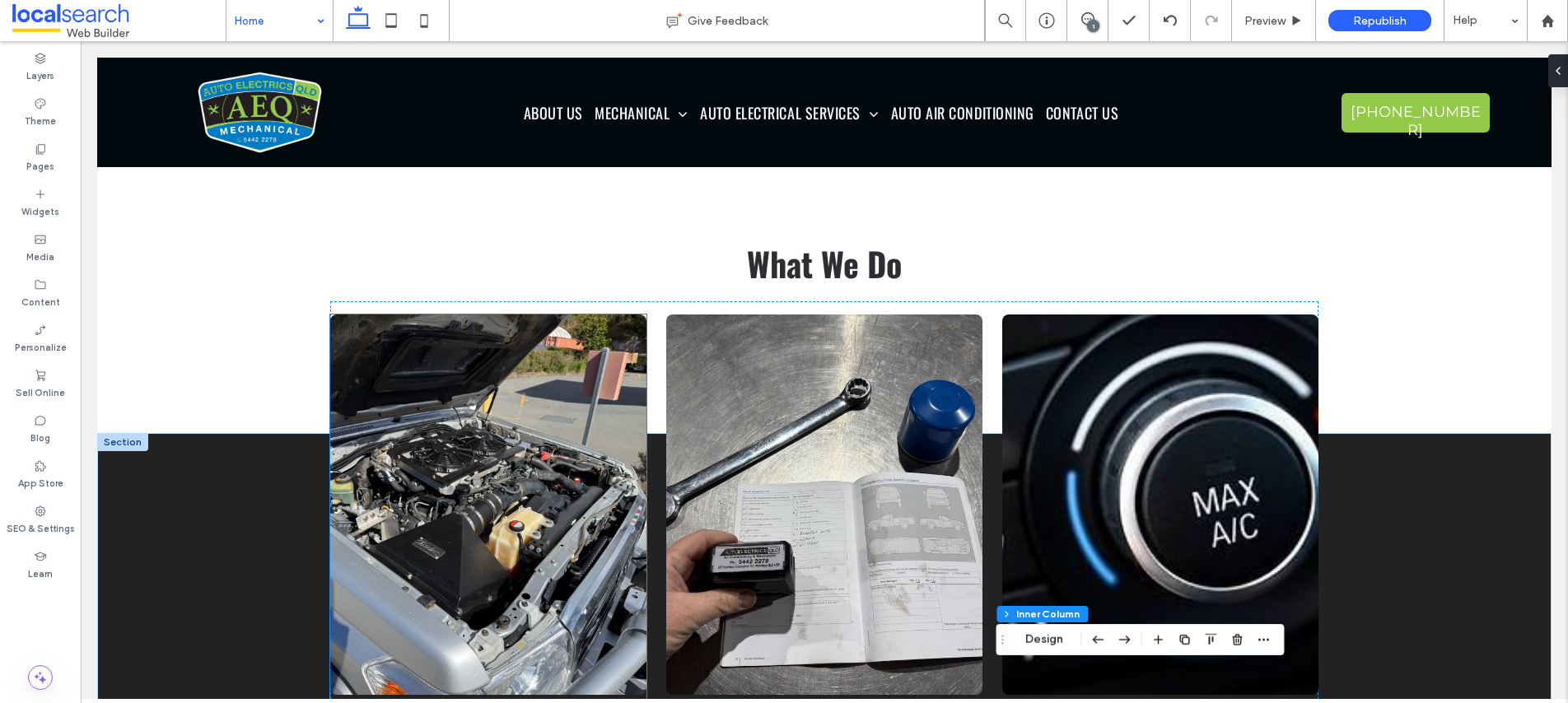
scroll to position [1300, 0]
click at [557, 347] on link at bounding box center [488, 505] width 316 height 380
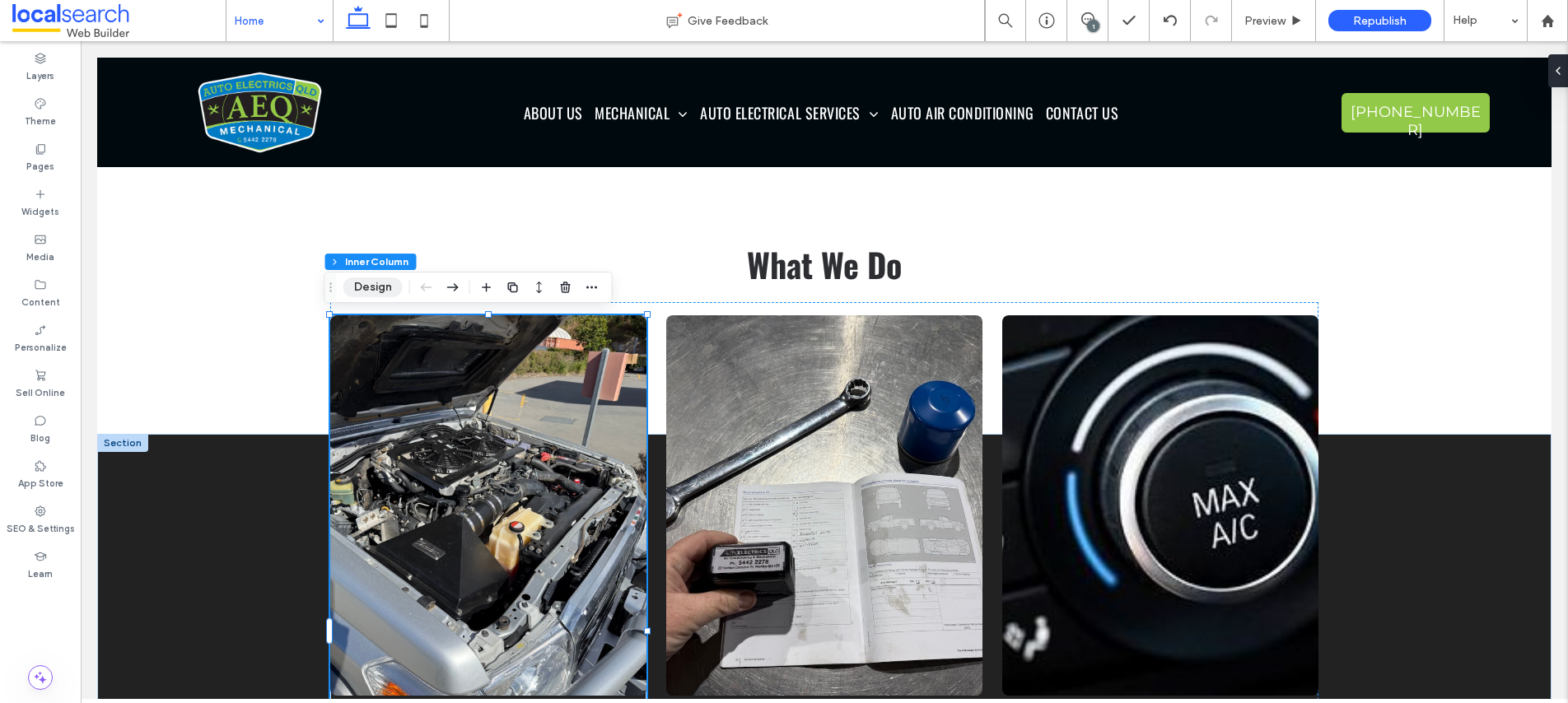
click at [375, 284] on button "Design" at bounding box center [372, 287] width 59 height 19
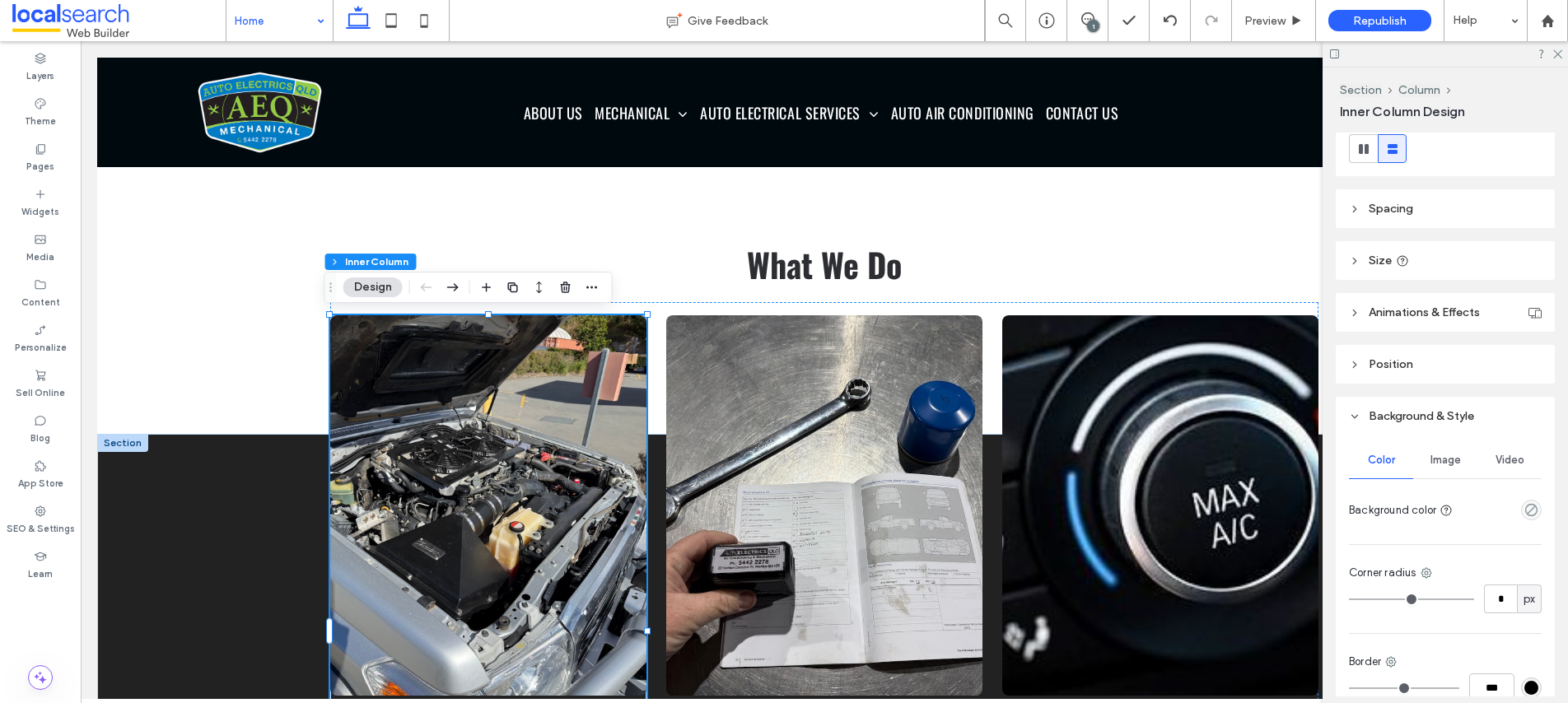
scroll to position [272, 0]
click at [1526, 509] on use "empty color" at bounding box center [1531, 506] width 13 height 13
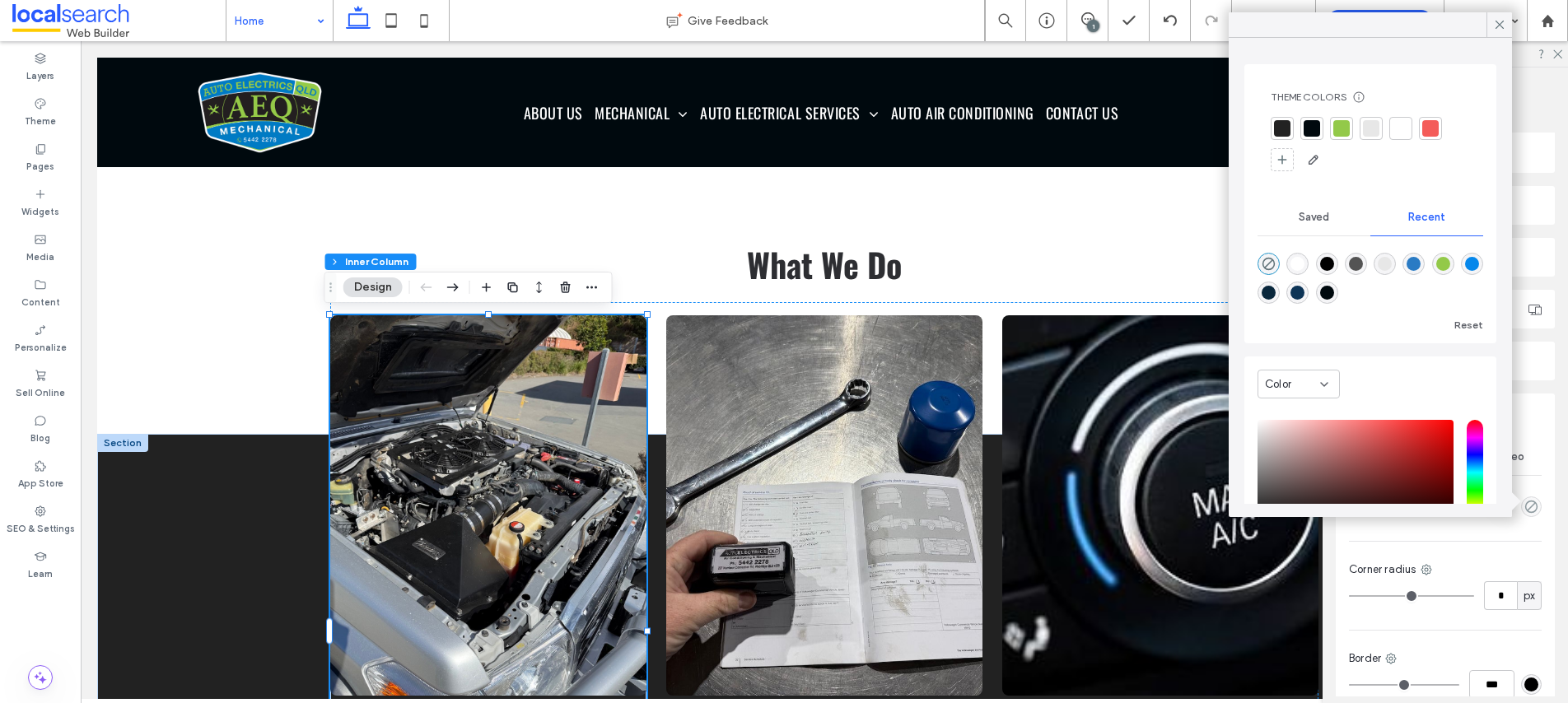
click at [1299, 266] on div "rgba(255, 255, 255, 1)" at bounding box center [1297, 263] width 14 height 14
type input "*******"
type input "***"
type input "****"
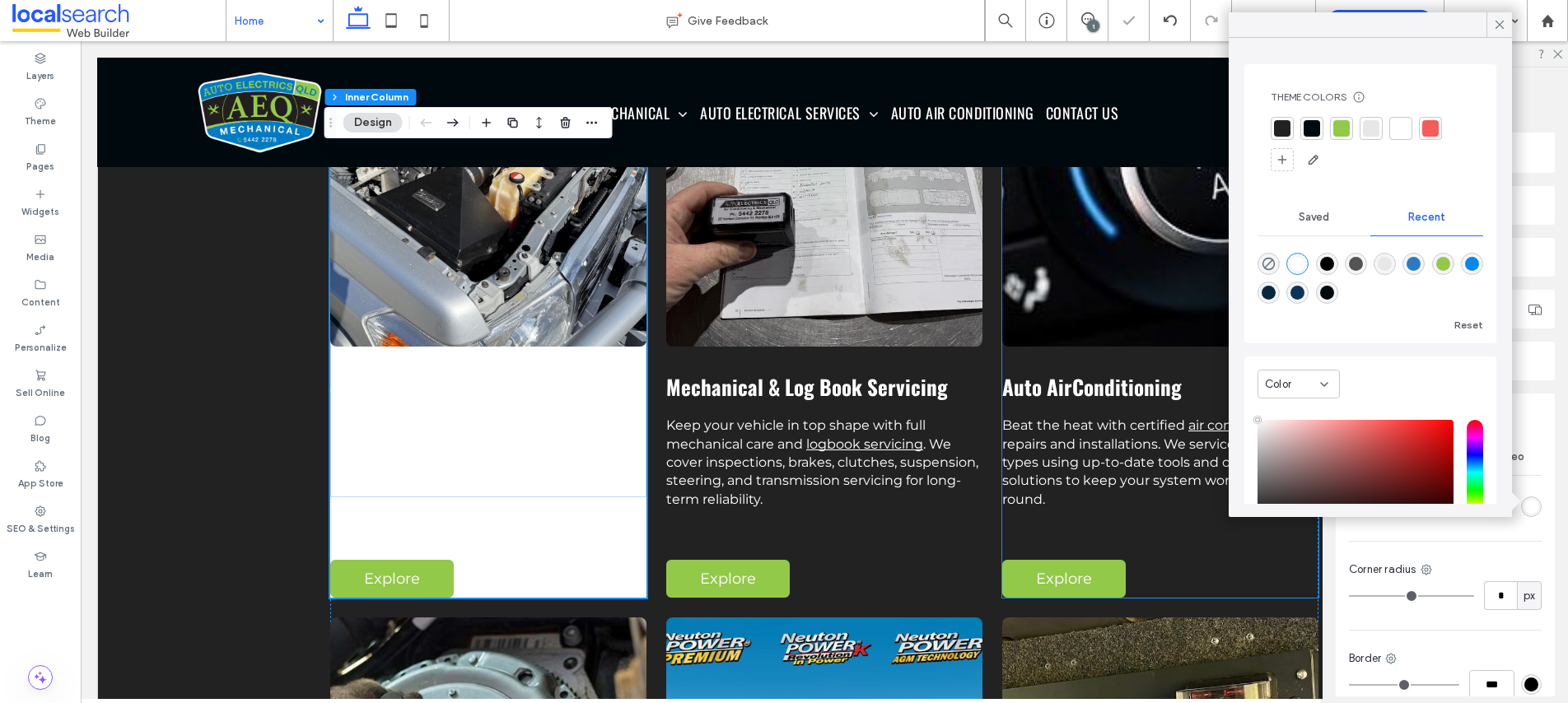
scroll to position [1645, 0]
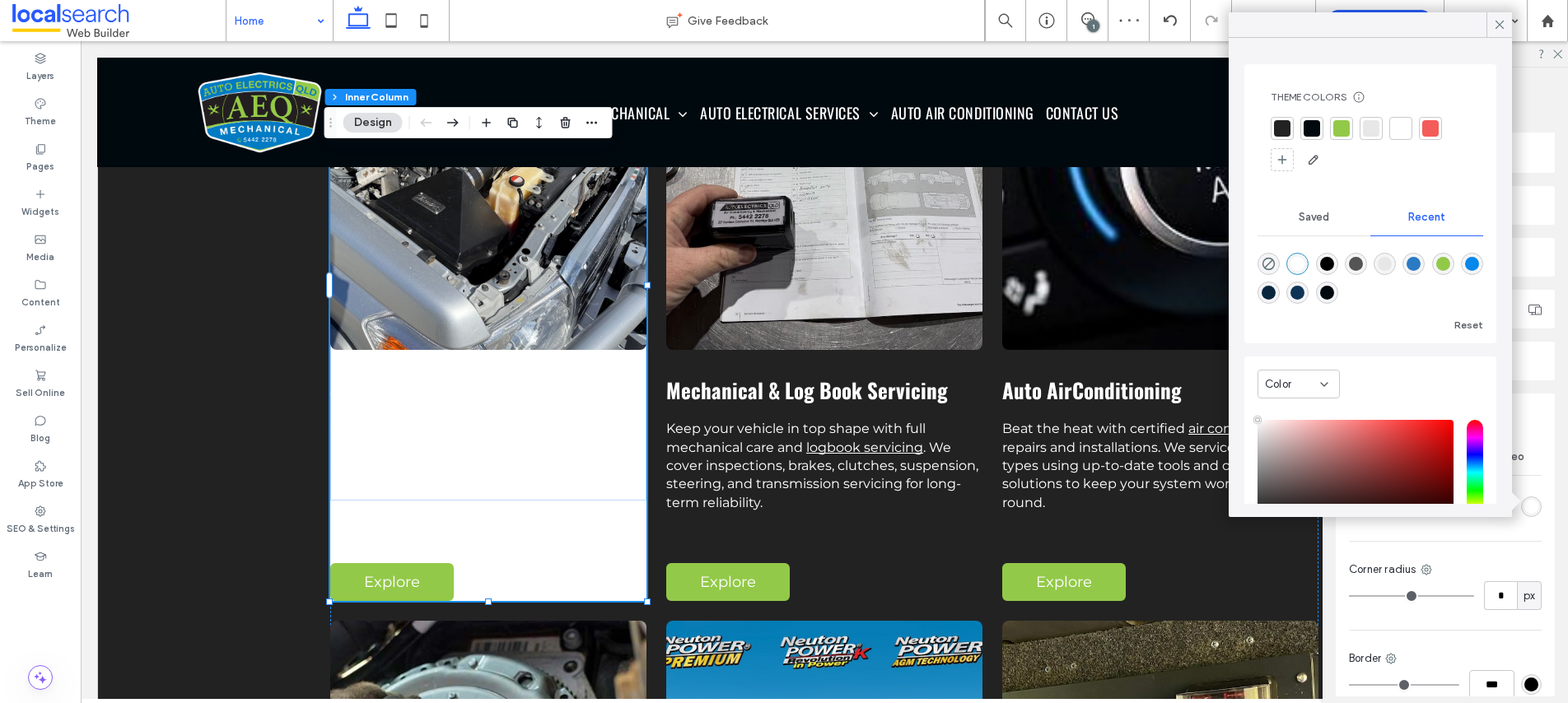
click at [1333, 264] on div "rgba(0, 0, 0, 1)" at bounding box center [1327, 263] width 14 height 14
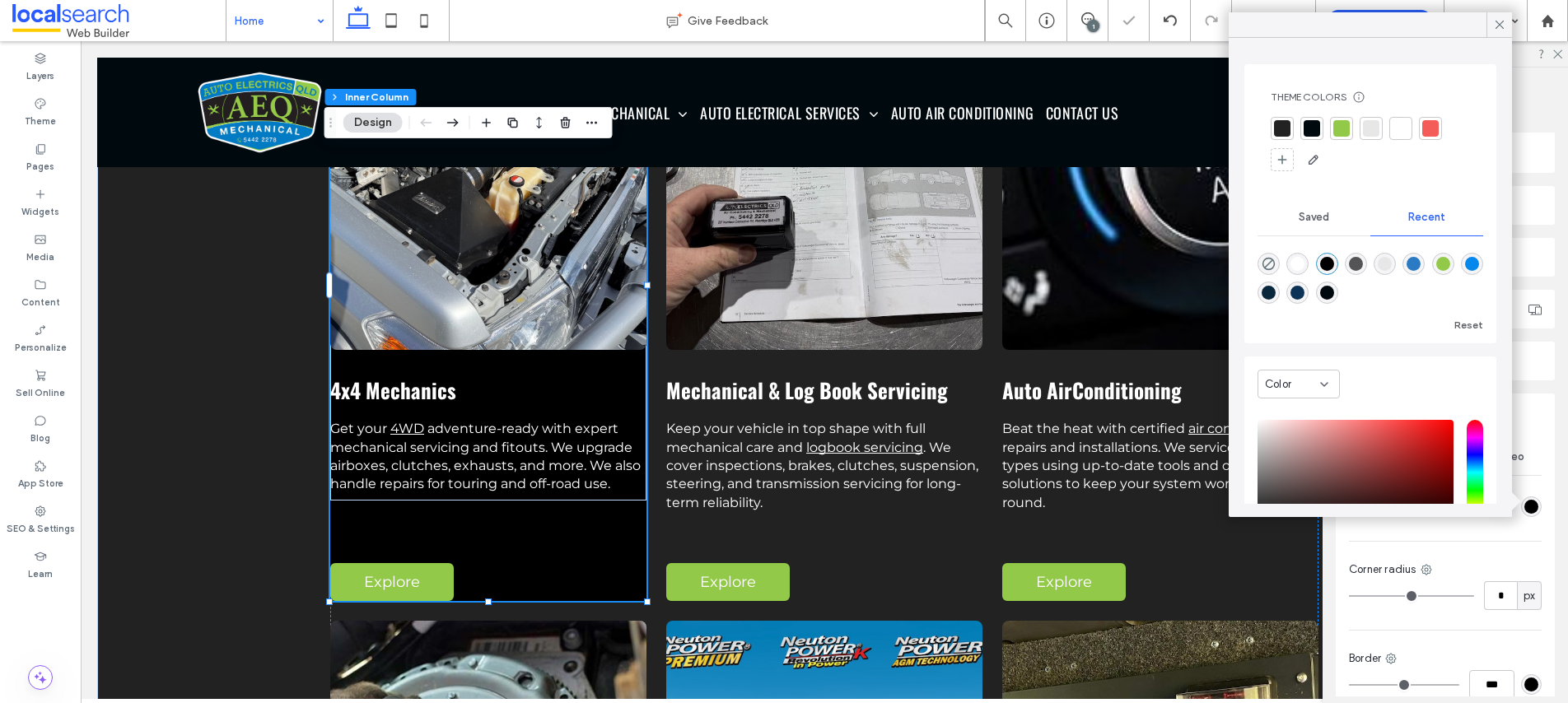
click at [1391, 263] on div "rgba(231, 231, 231, 1)" at bounding box center [1385, 263] width 14 height 14
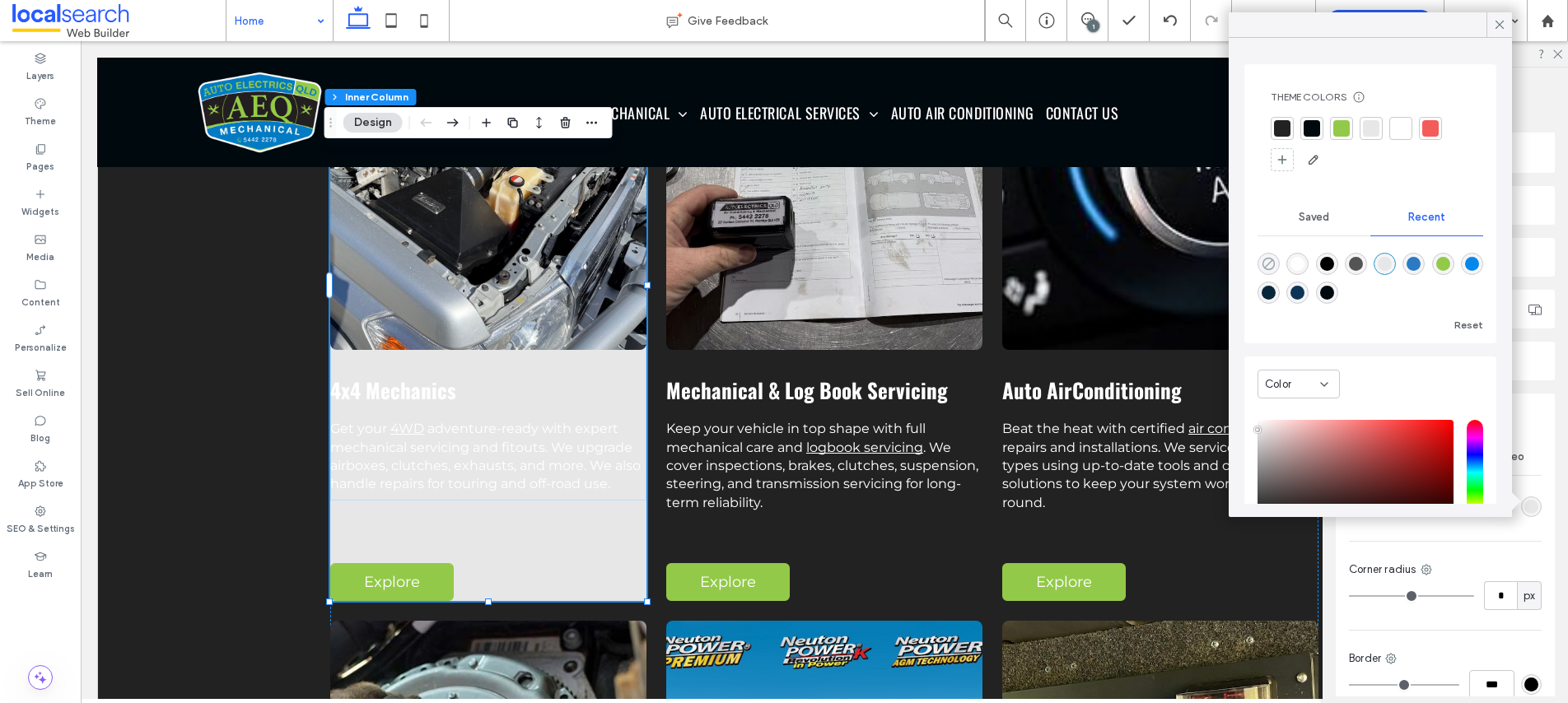
click at [1267, 262] on icon "rgba(0, 0, 0, 0)" at bounding box center [1268, 263] width 14 height 14
type input "*******"
type input "*"
type input "**"
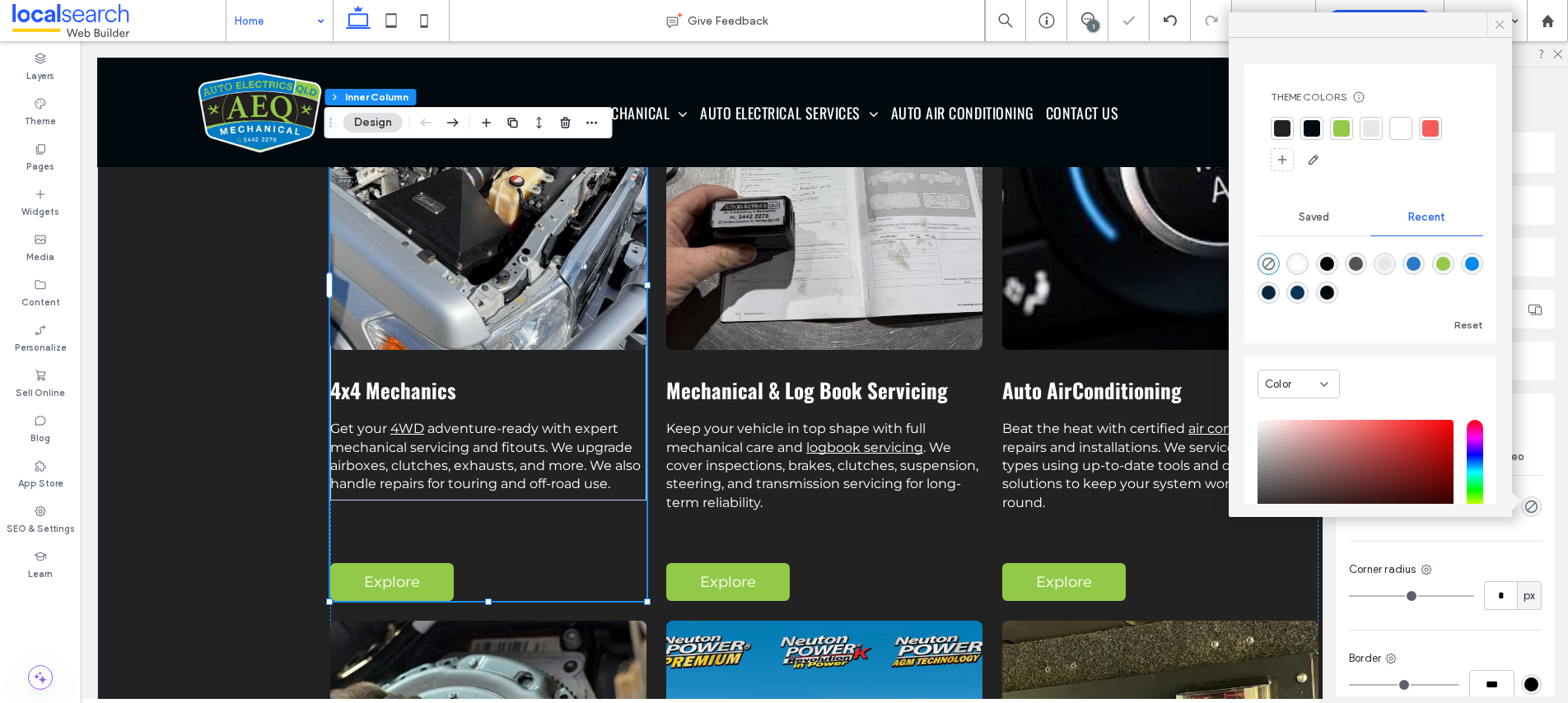
click at [1498, 28] on icon at bounding box center [1499, 24] width 14 height 14
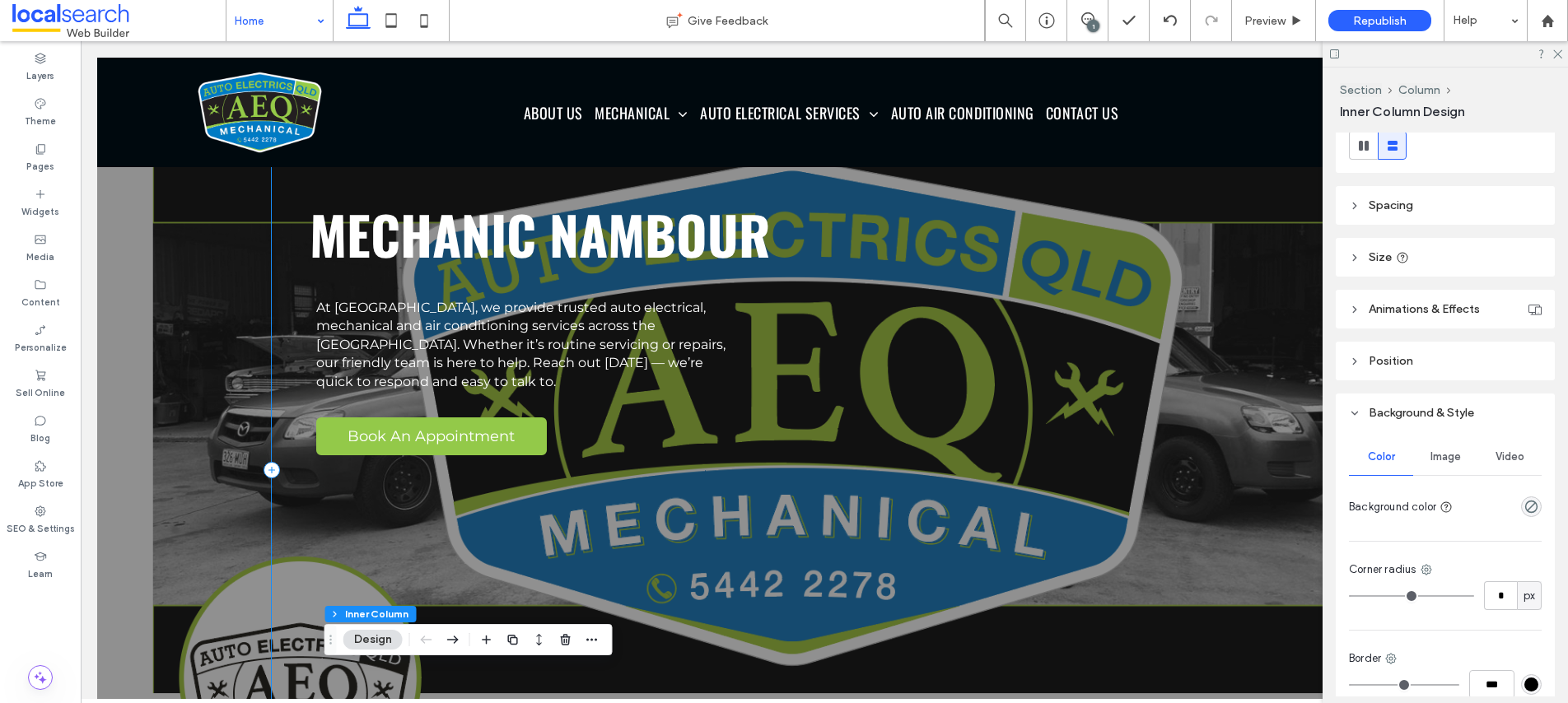
scroll to position [0, 0]
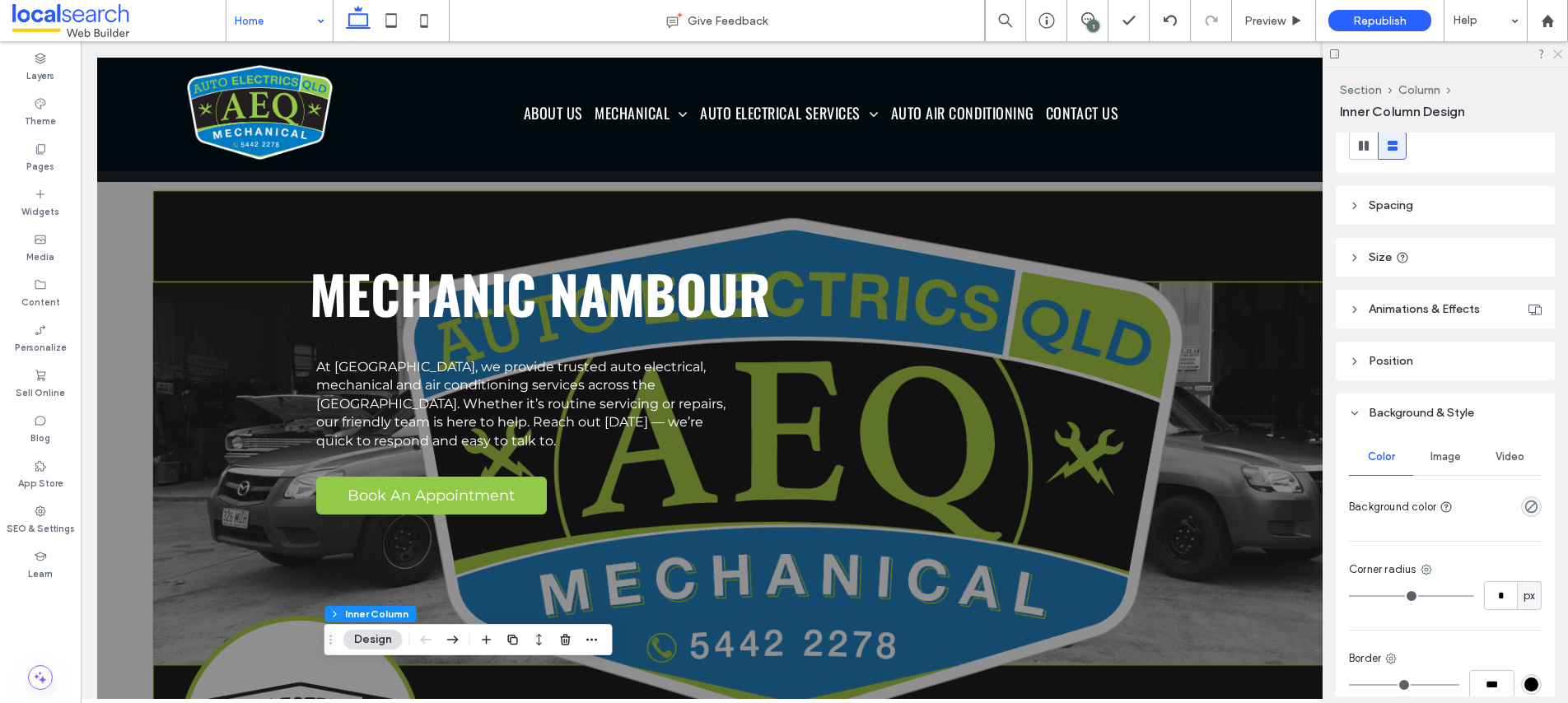
click at [1559, 53] on icon at bounding box center [1556, 52] width 11 height 11
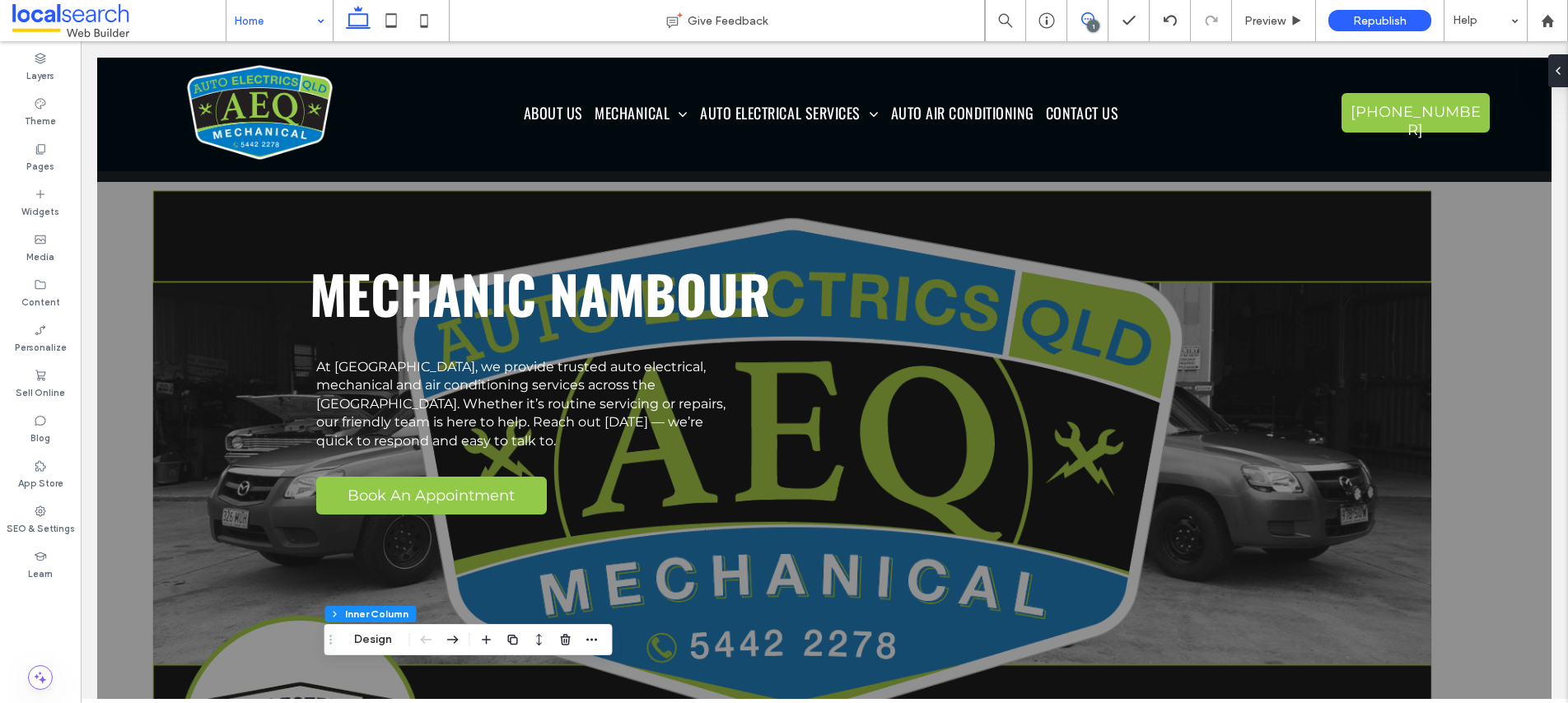
click at [1087, 14] on icon at bounding box center [1088, 19] width 14 height 14
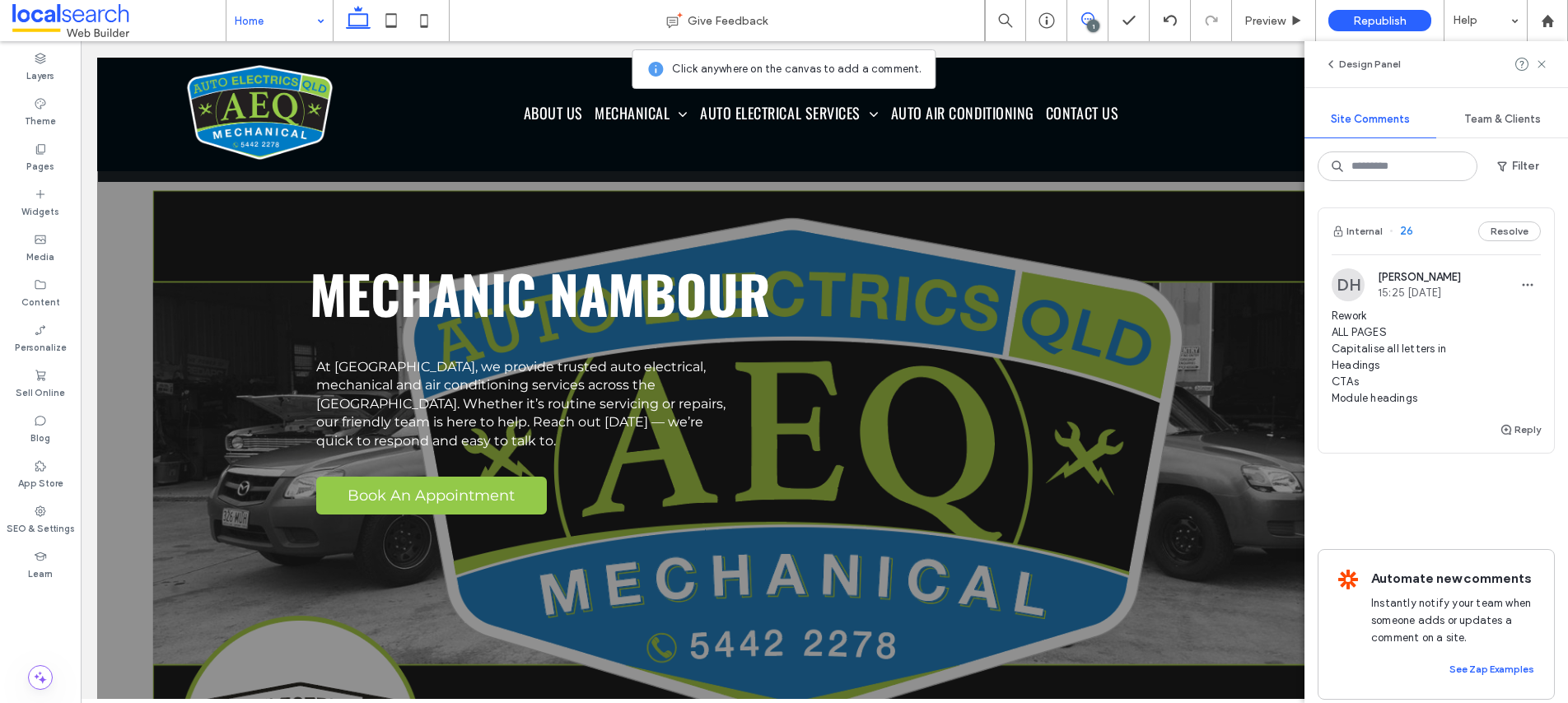
click at [194, 339] on div "MECHANIC NAMBOUR At AEQ, we provide trusted auto electrical, mechanical and air…" at bounding box center [824, 464] width 1454 height 813
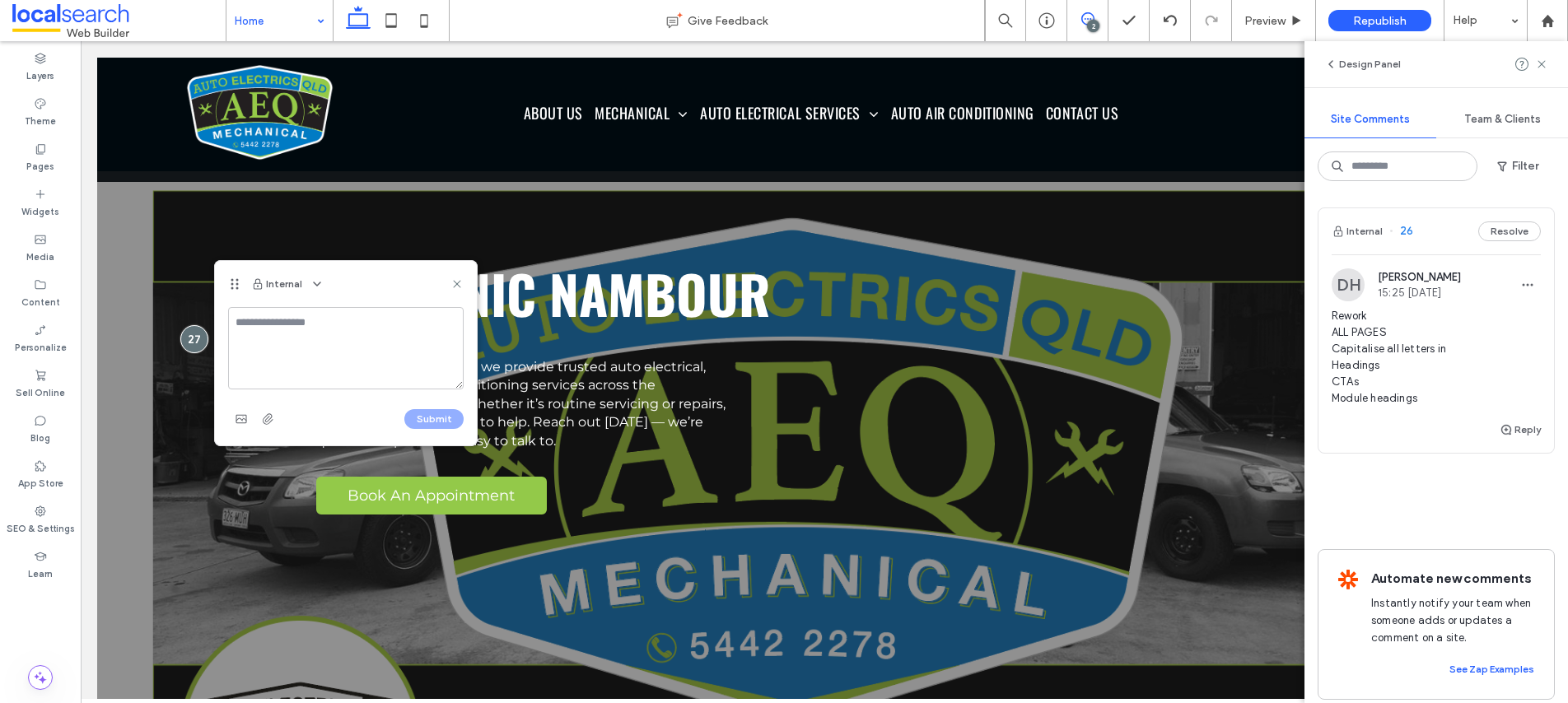
click at [267, 345] on textarea at bounding box center [345, 347] width 235 height 82
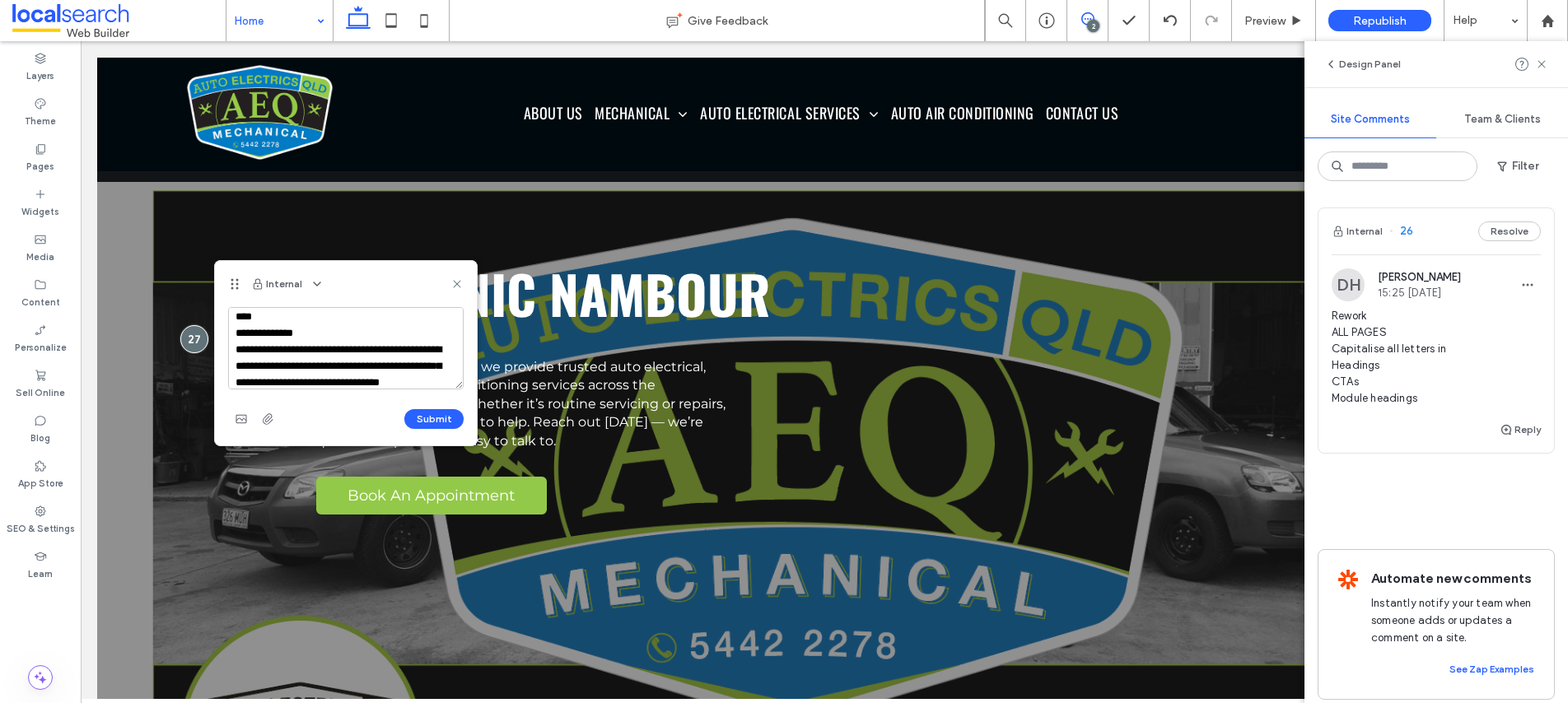
scroll to position [22, 0]
type textarea "**********"
click at [438, 422] on button "Submit" at bounding box center [433, 419] width 59 height 19
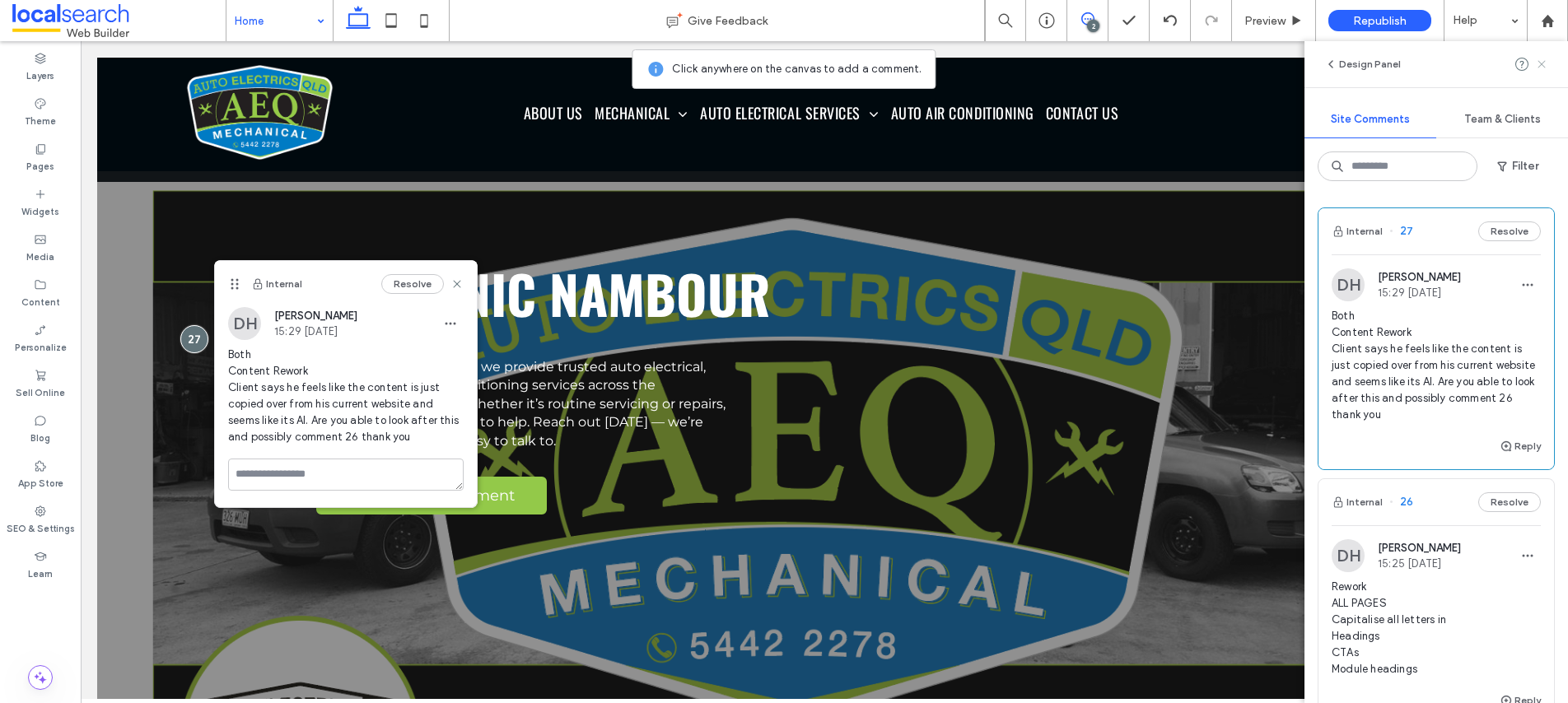
click at [1537, 66] on icon at bounding box center [1542, 65] width 14 height 14
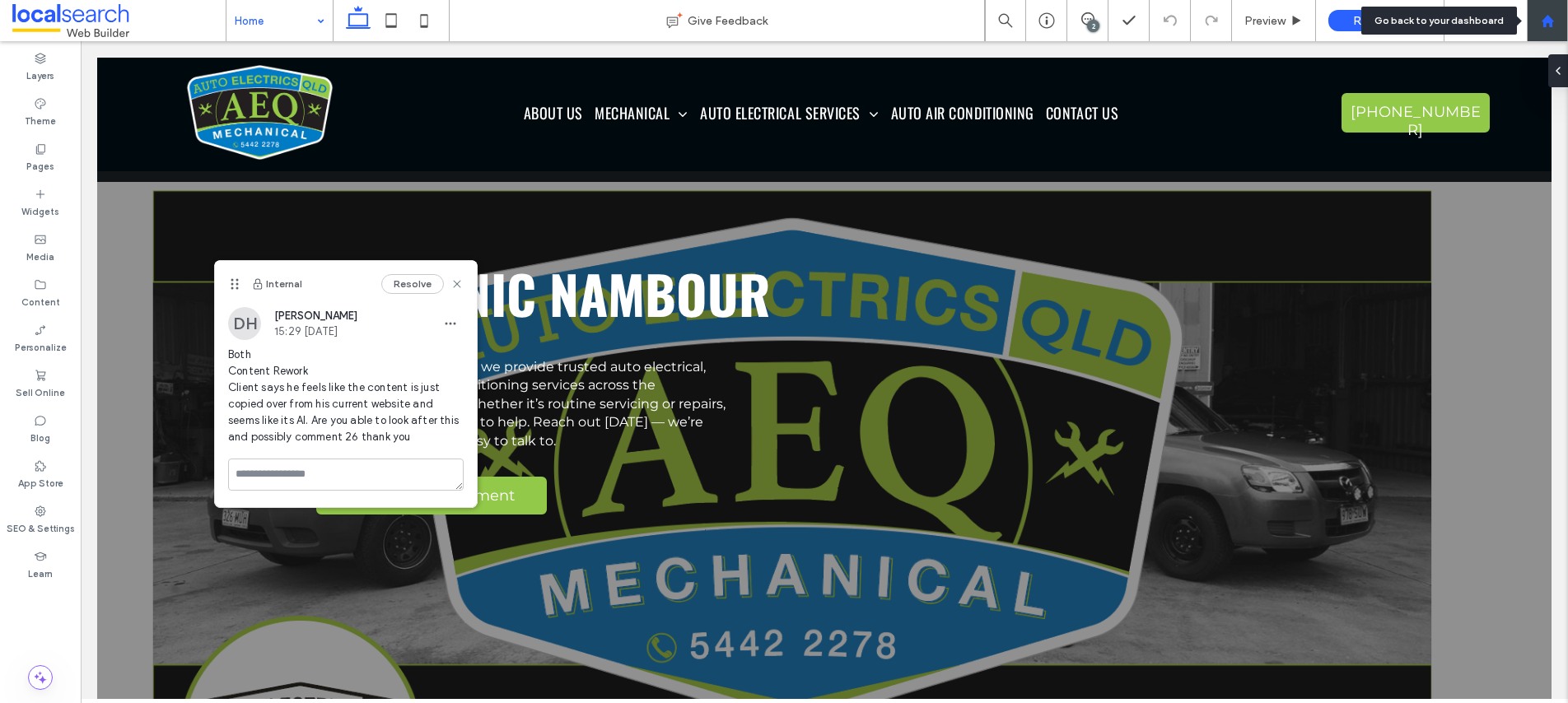
click at [1544, 25] on use at bounding box center [1547, 20] width 13 height 13
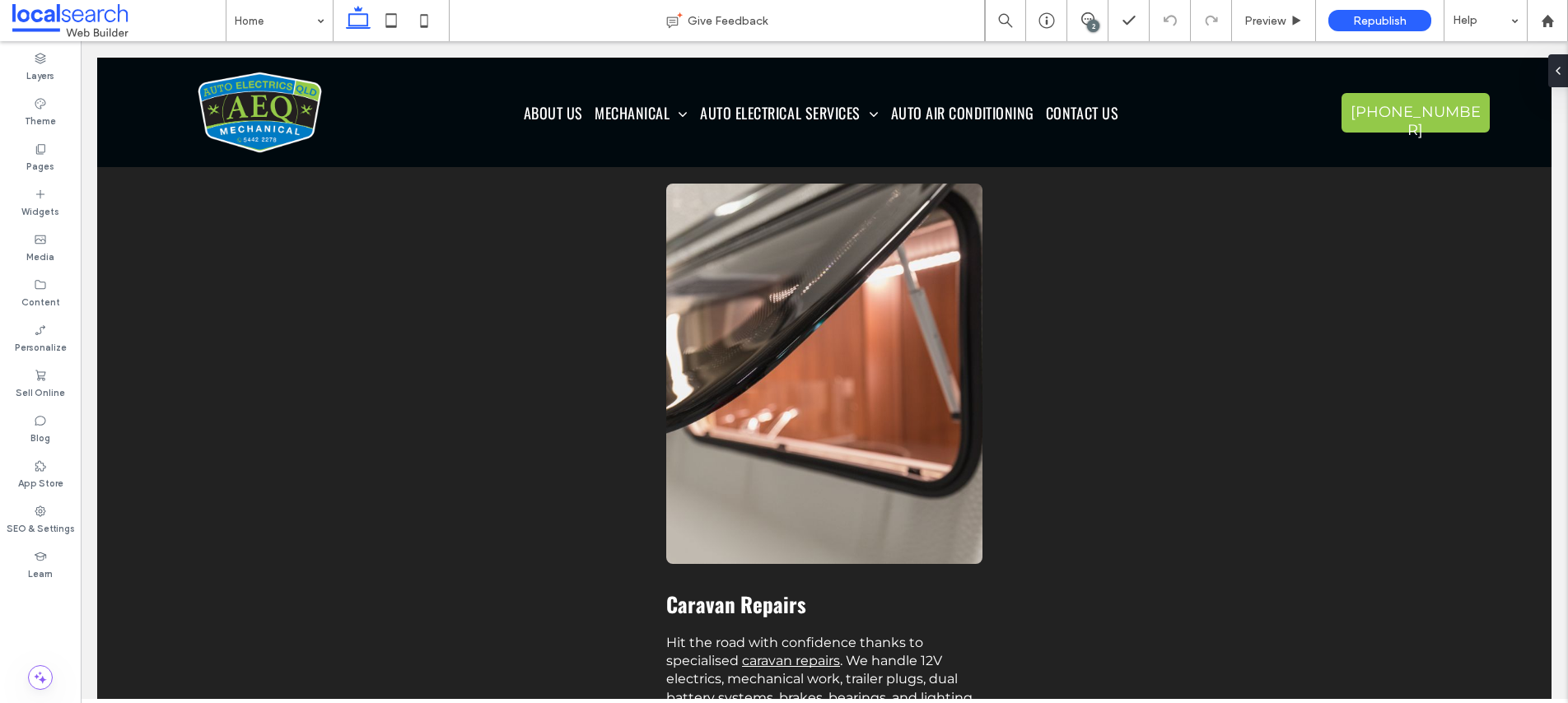
scroll to position [2005, 0]
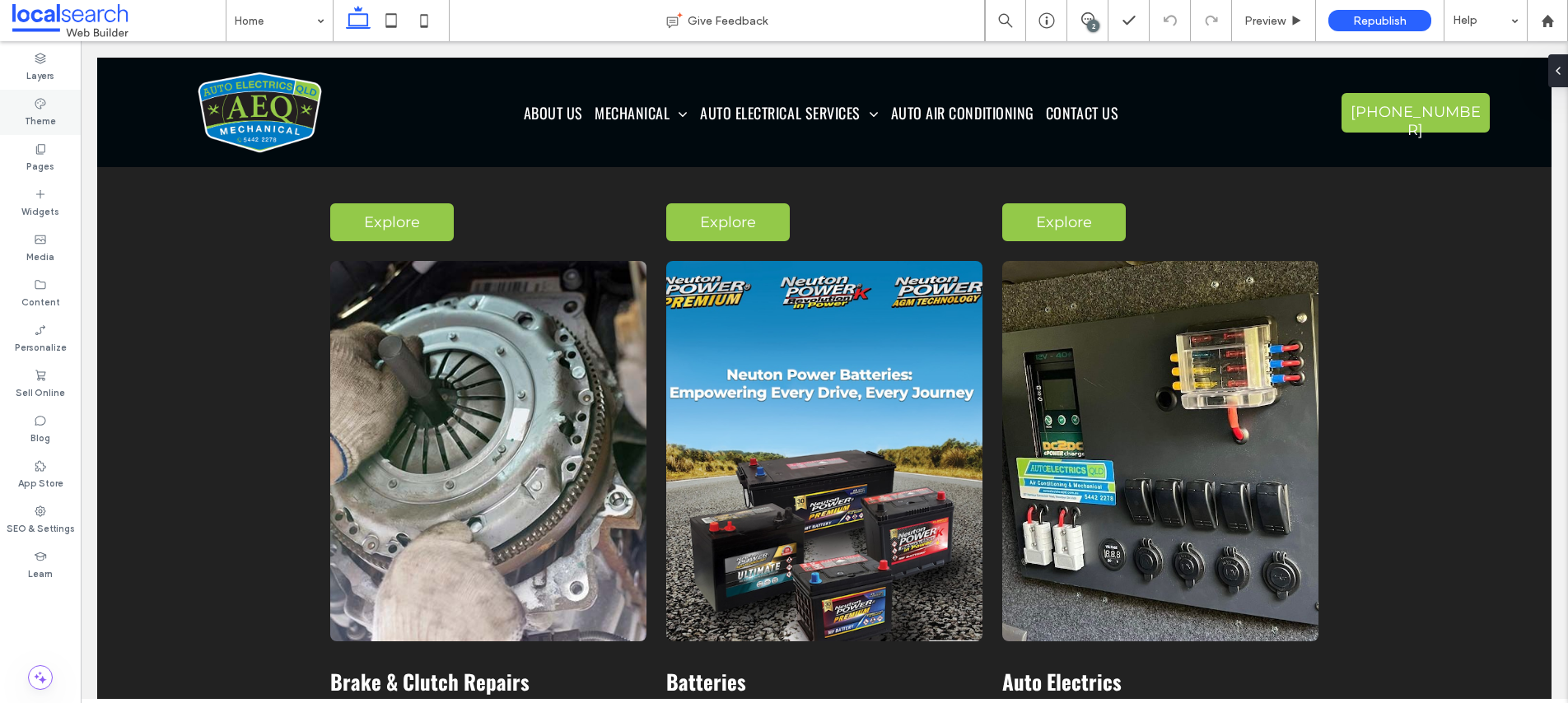
click at [31, 105] on div "Theme" at bounding box center [41, 112] width 81 height 45
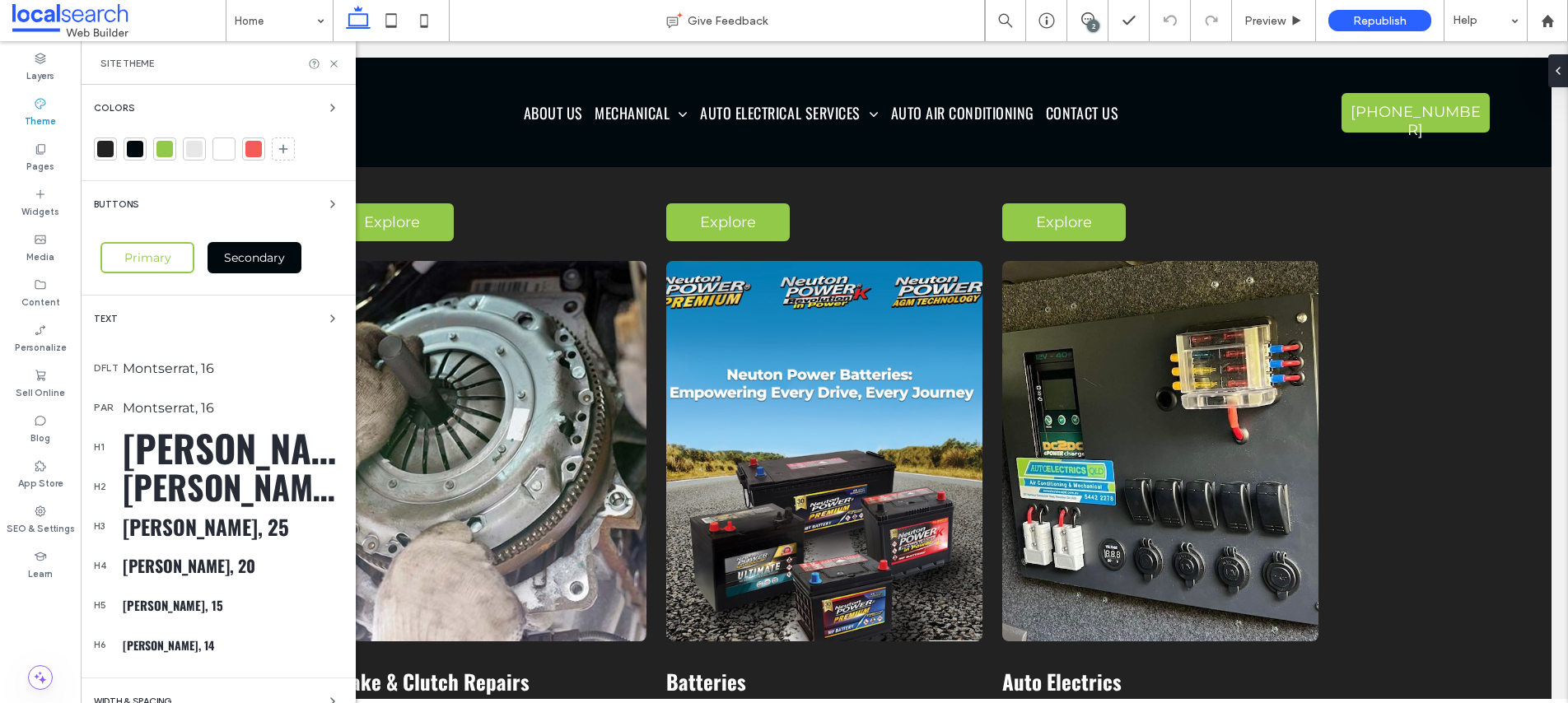
click at [147, 257] on span "Primary" at bounding box center [148, 257] width 59 height 14
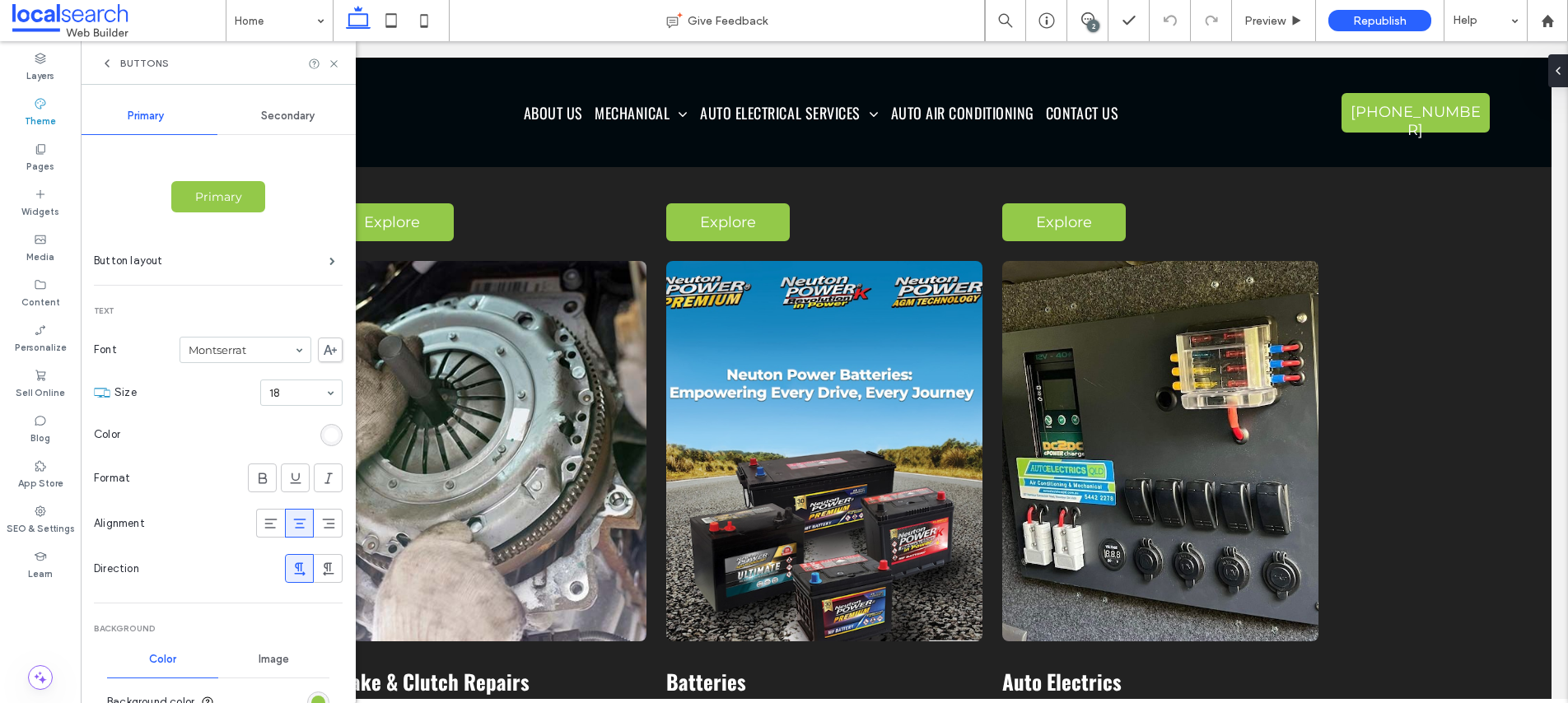
click at [224, 196] on span "Primary" at bounding box center [218, 196] width 59 height 14
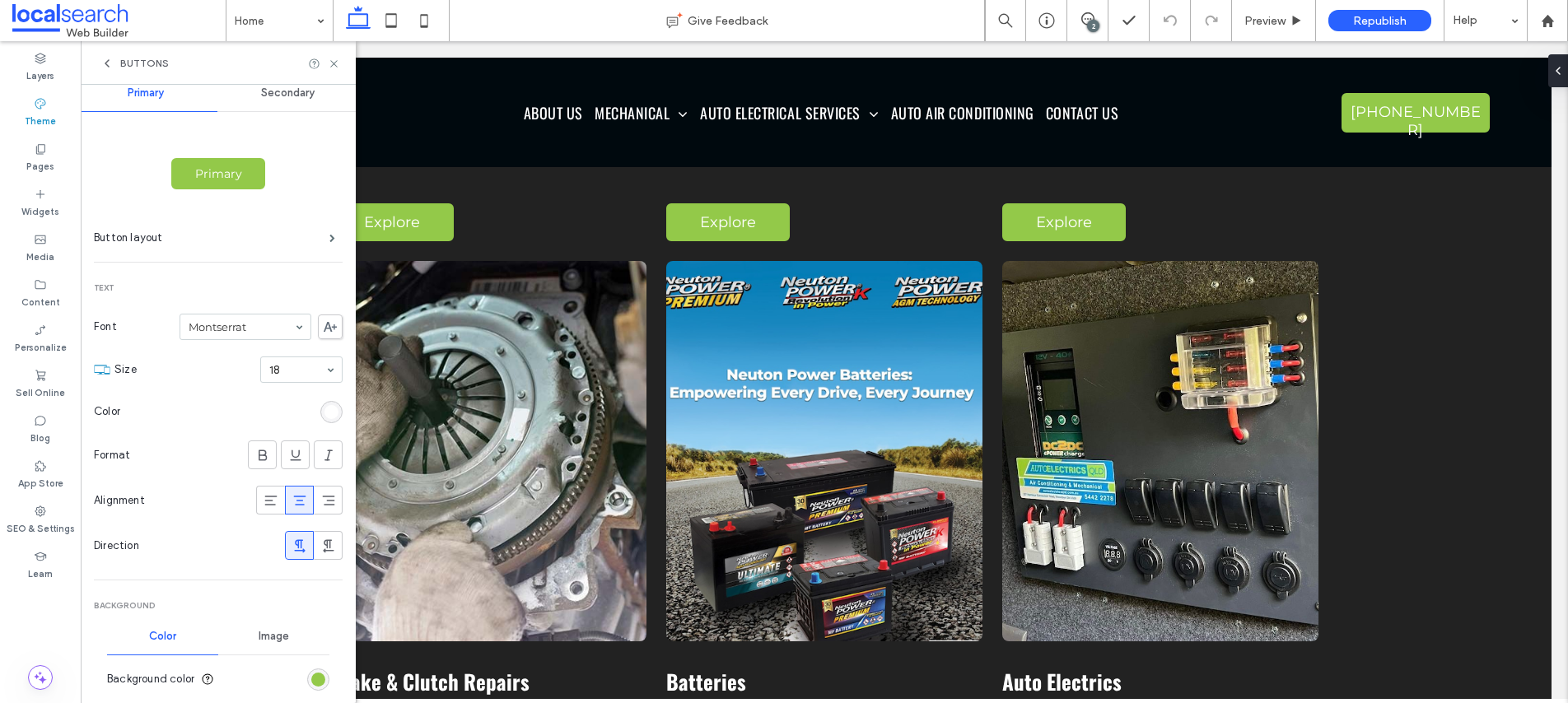
scroll to position [24, 0]
click at [233, 166] on span "Primary" at bounding box center [218, 173] width 59 height 14
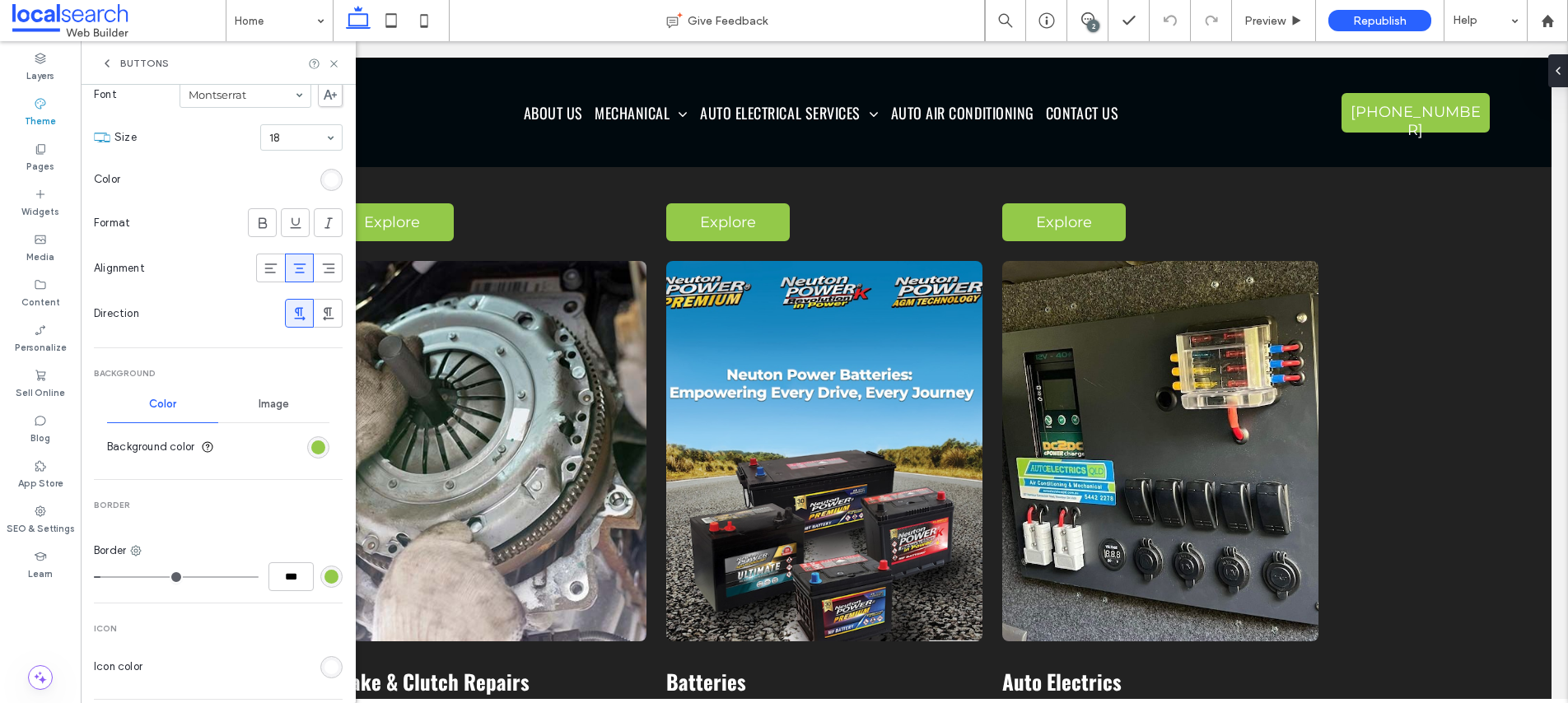
scroll to position [278, 0]
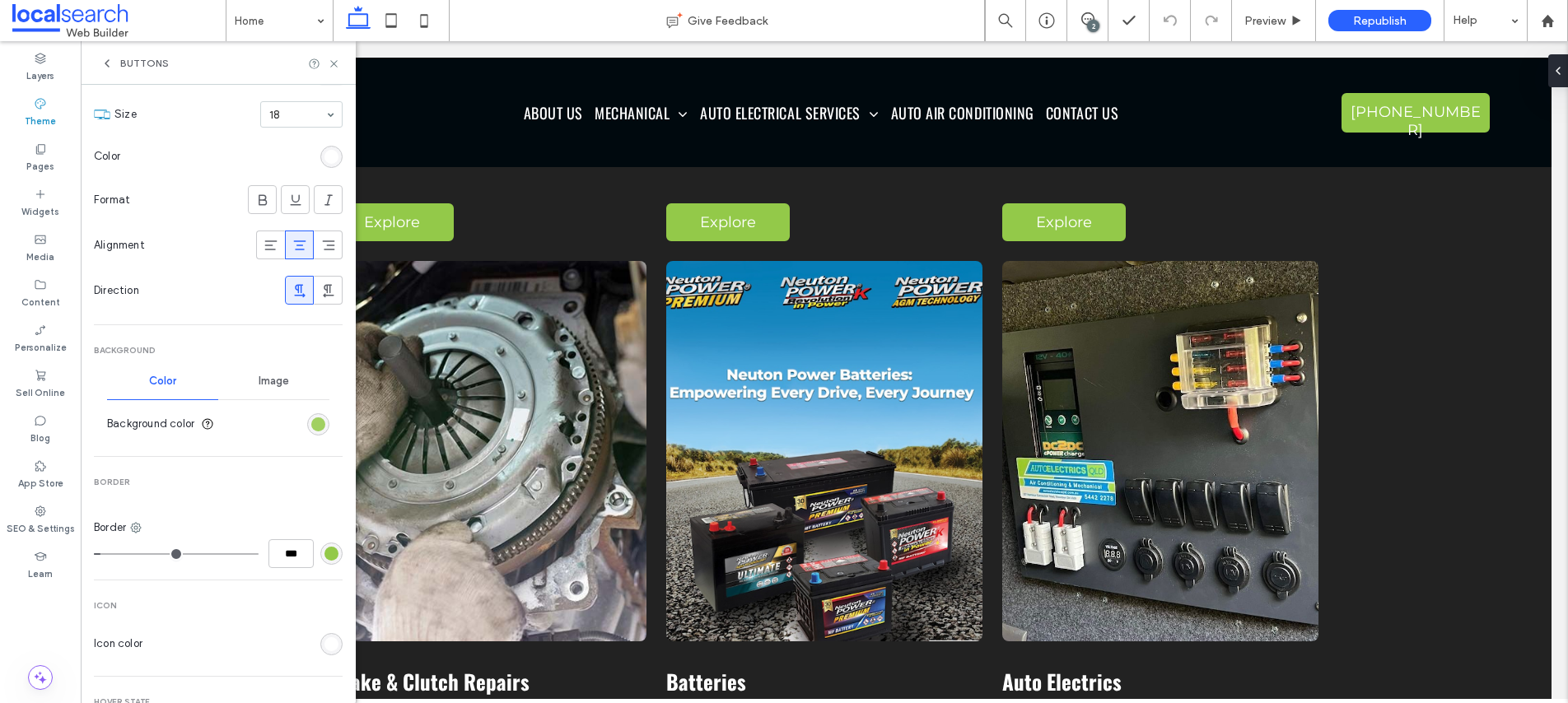
click at [312, 425] on div "rgb(147, 201, 73)" at bounding box center [318, 424] width 14 height 14
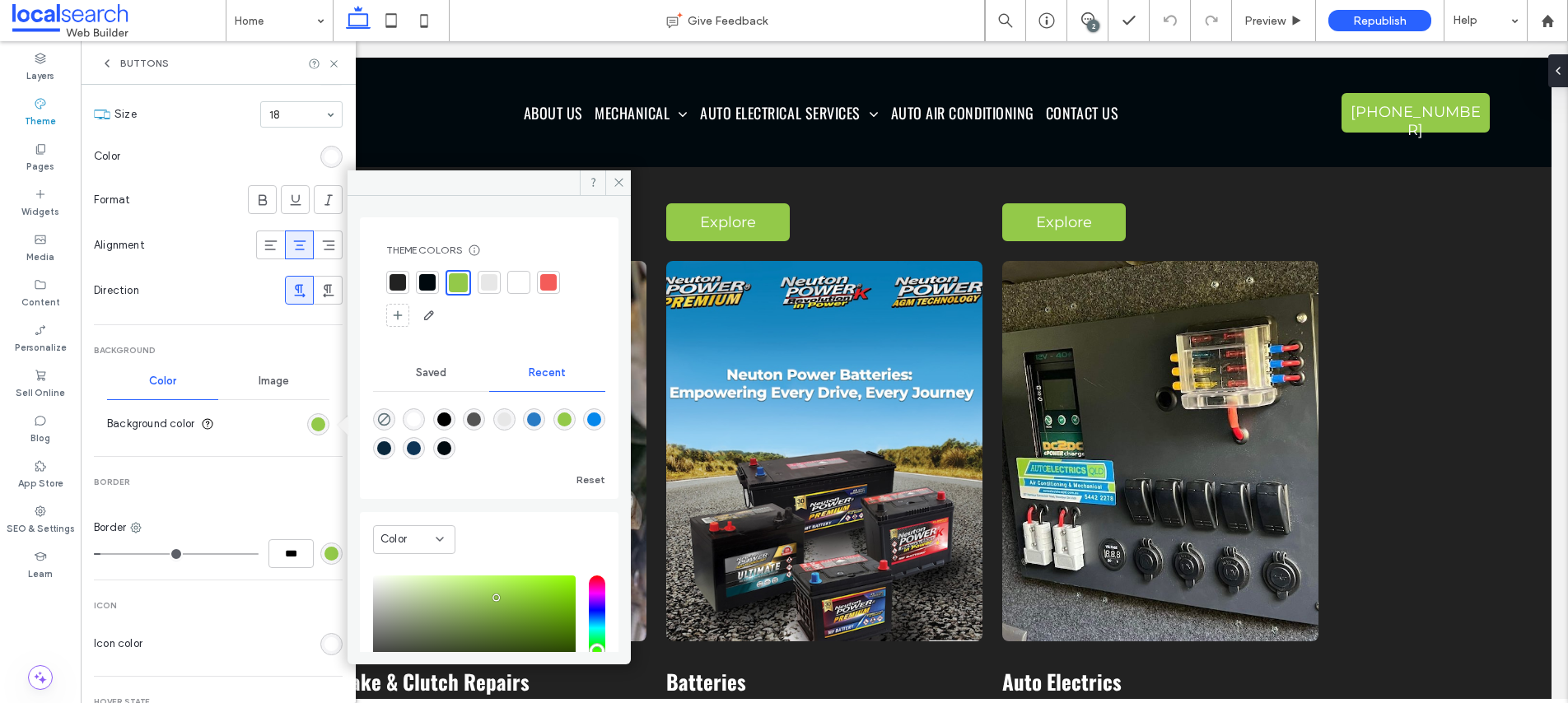
click at [588, 426] on div "rgba(5, 135, 235, 1)" at bounding box center [594, 419] width 14 height 14
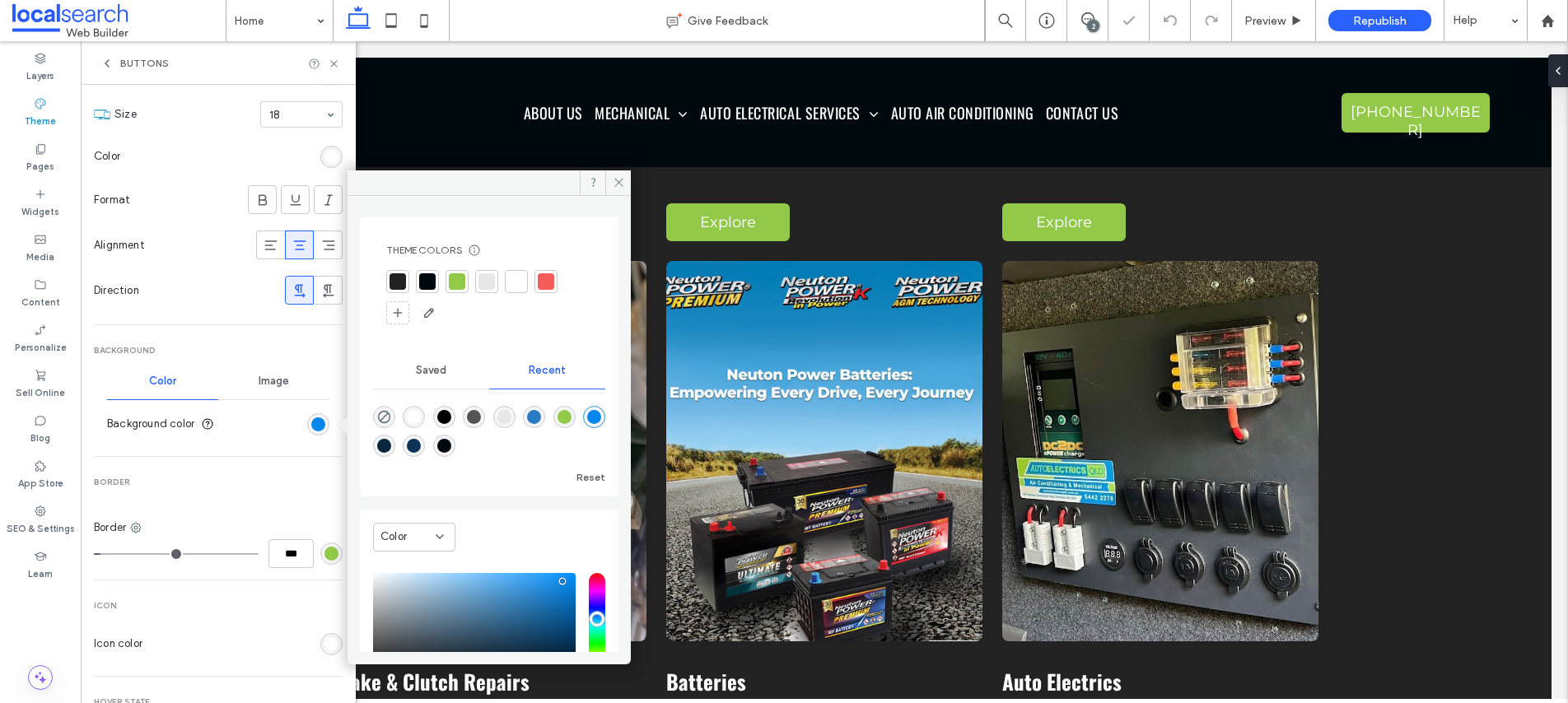
type input "*******"
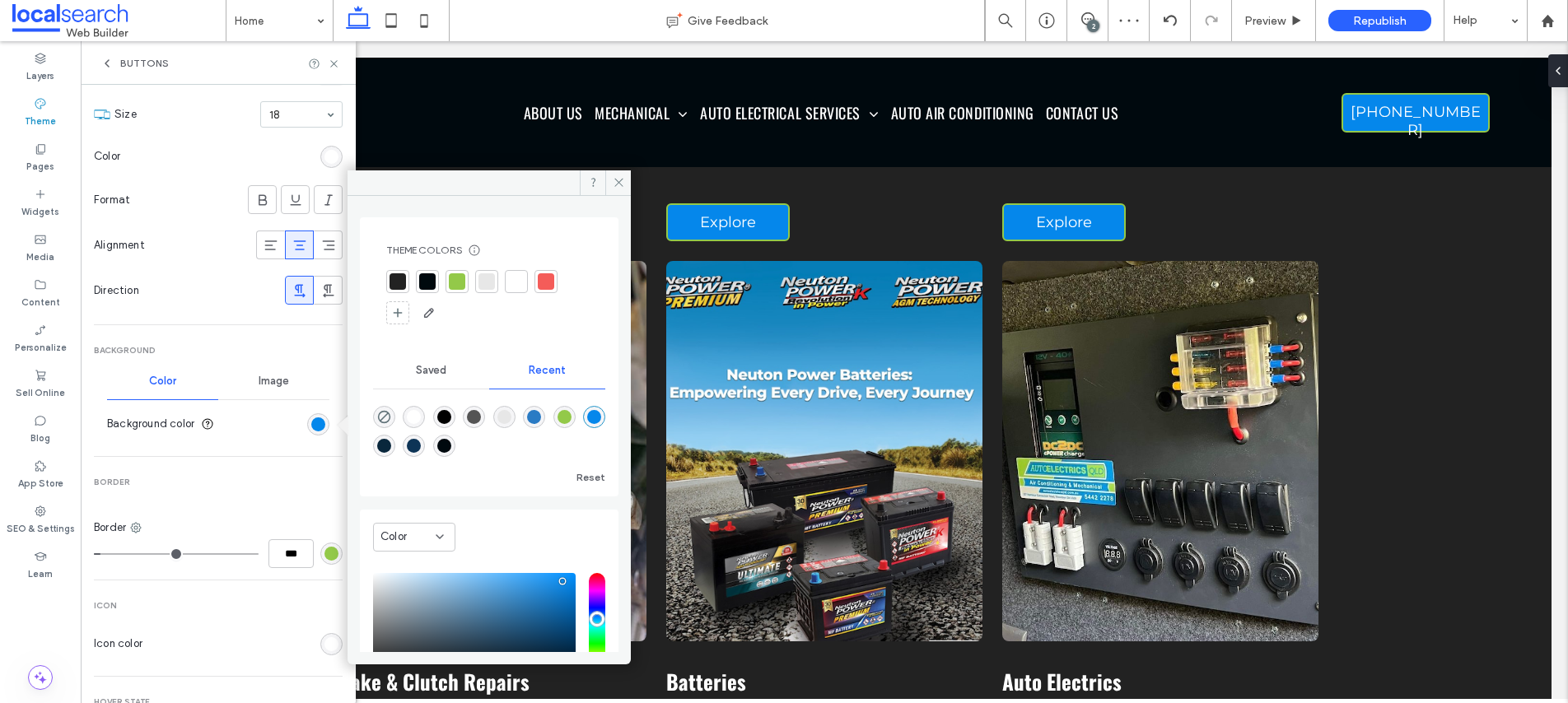
click at [324, 551] on div "rgb(147, 201, 73)" at bounding box center [331, 554] width 14 height 14
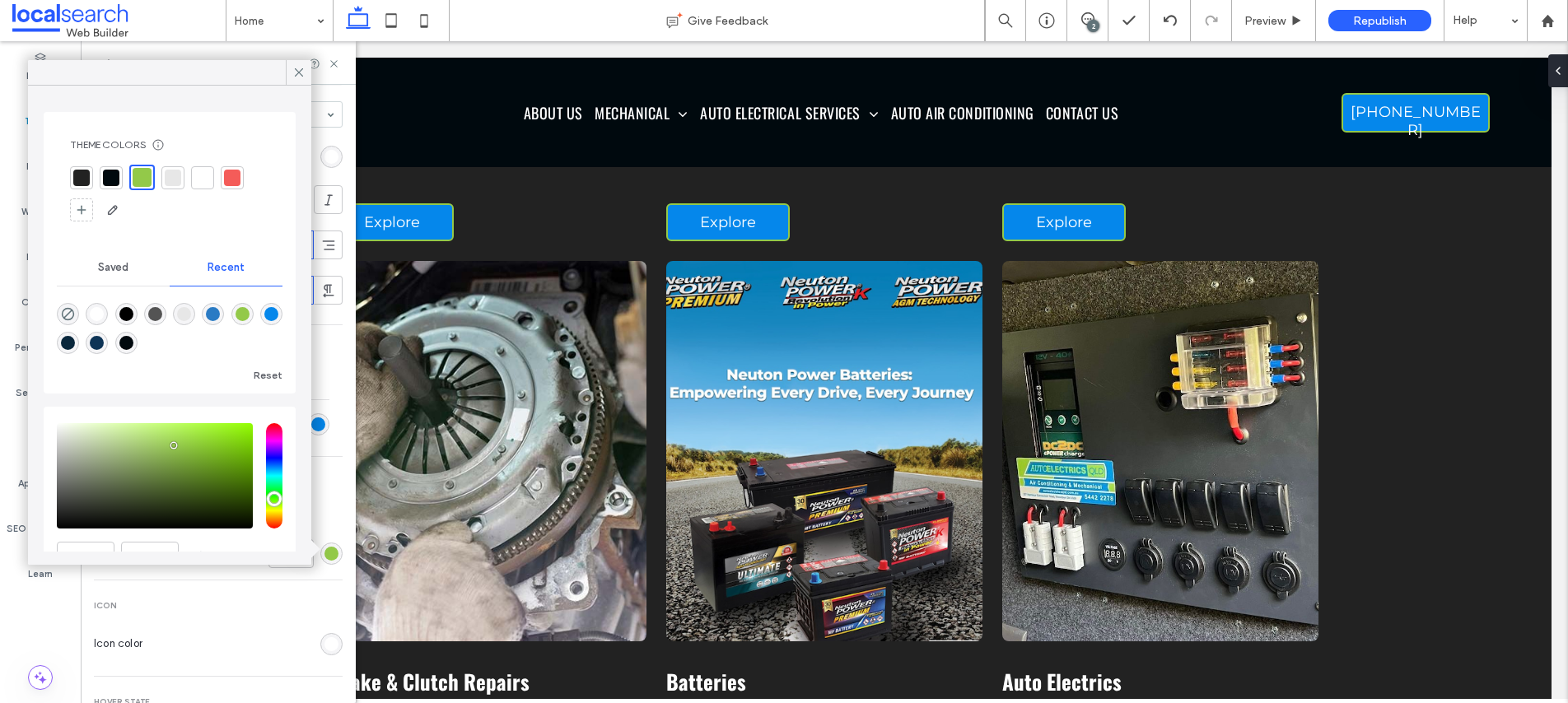
click at [111, 177] on div at bounding box center [111, 177] width 16 height 16
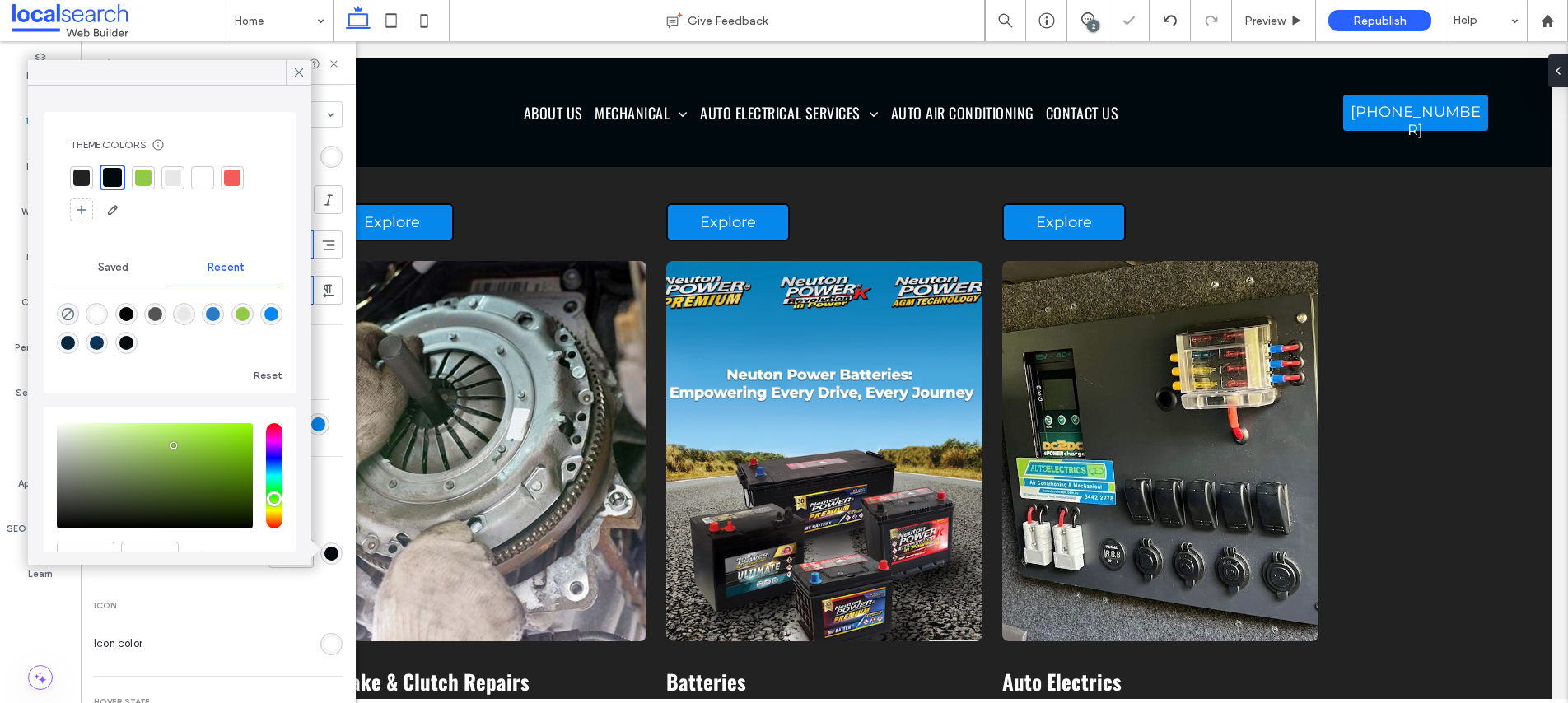
click at [74, 180] on div at bounding box center [82, 177] width 23 height 23
click at [169, 180] on div at bounding box center [173, 177] width 16 height 16
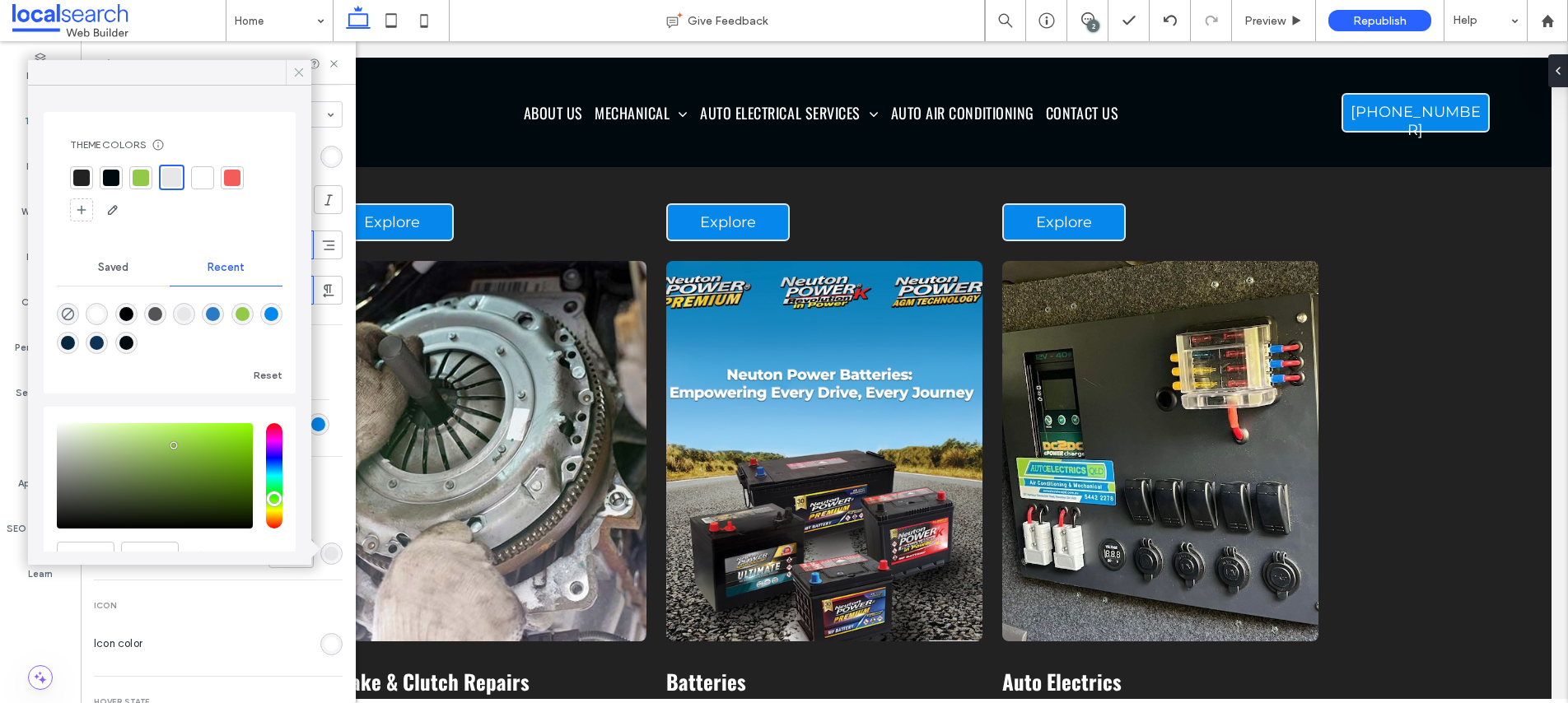
click at [302, 73] on icon at bounding box center [298, 71] width 14 height 14
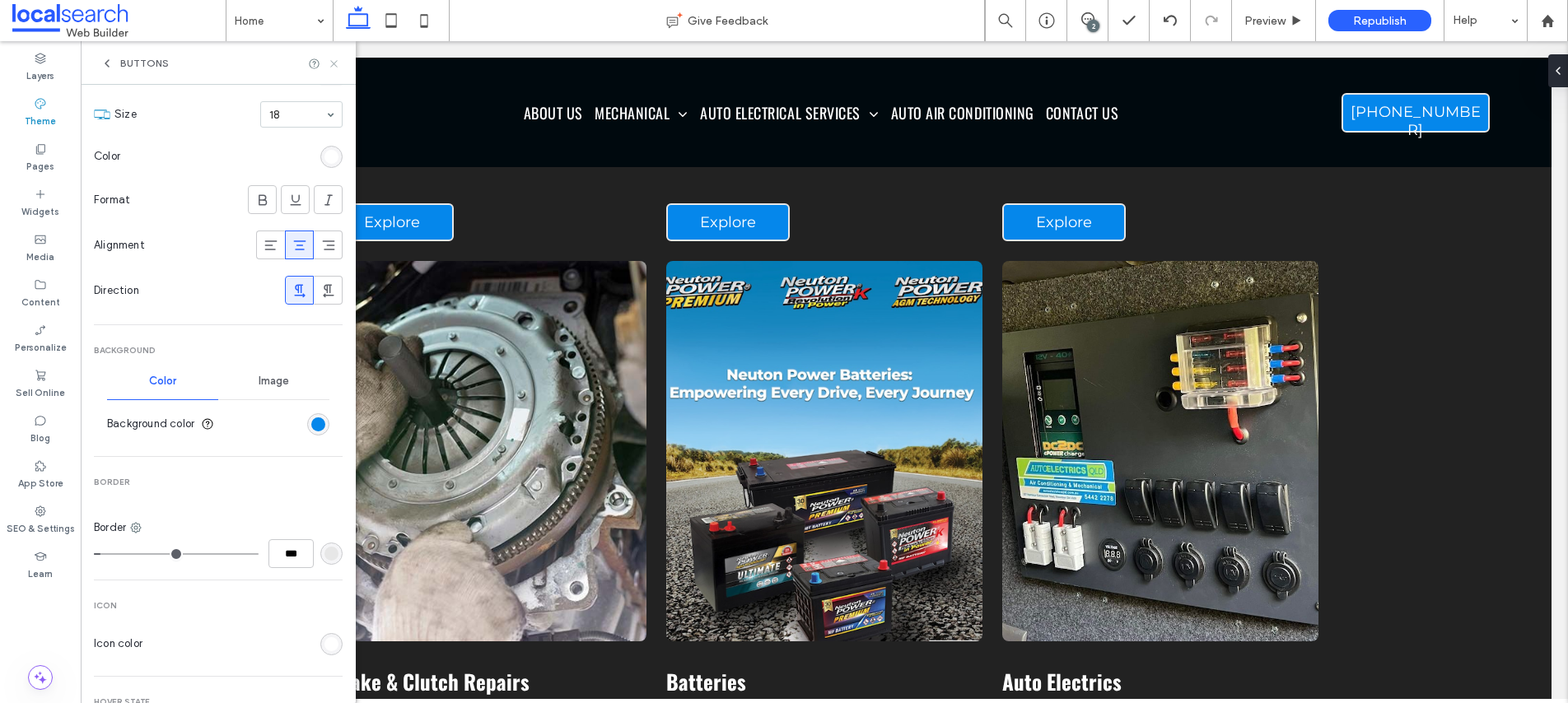
click at [336, 61] on icon at bounding box center [334, 64] width 13 height 13
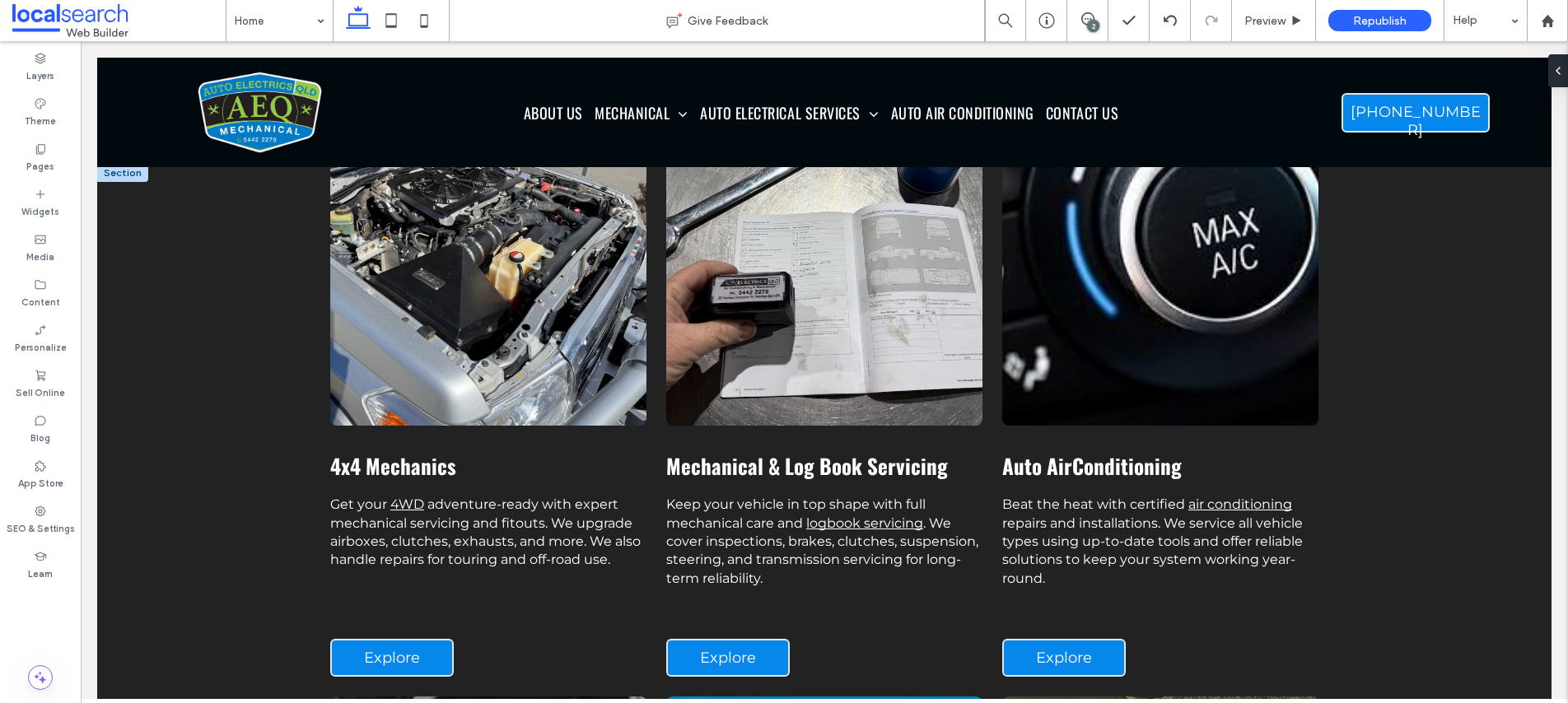
scroll to position [1201, 0]
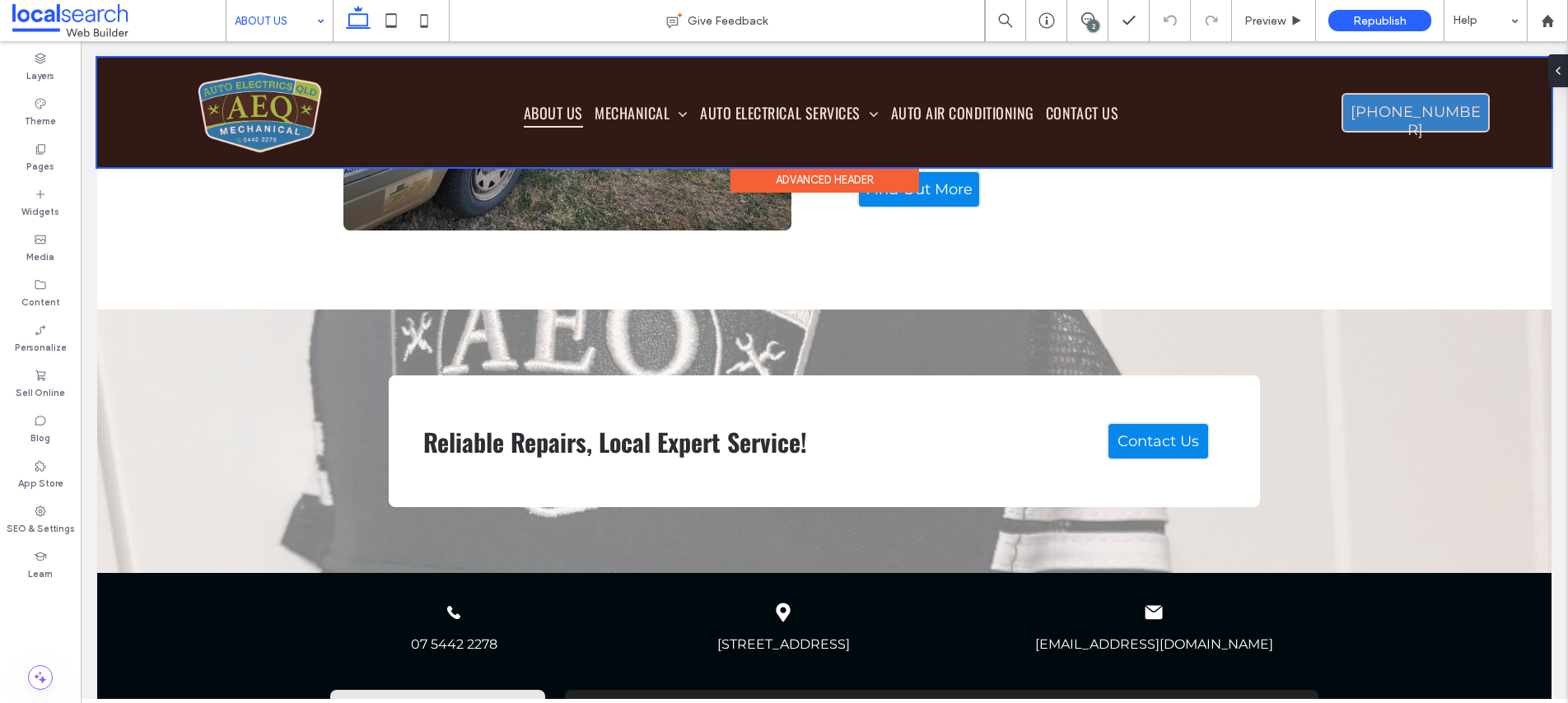
scroll to position [522, 0]
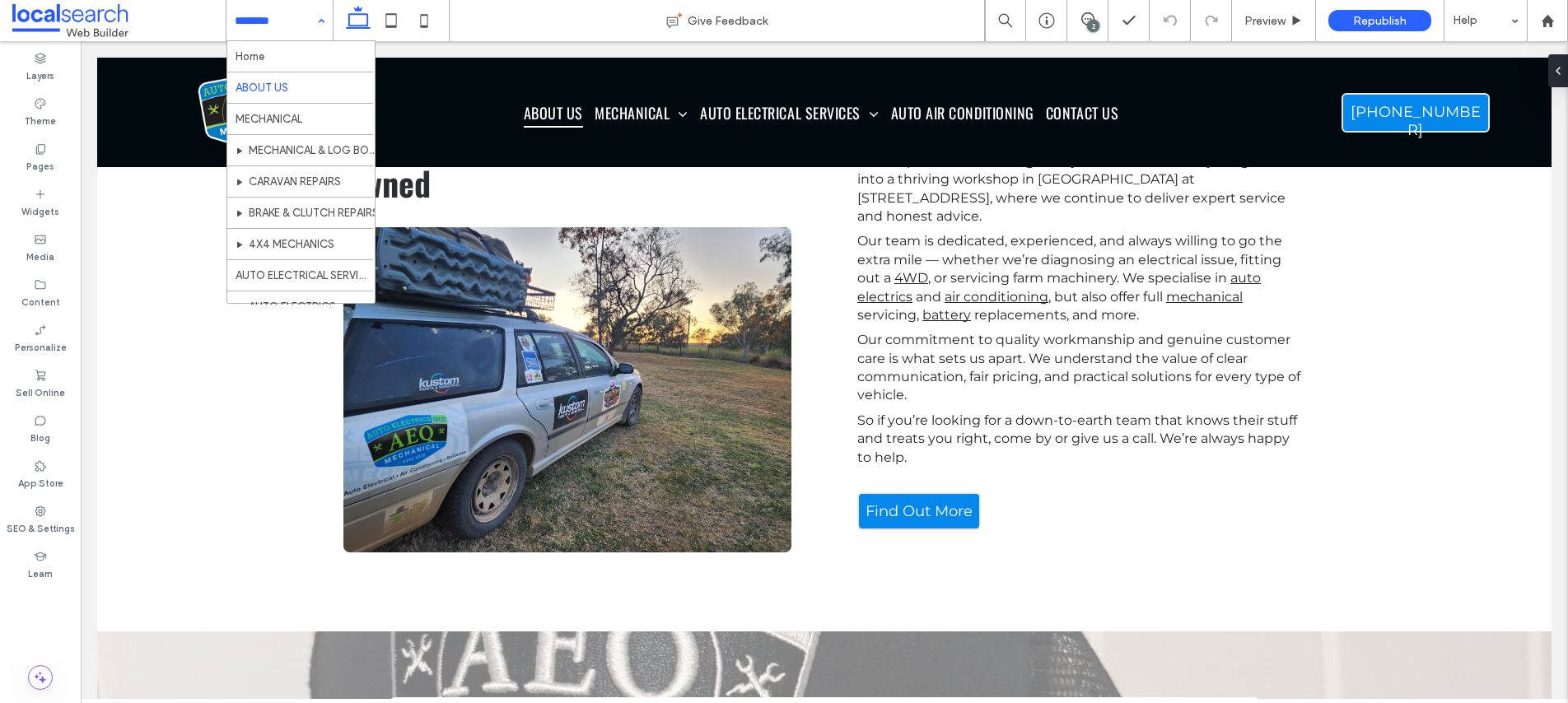
click at [271, 18] on input at bounding box center [275, 20] width 81 height 41
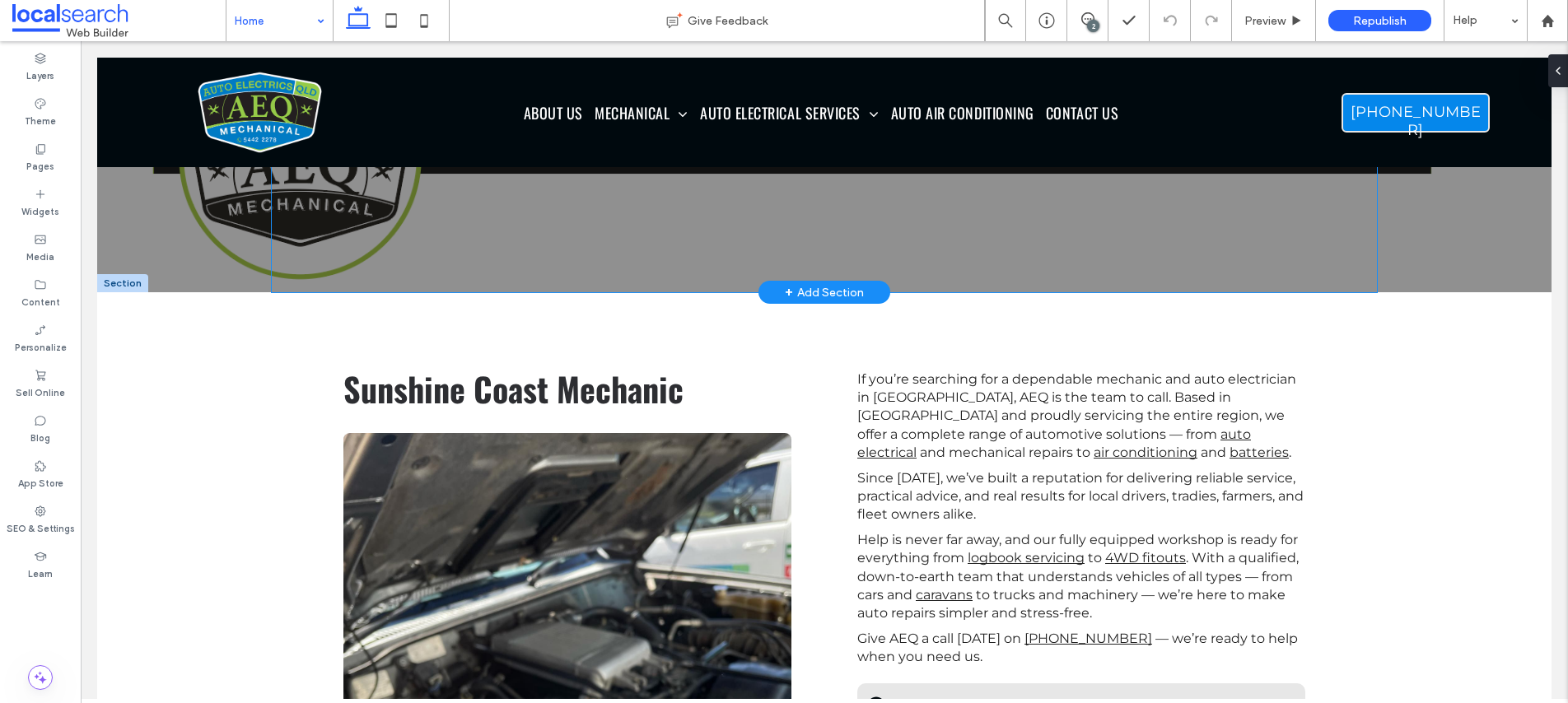
scroll to position [465, 0]
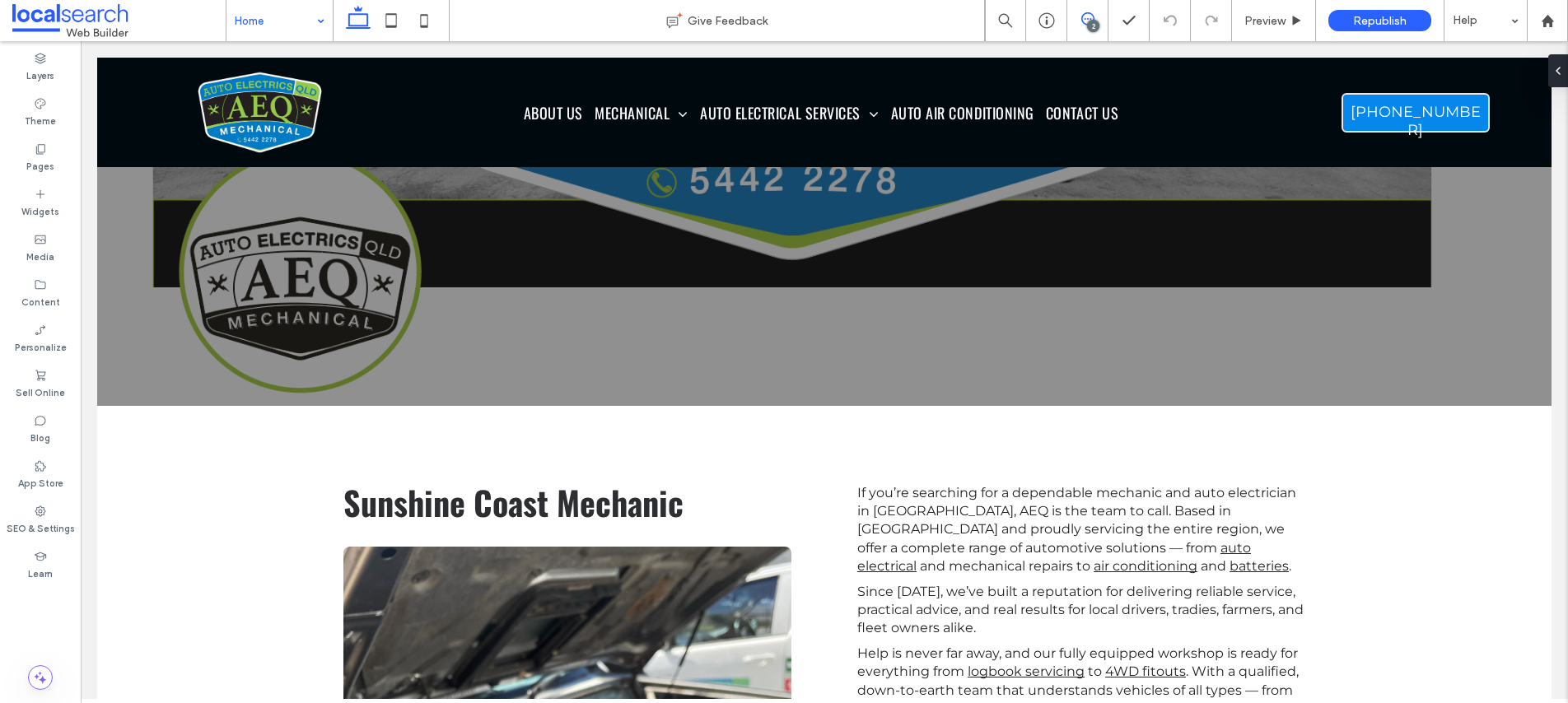
click at [1087, 17] on icon at bounding box center [1088, 19] width 14 height 14
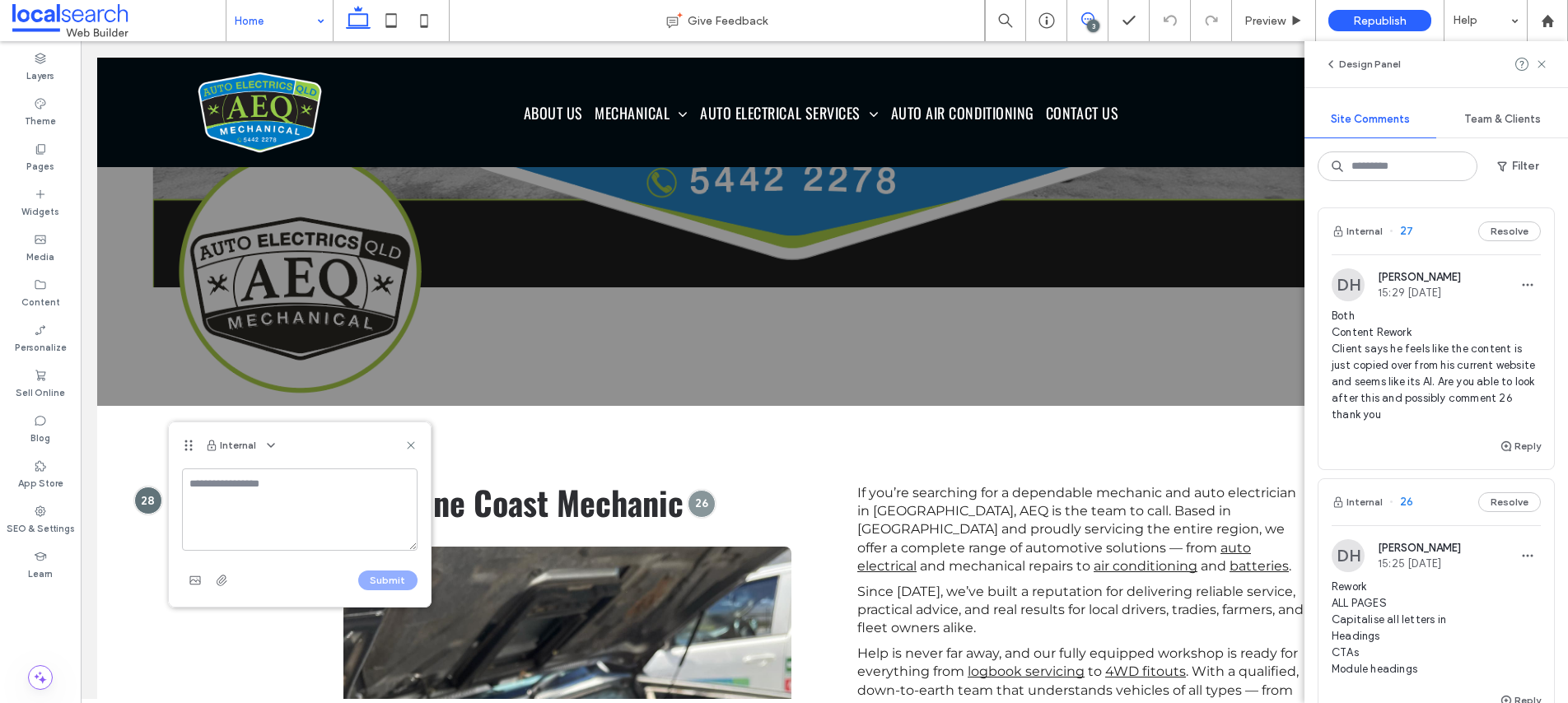
click at [240, 497] on textarea at bounding box center [300, 509] width 235 height 82
click at [234, 497] on textarea "**********" at bounding box center [300, 509] width 235 height 82
click at [361, 540] on textarea "**********" at bounding box center [300, 509] width 235 height 82
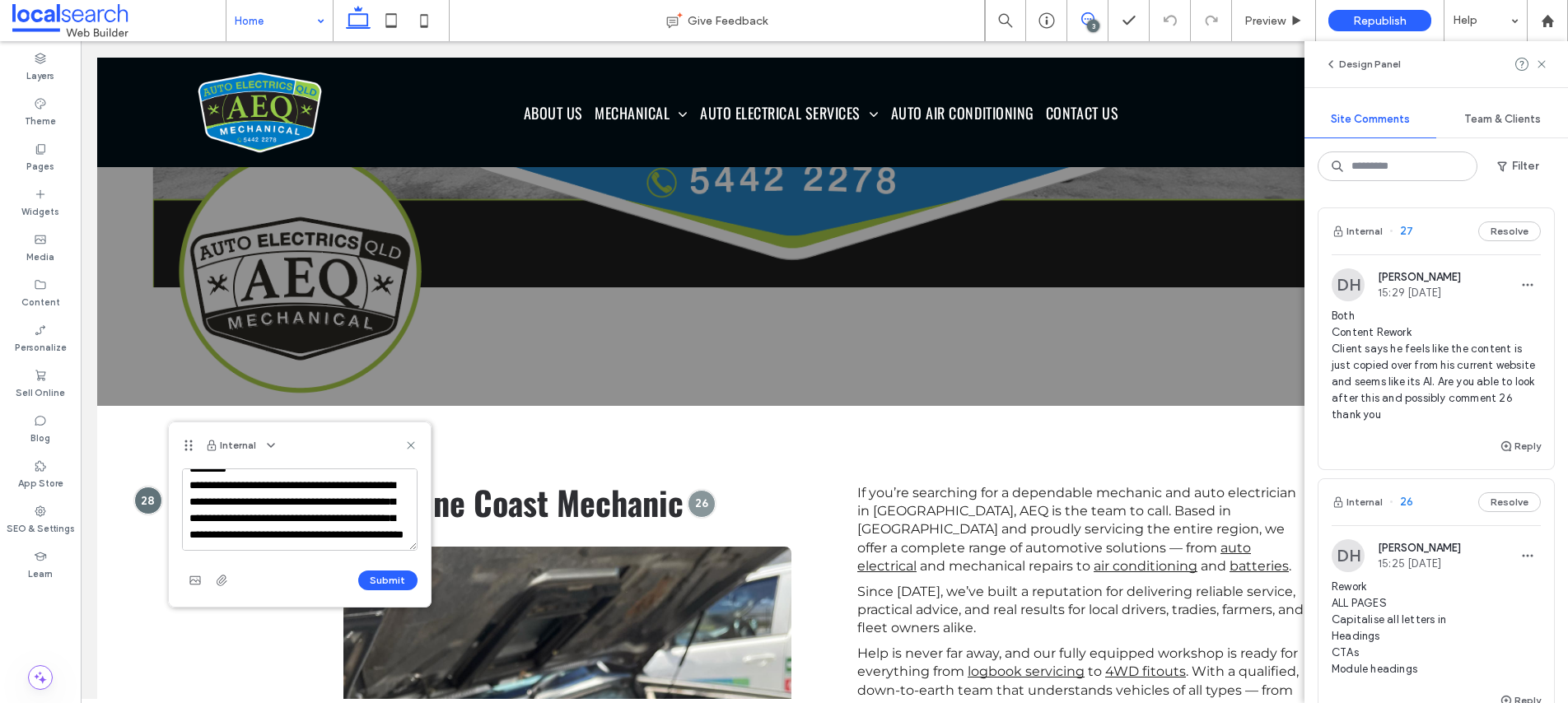
scroll to position [71, 0]
type textarea "**********"
click at [387, 577] on button "Submit" at bounding box center [387, 580] width 59 height 19
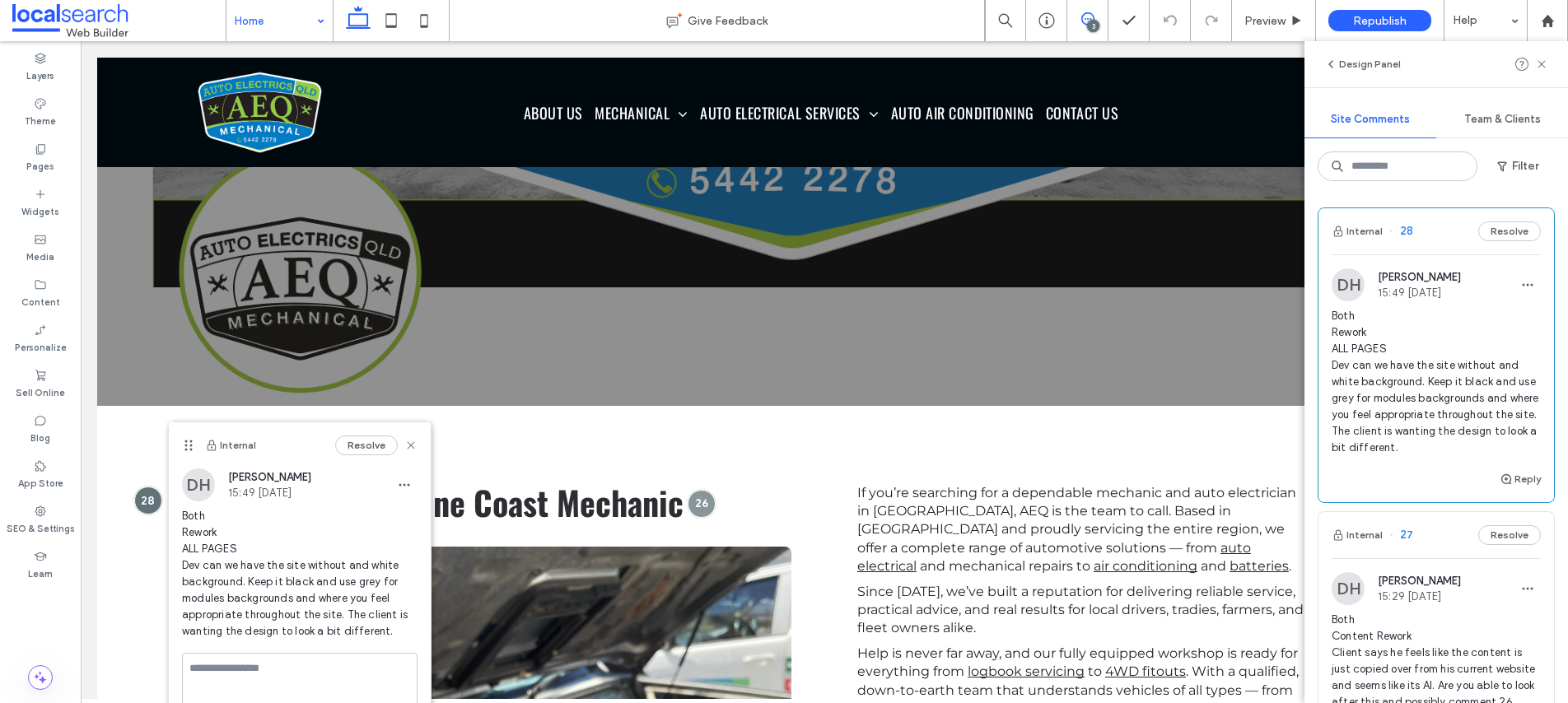
scroll to position [0, 0]
click at [1540, 67] on icon at bounding box center [1542, 65] width 14 height 14
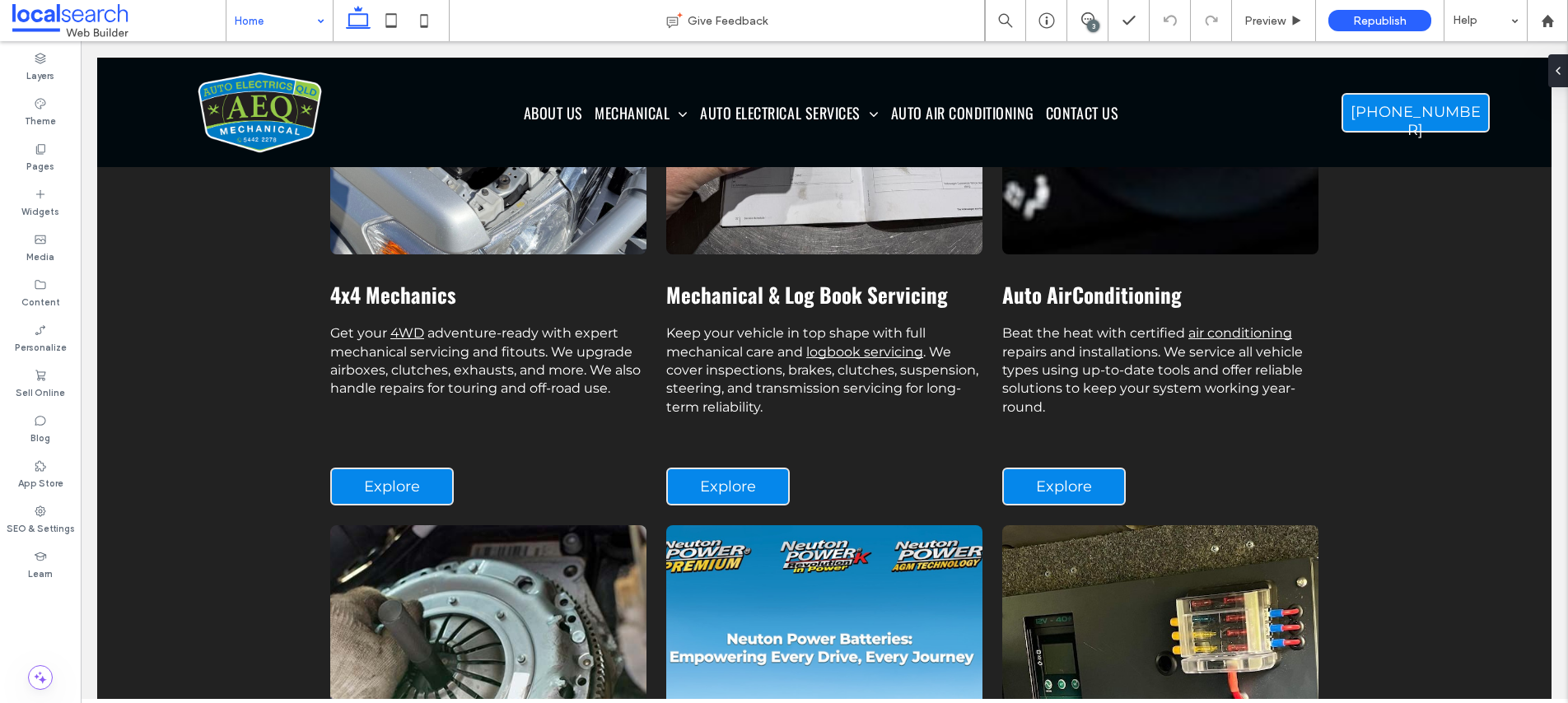
scroll to position [1171, 0]
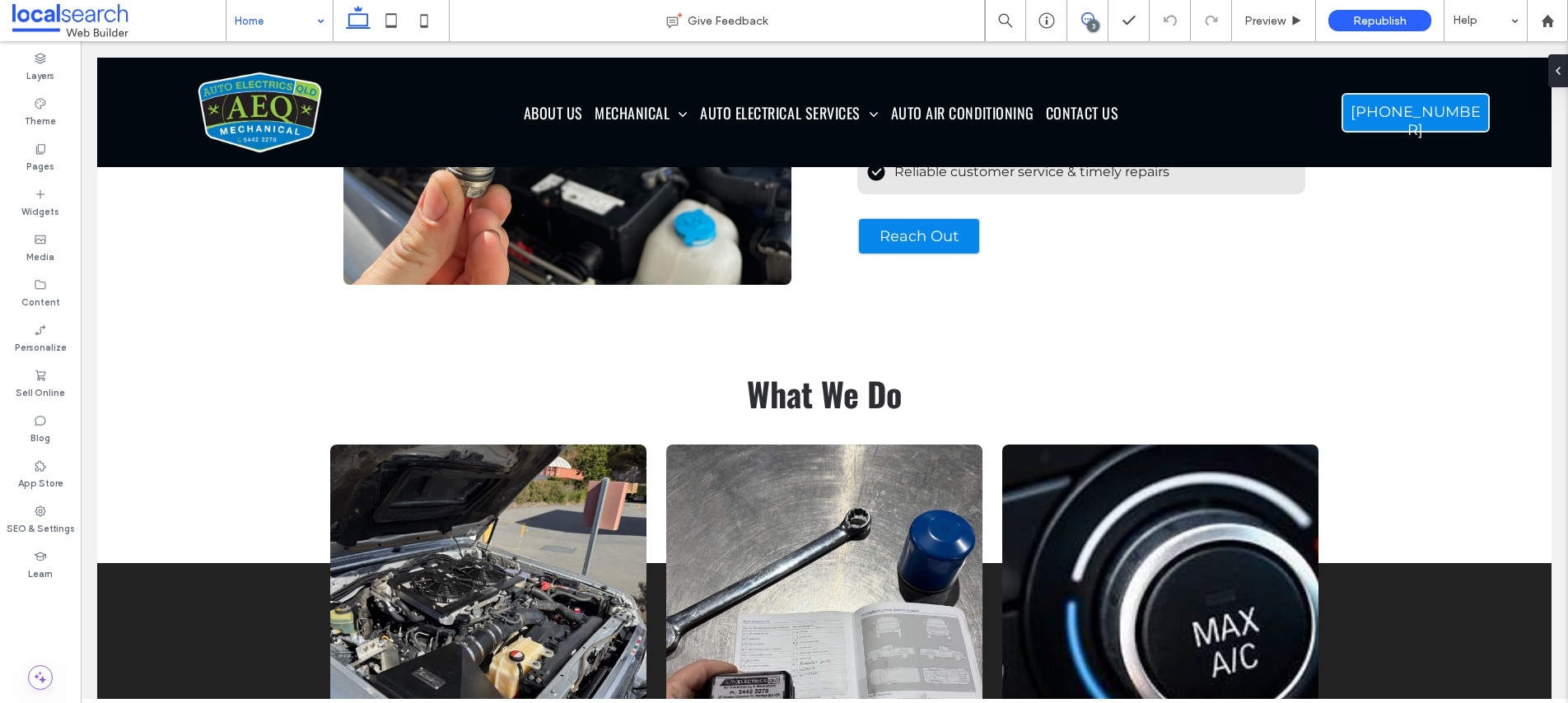
click at [1087, 15] on icon at bounding box center [1088, 19] width 14 height 14
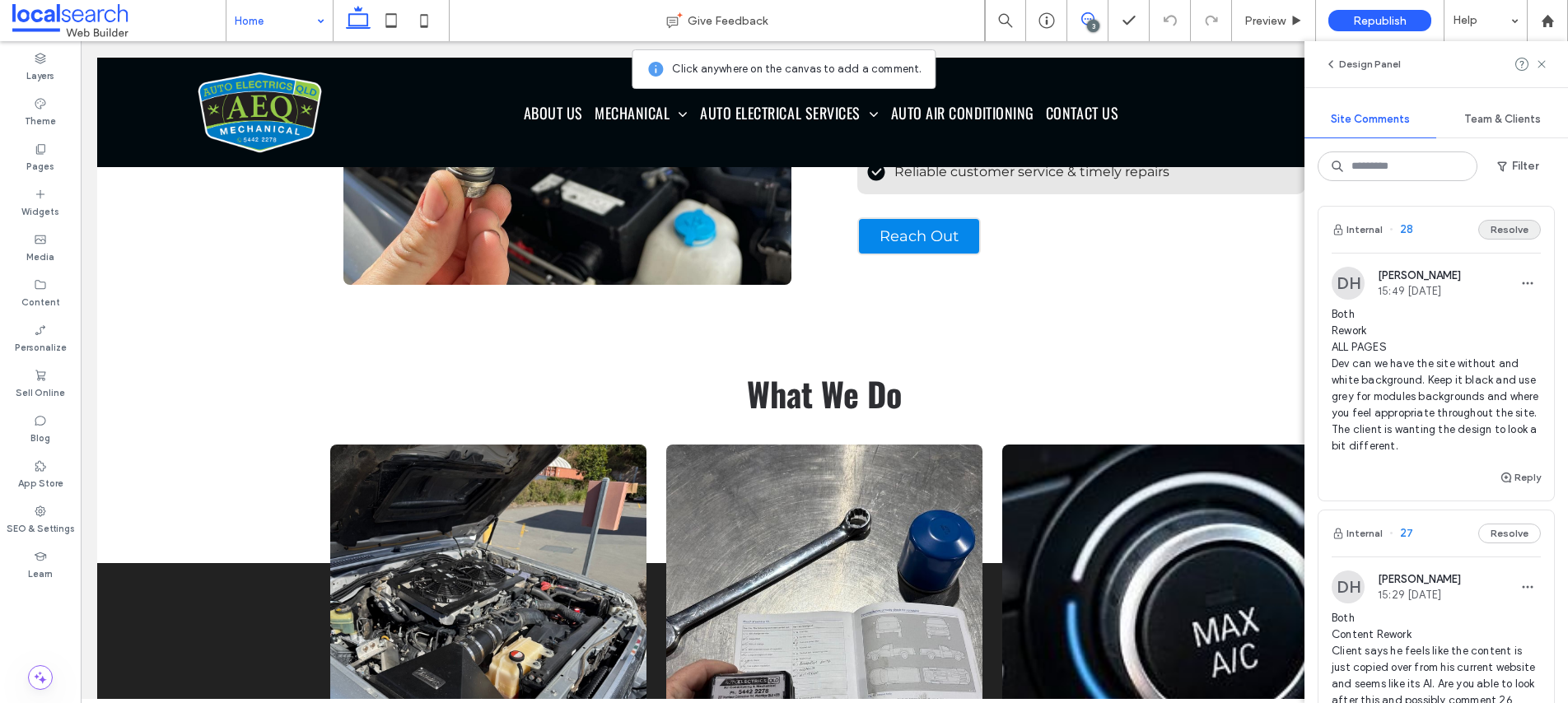
scroll to position [0, 0]
click at [1521, 281] on icon "button" at bounding box center [1527, 284] width 14 height 14
click at [1424, 317] on div "Edit" at bounding box center [1454, 327] width 147 height 31
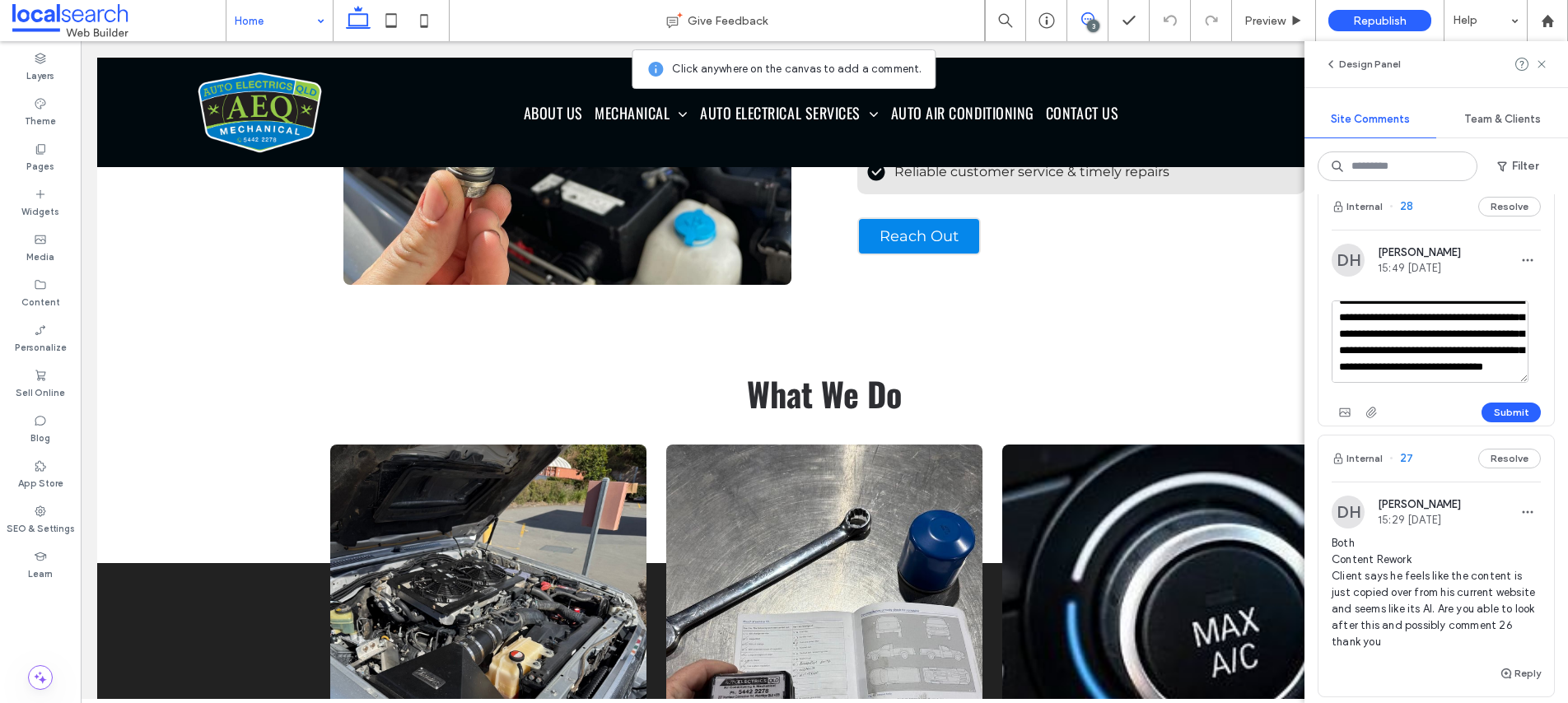
scroll to position [26, 0]
click at [1458, 365] on textarea "**********" at bounding box center [1430, 339] width 197 height 82
type textarea "**********"
click at [1487, 413] on button "Submit" at bounding box center [1510, 411] width 59 height 19
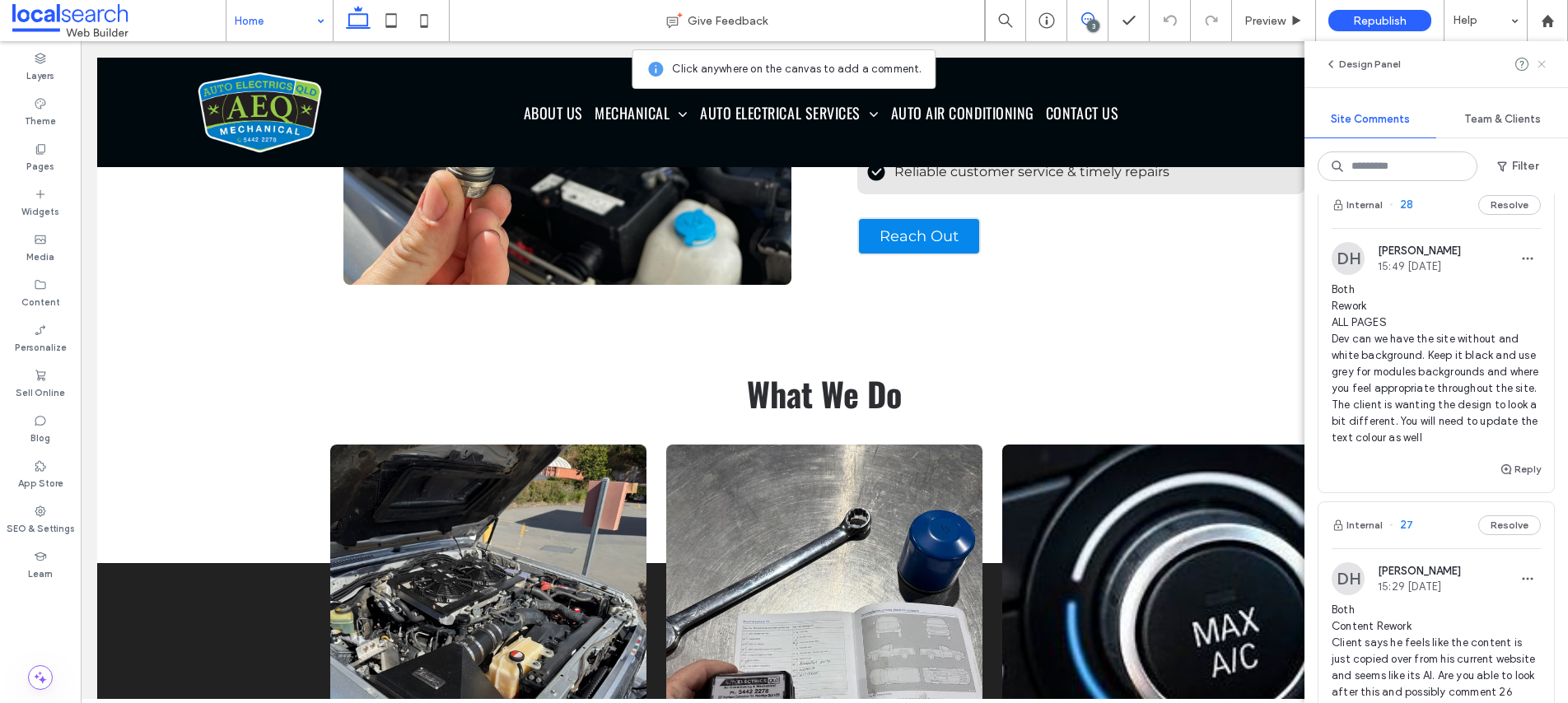
click at [1541, 60] on icon at bounding box center [1542, 65] width 14 height 14
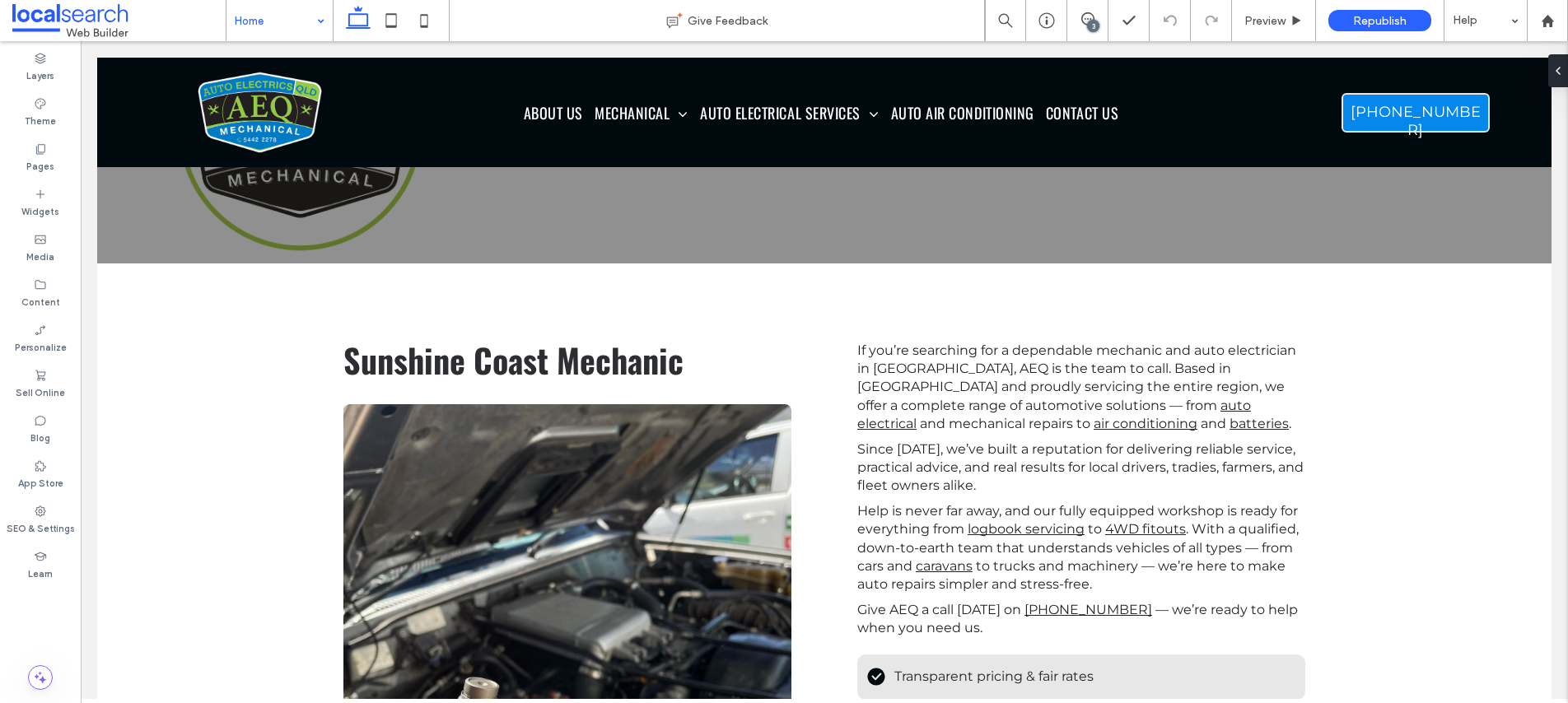
scroll to position [615, 0]
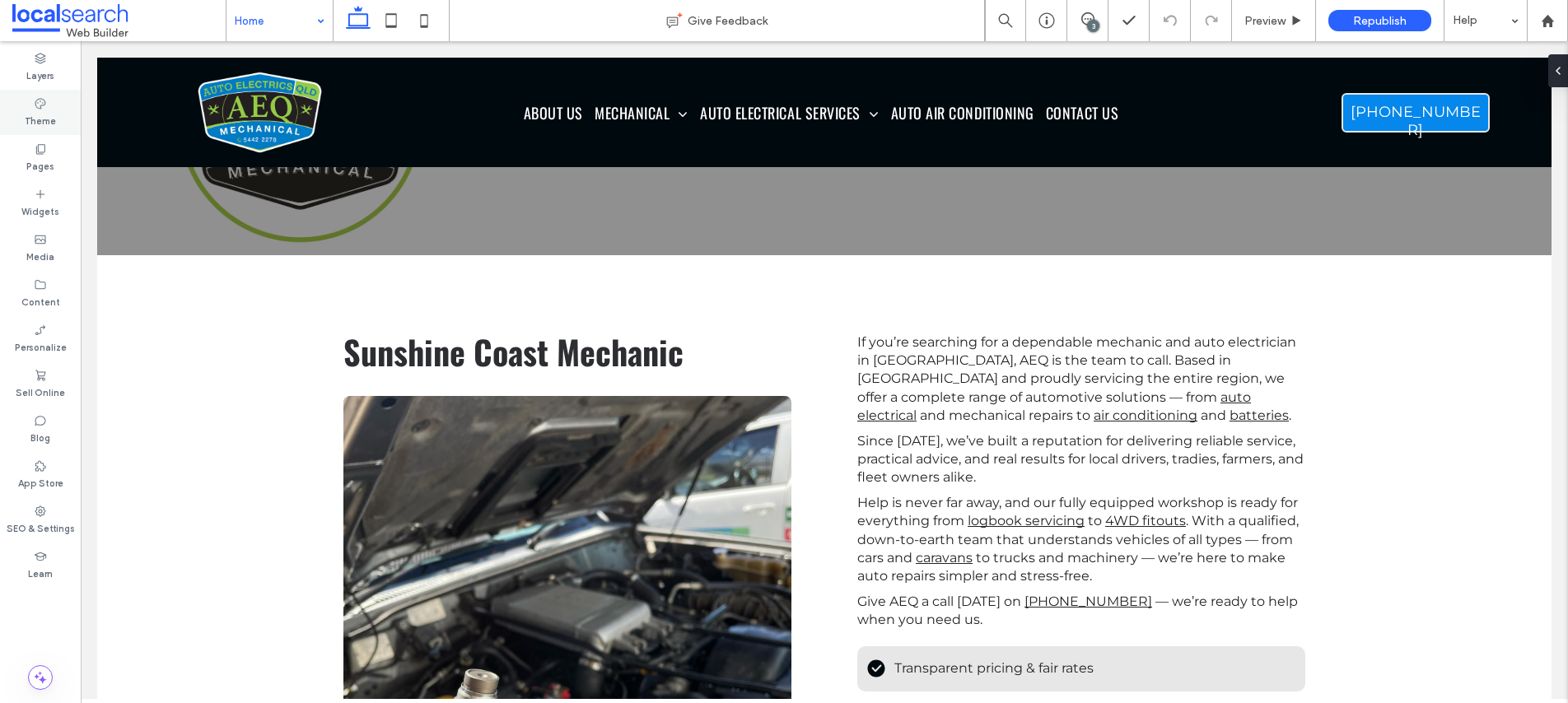
click at [36, 111] on label "Theme" at bounding box center [41, 119] width 31 height 18
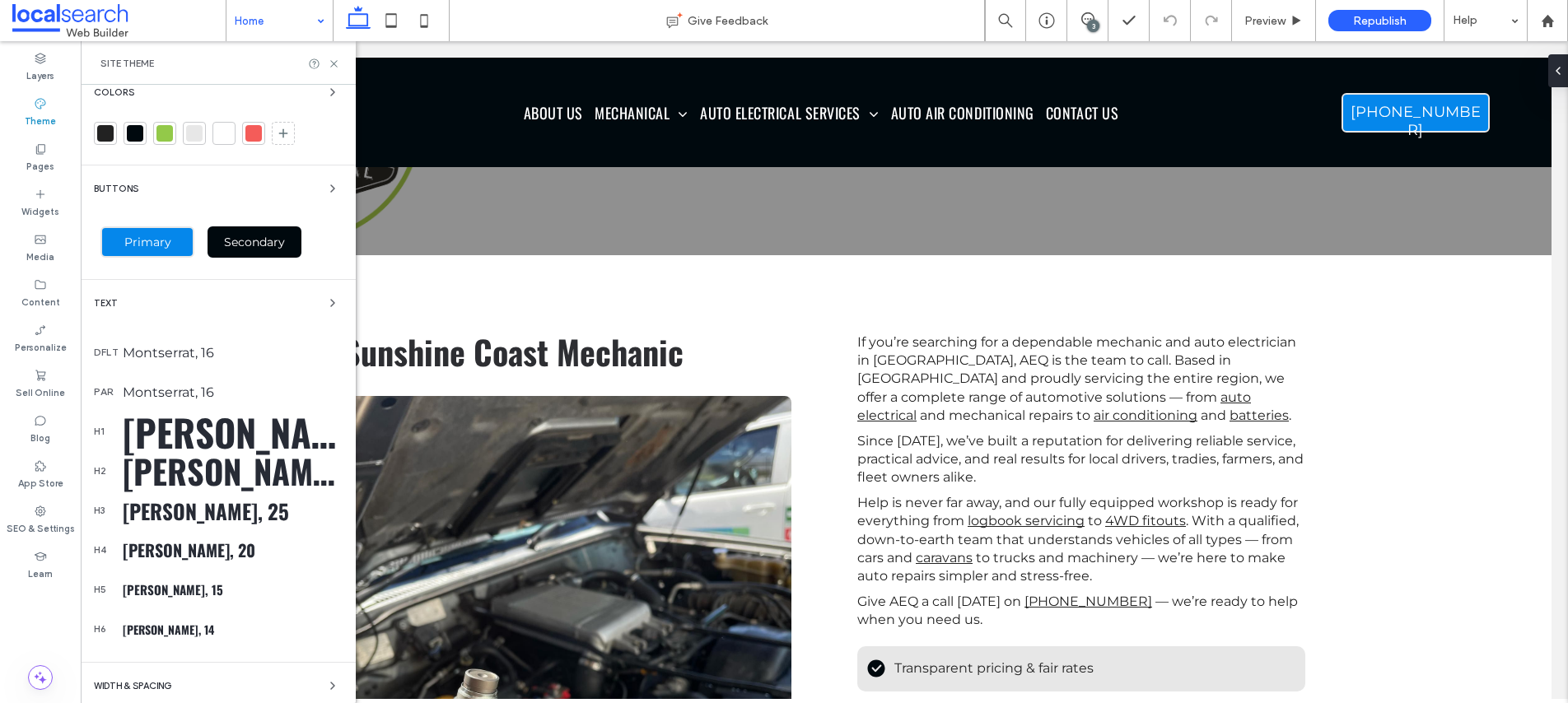
scroll to position [19, 0]
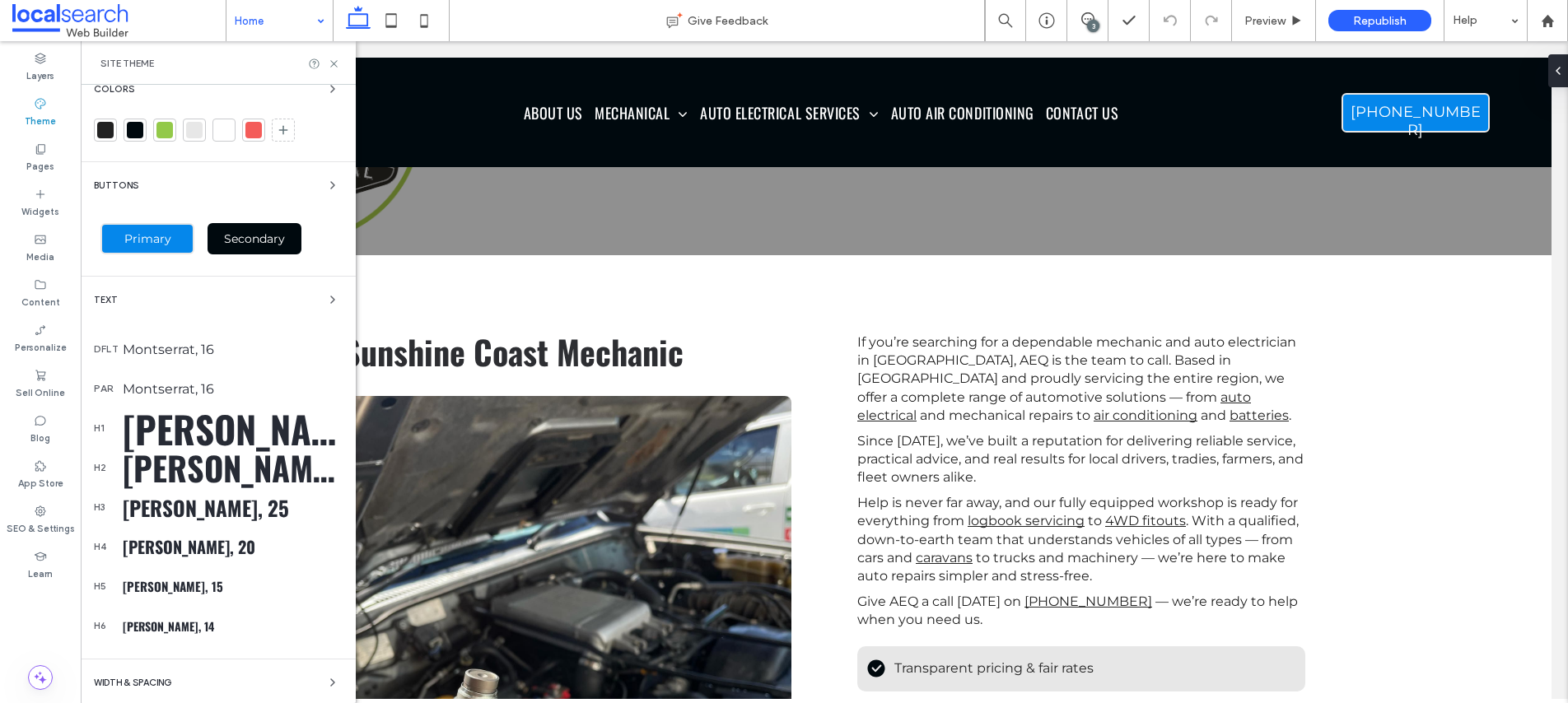
click at [177, 349] on div "Montserrat, 16" at bounding box center [233, 349] width 220 height 15
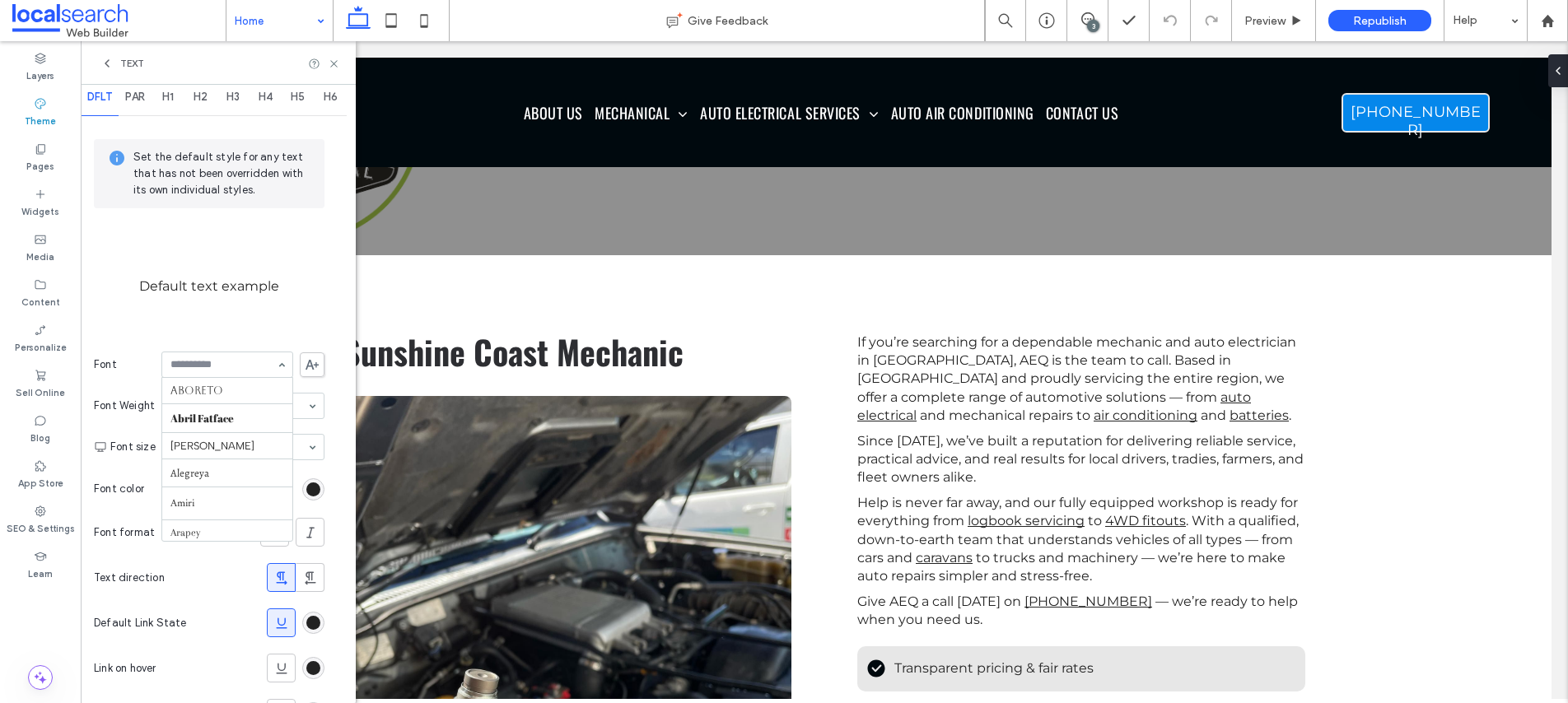
scroll to position [879, 0]
click at [138, 97] on span "PAR" at bounding box center [135, 97] width 19 height 14
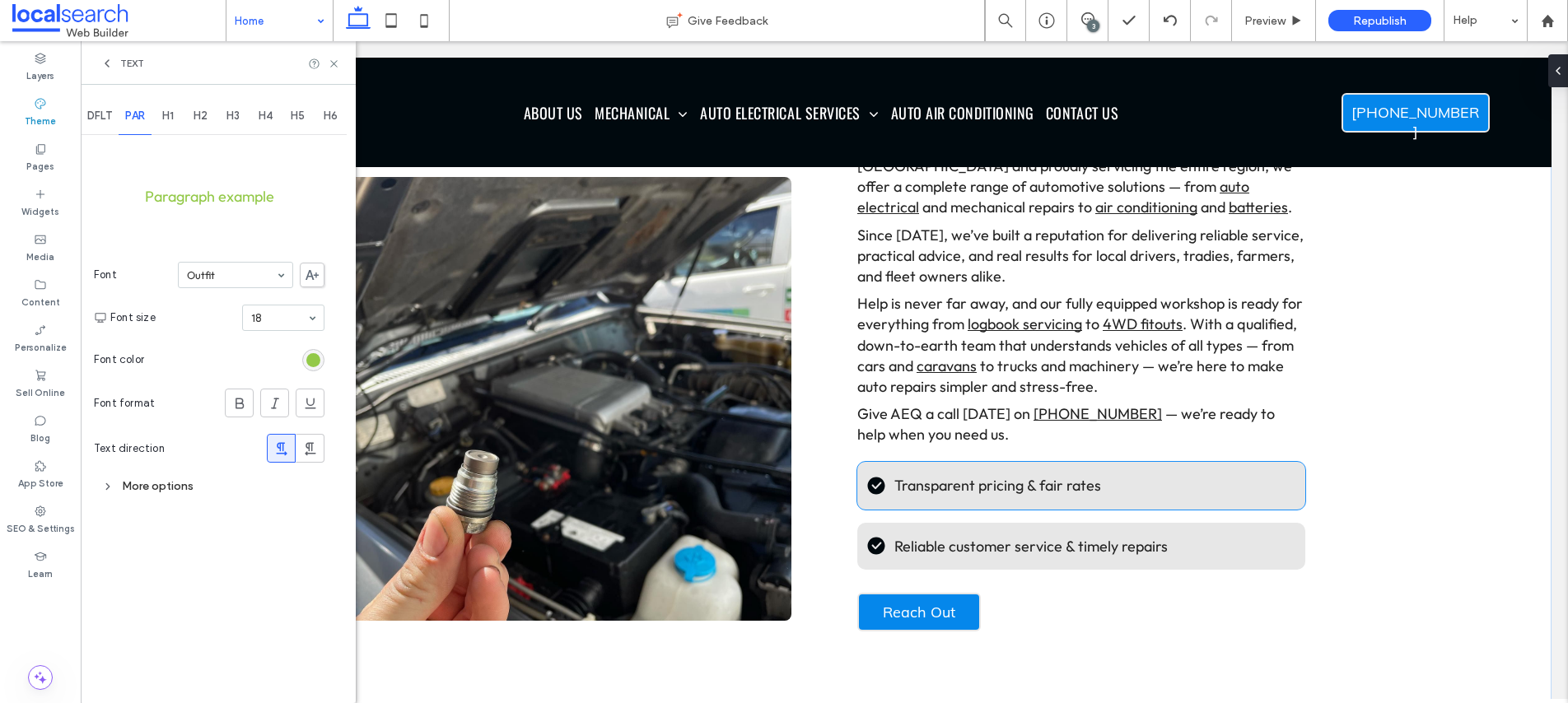
scroll to position [977, 0]
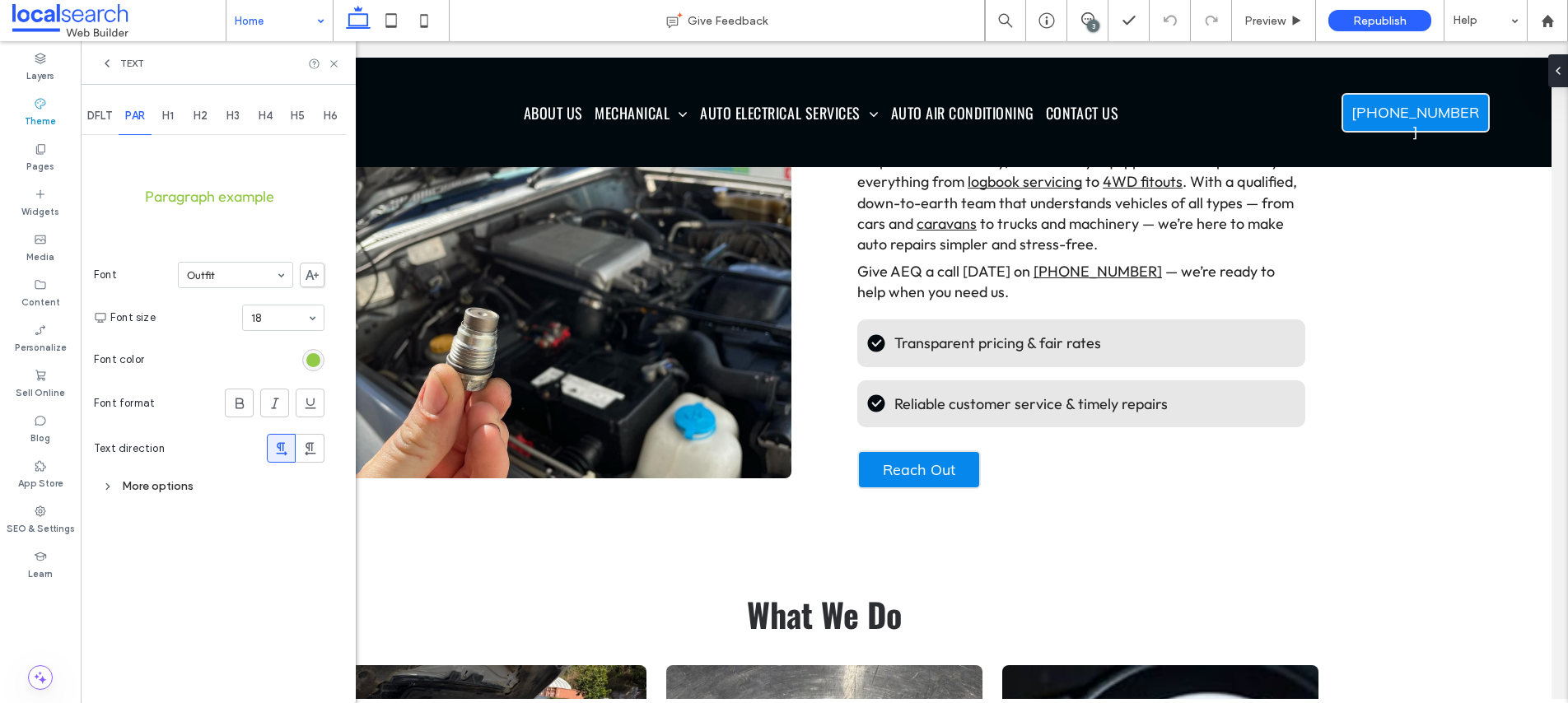
click at [103, 115] on span "DFLT" at bounding box center [99, 117] width 25 height 14
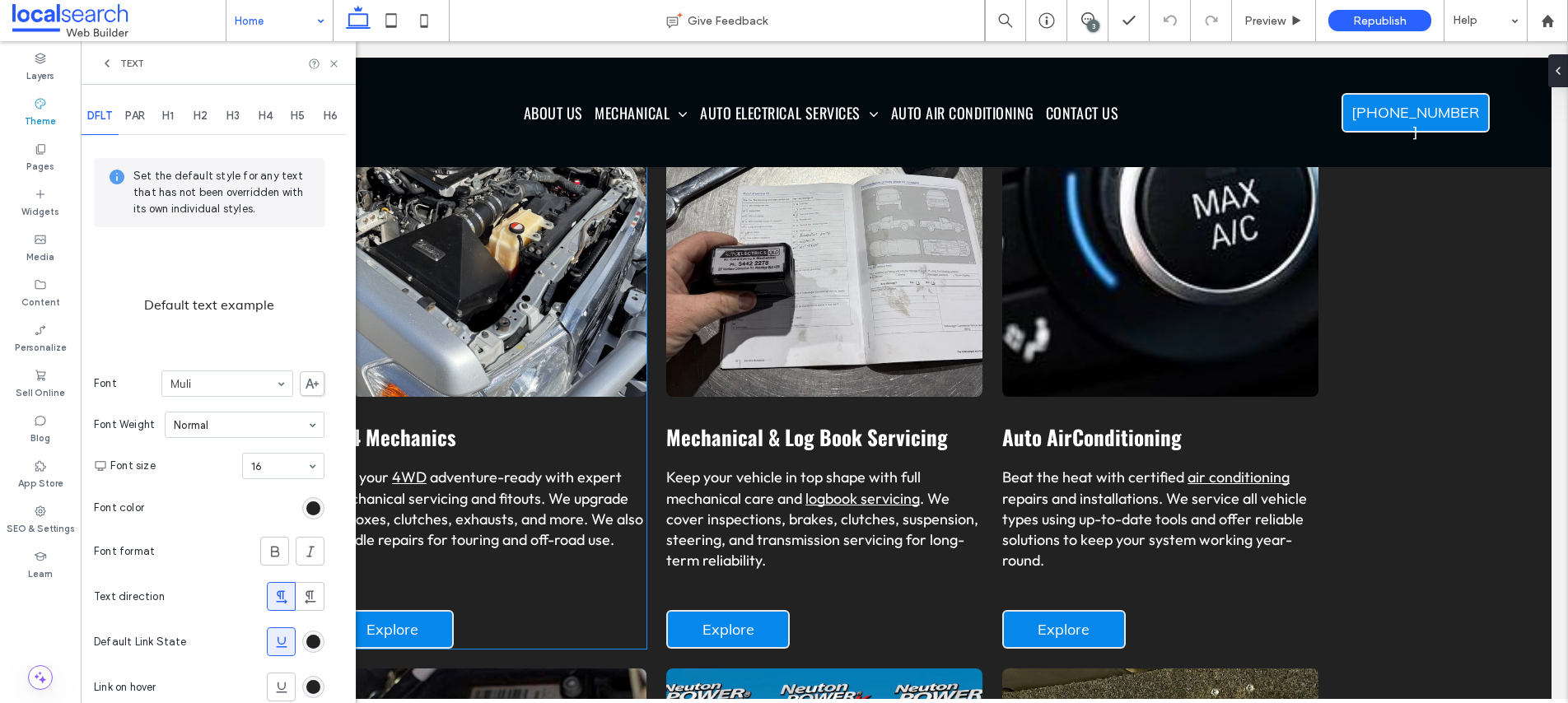
scroll to position [1627, 0]
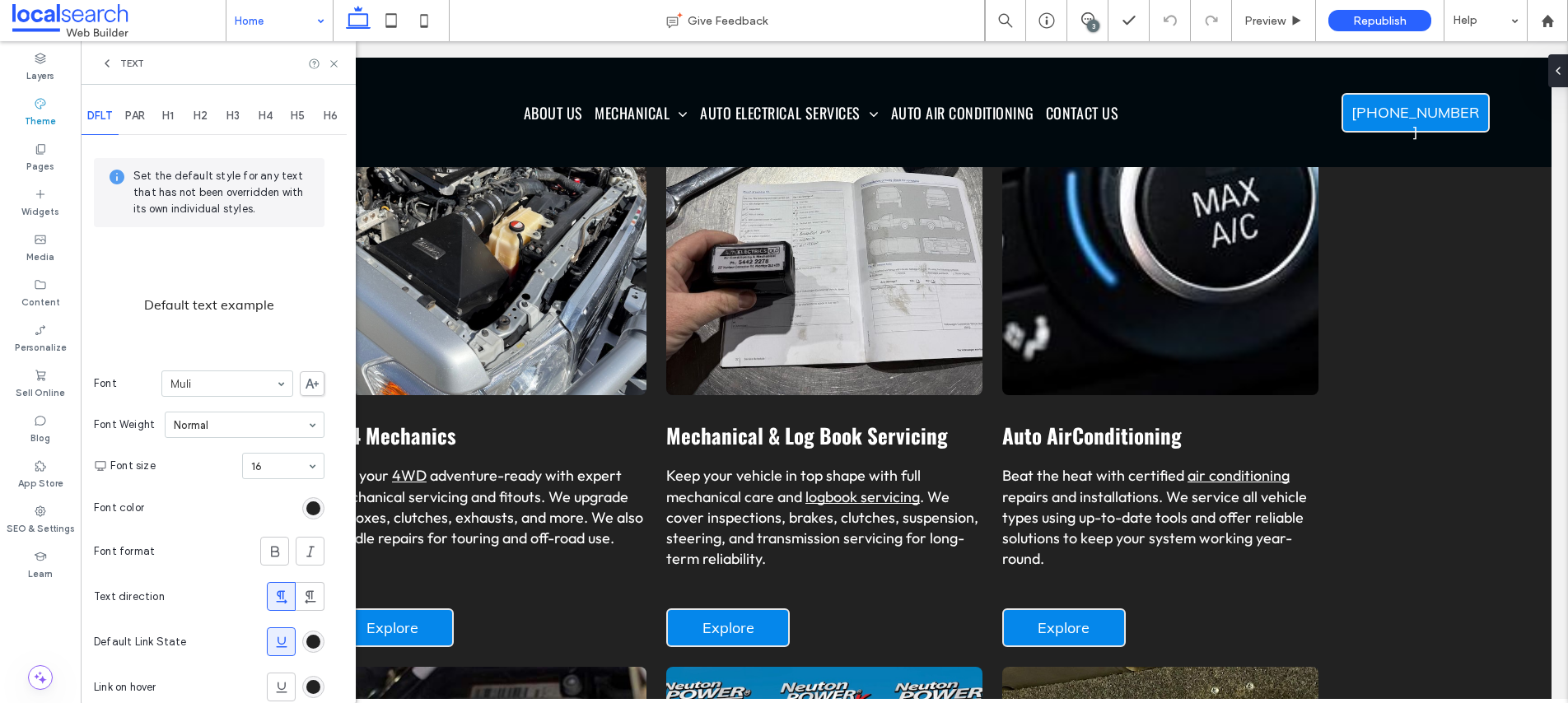
click at [139, 112] on span "PAR" at bounding box center [135, 117] width 19 height 14
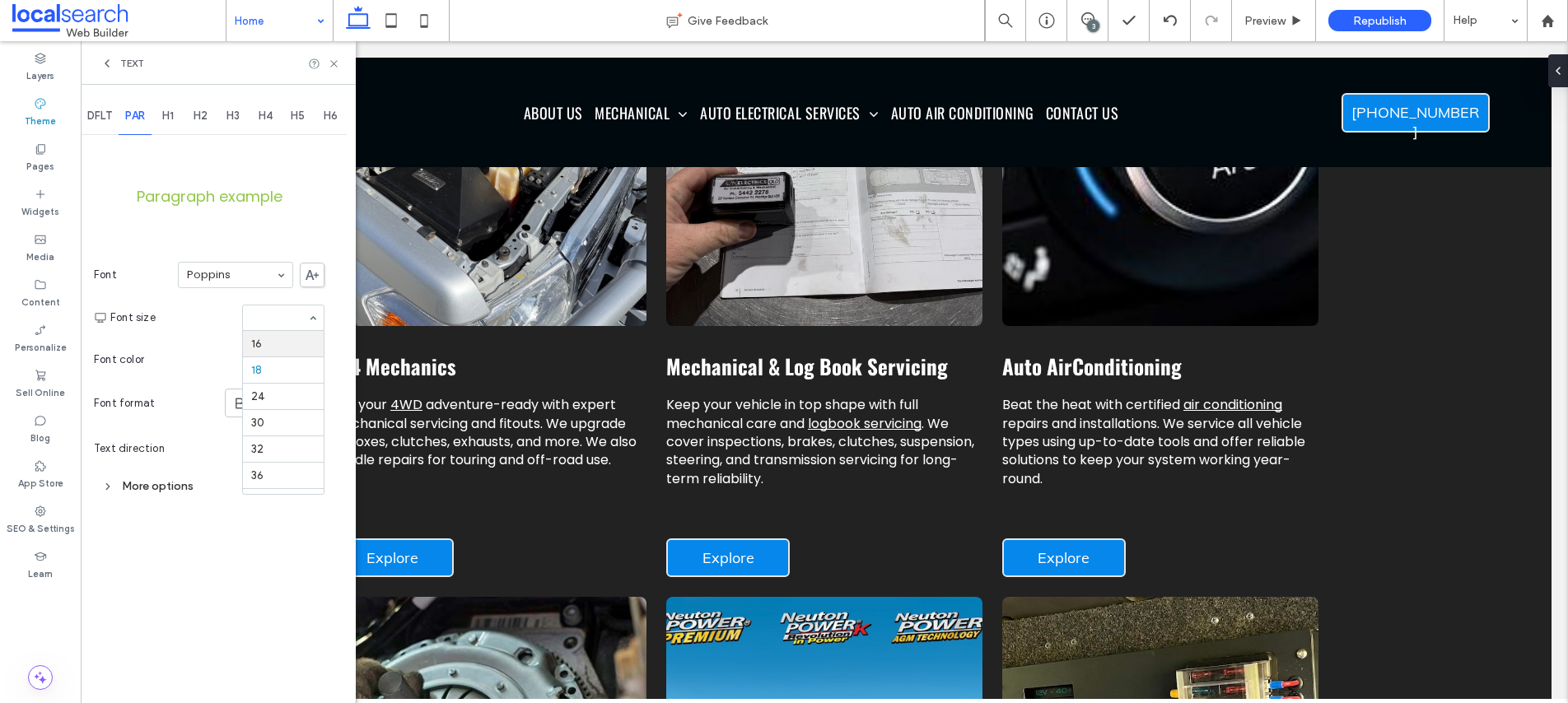
scroll to position [1600, 0]
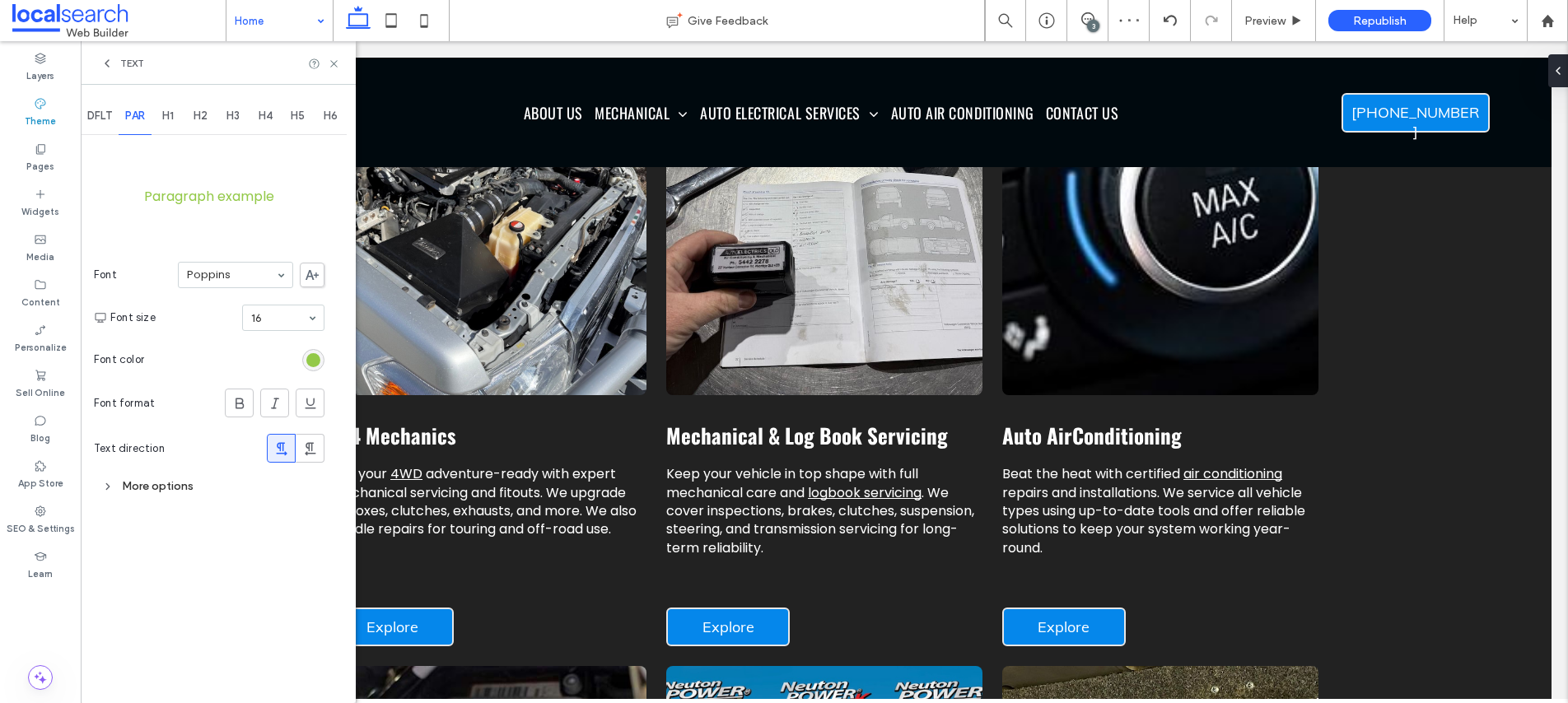
click at [107, 110] on span "DFLT" at bounding box center [99, 117] width 25 height 14
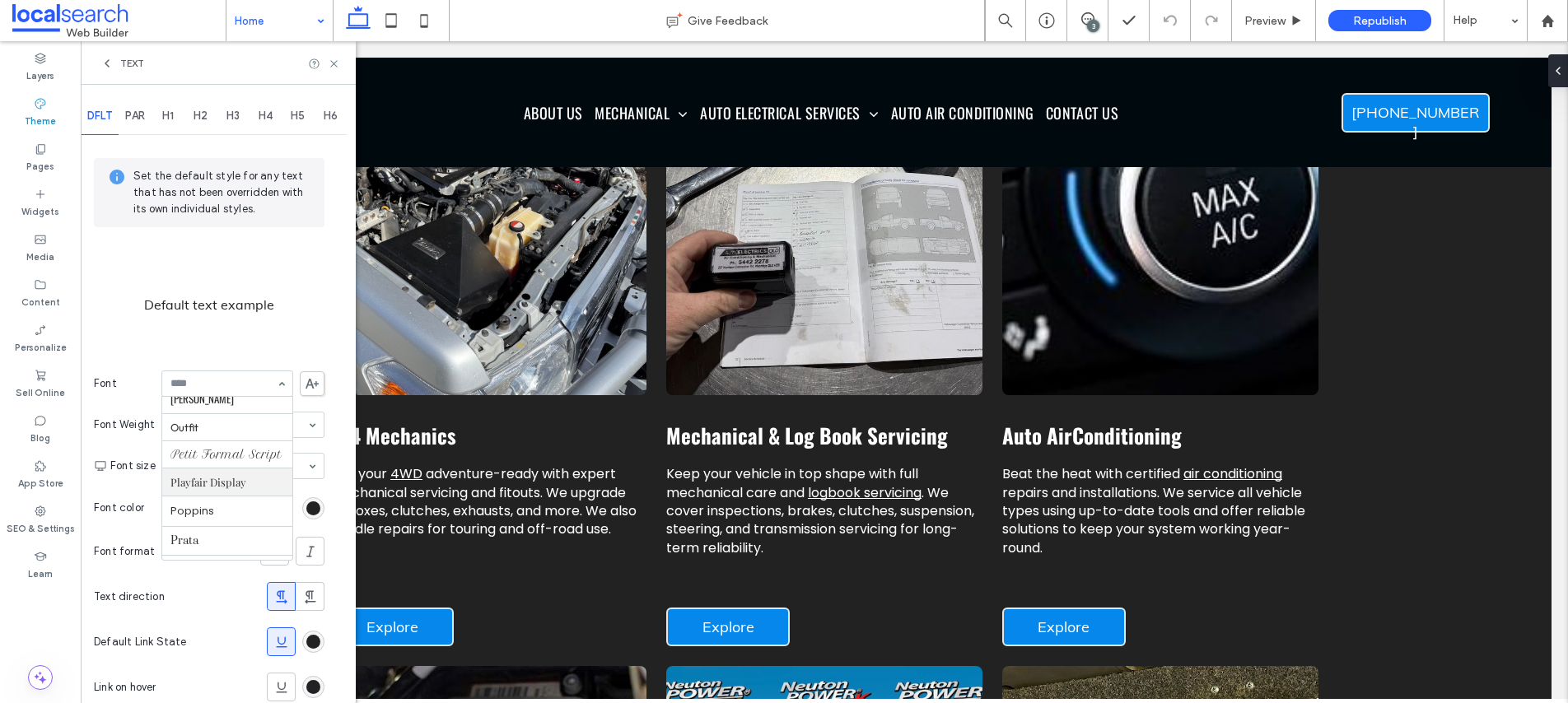
scroll to position [1135, 0]
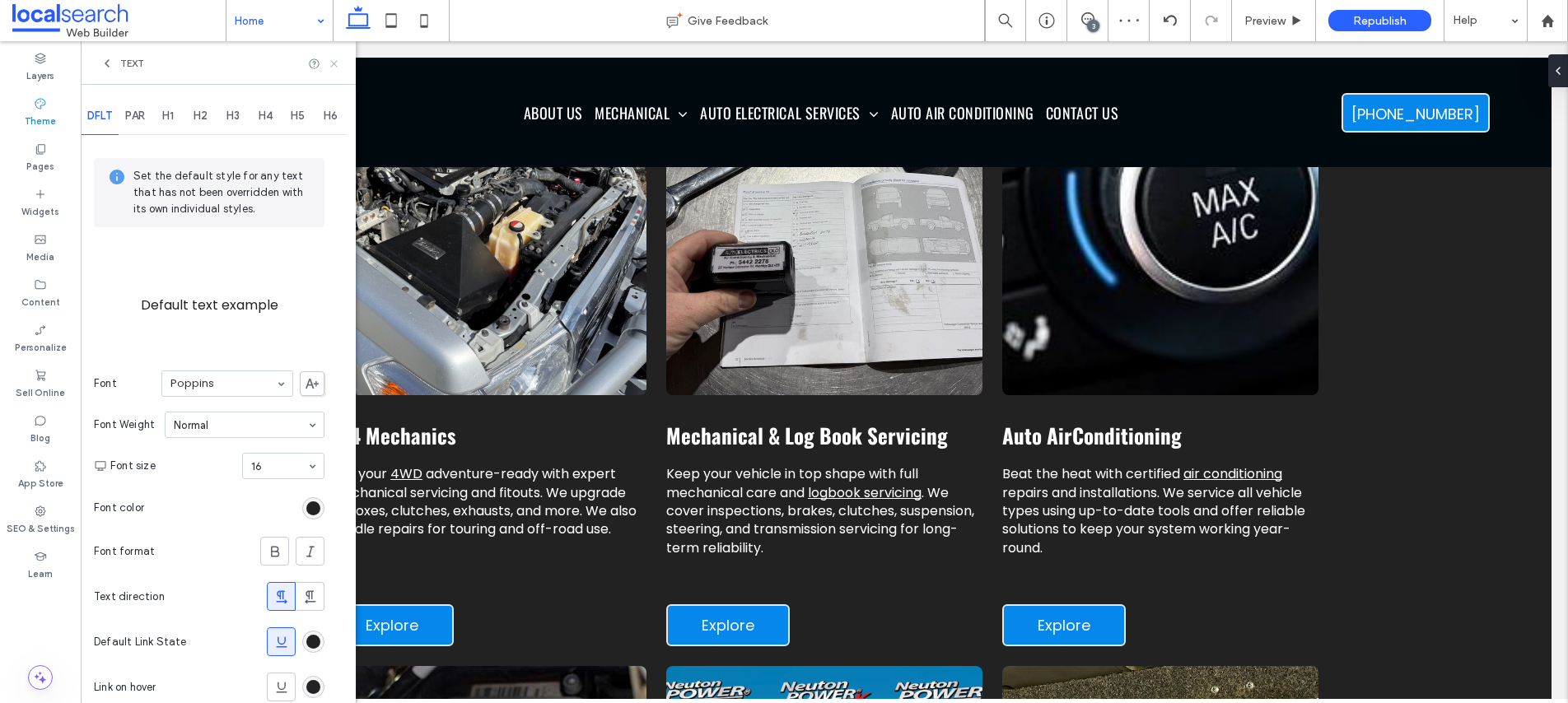
drag, startPoint x: 333, startPoint y: 62, endPoint x: 252, endPoint y: 20, distance: 91.2
click at [333, 62] on use at bounding box center [333, 63] width 7 height 7
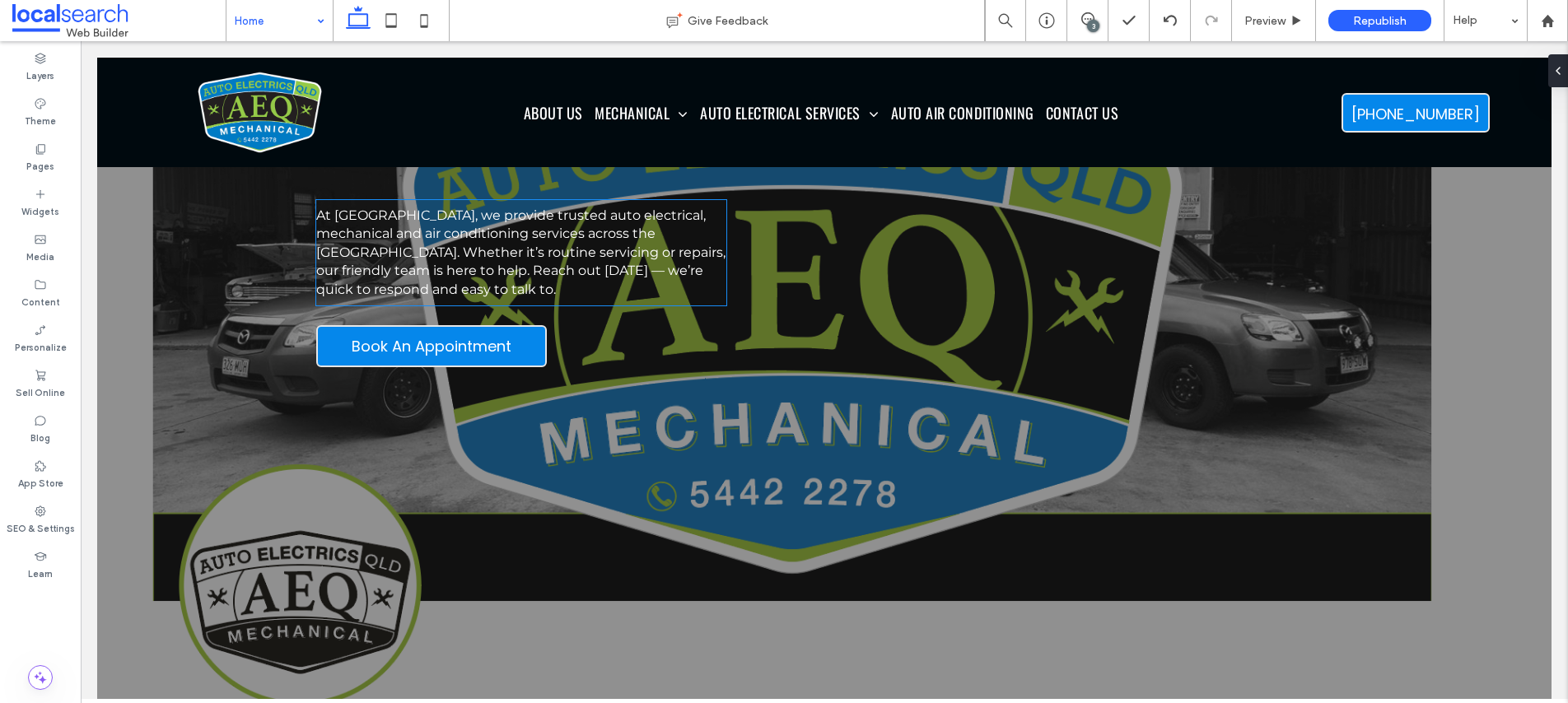
scroll to position [0, 0]
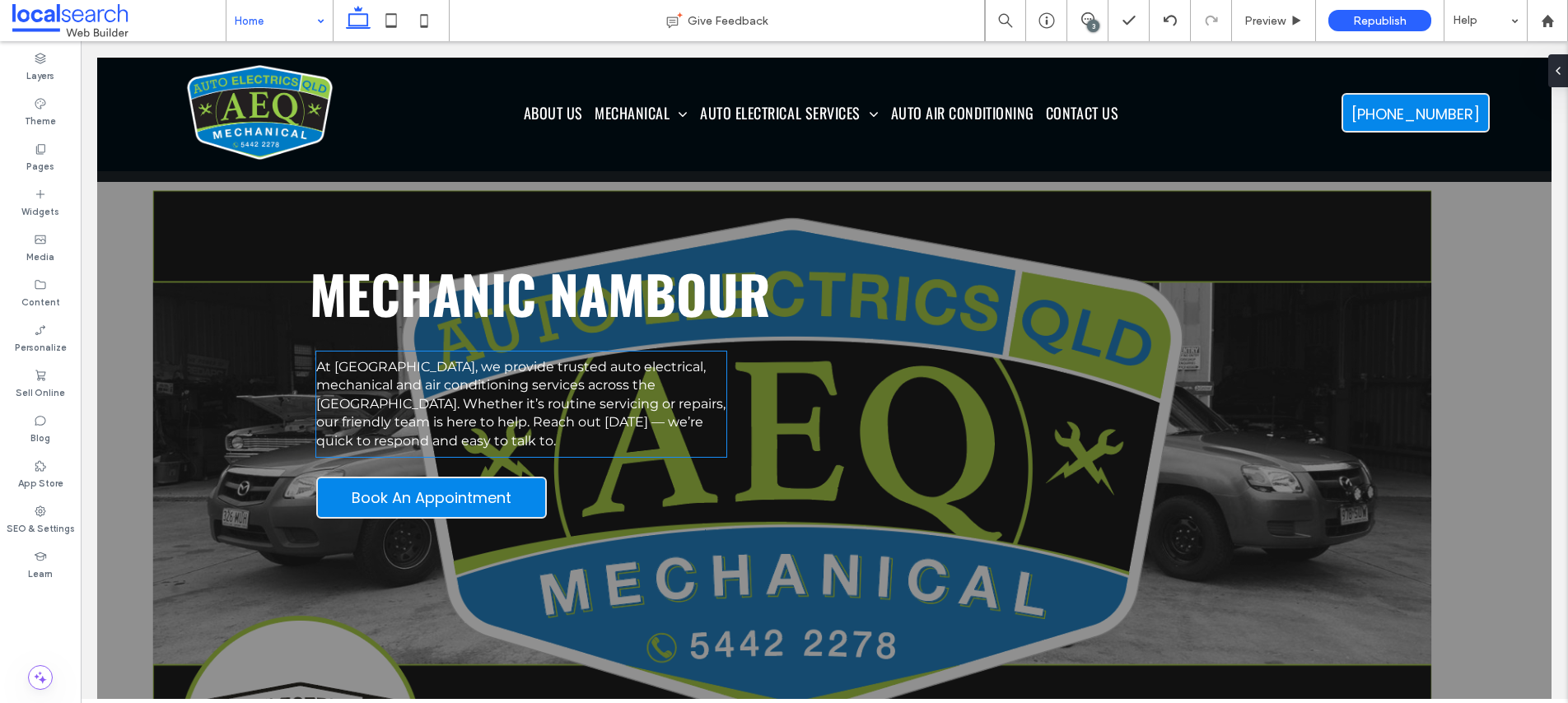
click at [636, 397] on span "At [GEOGRAPHIC_DATA], we provide trusted auto electrical, mechanical and air co…" at bounding box center [521, 403] width 409 height 90
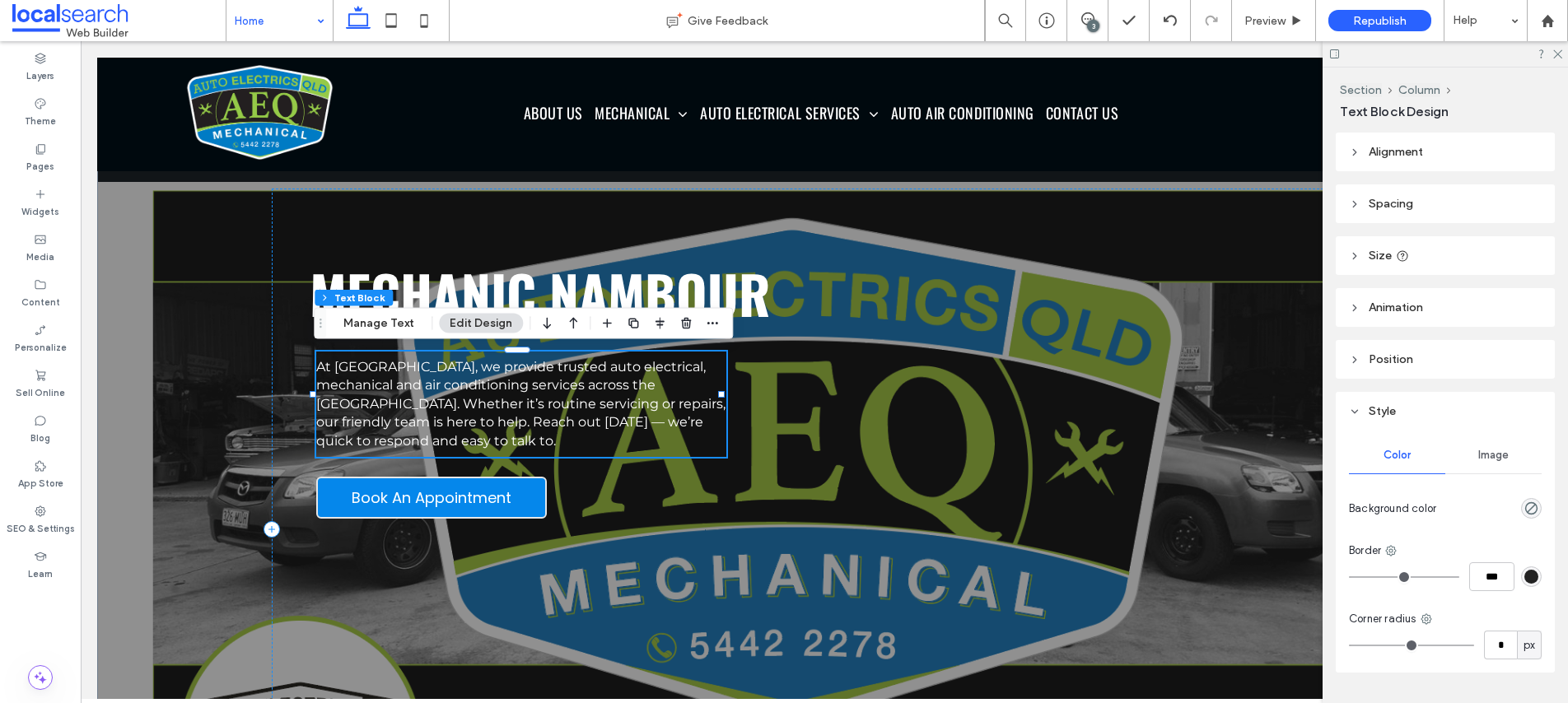
click at [676, 413] on span "At [GEOGRAPHIC_DATA], we provide trusted auto electrical, mechanical and air co…" at bounding box center [521, 403] width 409 height 90
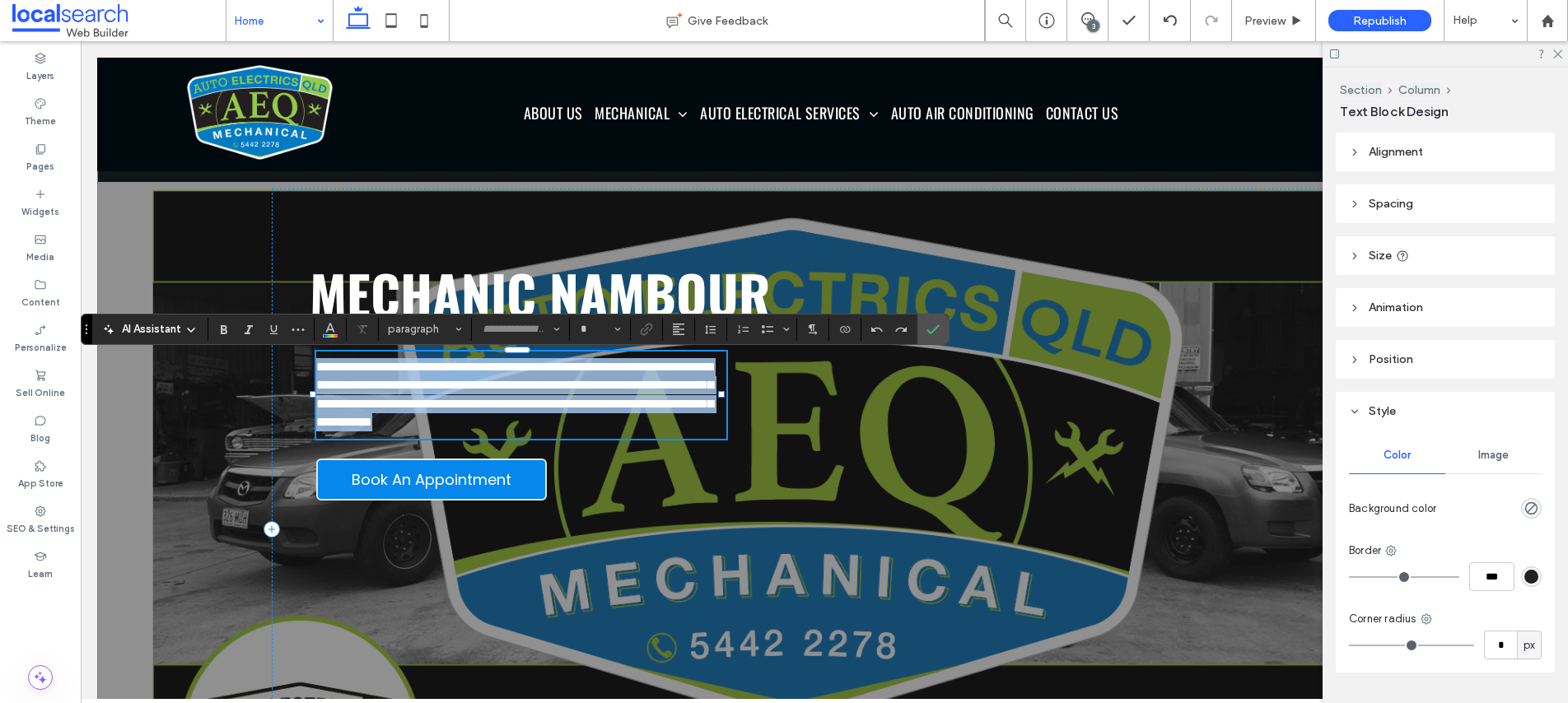
type input "**********"
type input "**"
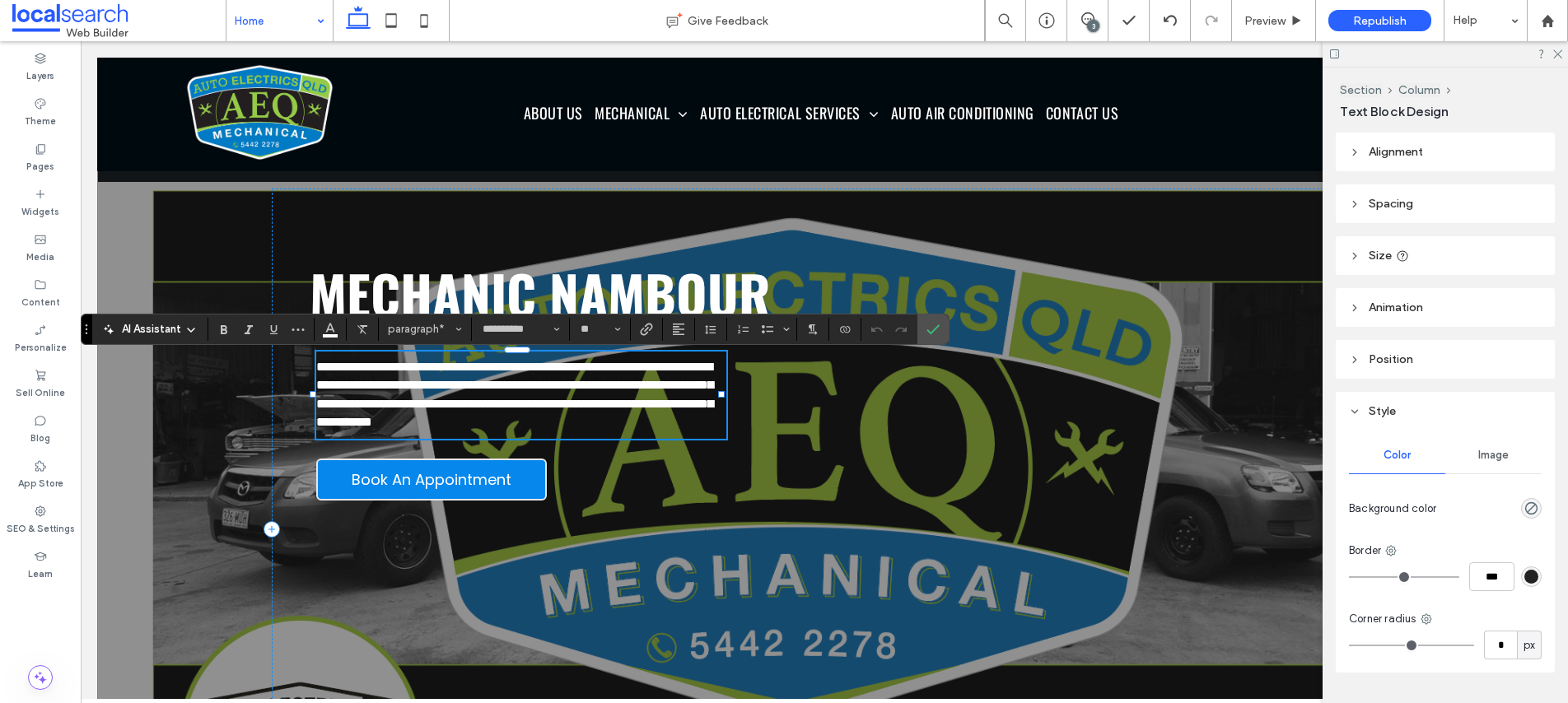
drag, startPoint x: 638, startPoint y: 416, endPoint x: 626, endPoint y: 414, distance: 12.2
click at [637, 416] on span "**********" at bounding box center [514, 394] width 397 height 68
drag, startPoint x: 370, startPoint y: 367, endPoint x: 317, endPoint y: 363, distance: 53.2
click at [317, 363] on span "**********" at bounding box center [514, 394] width 397 height 68
click at [700, 416] on span "**********" at bounding box center [514, 394] width 397 height 68
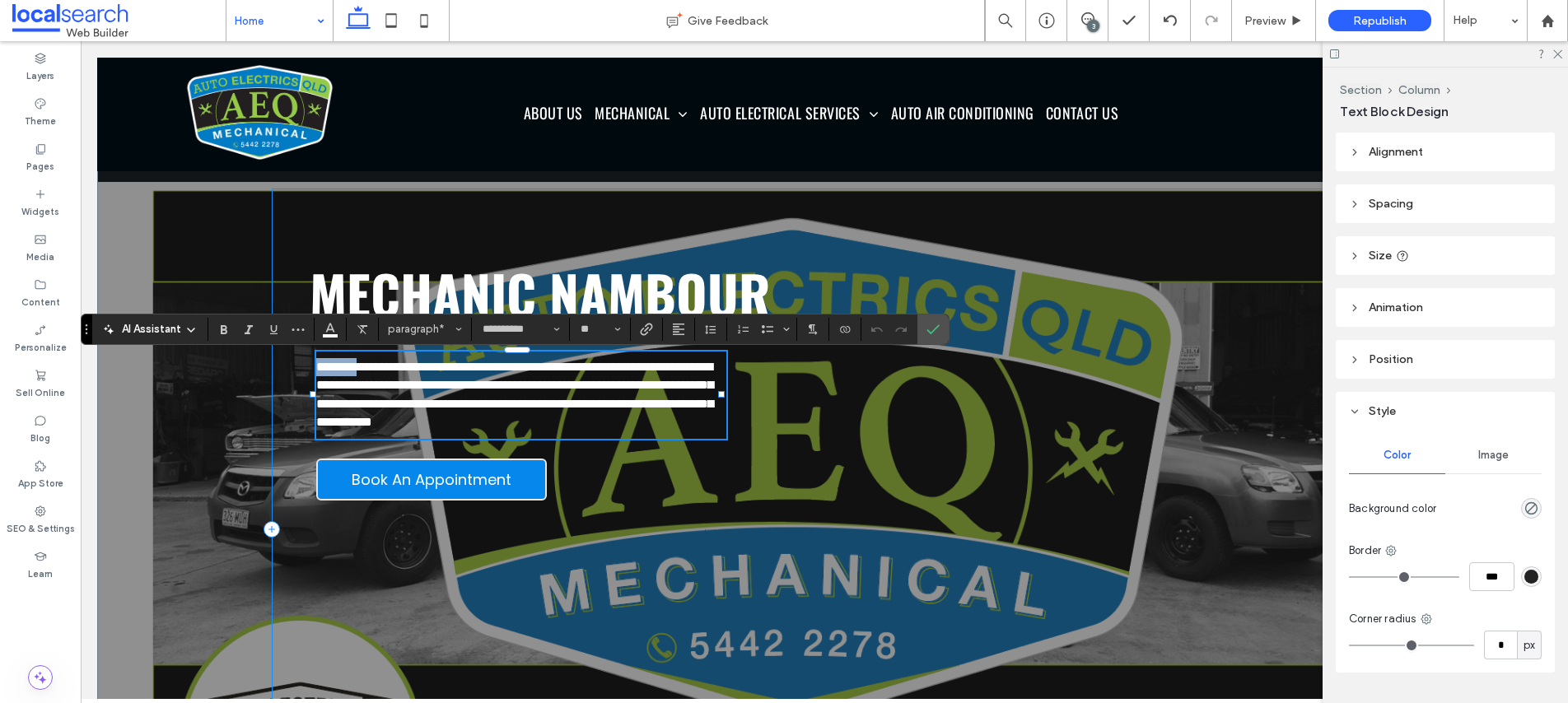
drag, startPoint x: 372, startPoint y: 365, endPoint x: 306, endPoint y: 364, distance: 66.0
click at [311, 364] on div "**********" at bounding box center [824, 529] width 1105 height 683
click at [320, 365] on span "**********" at bounding box center [514, 394] width 397 height 68
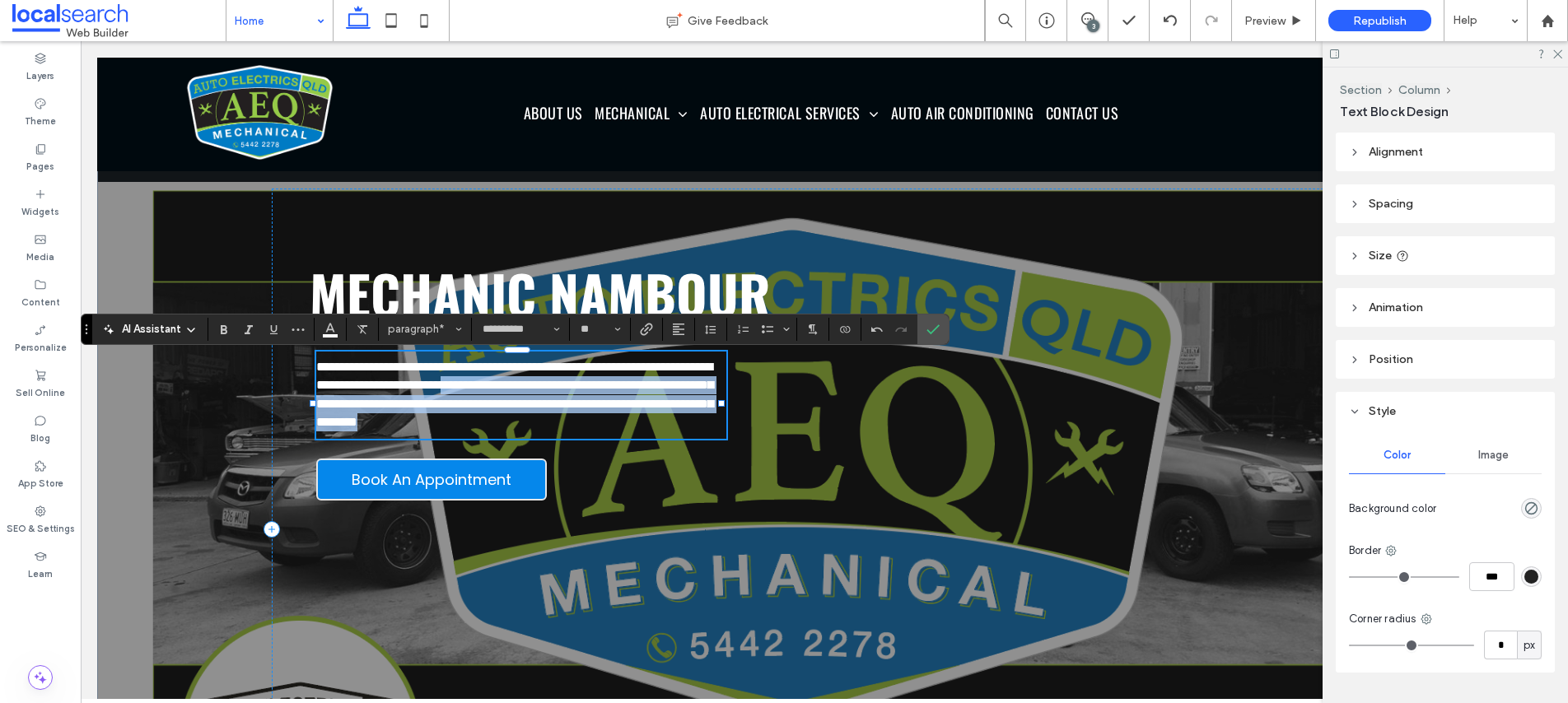
drag, startPoint x: 638, startPoint y: 384, endPoint x: 654, endPoint y: 436, distance: 54.4
click at [654, 432] on p "**********" at bounding box center [521, 394] width 410 height 74
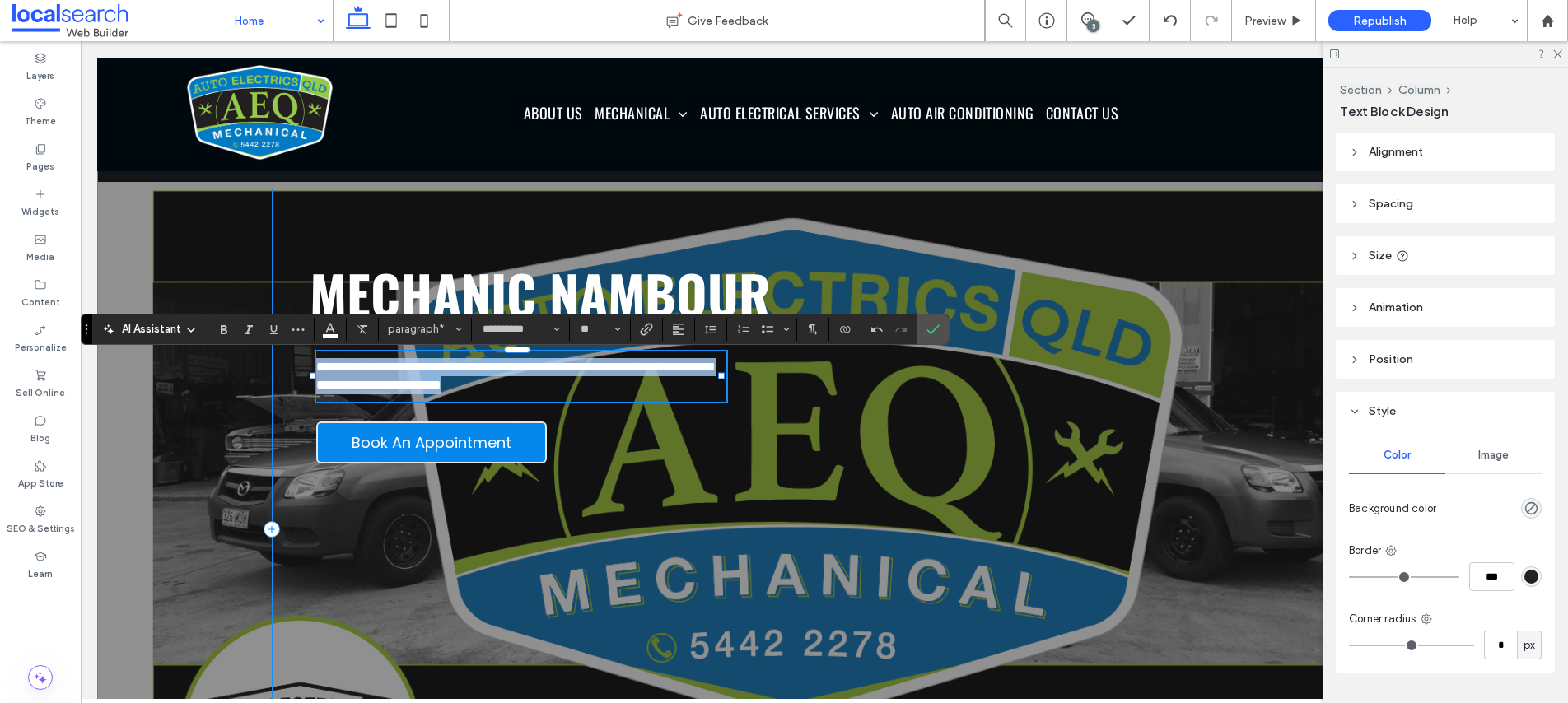
drag, startPoint x: 649, startPoint y: 387, endPoint x: 301, endPoint y: 365, distance: 348.7
click at [301, 365] on div "**********" at bounding box center [824, 529] width 1105 height 683
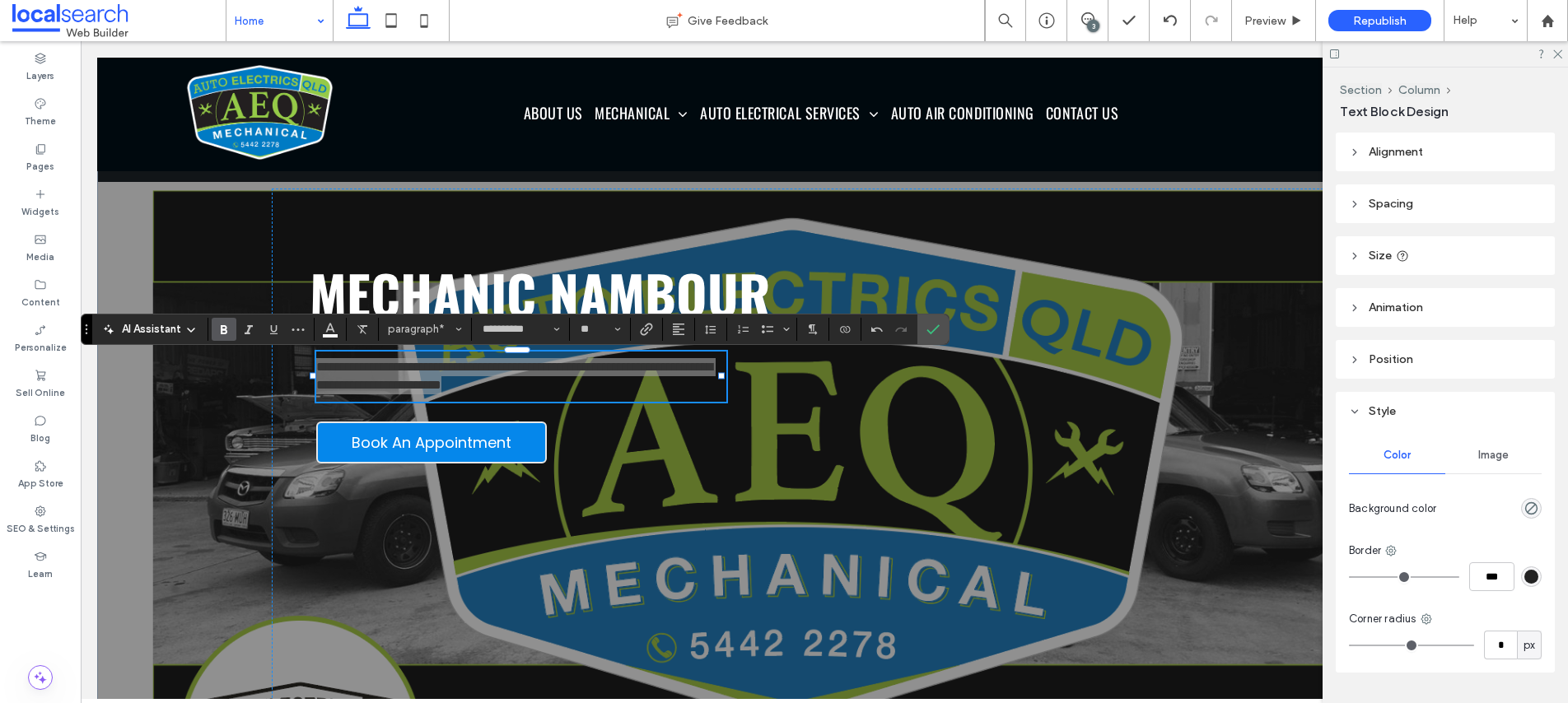
click at [227, 334] on icon "Bold" at bounding box center [224, 330] width 14 height 14
click at [563, 332] on button "**********" at bounding box center [520, 329] width 91 height 23
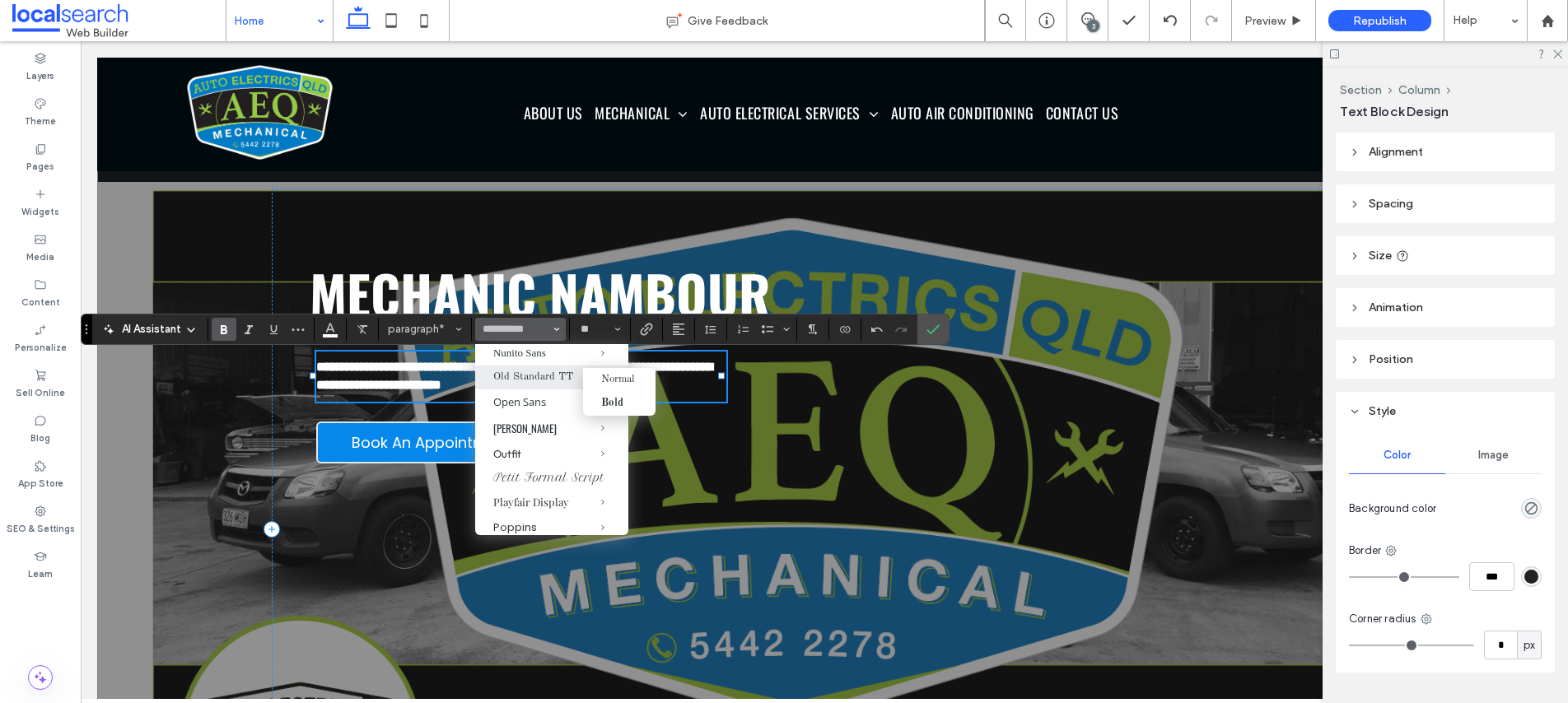
scroll to position [1023, 0]
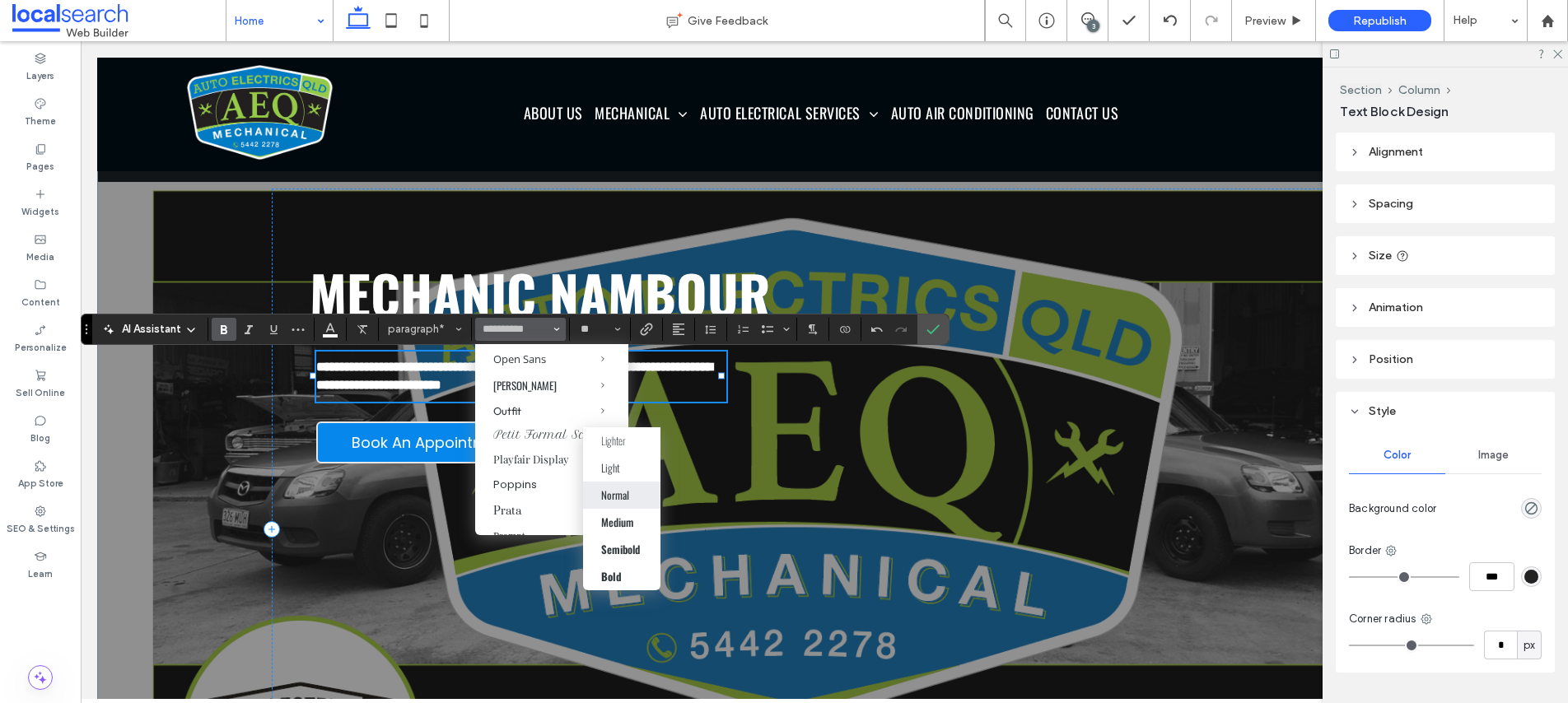
click at [618, 498] on div "Normal" at bounding box center [615, 494] width 28 height 16
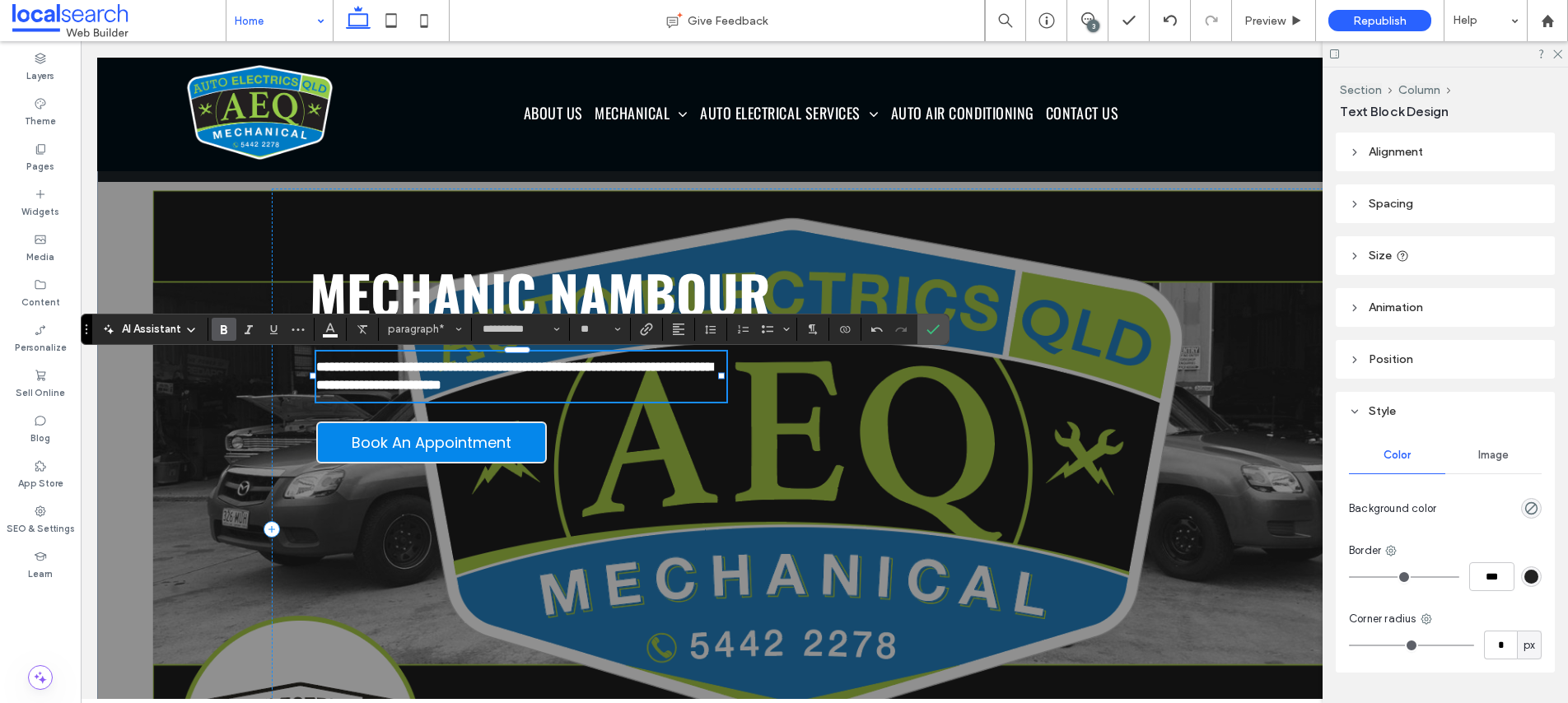
type input "******"
click at [617, 330] on icon "Size" at bounding box center [618, 329] width 7 height 7
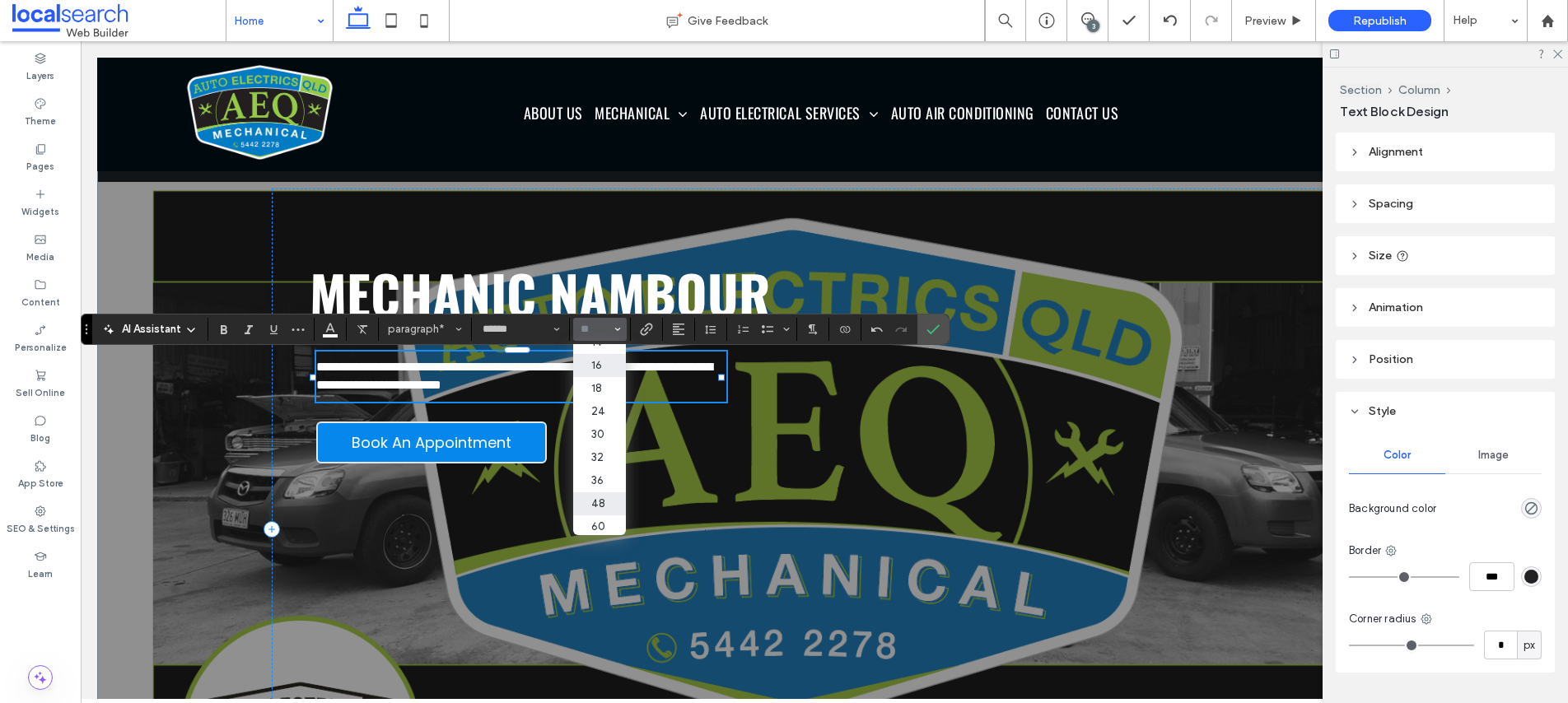
scroll to position [190, 0]
click at [602, 419] on label "36" at bounding box center [599, 431] width 53 height 23
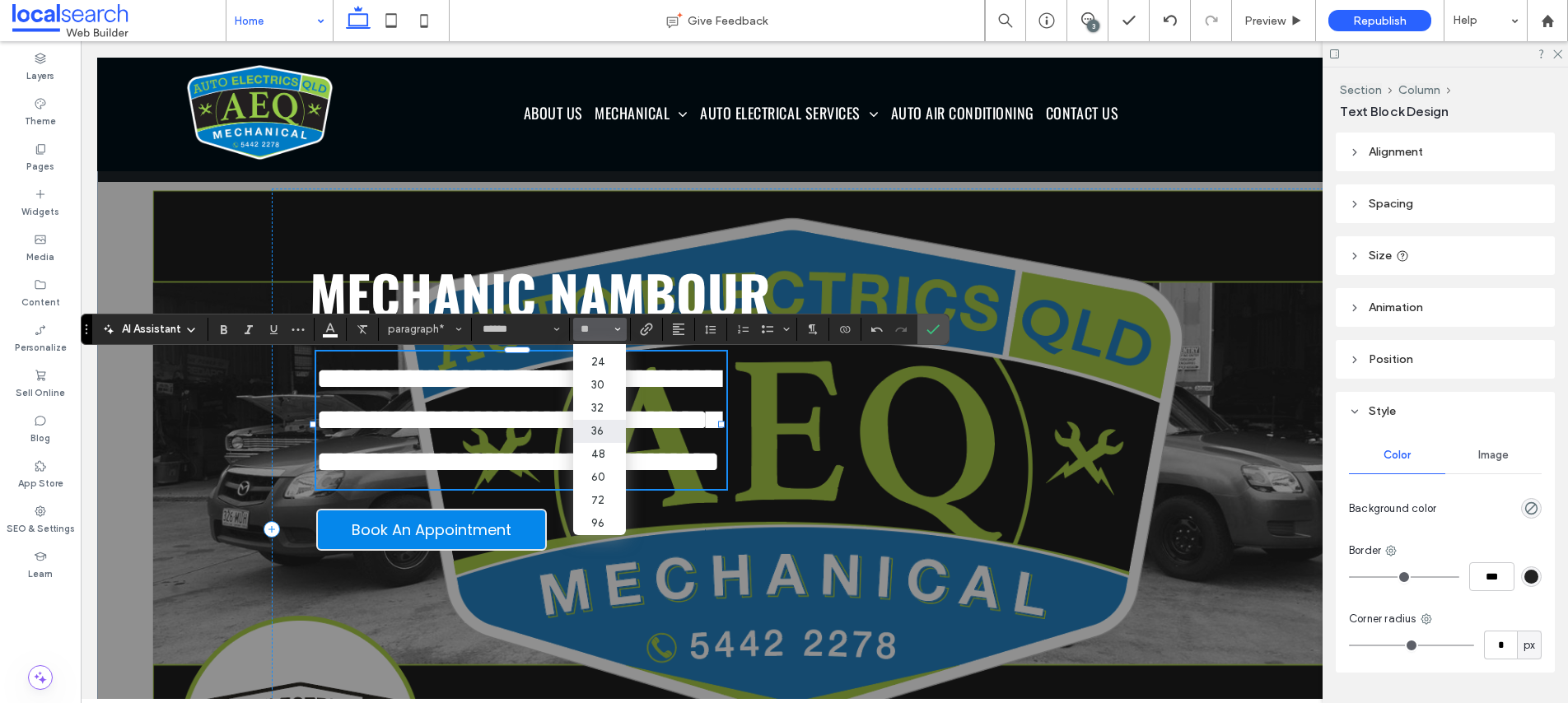
type input "**"
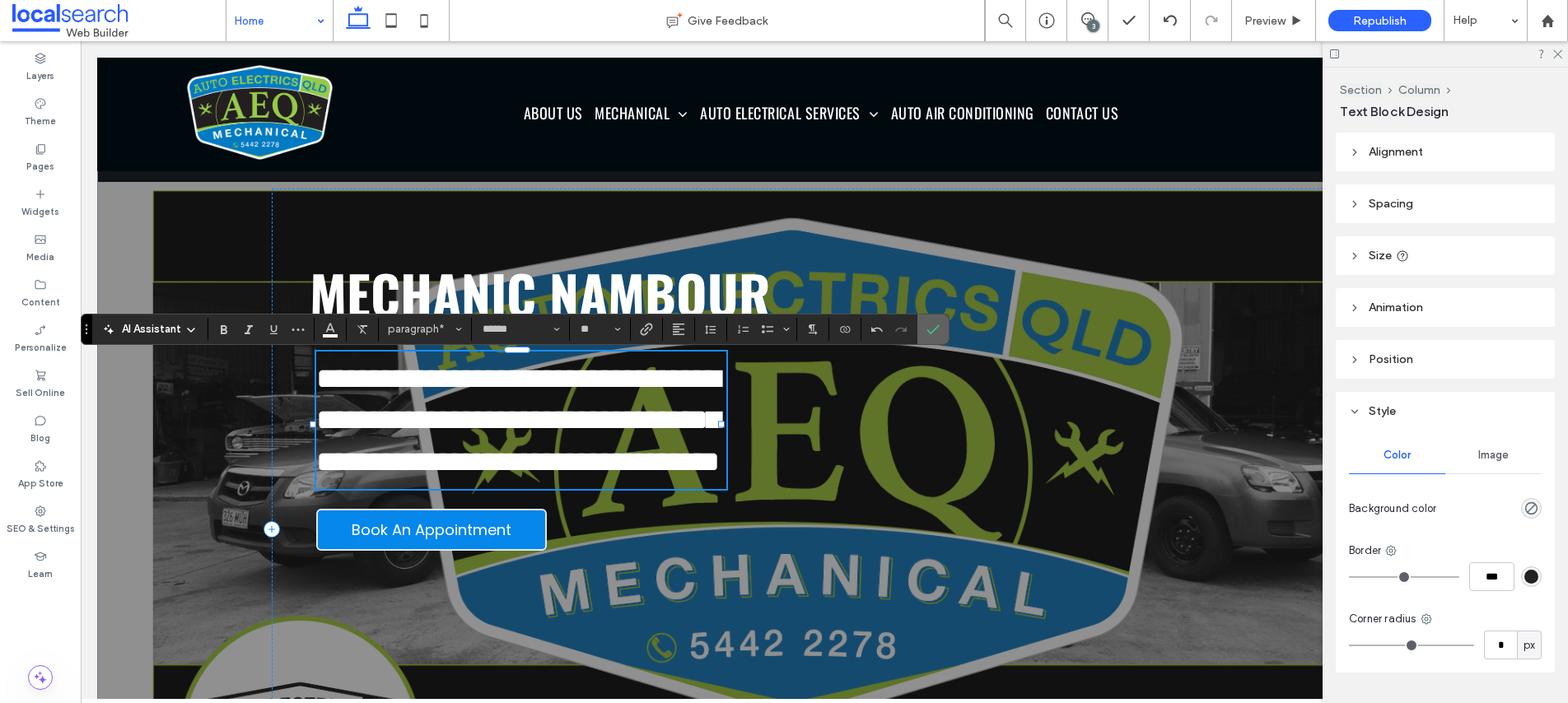
click at [940, 329] on label "Confirm" at bounding box center [933, 329] width 25 height 30
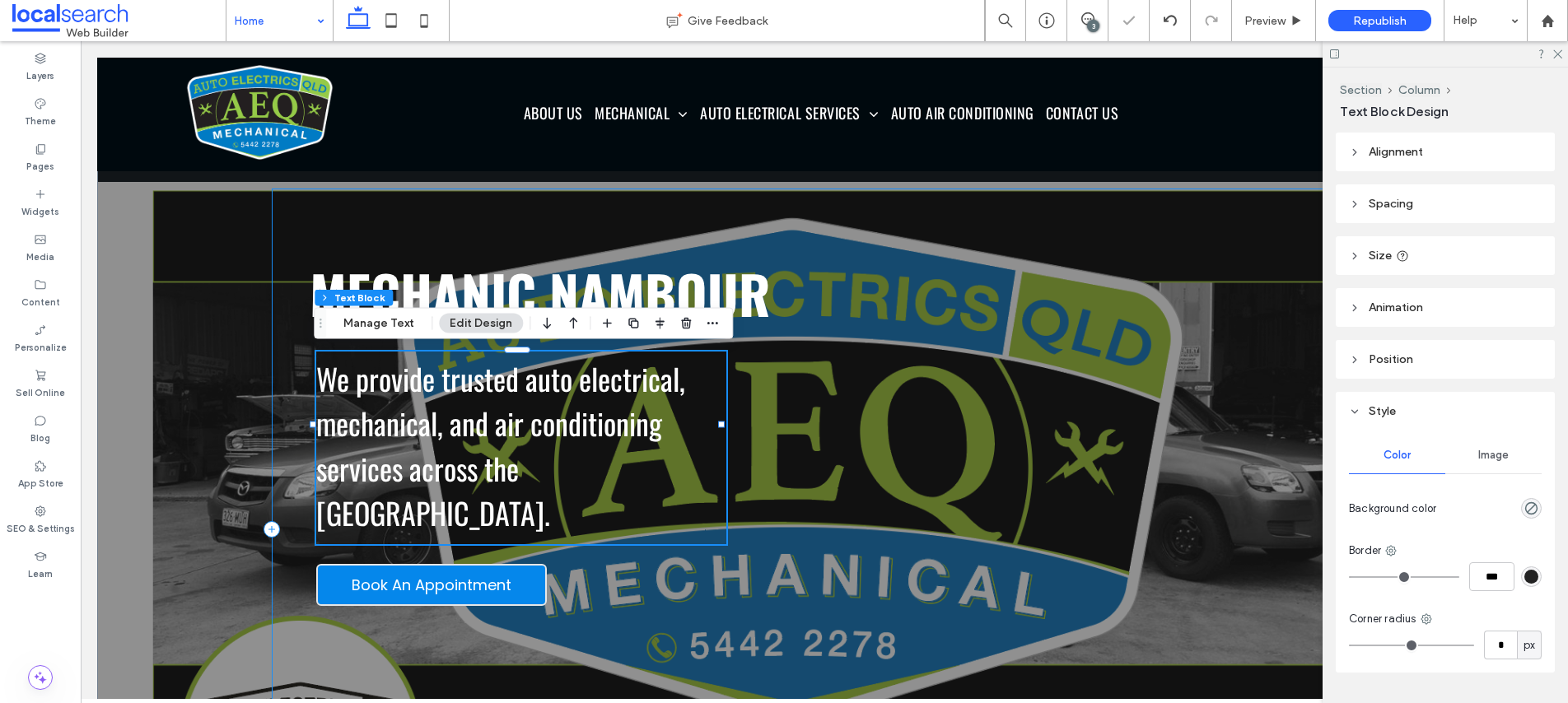
click at [1002, 399] on div "MECHANIC NAMBOUR We provide trusted auto electrical, mechanical, and air condit…" at bounding box center [824, 529] width 1105 height 683
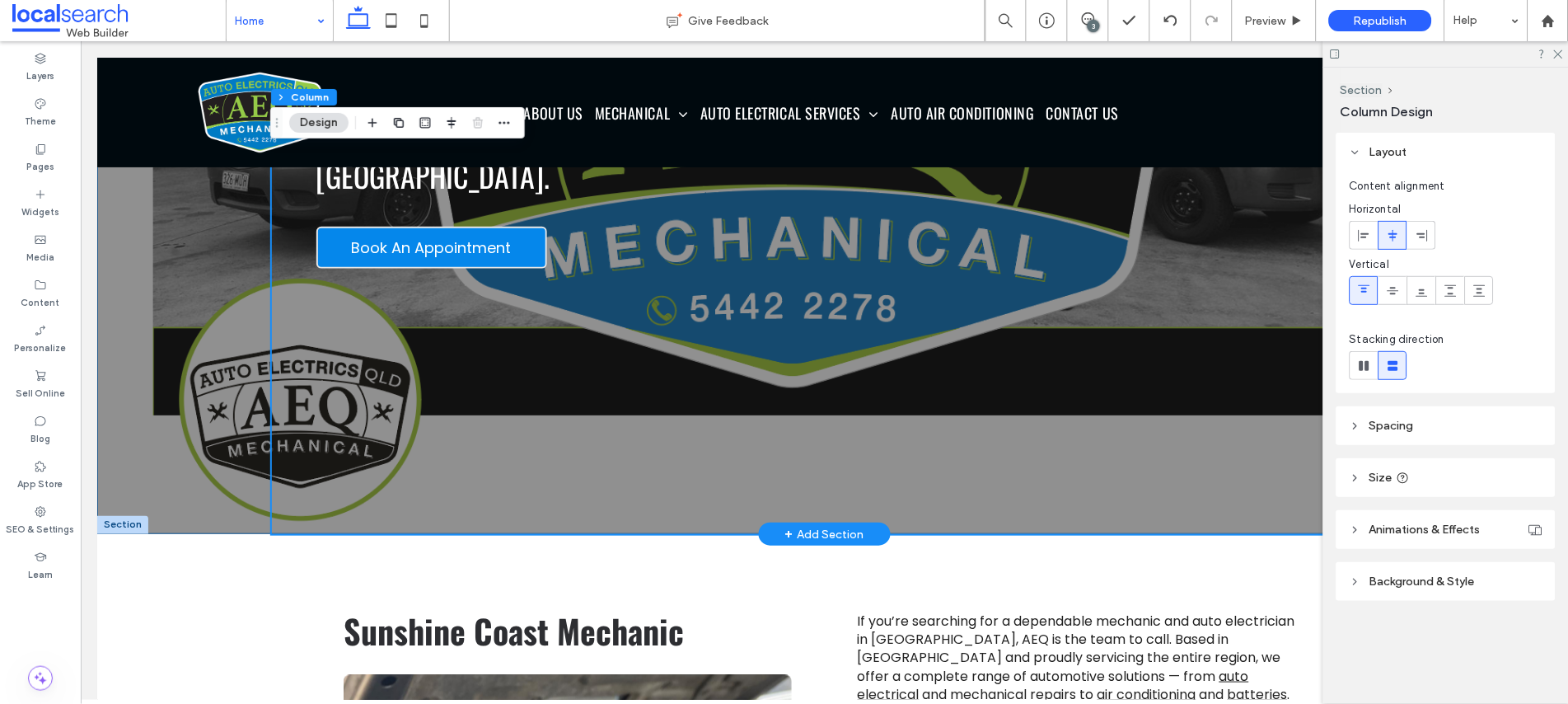
scroll to position [652, 0]
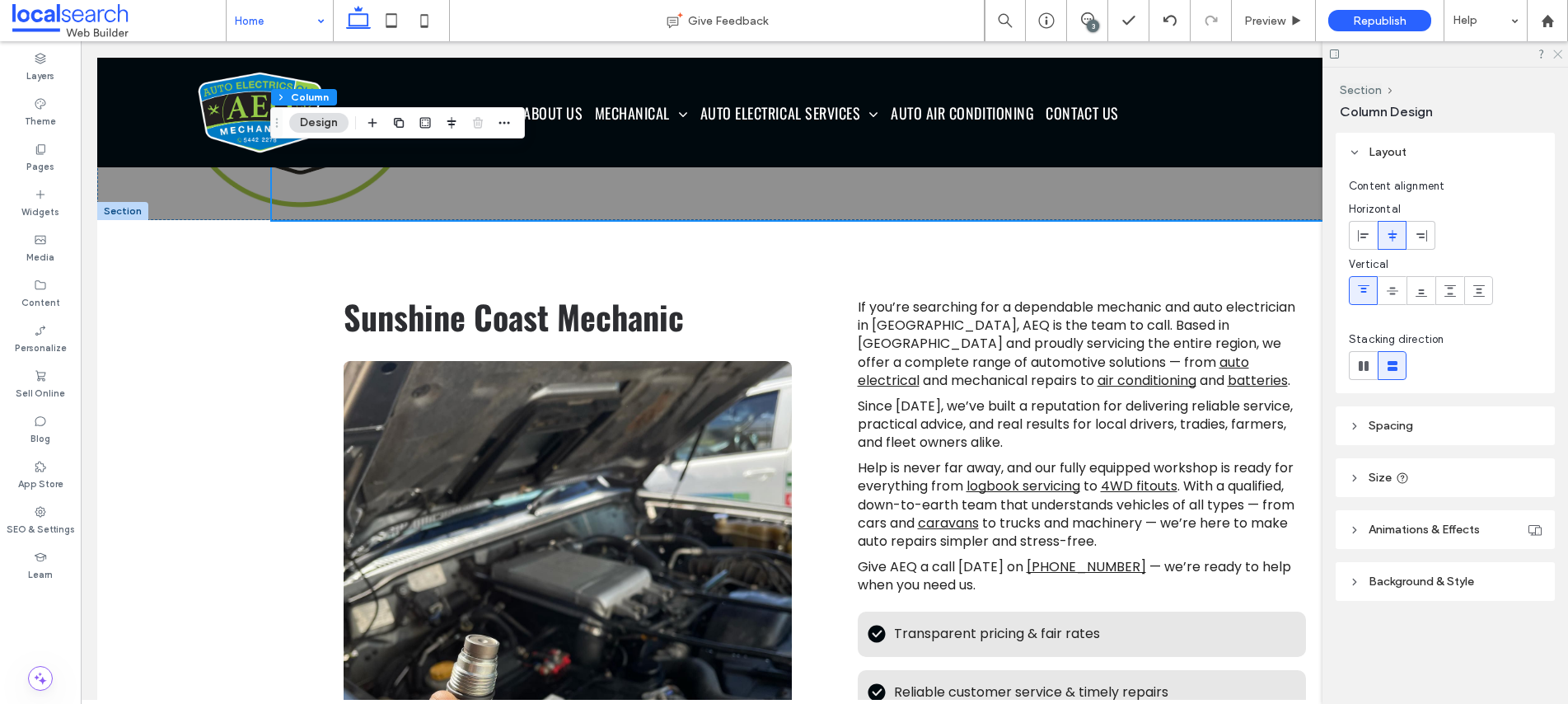
click at [1558, 56] on icon at bounding box center [1556, 52] width 11 height 11
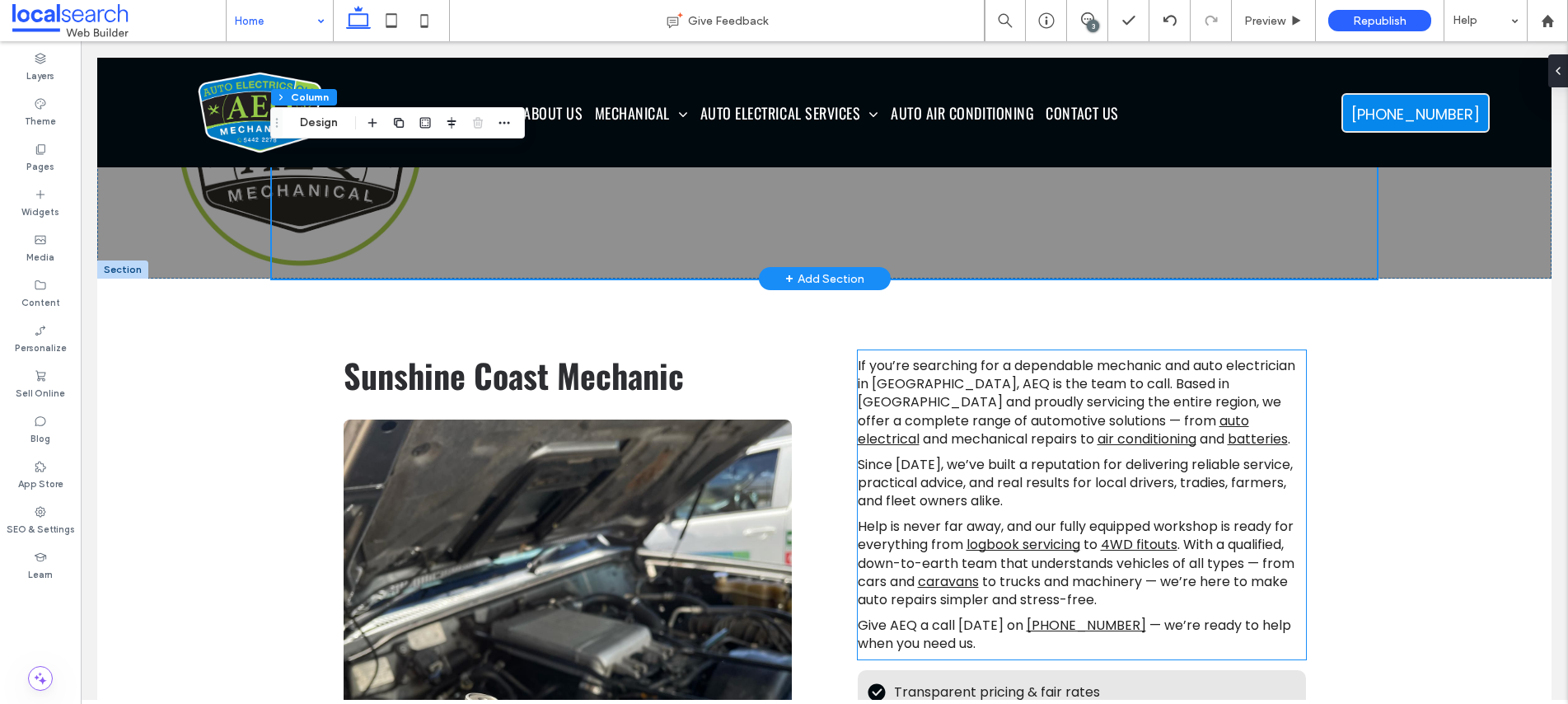
scroll to position [0, 0]
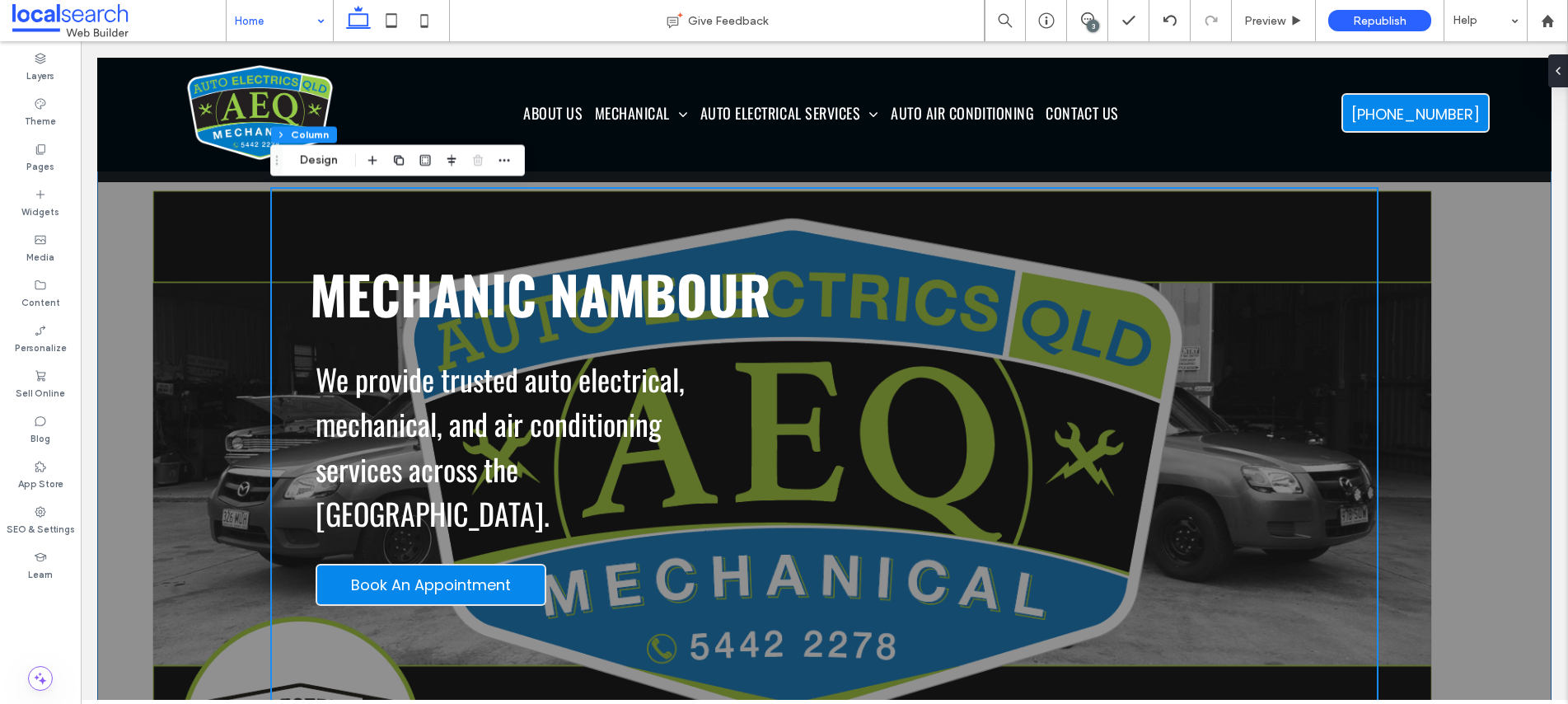
click at [1437, 255] on div "MECHANIC NAMBOUR We provide trusted auto electrical, mechanical, and air condit…" at bounding box center [825, 465] width 1454 height 814
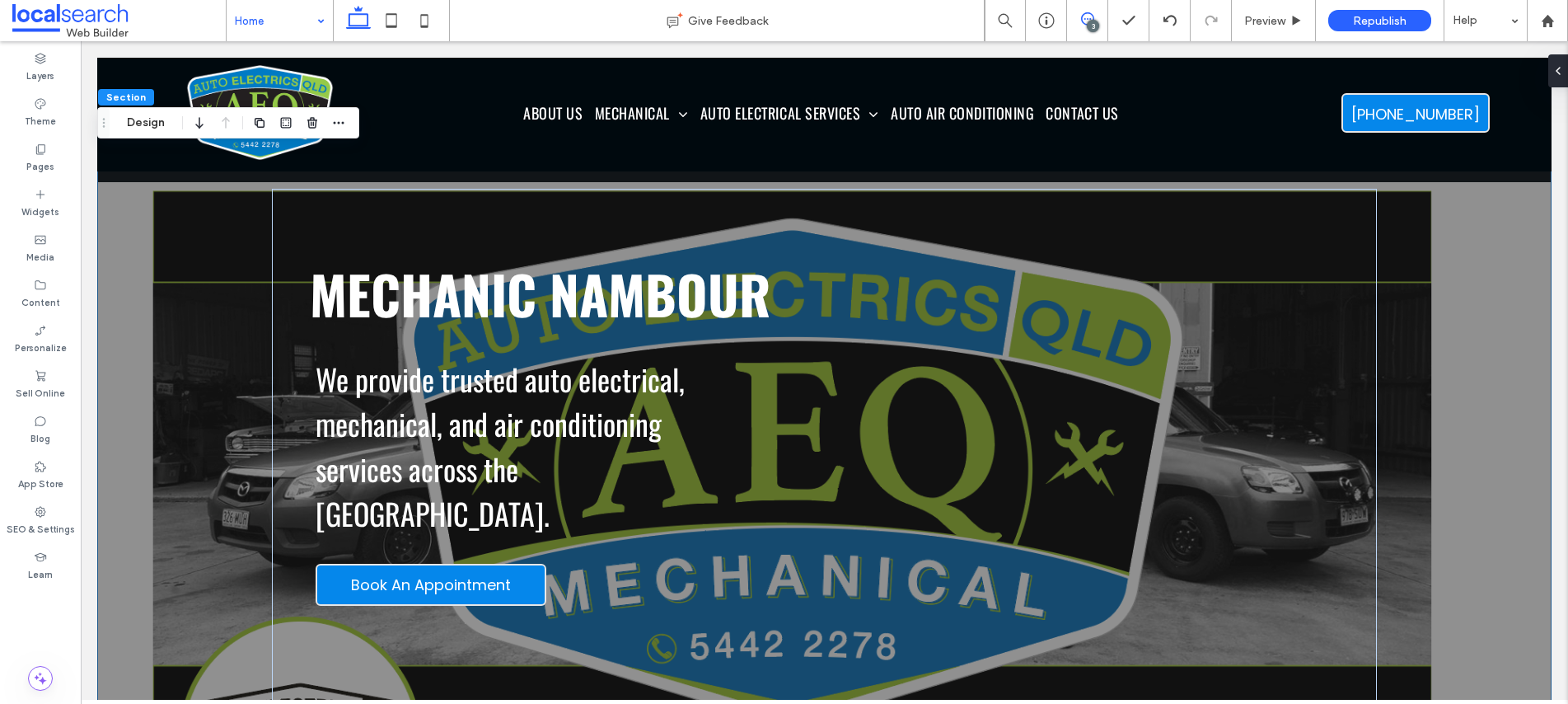
click at [1086, 19] on icon at bounding box center [1088, 19] width 14 height 14
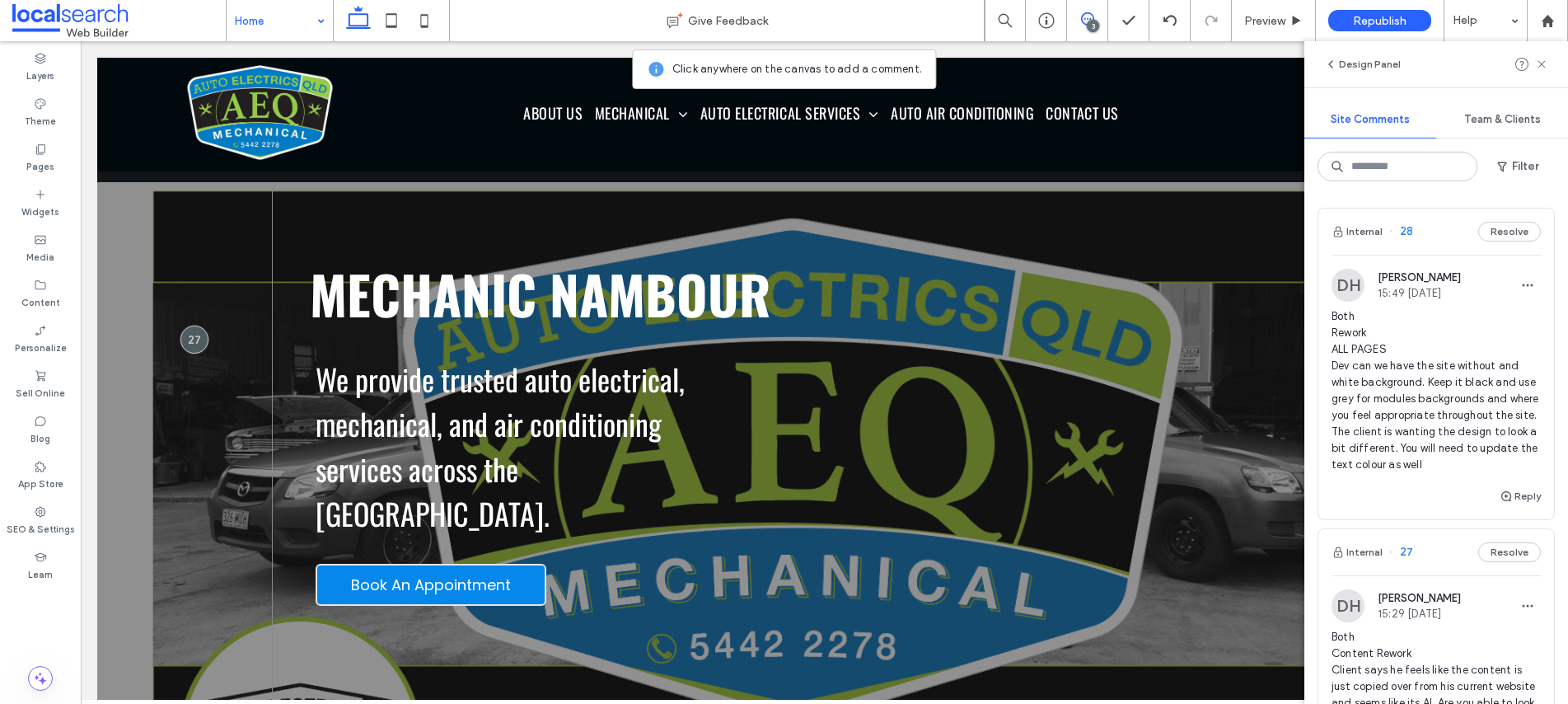
click at [301, 329] on div "MECHANIC NAMBOUR We provide trusted auto electrical, mechanical, and air condit…" at bounding box center [825, 530] width 1105 height 684
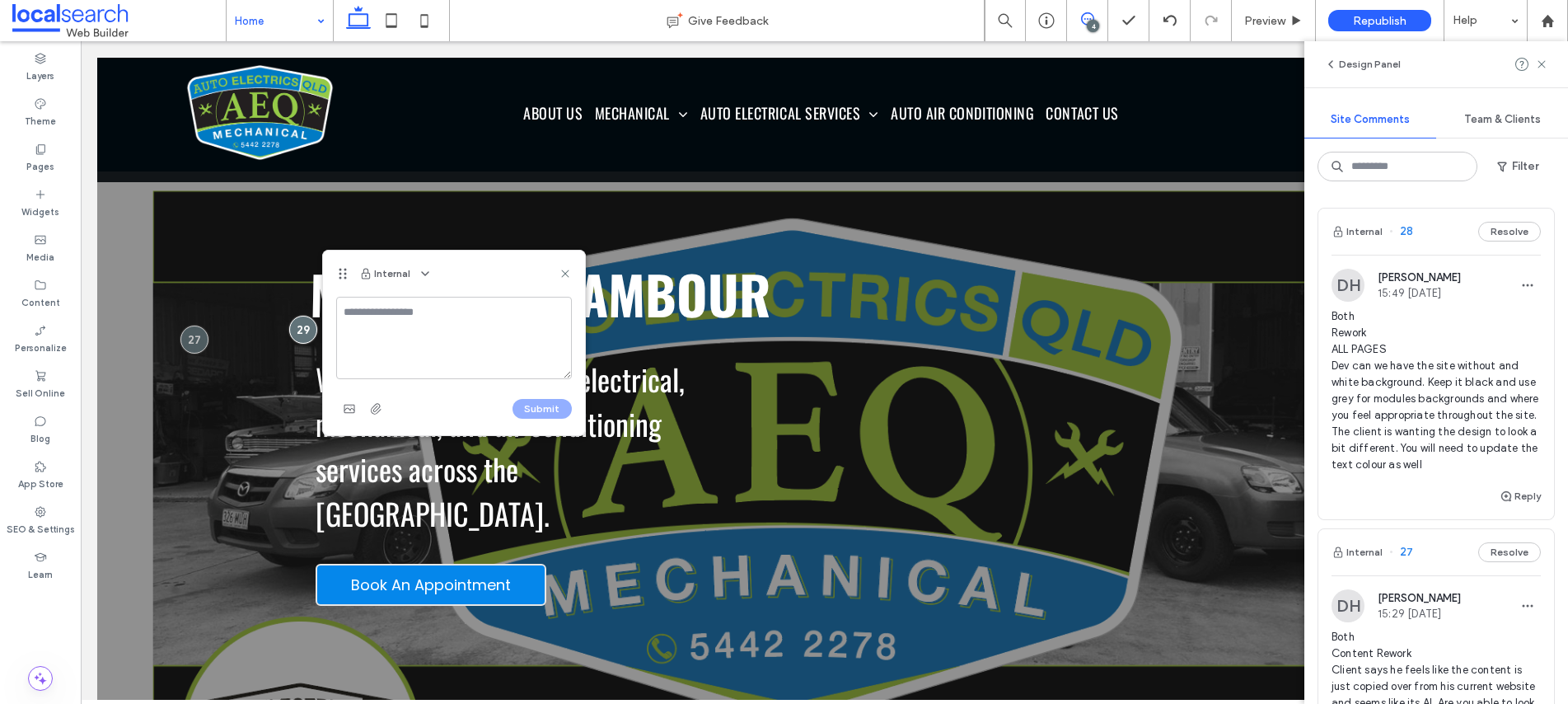
click at [378, 335] on textarea at bounding box center [454, 337] width 236 height 82
type textarea "*"
type textarea "**********"
click at [347, 410] on icon "button" at bounding box center [350, 408] width 14 height 14
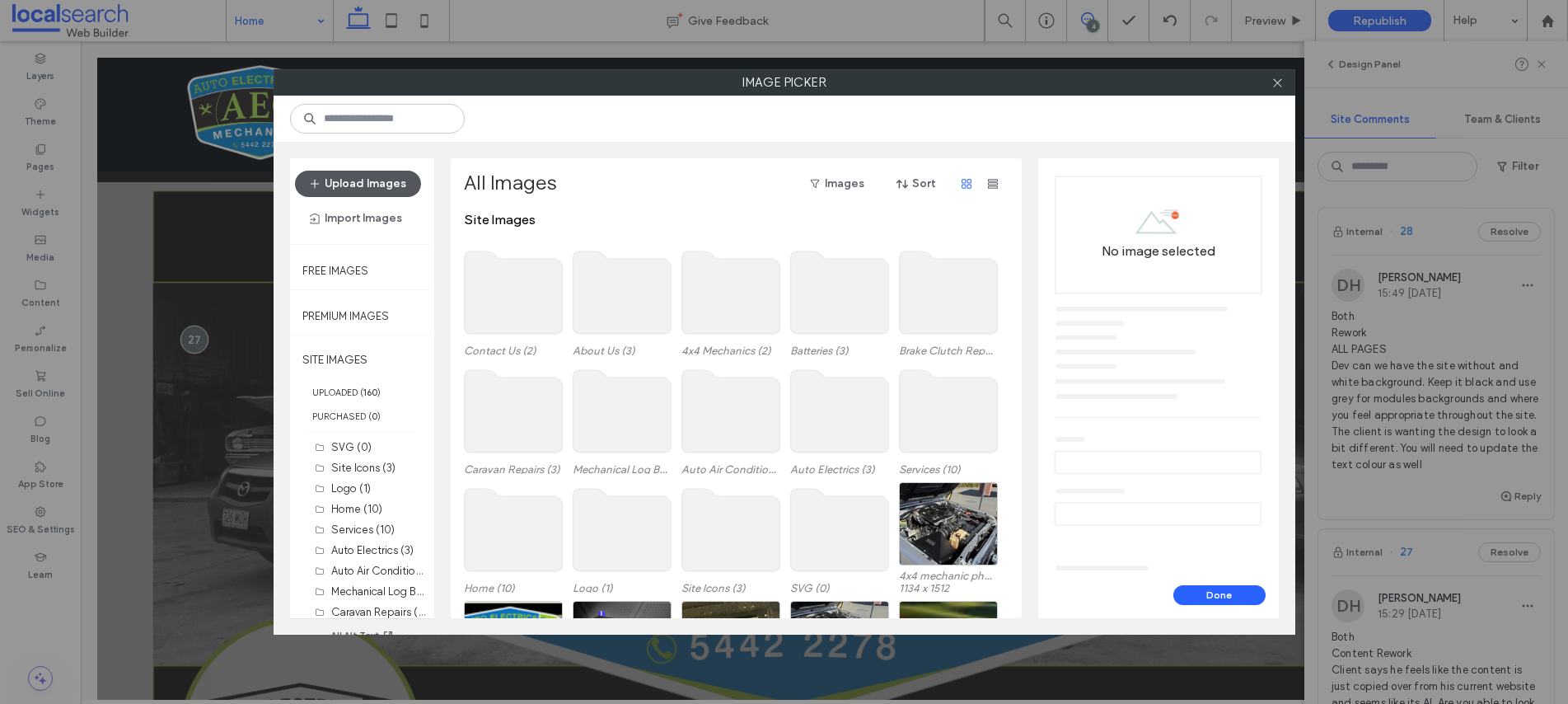
click at [361, 183] on button "Upload Images" at bounding box center [358, 183] width 126 height 26
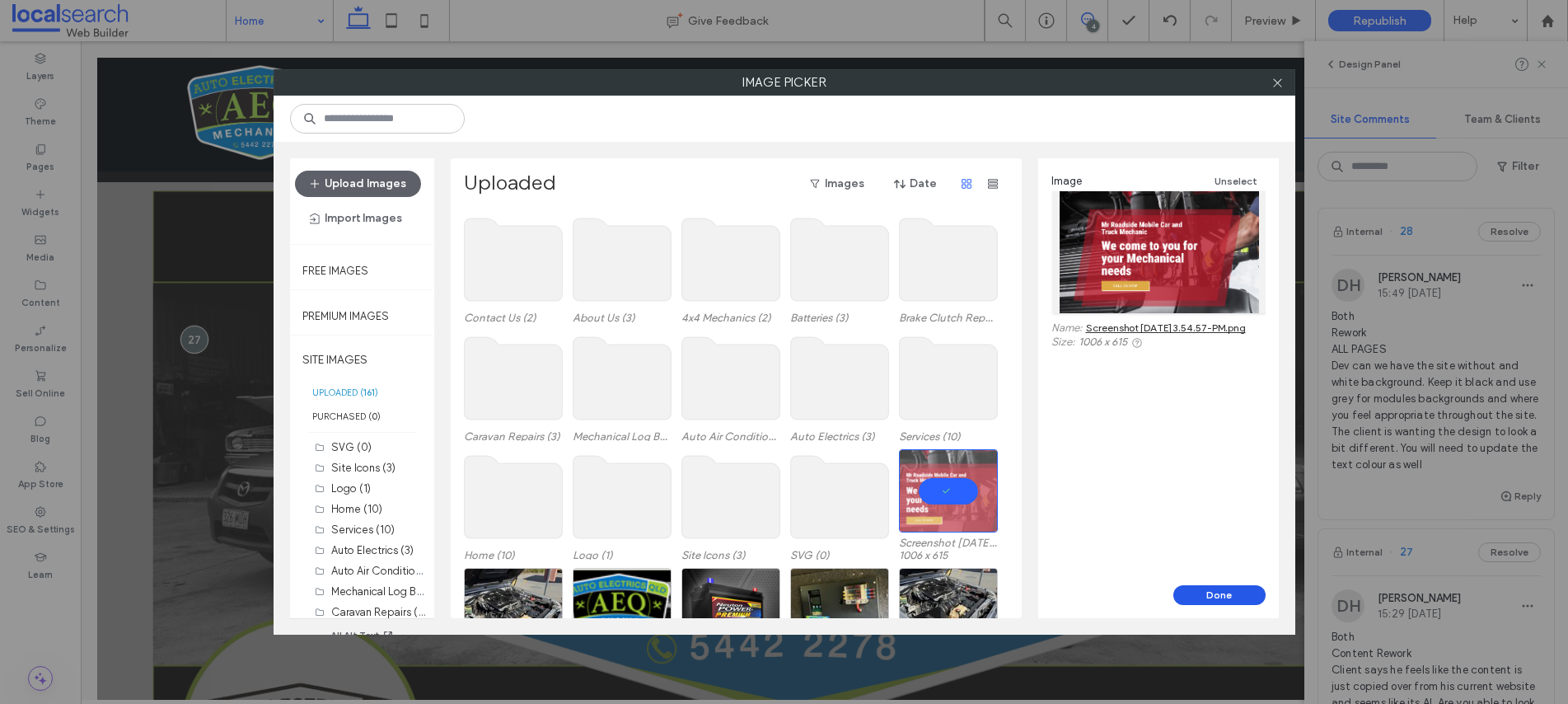
click at [1212, 593] on button "Done" at bounding box center [1219, 595] width 93 height 19
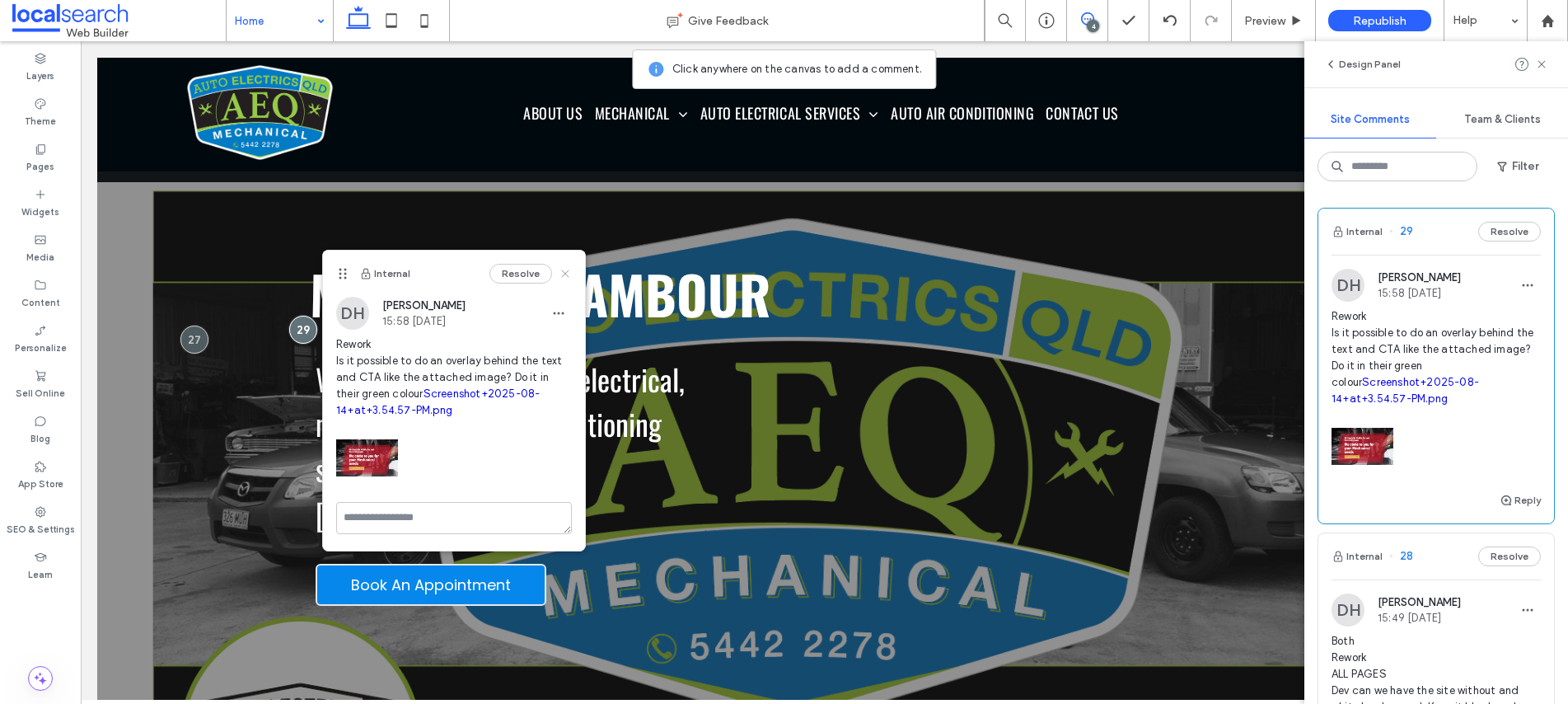
click at [571, 273] on icon at bounding box center [566, 274] width 14 height 14
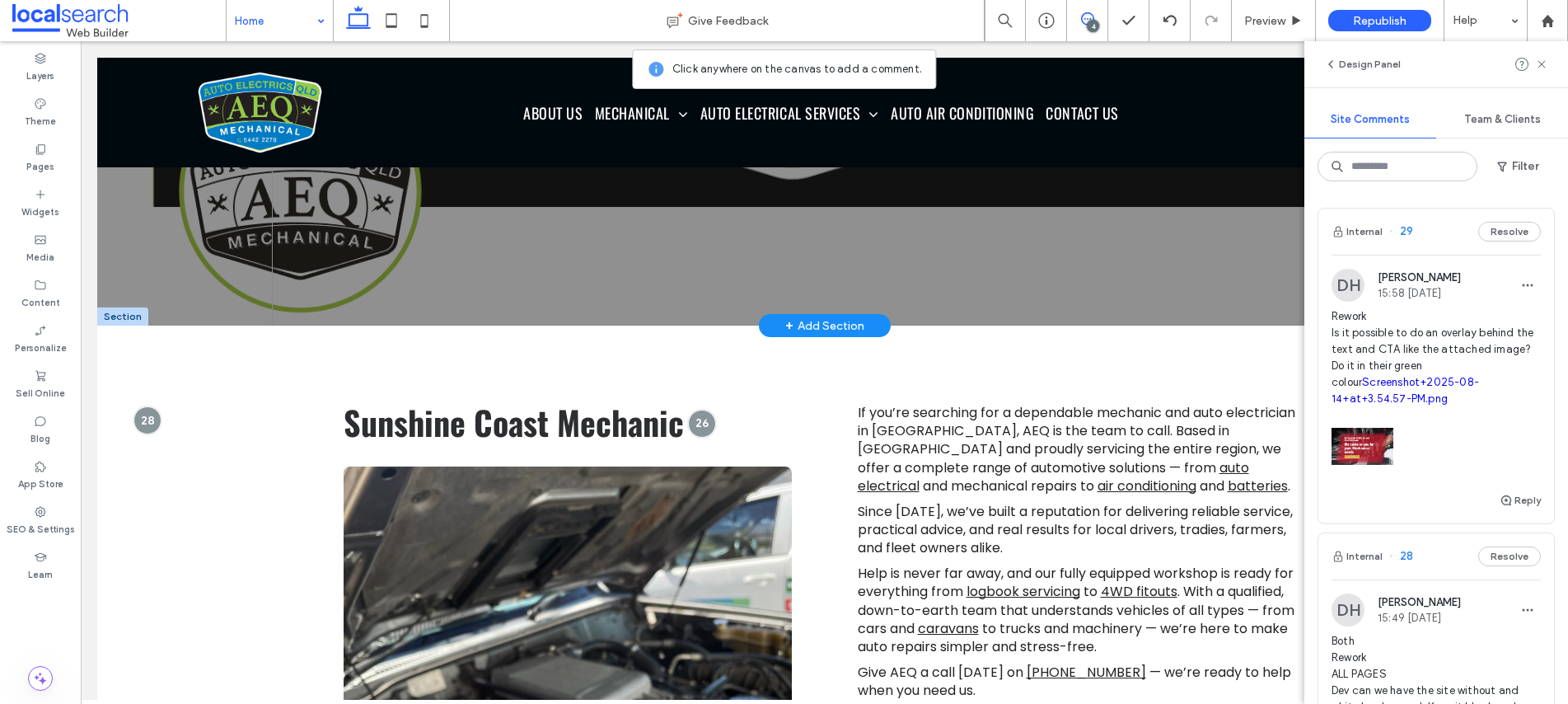
scroll to position [679, 0]
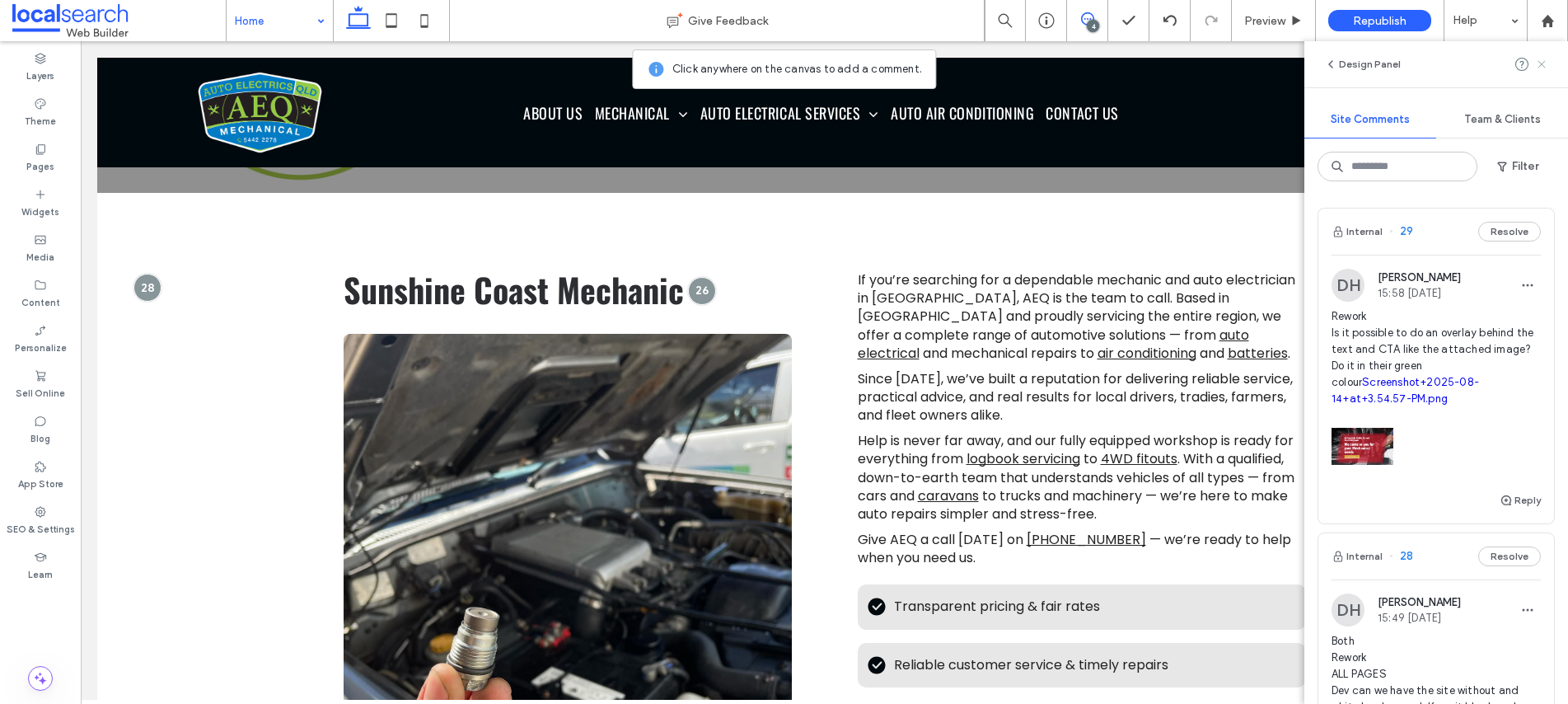
click at [1539, 65] on icon at bounding box center [1542, 65] width 14 height 14
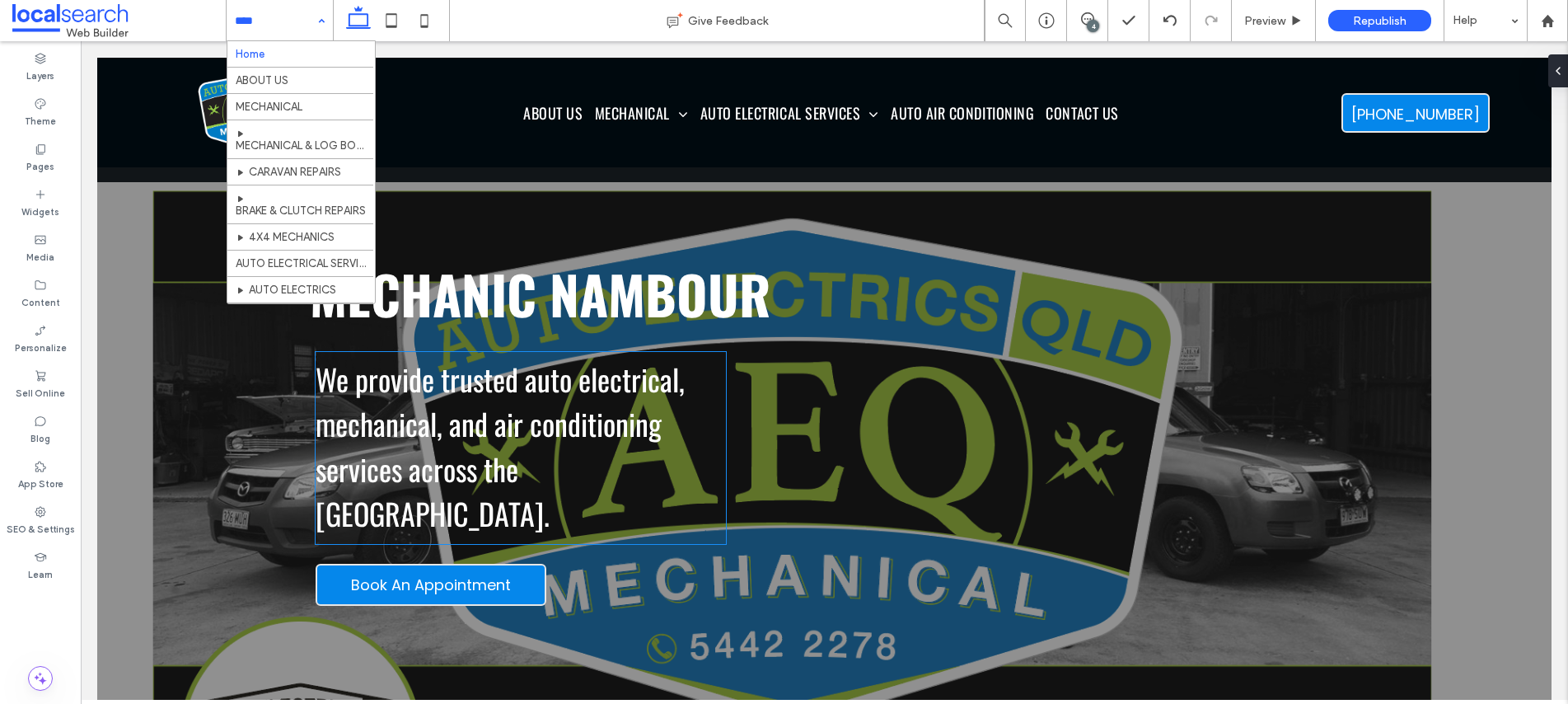
scroll to position [320, 0]
